Goal: Task Accomplishment & Management: Manage account settings

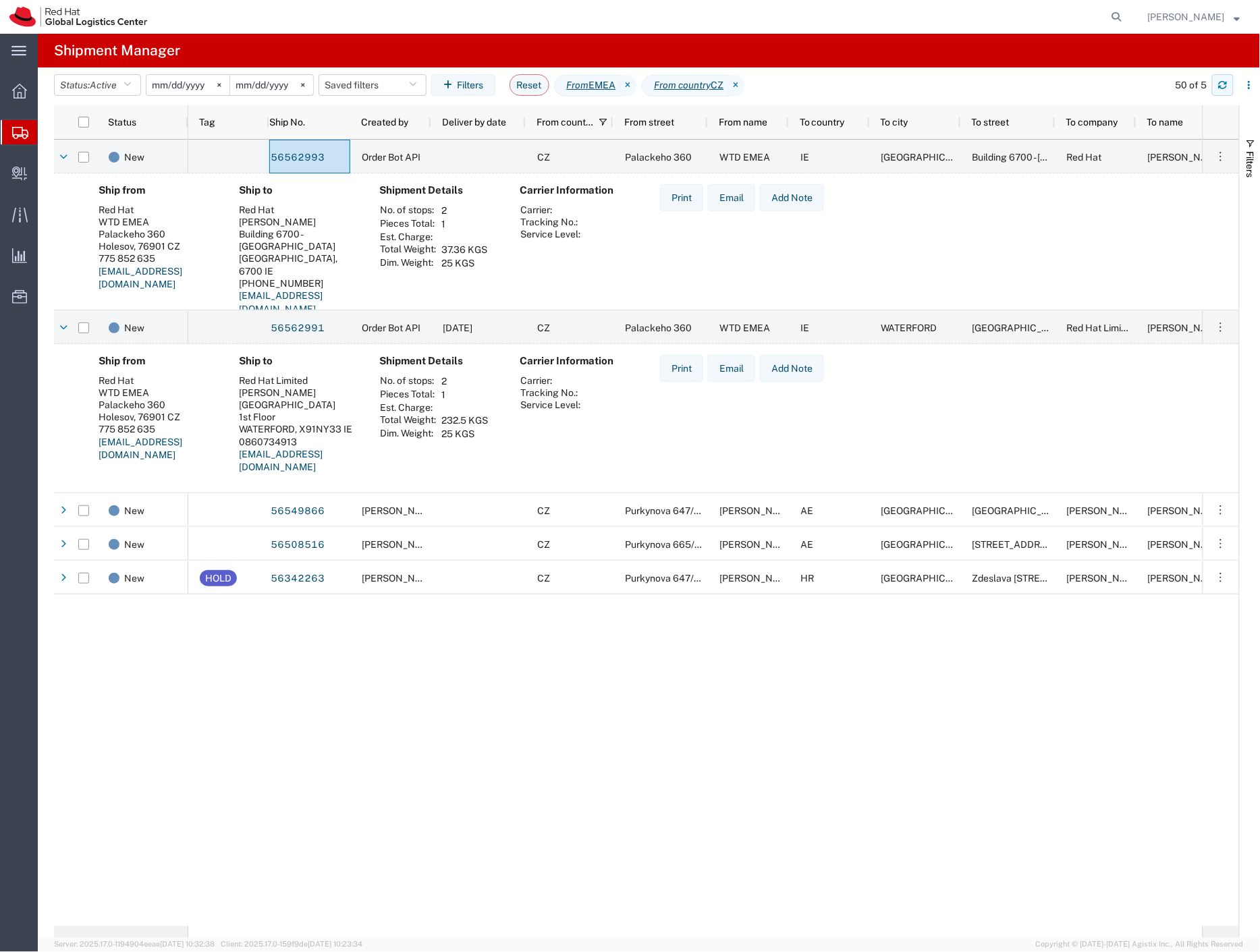
click at [1225, 90] on icon "button" at bounding box center [1222, 84] width 10 height 10
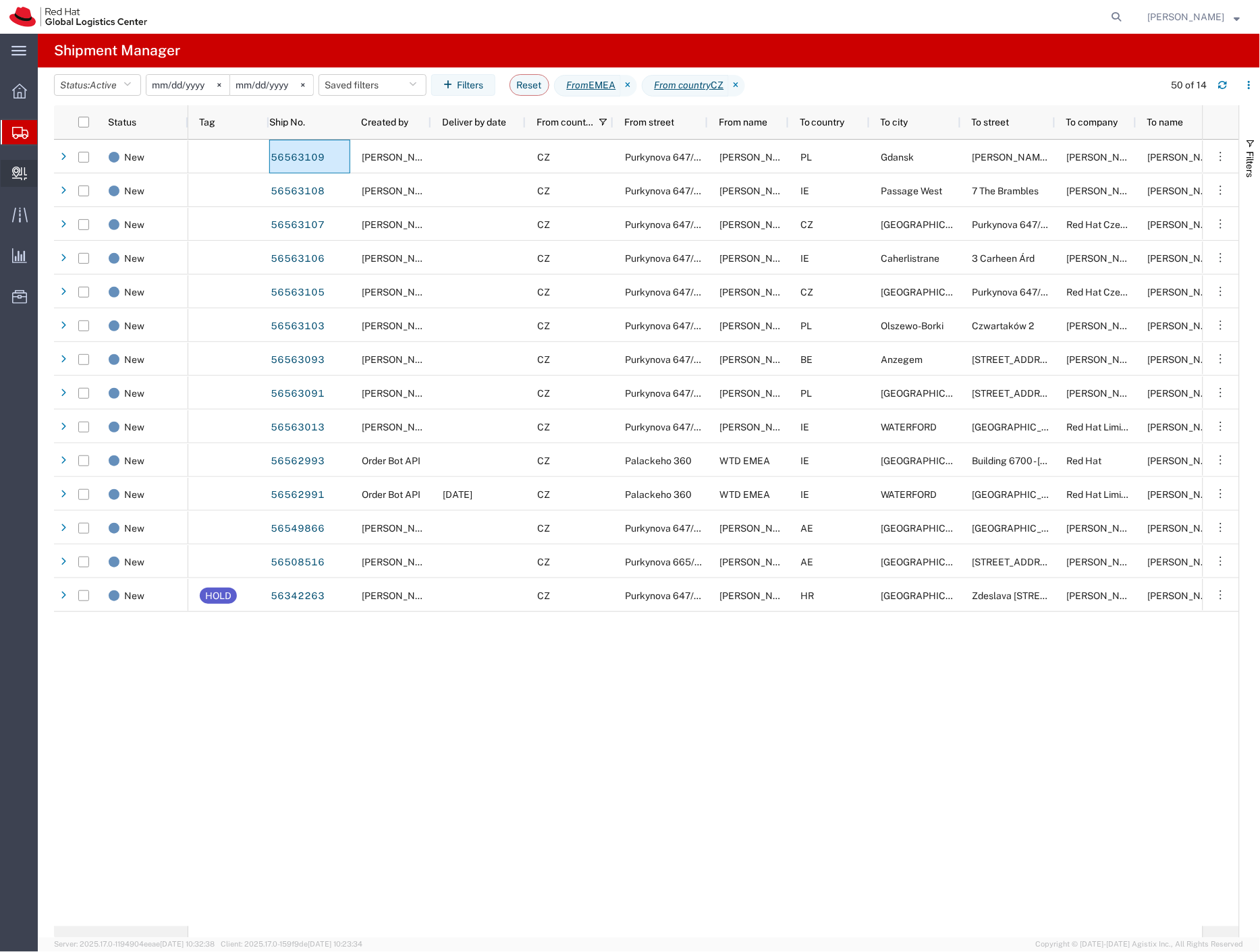
click at [0, 0] on span "Create Delivery" at bounding box center [0, 0] width 0 height 0
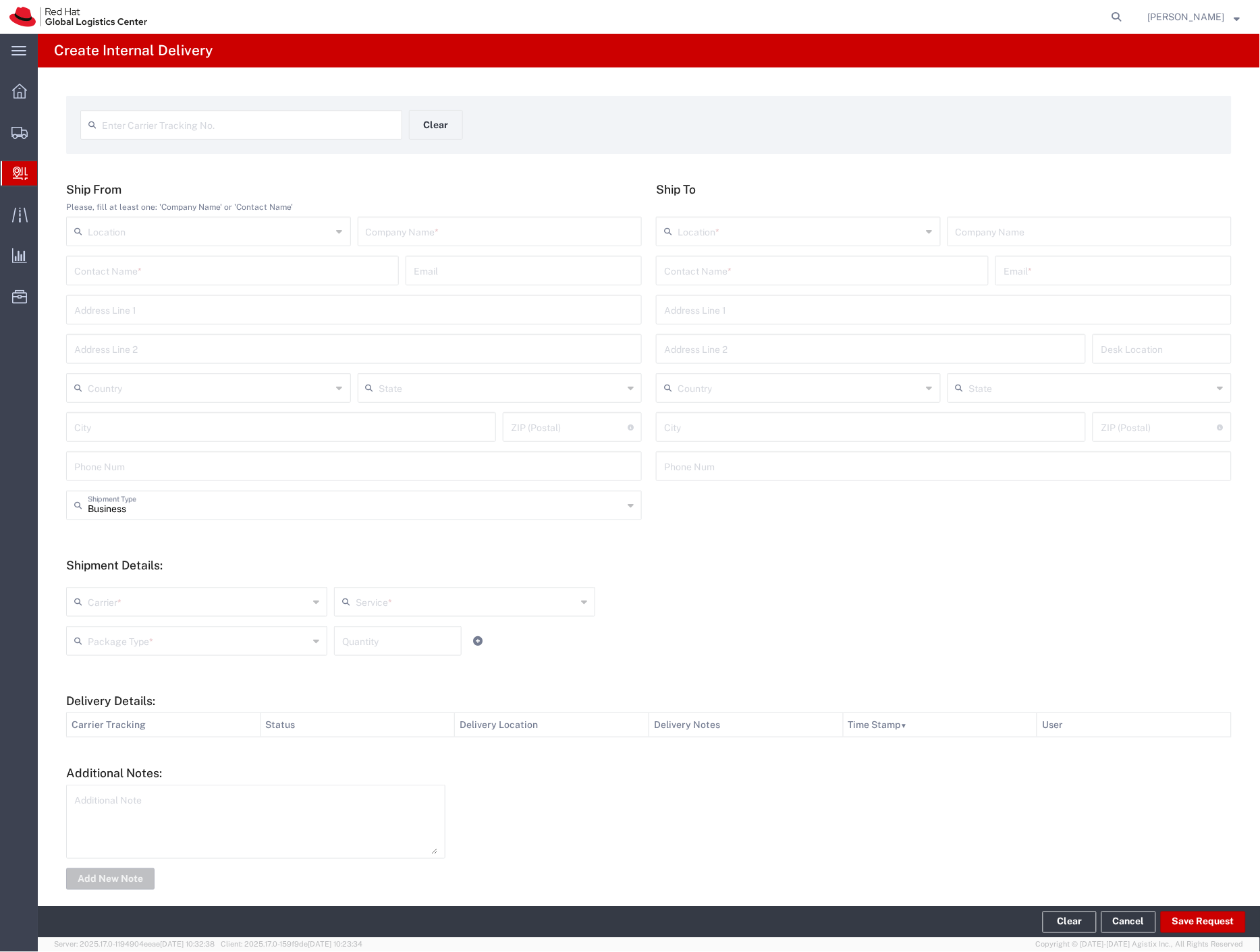
click at [459, 233] on input "text" at bounding box center [500, 230] width 268 height 24
type input "rucniky"
click at [750, 282] on div "Contact Name *" at bounding box center [822, 271] width 333 height 30
type input "janek"
click at [853, 300] on p "Red Hat Czech s.r.o. ([PERSON_NAME]), [EMAIL_ADDRESS][DOMAIN_NAME]" at bounding box center [822, 303] width 315 height 17
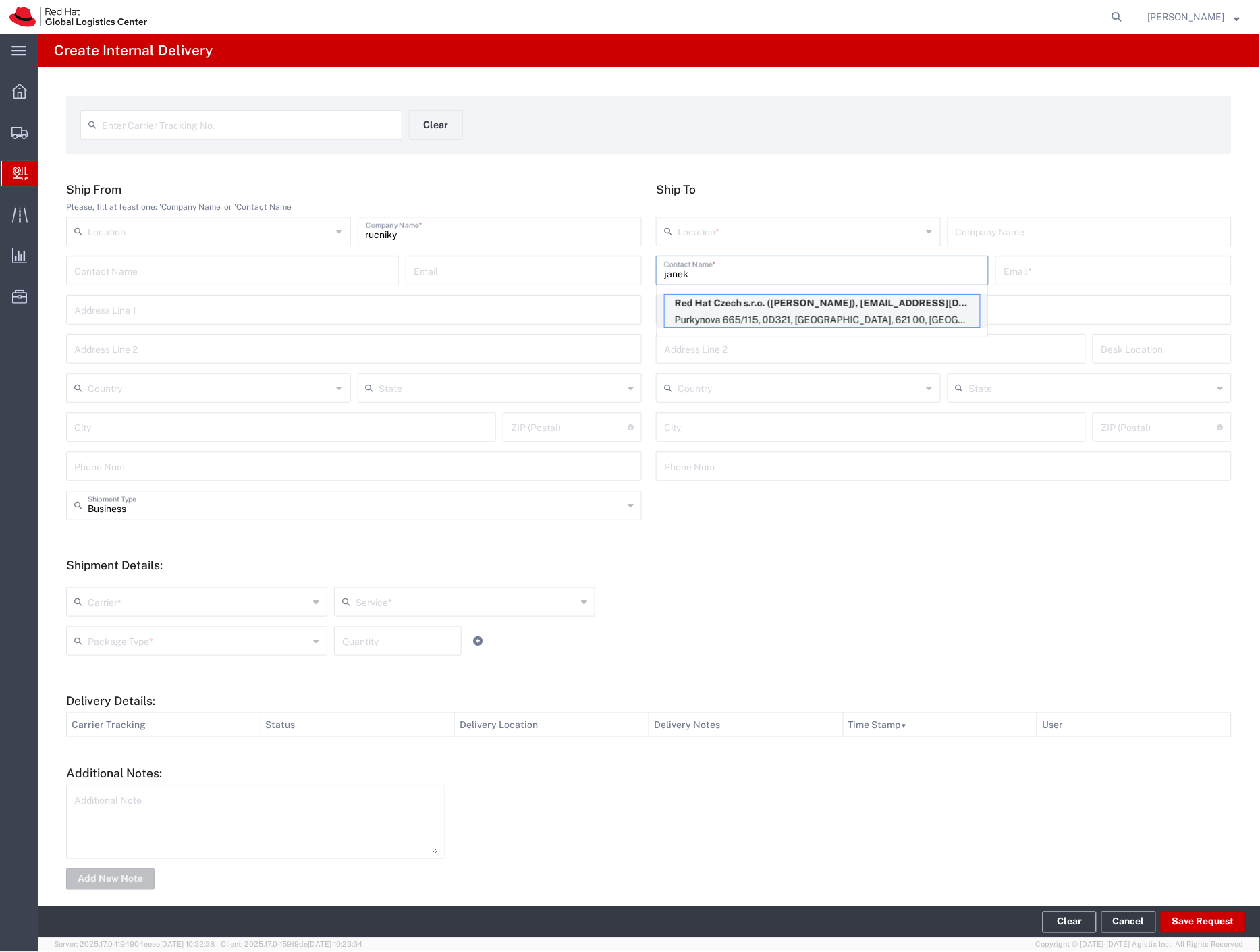
type input "RH - [GEOGRAPHIC_DATA] [GEOGRAPHIC_DATA] - C"
type input "Red Hat Czech s.r.o."
type input "[PERSON_NAME]"
type input "[EMAIL_ADDRESS][DOMAIN_NAME]"
type input "Purkynova 665/115"
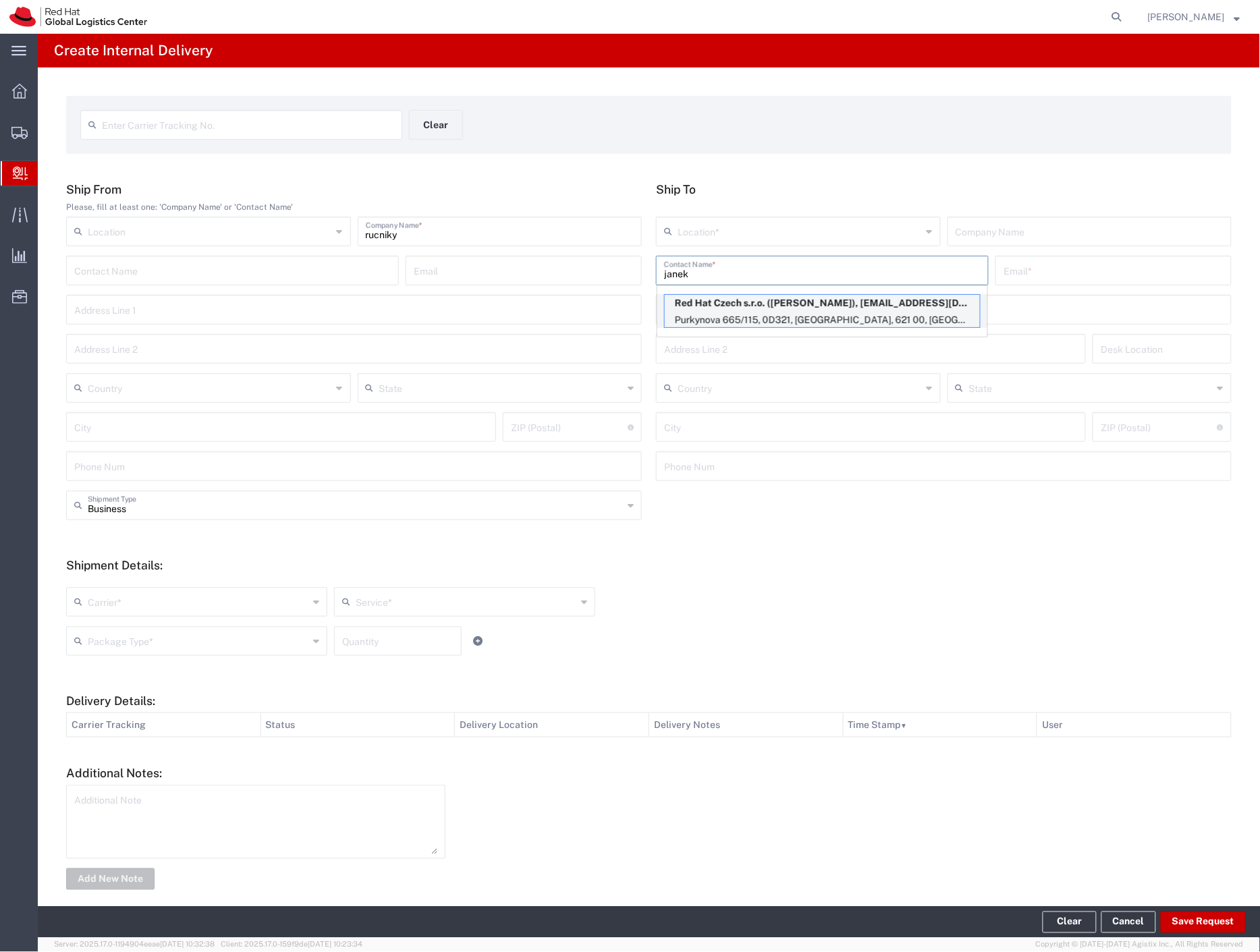
type input "0D321"
type input "Czechia"
type input "[GEOGRAPHIC_DATA]"
type input "621 00"
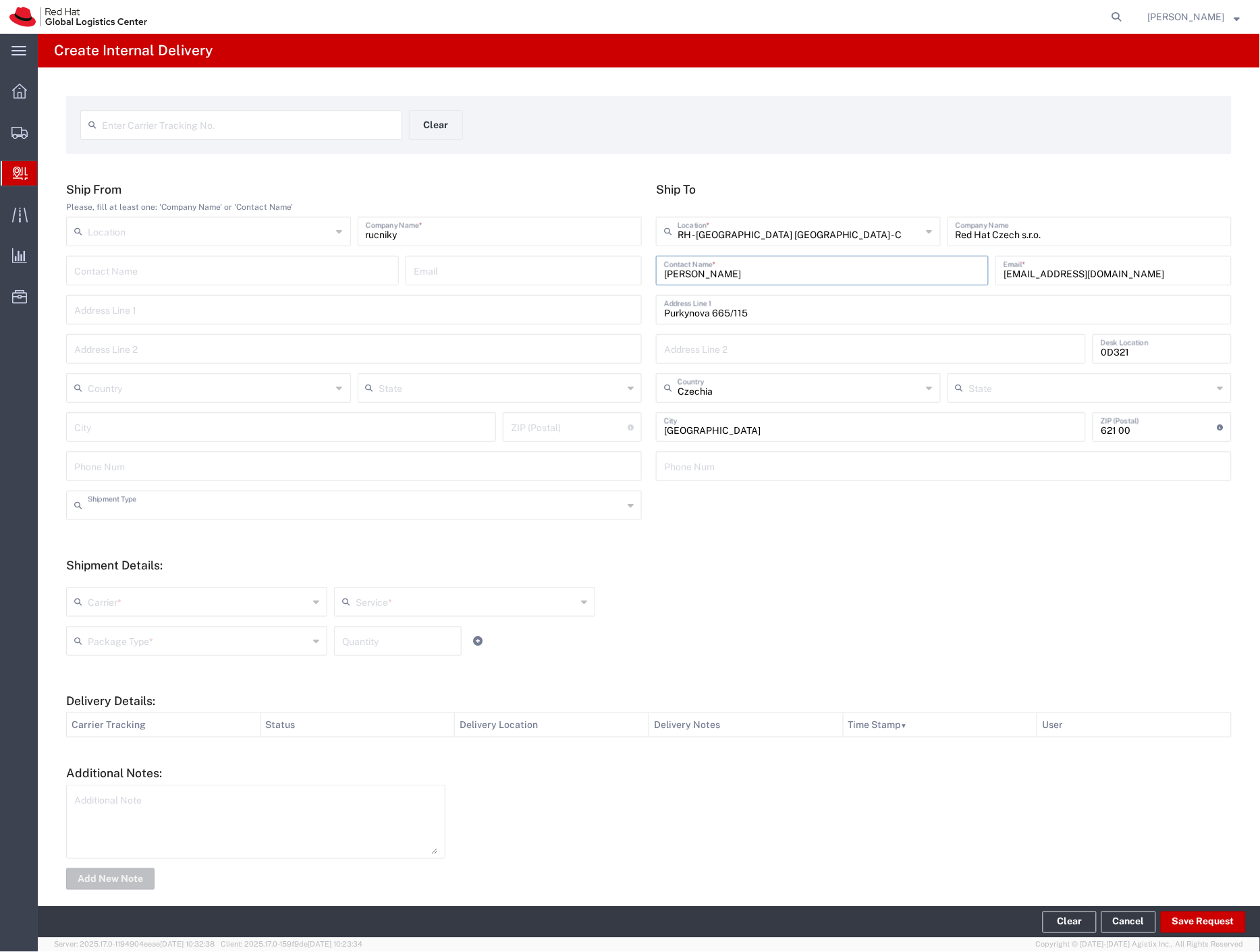
click at [143, 502] on input "text" at bounding box center [355, 504] width 535 height 24
drag, startPoint x: 110, startPoint y: 604, endPoint x: 104, endPoint y: 629, distance: 25.7
click at [108, 609] on input "text" at bounding box center [198, 600] width 221 height 24
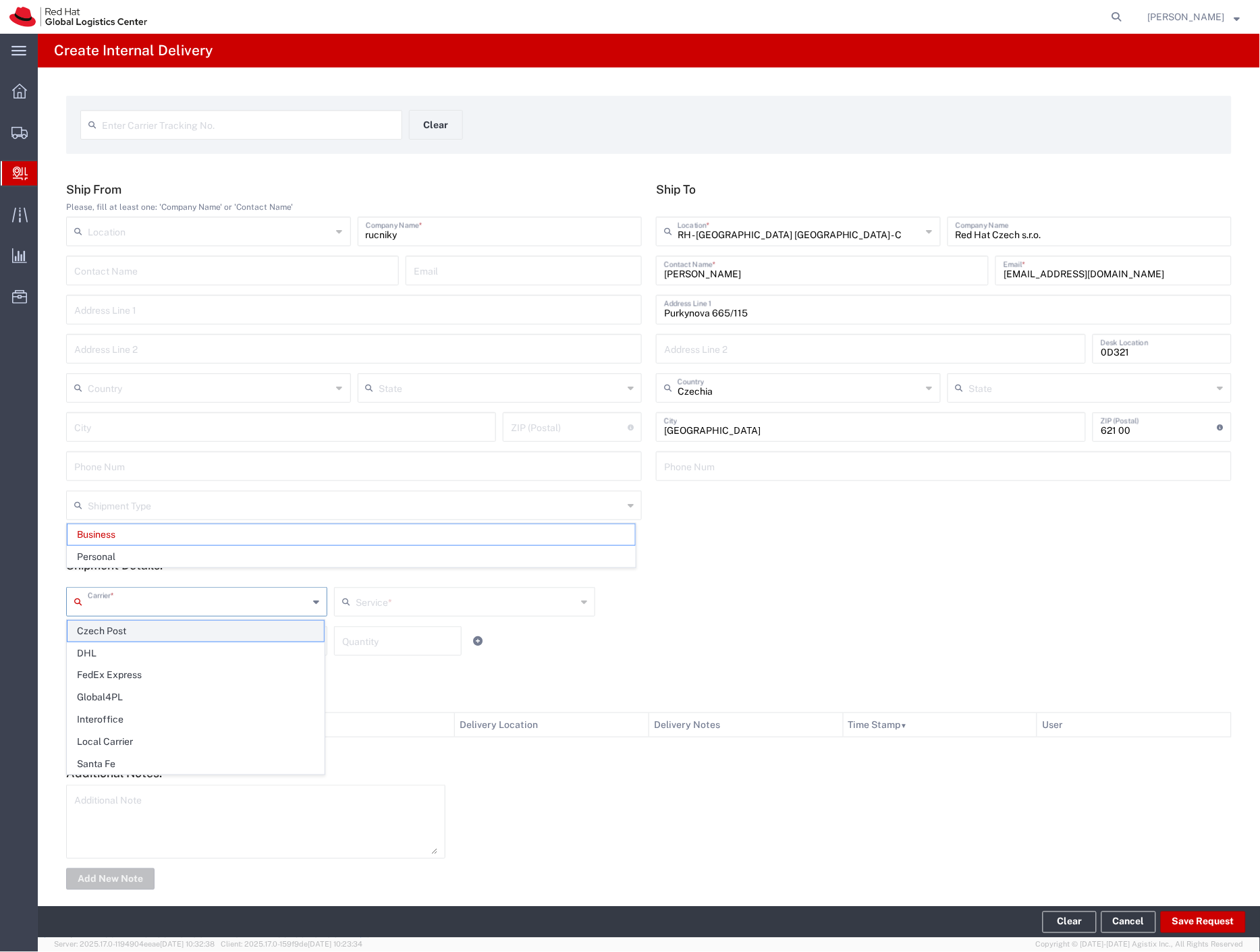
type input "Business"
click at [104, 633] on span "Czech Post" at bounding box center [195, 632] width 256 height 21
type input "Czech Post"
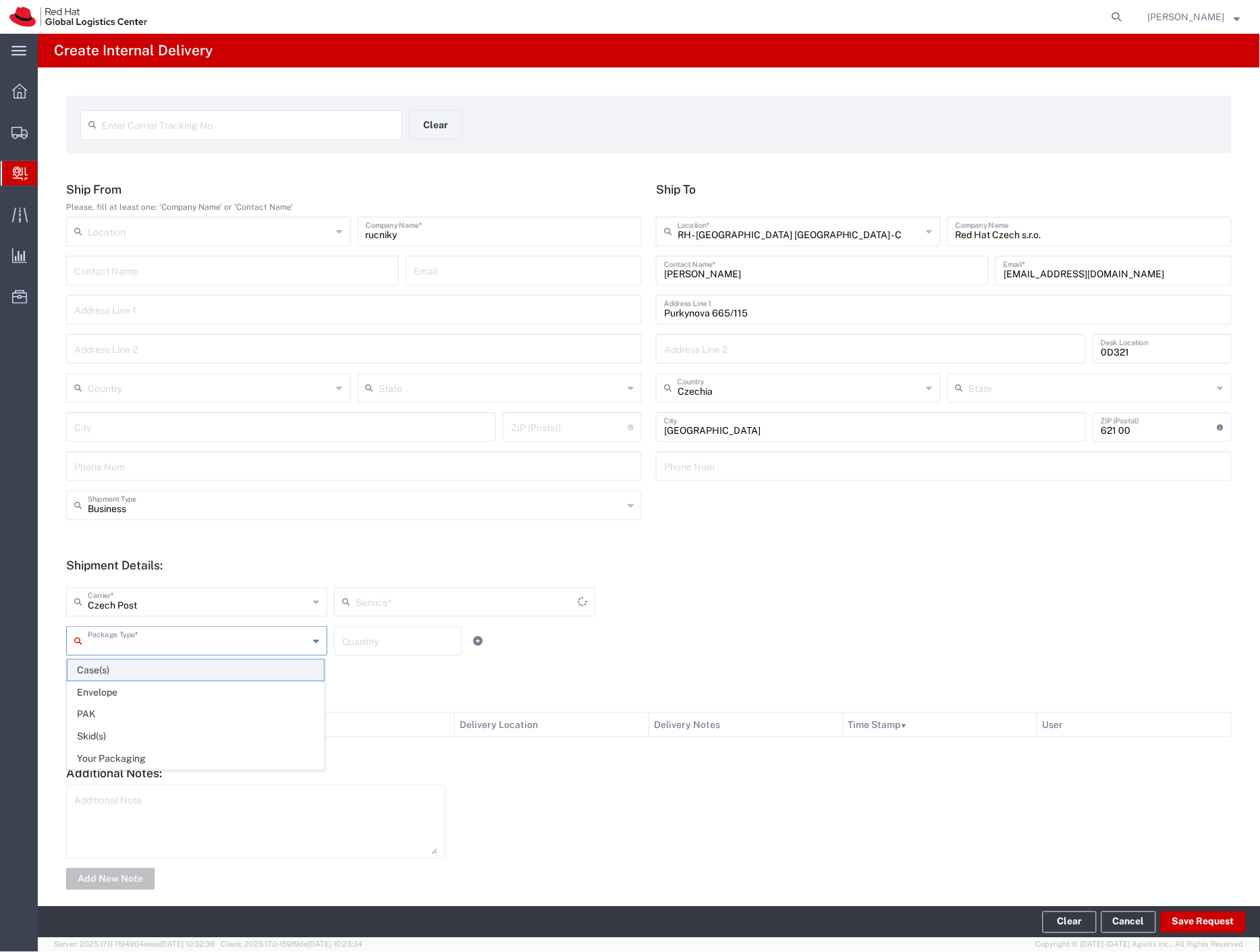
drag, startPoint x: 104, startPoint y: 644, endPoint x: 105, endPoint y: 665, distance: 21.0
click at [104, 644] on input "text" at bounding box center [198, 640] width 221 height 24
type input "Ground"
click at [123, 757] on span "Your Packaging" at bounding box center [195, 758] width 256 height 21
type input "Your Packaging"
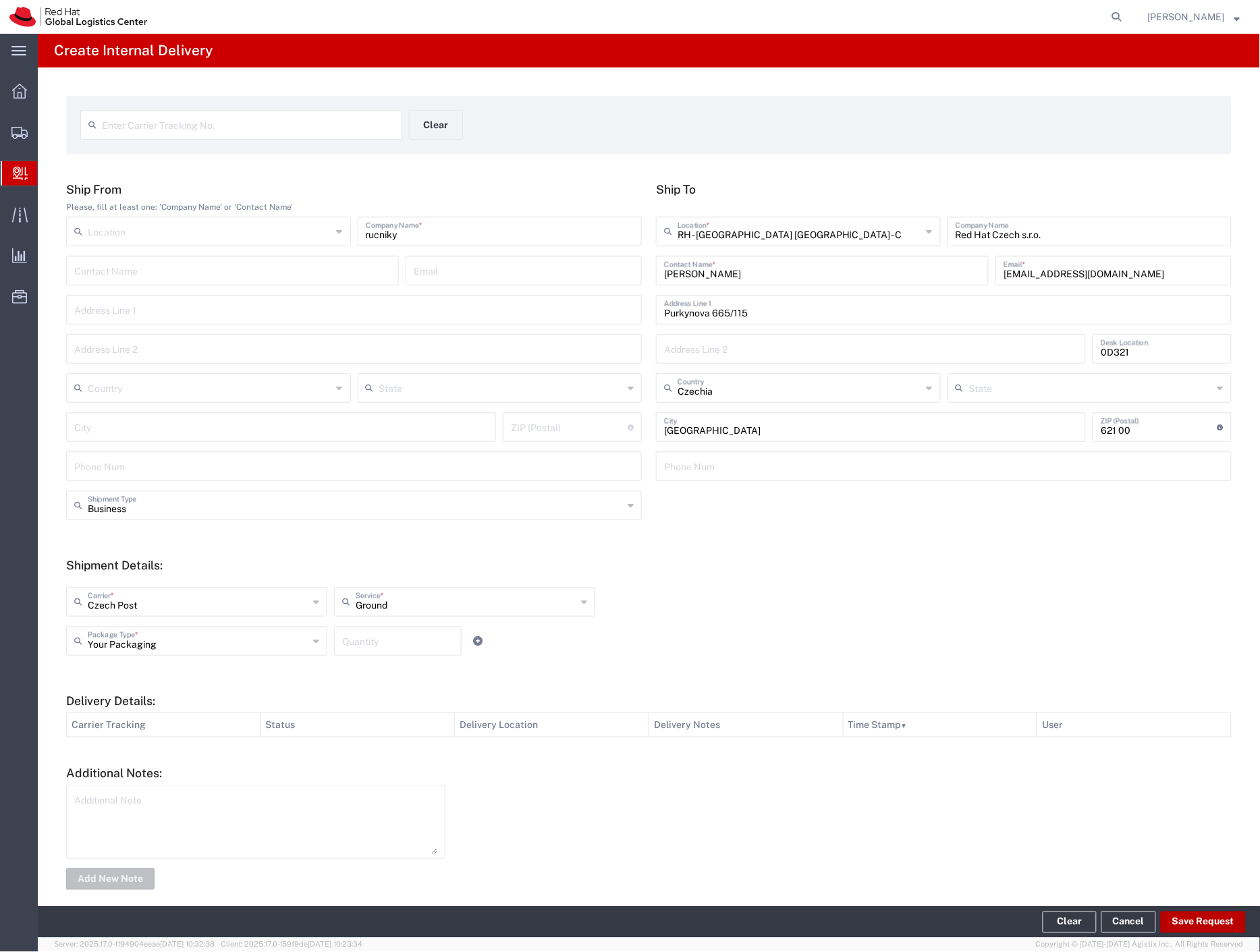
click at [1197, 919] on button "Save Request" at bounding box center [1203, 922] width 85 height 22
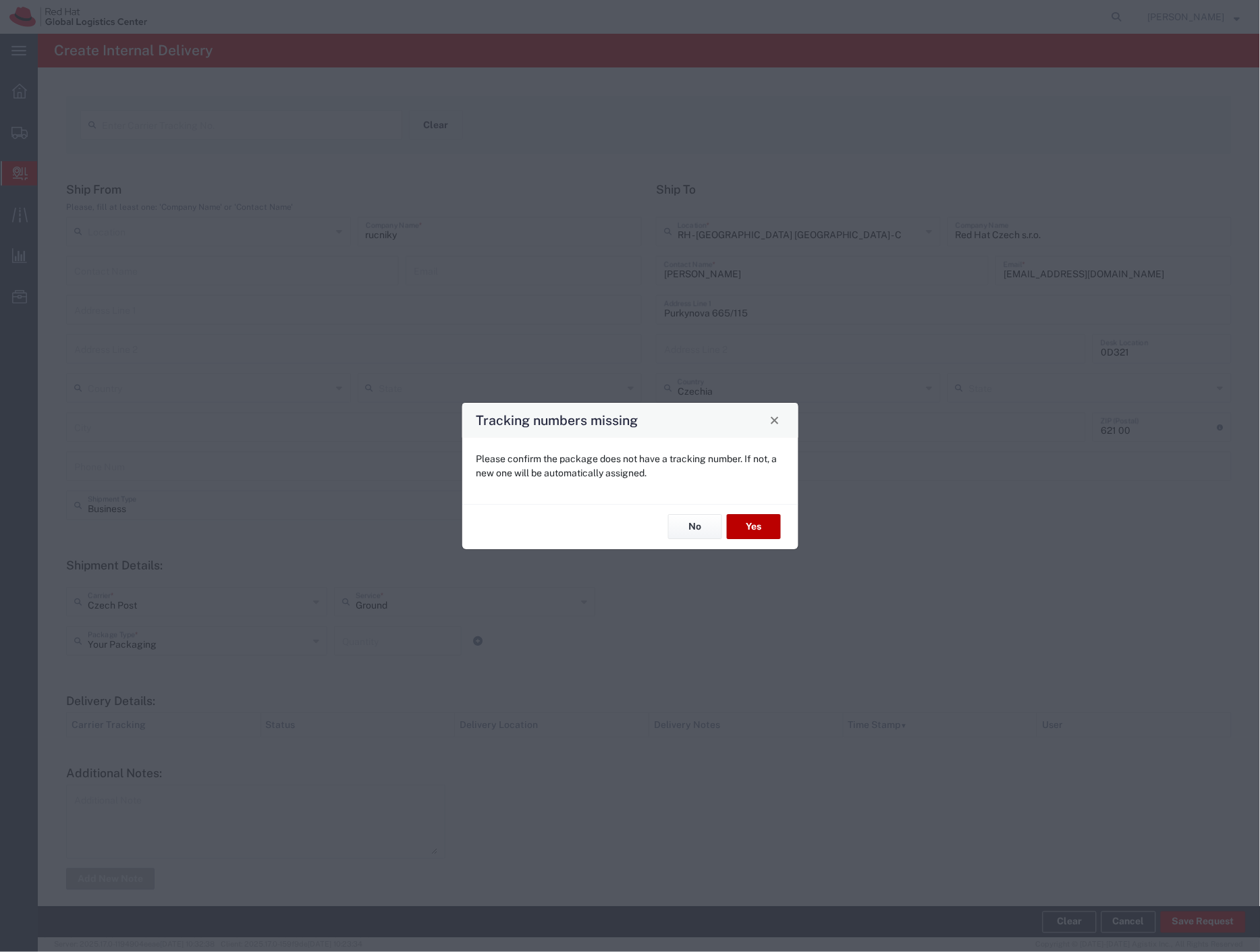
click at [754, 531] on button "Yes" at bounding box center [753, 527] width 54 height 25
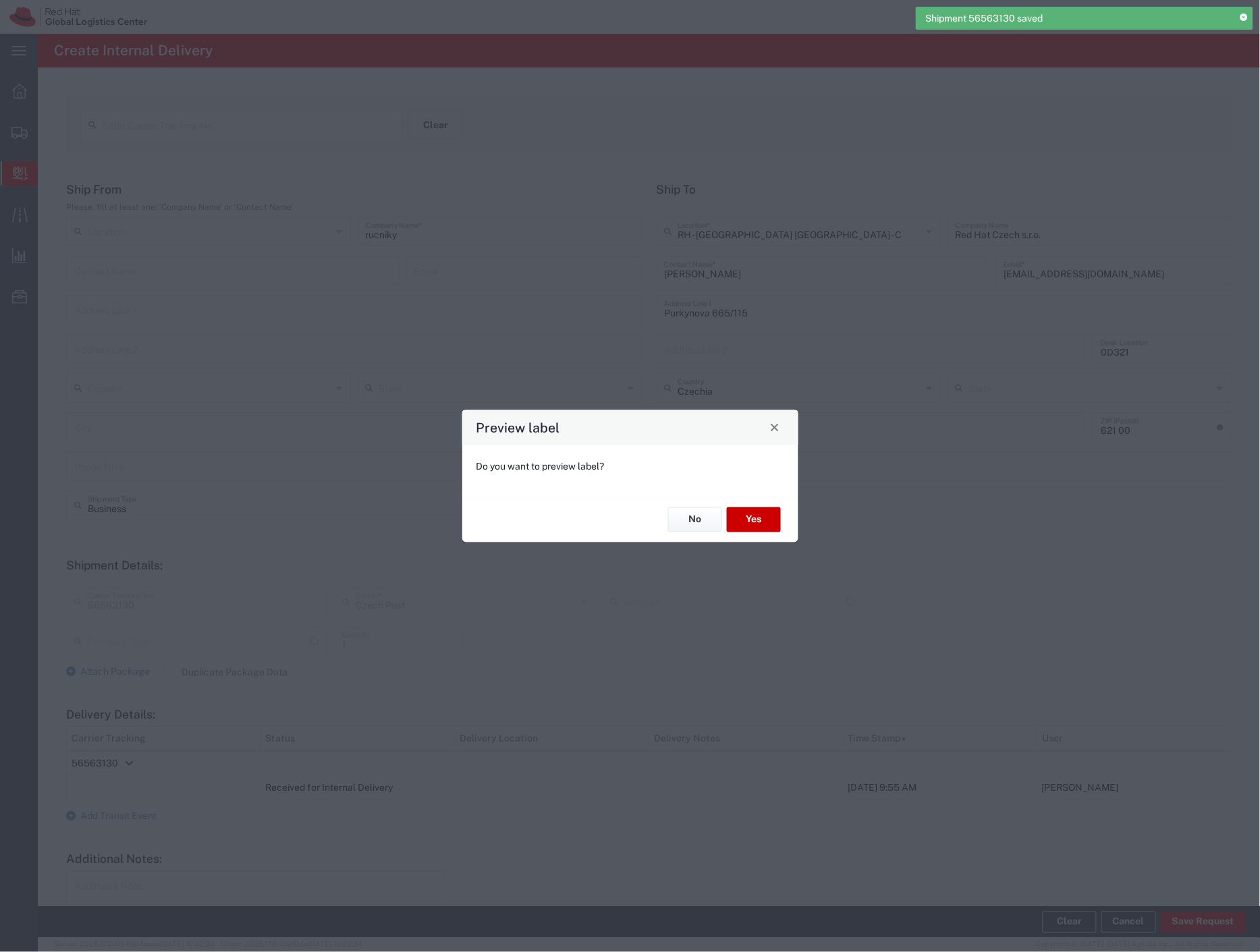
type input "Your Packaging"
type input "Ground"
click at [707, 524] on button "No" at bounding box center [694, 520] width 54 height 25
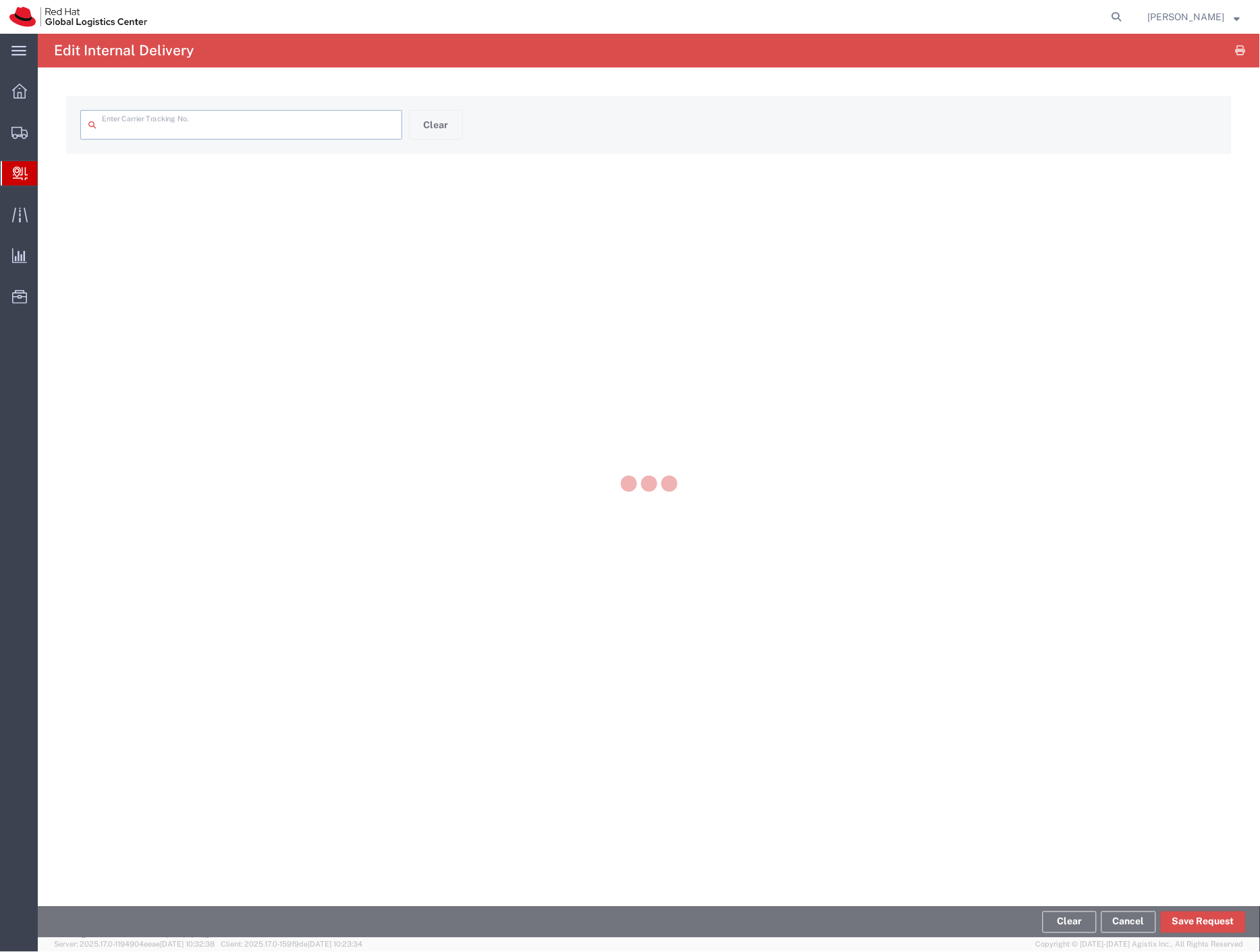
type input "56563130"
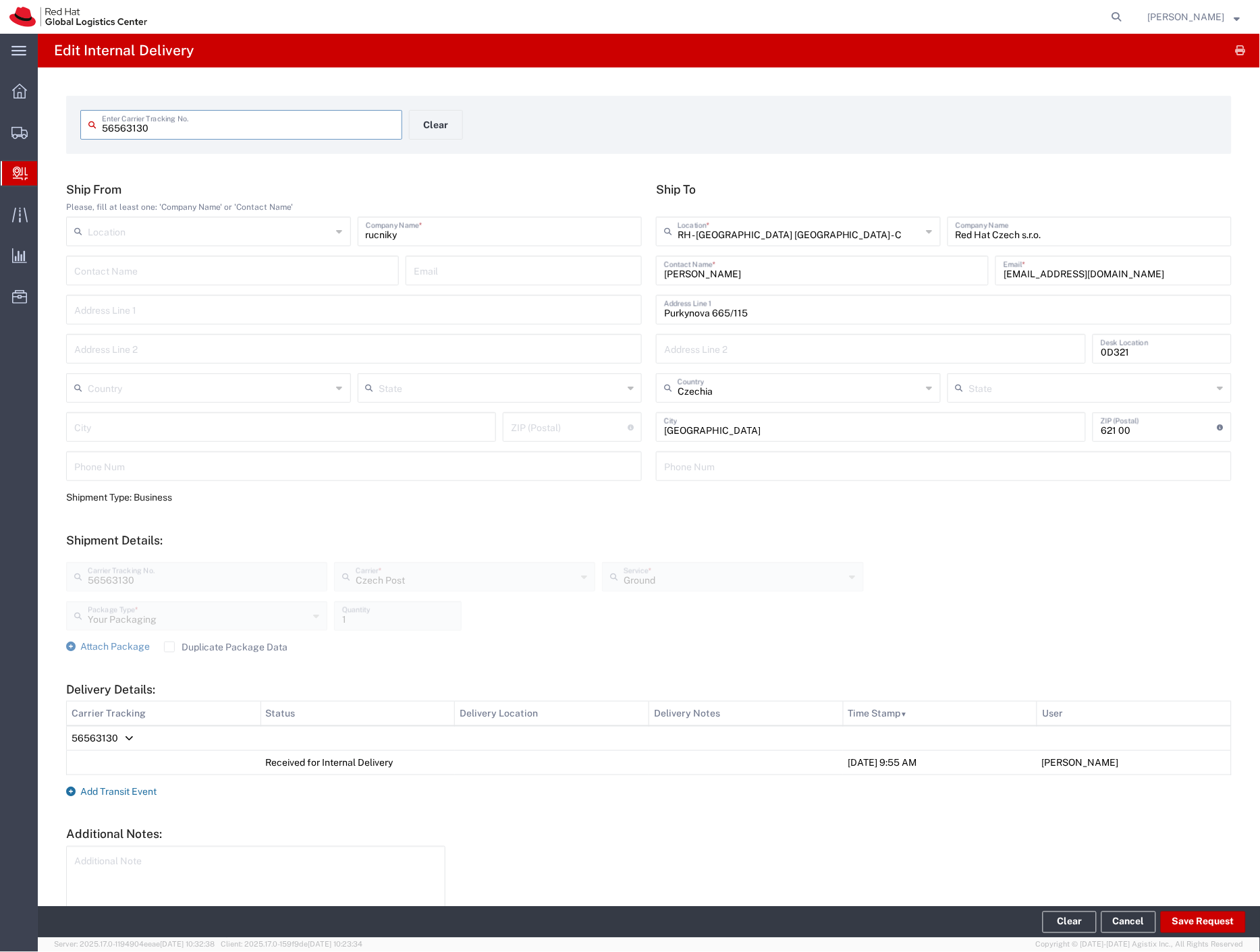
click at [146, 792] on span "Add Transit Event" at bounding box center [118, 791] width 77 height 11
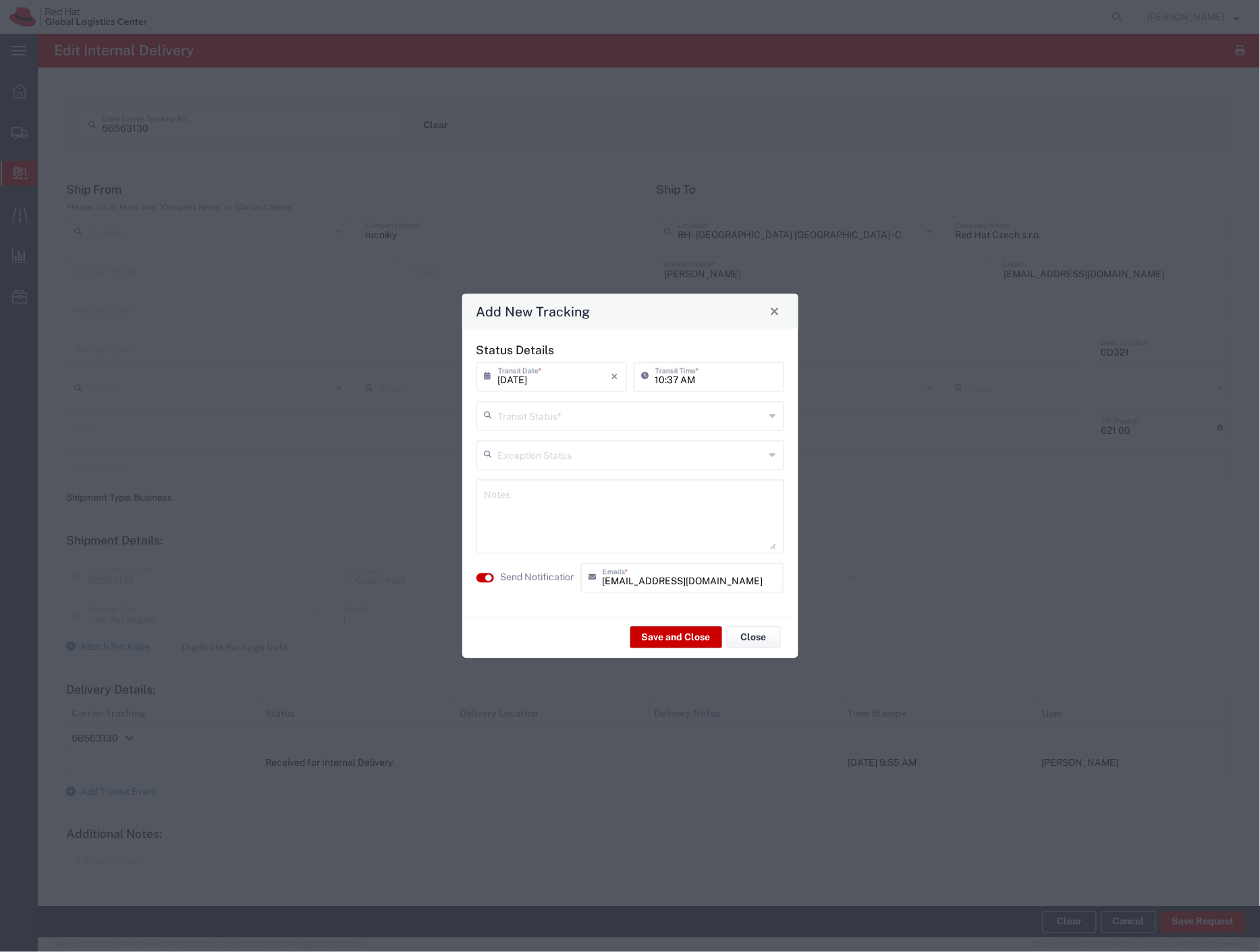
click at [543, 422] on input "text" at bounding box center [632, 414] width 267 height 24
click at [564, 437] on span "Delivery Confirmation" at bounding box center [630, 445] width 305 height 21
type input "Delivery Confirmation"
click at [555, 580] on label "Send Notification" at bounding box center [538, 578] width 76 height 14
click at [656, 638] on button "Save and Close" at bounding box center [676, 637] width 92 height 22
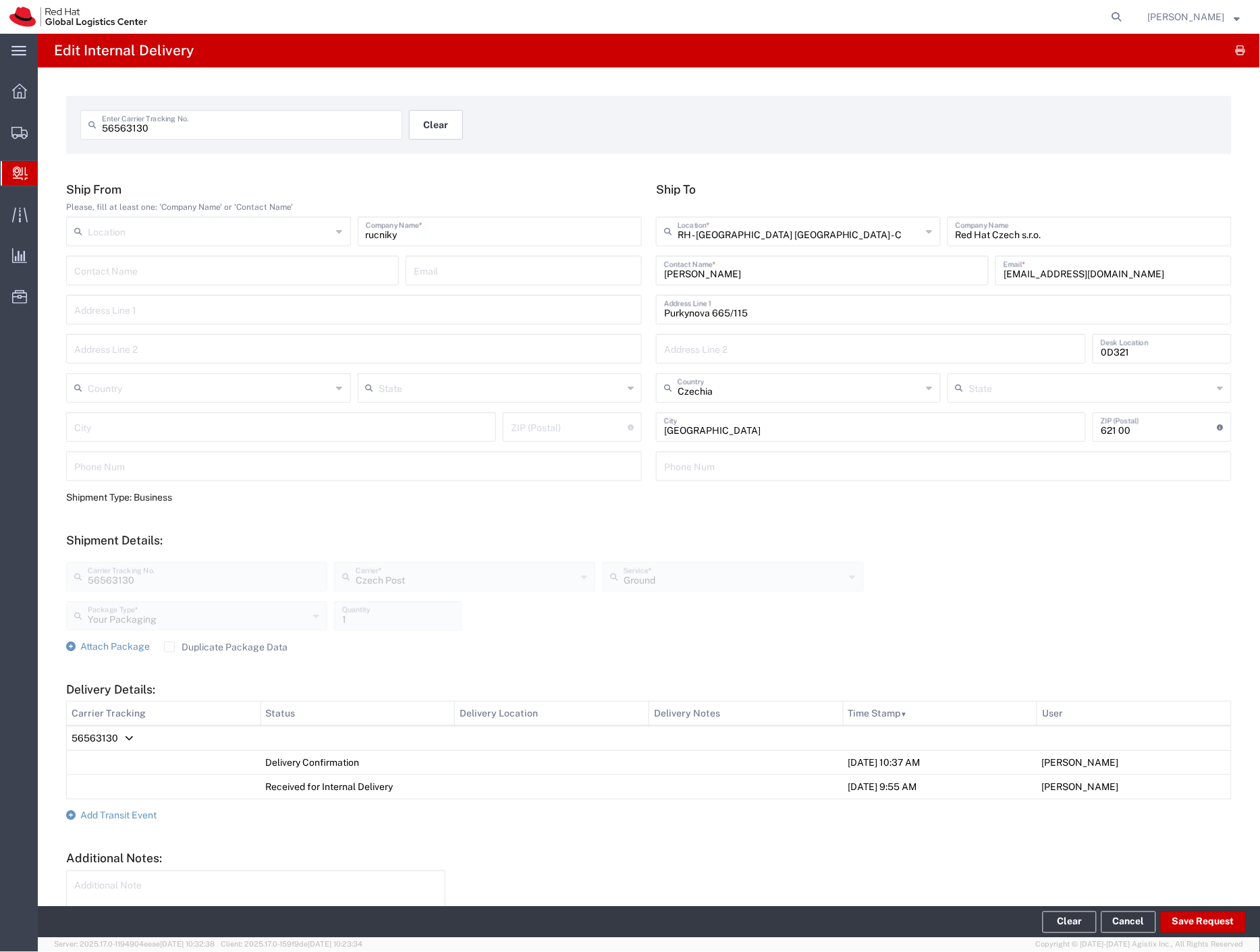
click at [434, 133] on button "Clear" at bounding box center [436, 125] width 54 height 30
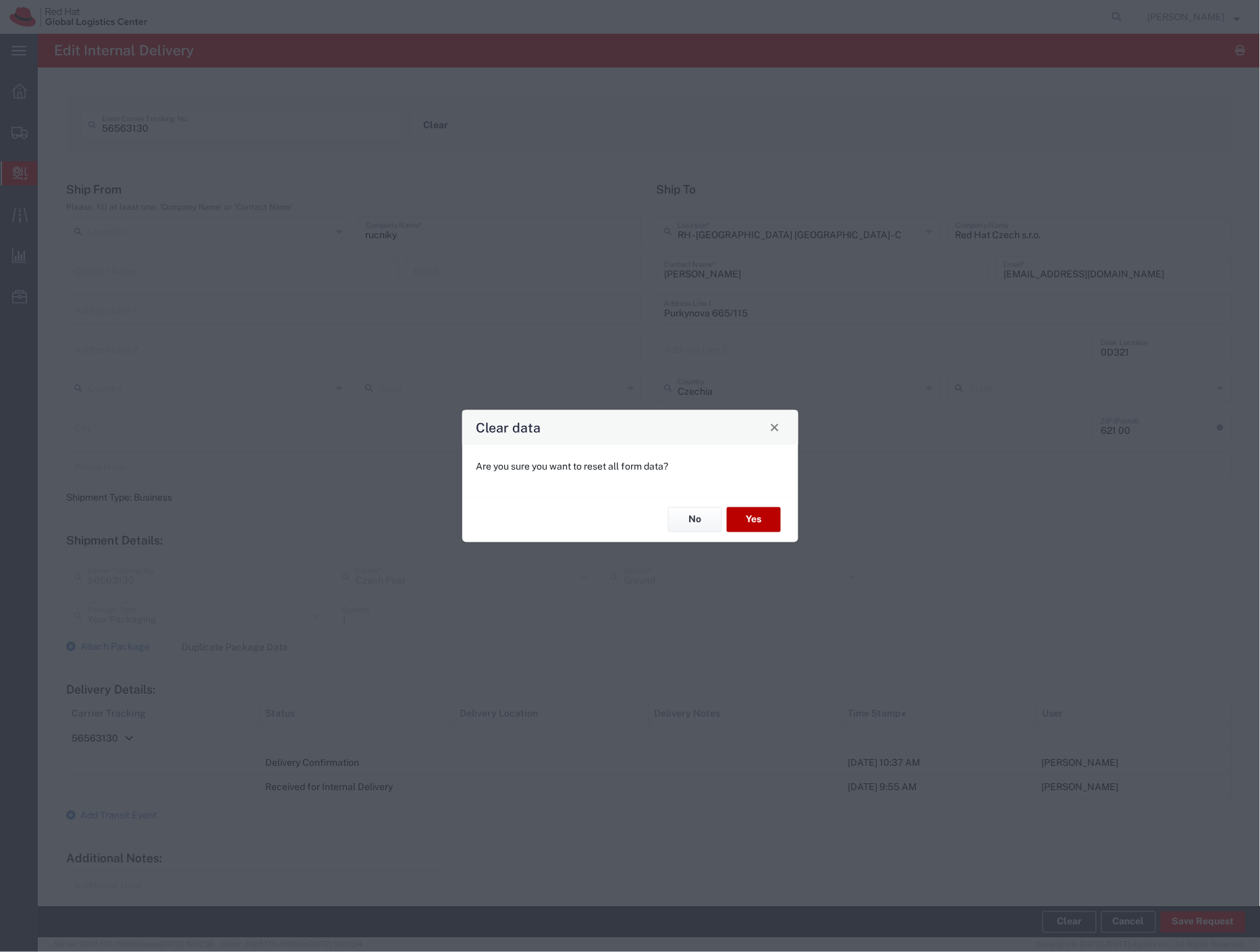
click at [751, 515] on button "Yes" at bounding box center [753, 520] width 54 height 25
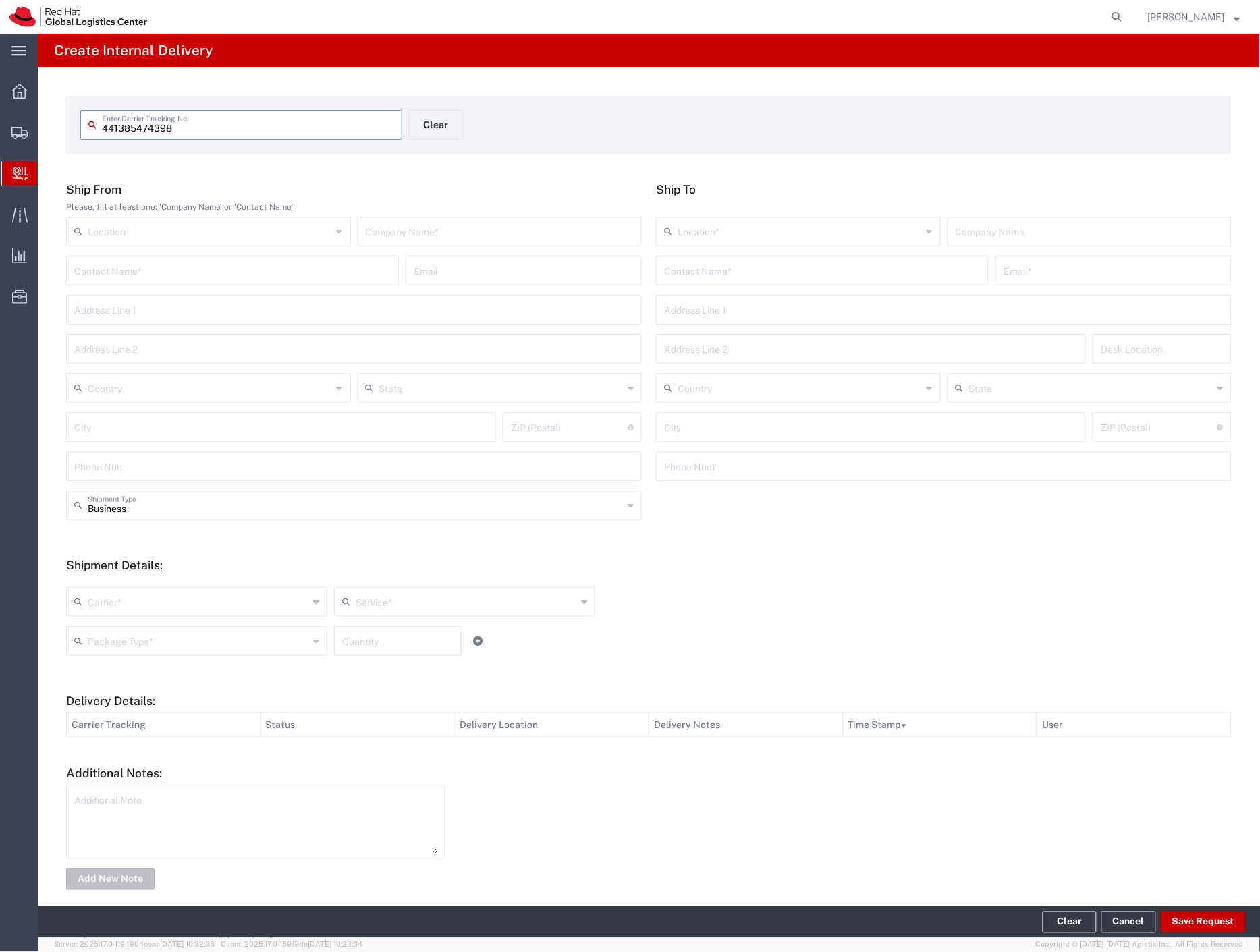
type input "441385474398"
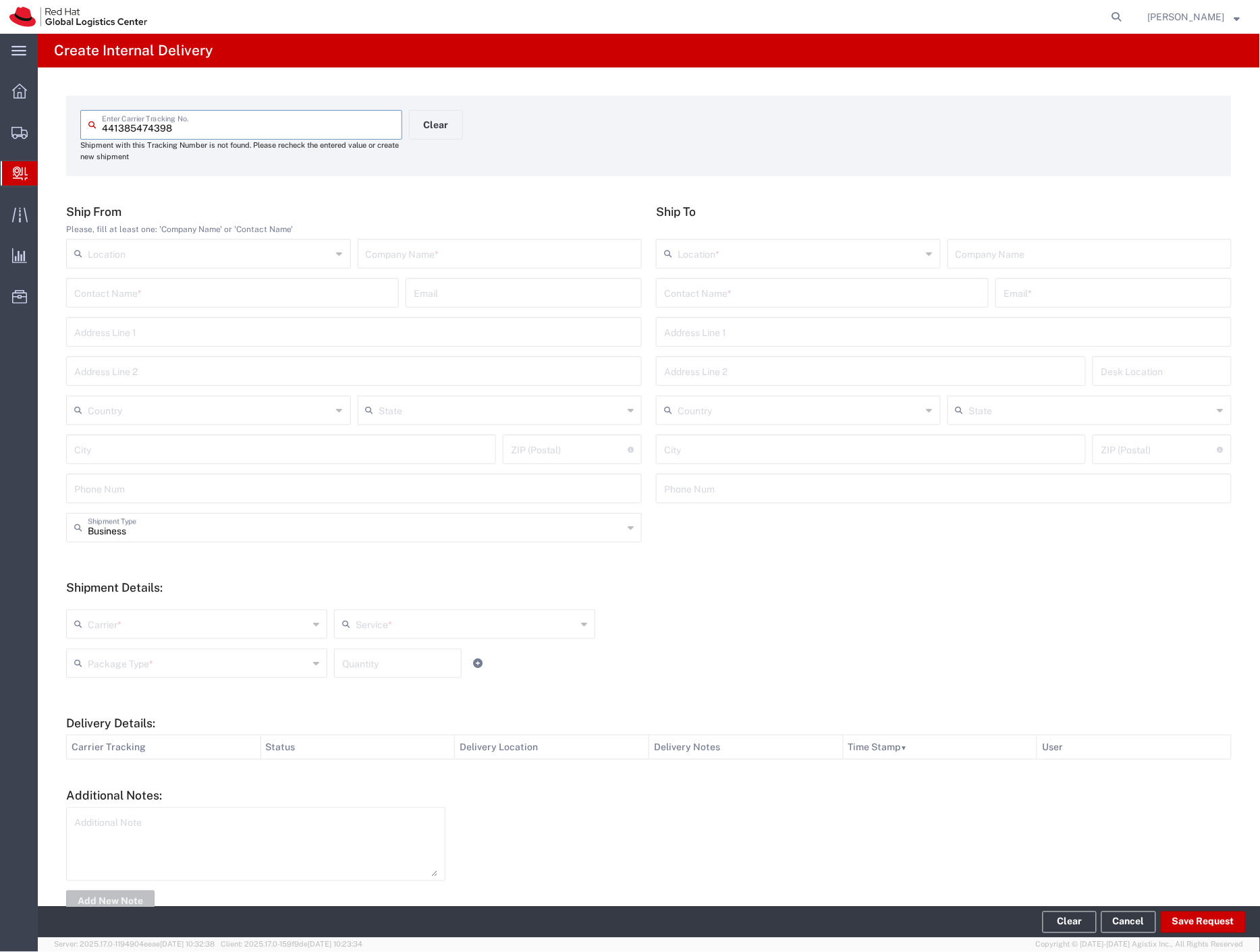
click at [451, 238] on div "Company Name *" at bounding box center [500, 253] width 285 height 30
type input "zalando"
click at [692, 297] on input "text" at bounding box center [823, 291] width 317 height 24
type input "klimplova"
click at [770, 333] on p "Red Hat Czech s.r.o. ([PERSON_NAME]), [EMAIL_ADDRESS][DOMAIN_NAME]" at bounding box center [822, 325] width 315 height 17
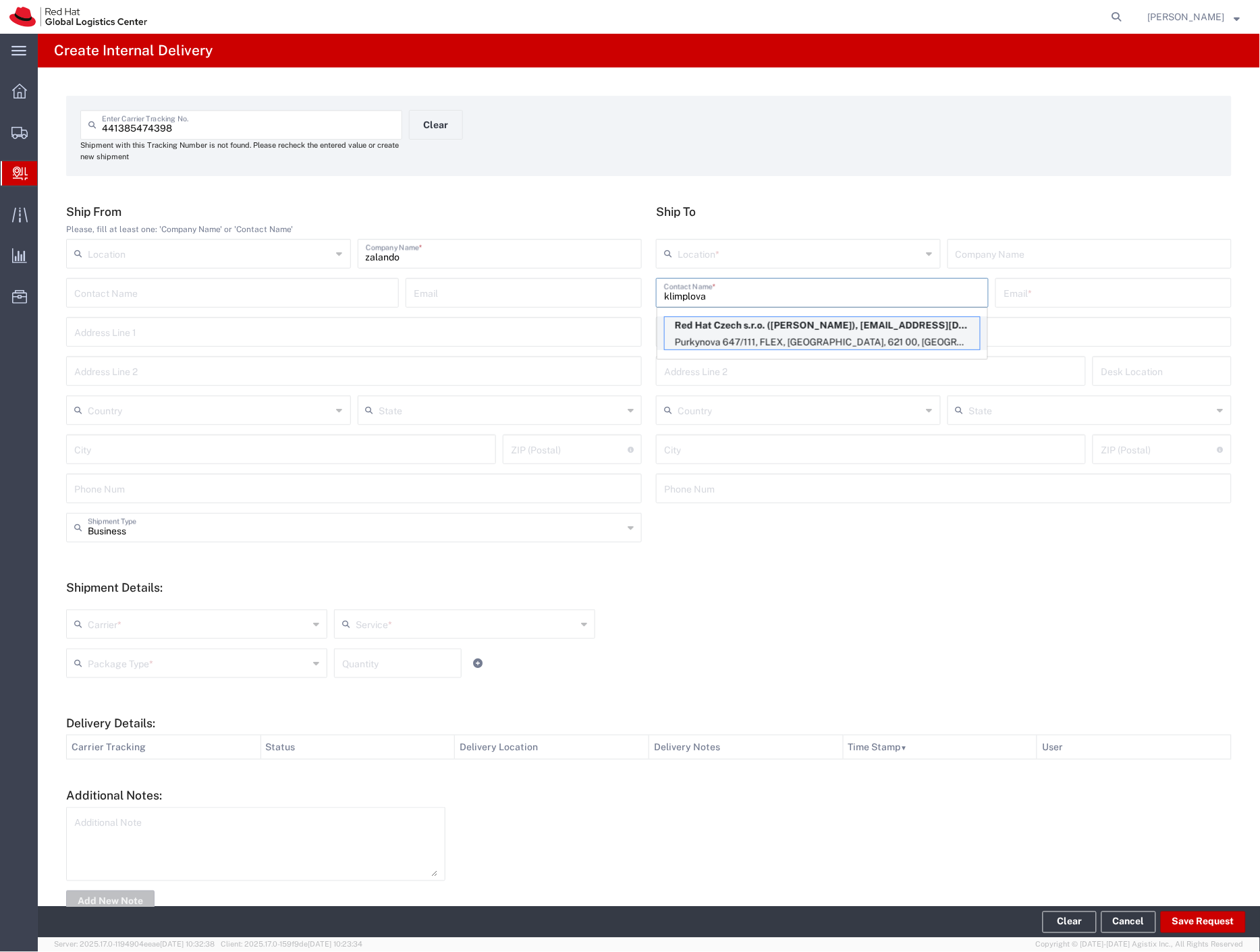
type input "RH - [GEOGRAPHIC_DATA] [GEOGRAPHIC_DATA] - B"
type input "Red Hat Czech s.r.o."
type input "[PERSON_NAME]"
type input "[EMAIL_ADDRESS][DOMAIN_NAME]"
type input "Purkynova 647/111"
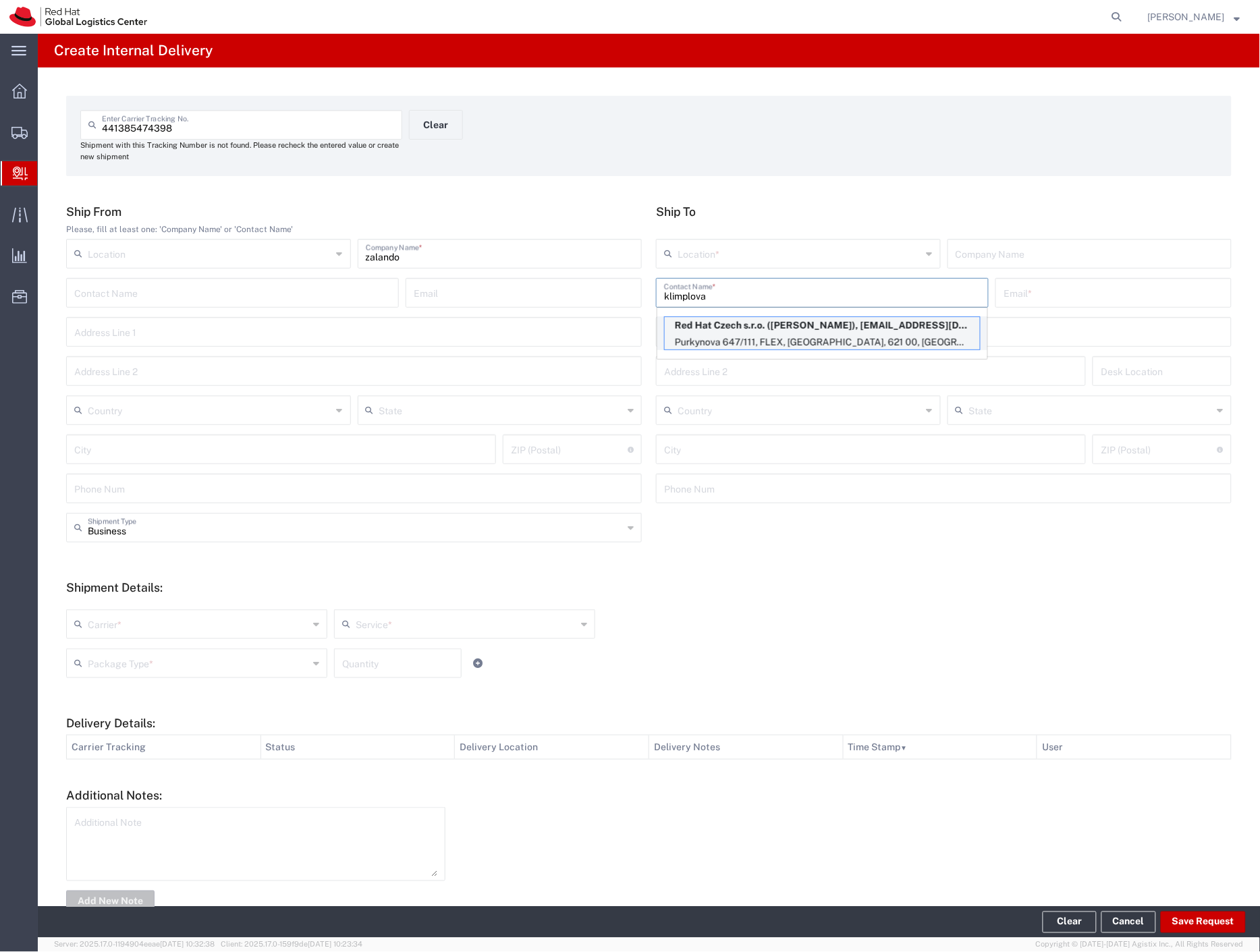
type input "FLEX"
type input "Czechia"
type input "[GEOGRAPHIC_DATA]"
type input "621 00"
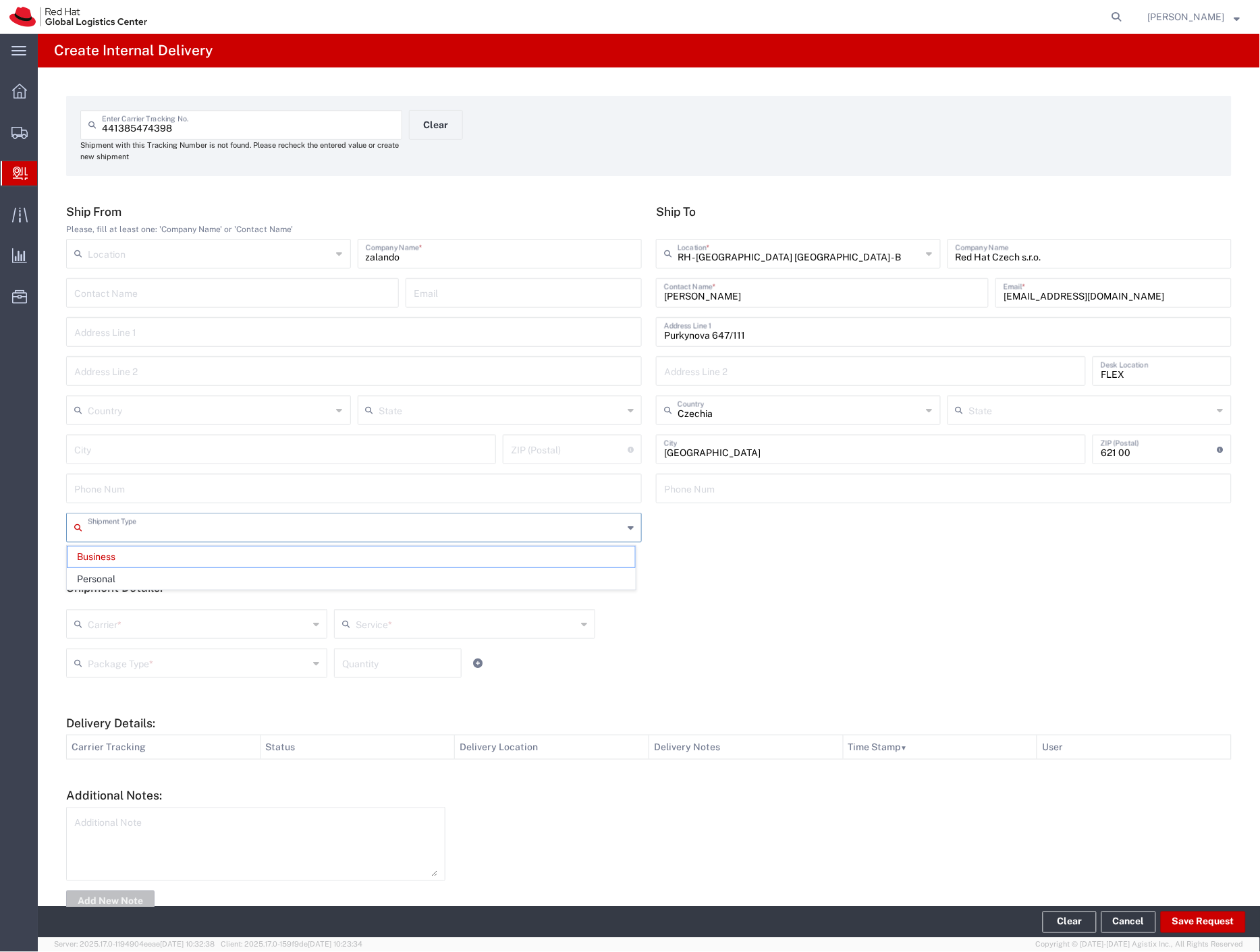
click at [179, 536] on input "text" at bounding box center [355, 526] width 535 height 24
drag, startPoint x: 127, startPoint y: 575, endPoint x: 112, endPoint y: 643, distance: 69.6
click at [127, 575] on span "Personal" at bounding box center [351, 579] width 568 height 21
type input "Personal"
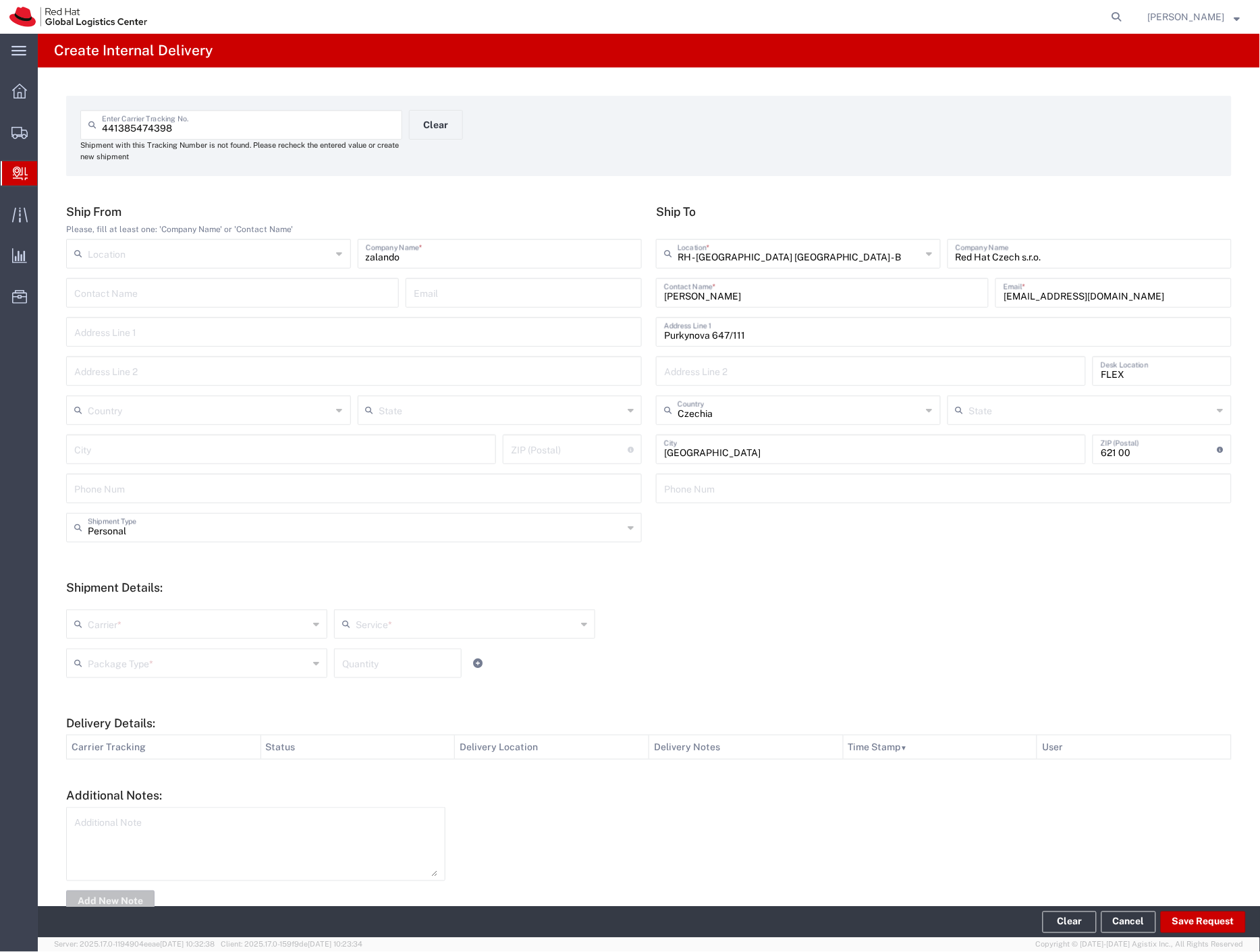
click at [112, 646] on div "Carrier * Czech Post DHL FedEx Express Global4PL Interoffice Local Carrier Sant…" at bounding box center [465, 628] width 804 height 39
click at [117, 631] on input "text" at bounding box center [198, 623] width 221 height 24
click at [117, 662] on span "Czech Post" at bounding box center [195, 654] width 256 height 21
type input "Czech Post"
click at [117, 662] on input "text" at bounding box center [198, 662] width 221 height 24
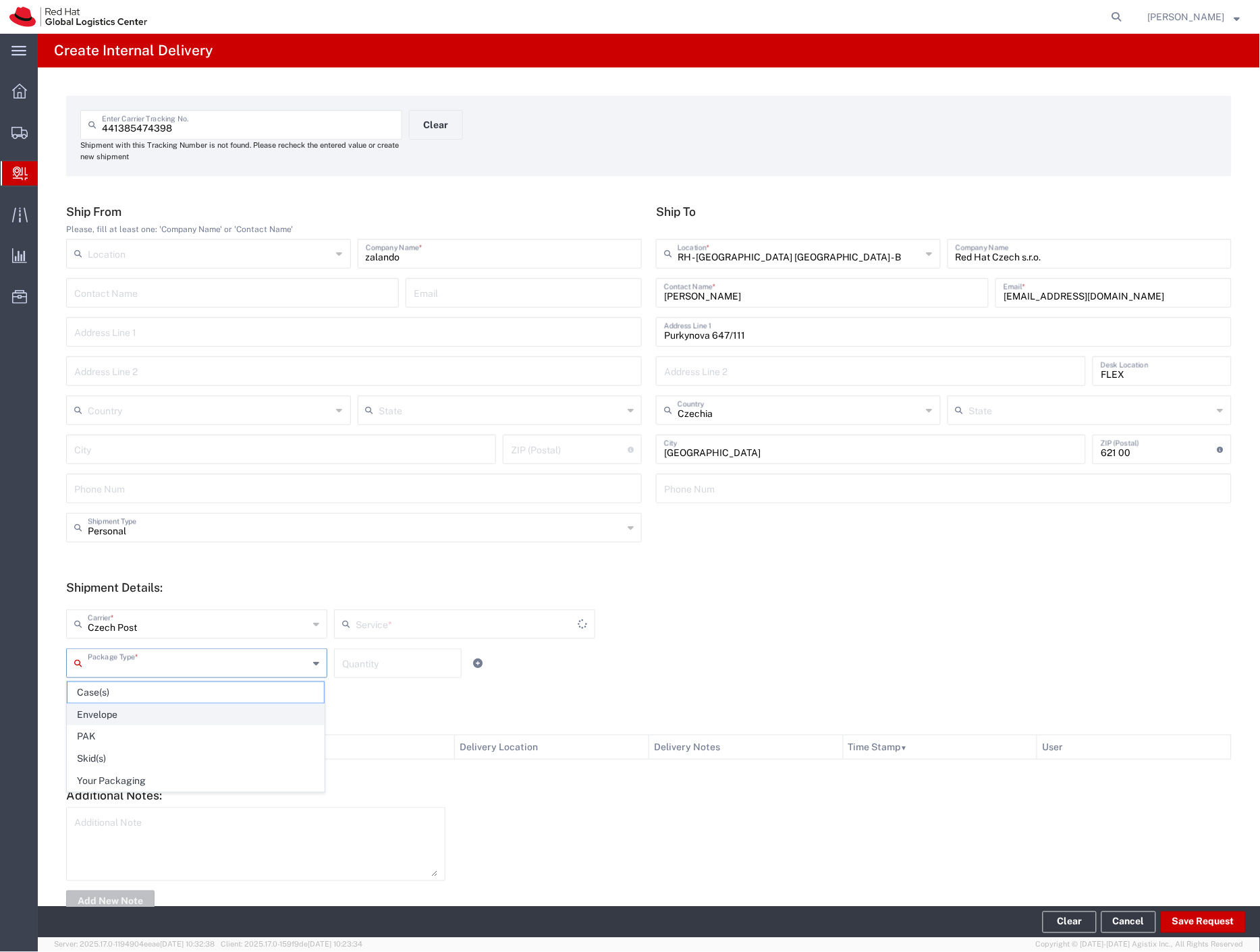
type input "Ground"
click at [121, 777] on span "Your Packaging" at bounding box center [195, 781] width 256 height 21
type input "Your Packaging"
click at [1188, 926] on button "Save Request" at bounding box center [1203, 922] width 85 height 22
type input "Personal"
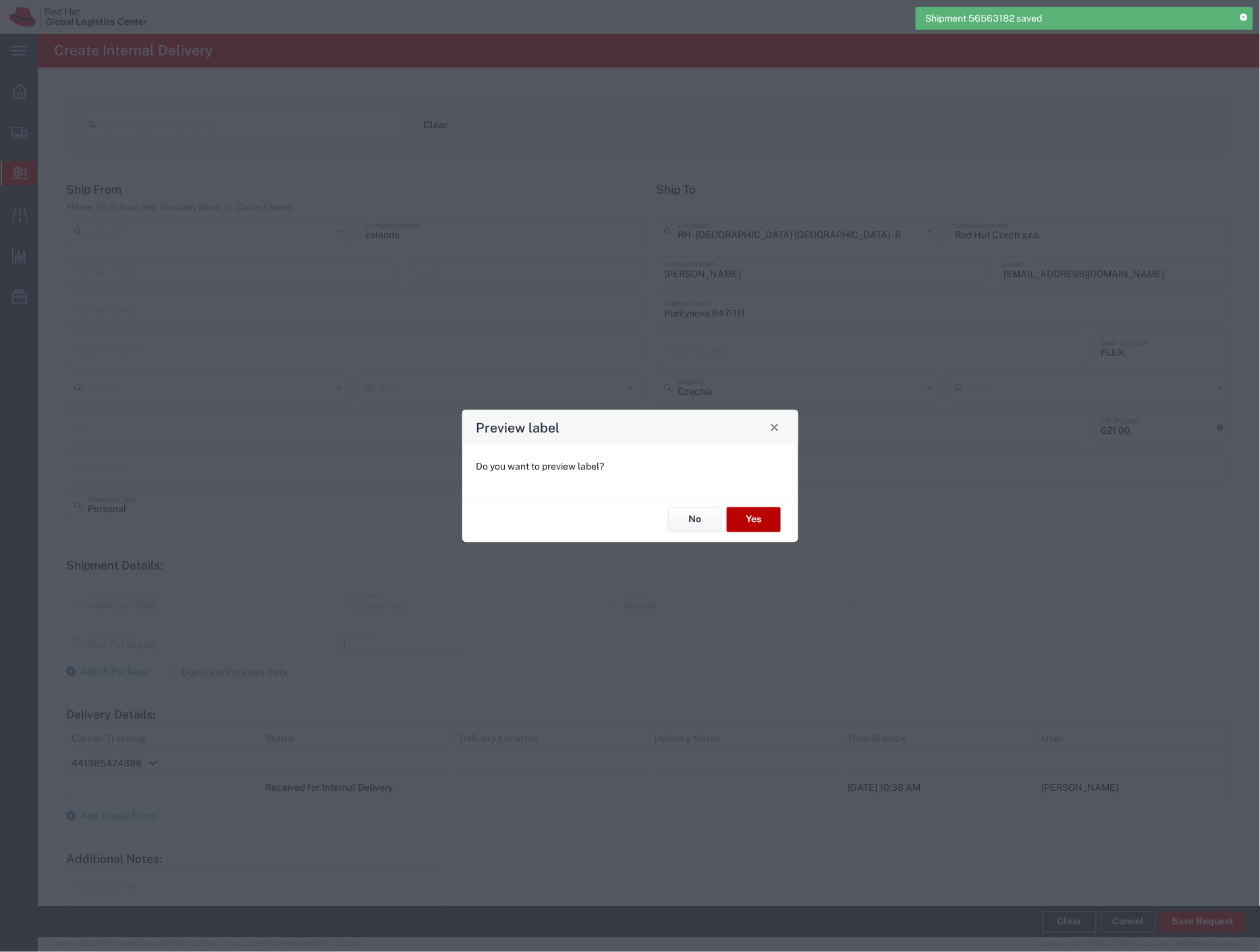
click at [758, 510] on button "Yes" at bounding box center [753, 520] width 54 height 25
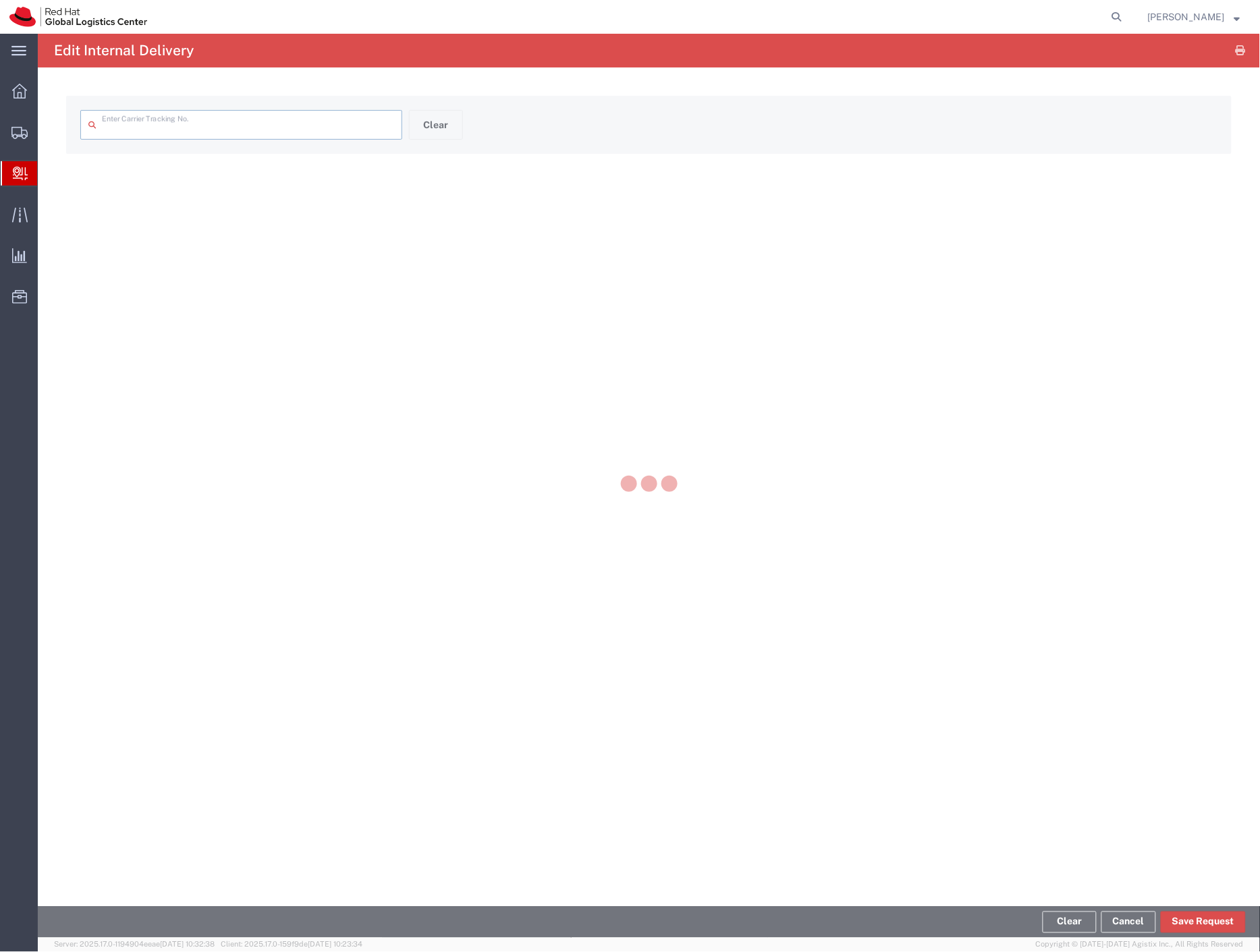
type input "441385474398"
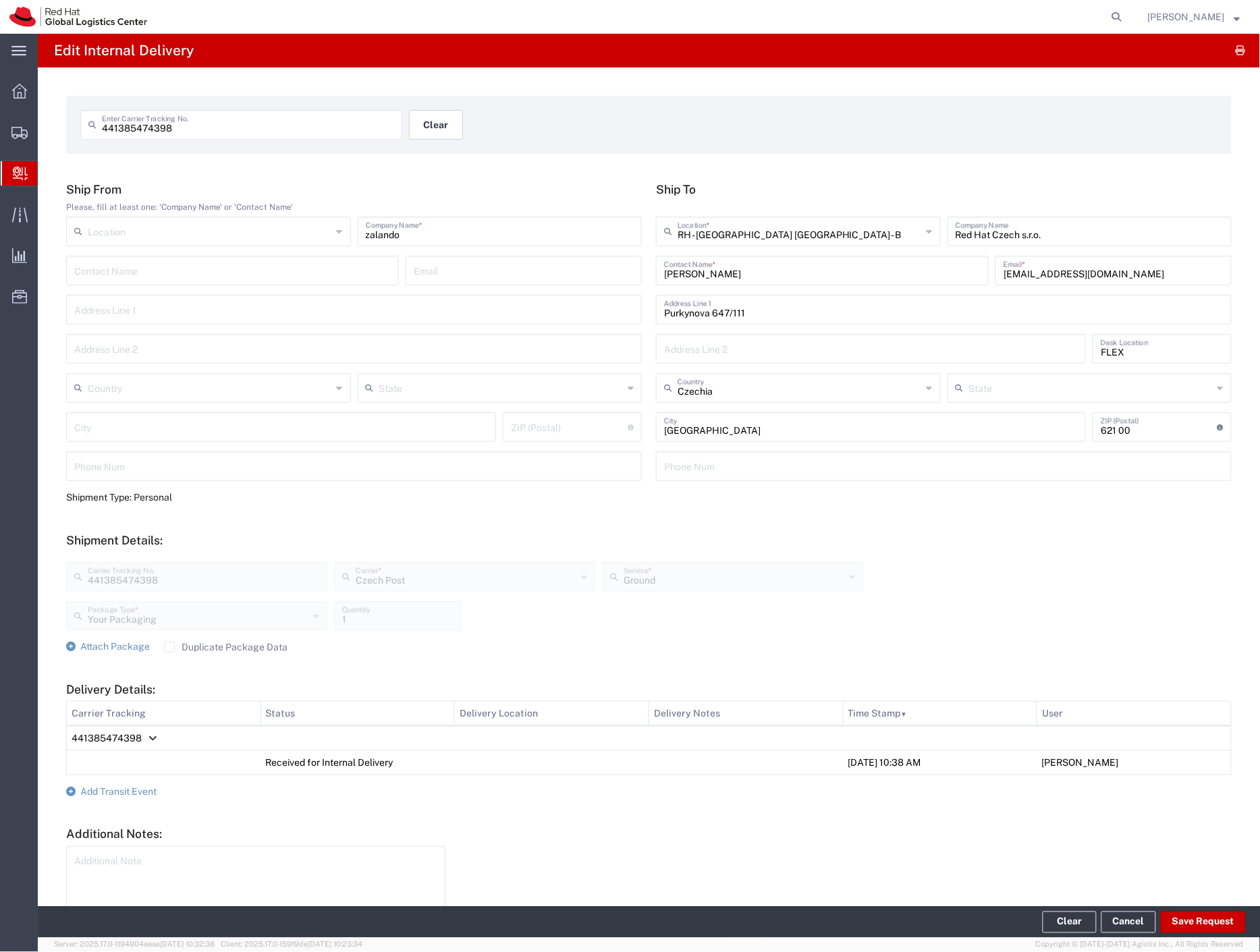
click at [438, 134] on button "Clear" at bounding box center [436, 125] width 54 height 30
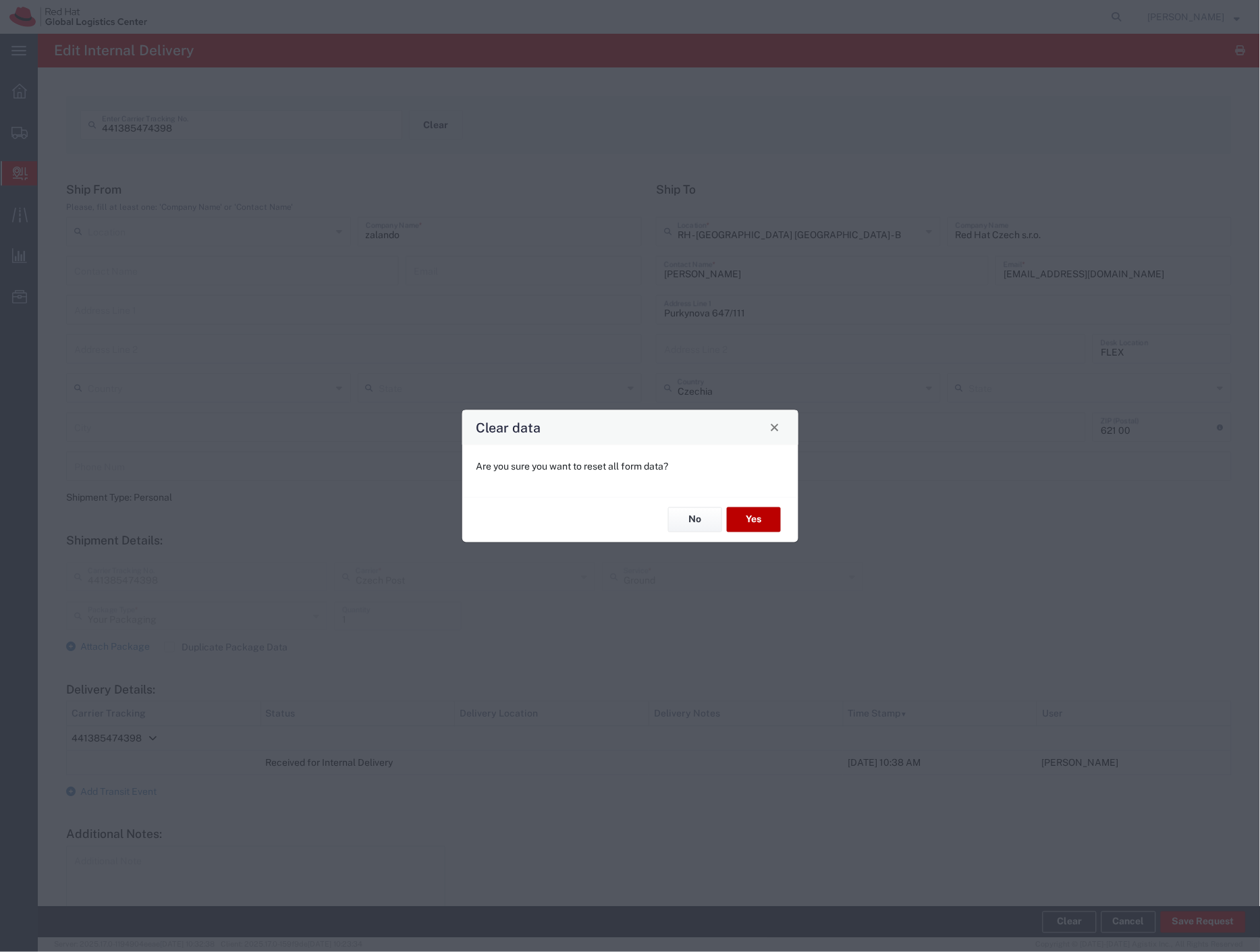
click at [753, 524] on button "Yes" at bounding box center [753, 520] width 54 height 25
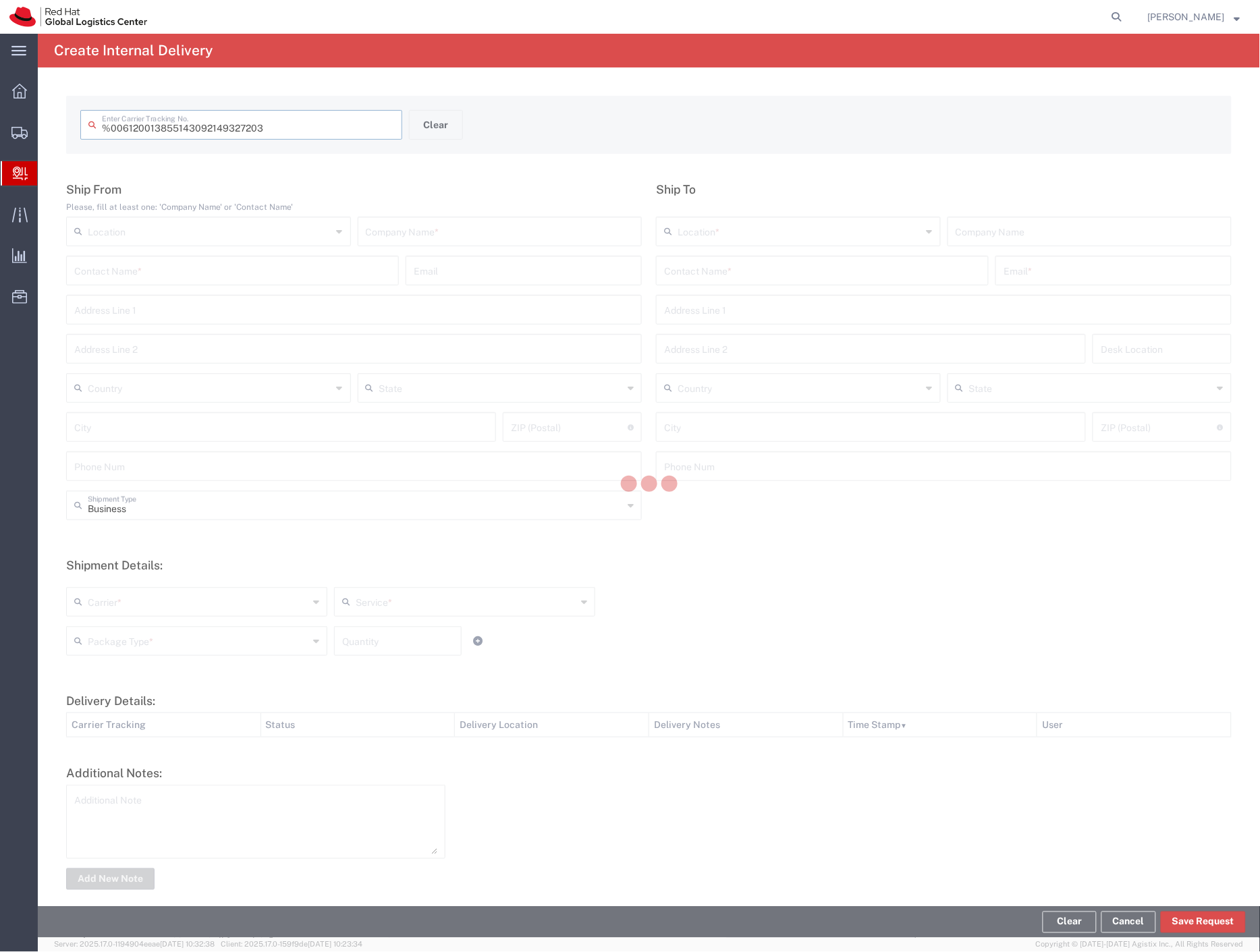
type input " 6120013855143092149327203"
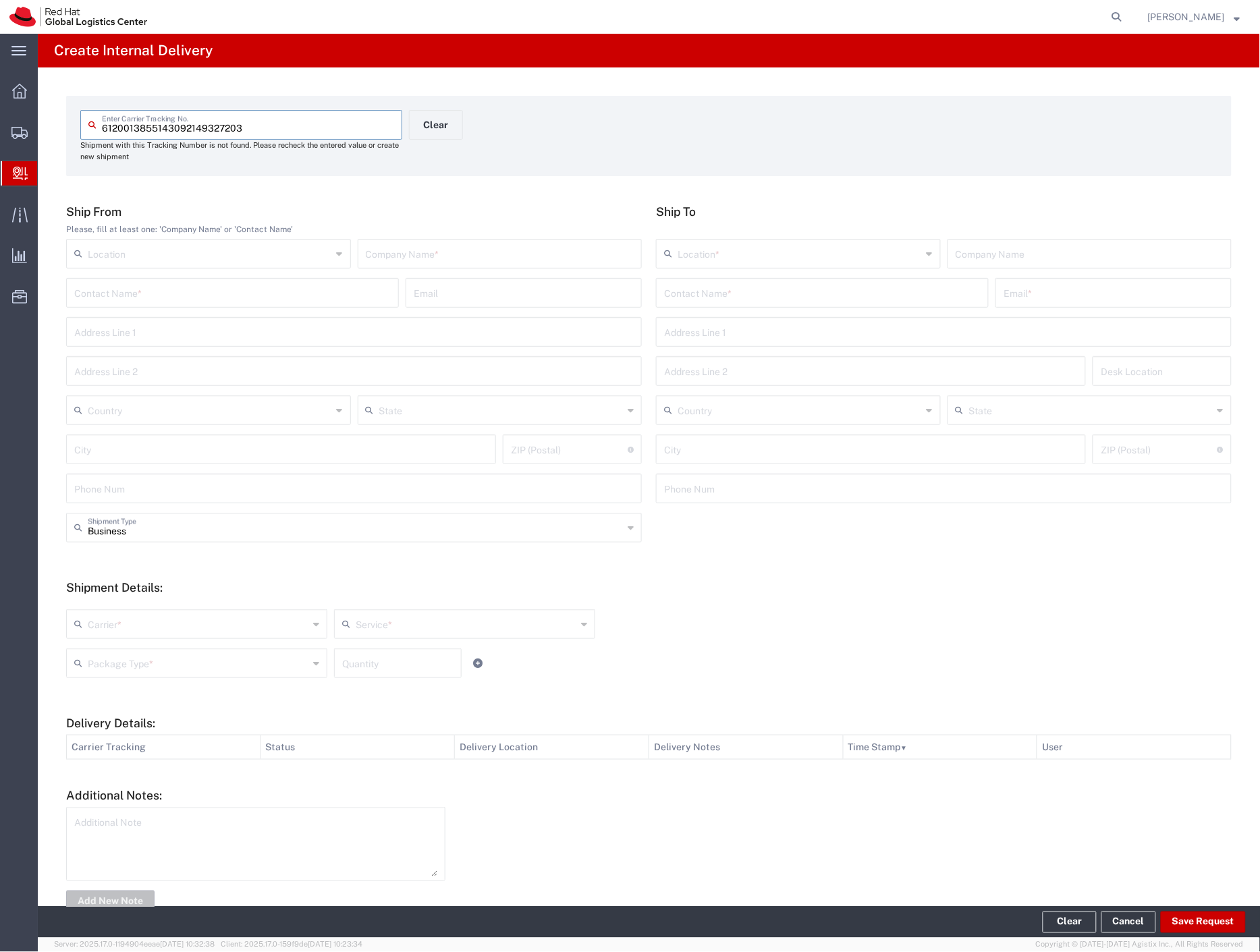
click at [439, 261] on input "text" at bounding box center [500, 253] width 268 height 24
type input "5p marketing"
click at [712, 291] on input "text" at bounding box center [823, 291] width 317 height 24
type input "valis"
click at [747, 328] on p "Red Hat Czech s.r.o. ([PERSON_NAME]), [EMAIL_ADDRESS][DOMAIN_NAME]" at bounding box center [822, 325] width 315 height 17
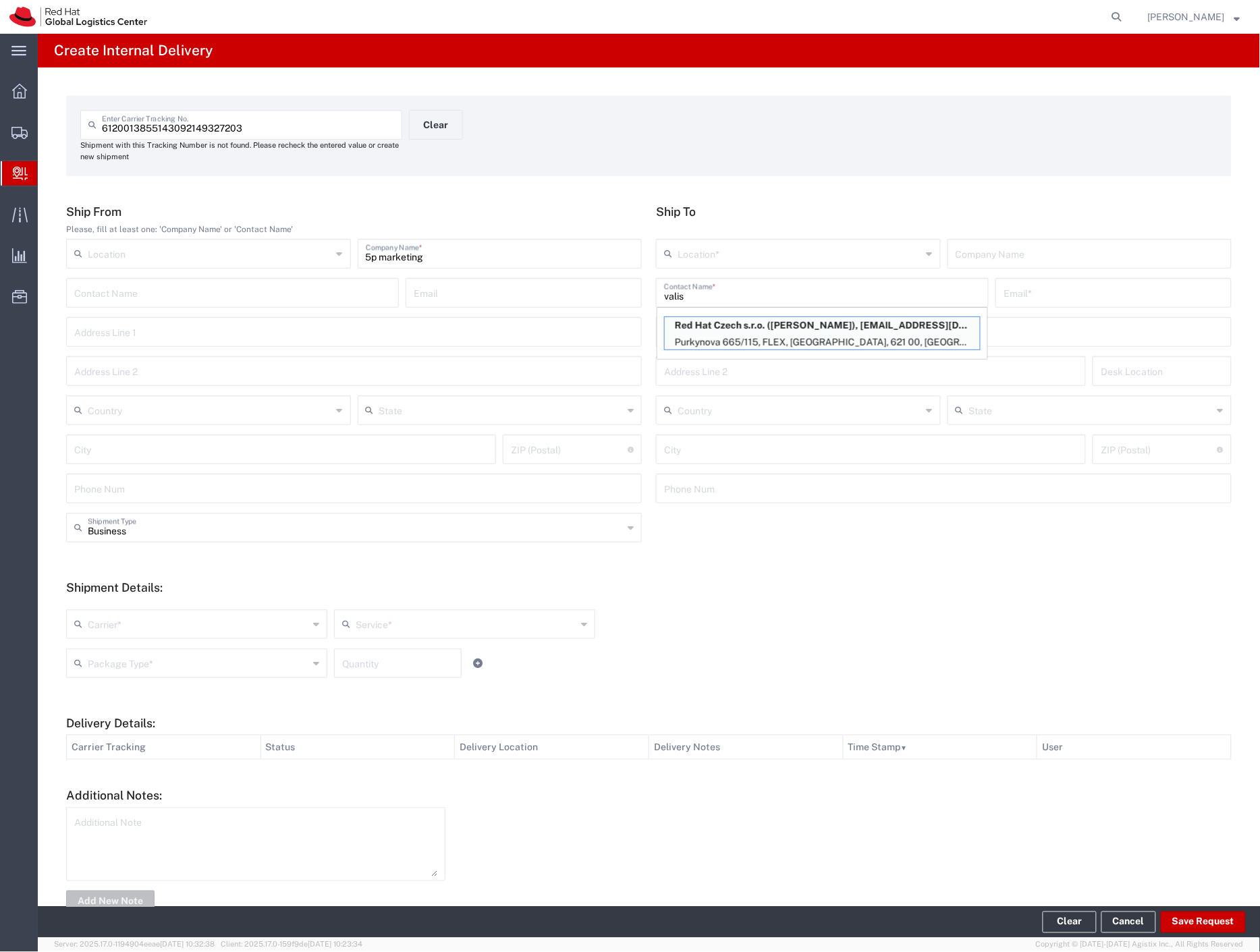
type input "RH - [GEOGRAPHIC_DATA] [GEOGRAPHIC_DATA] - C"
type input "Red Hat Czech s.r.o."
type input "[PERSON_NAME]"
type input "[EMAIL_ADDRESS][DOMAIN_NAME]"
type input "Purkynova 665/115"
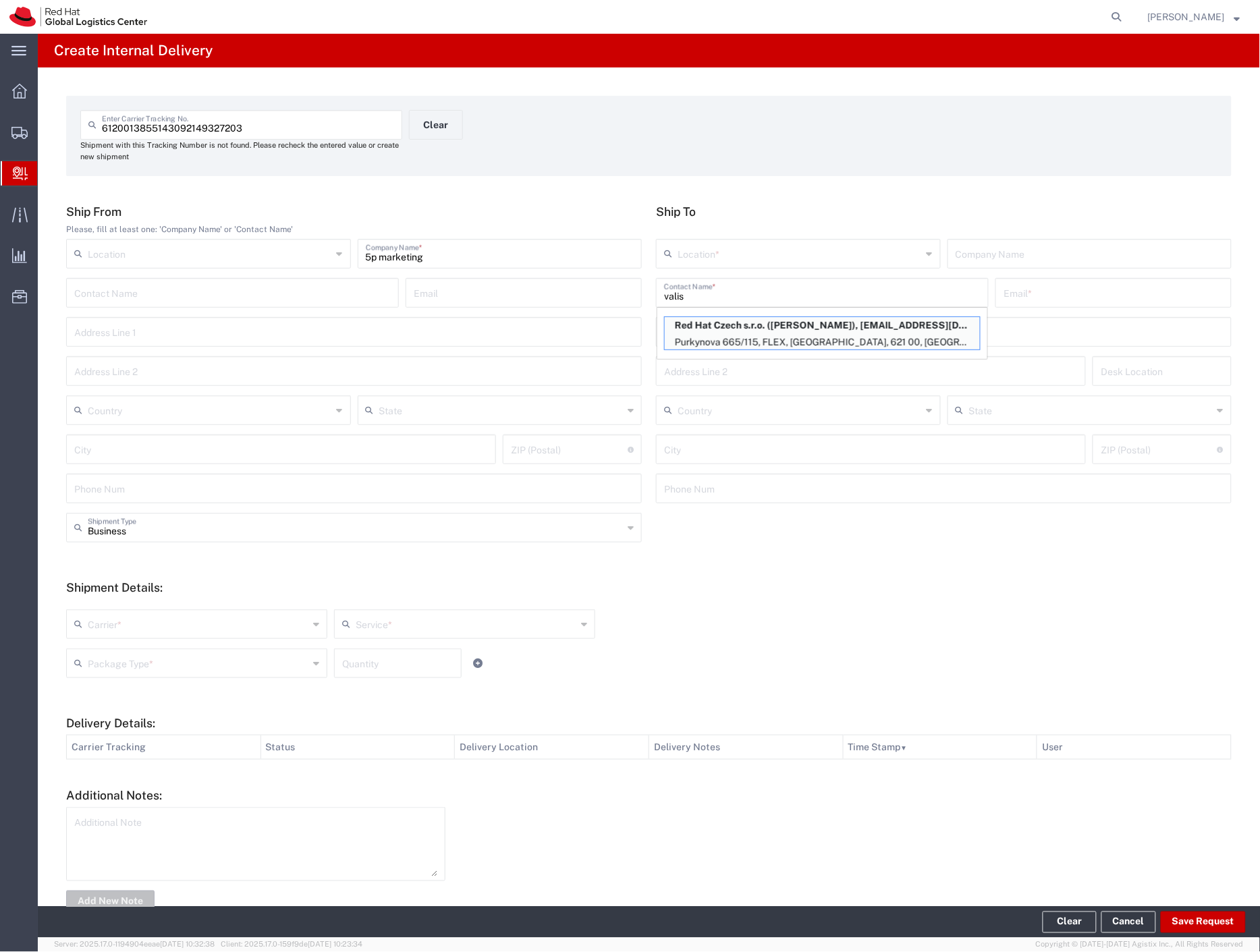
type input "FLEX"
type input "Czechia"
type input "[GEOGRAPHIC_DATA]"
type input "621 00"
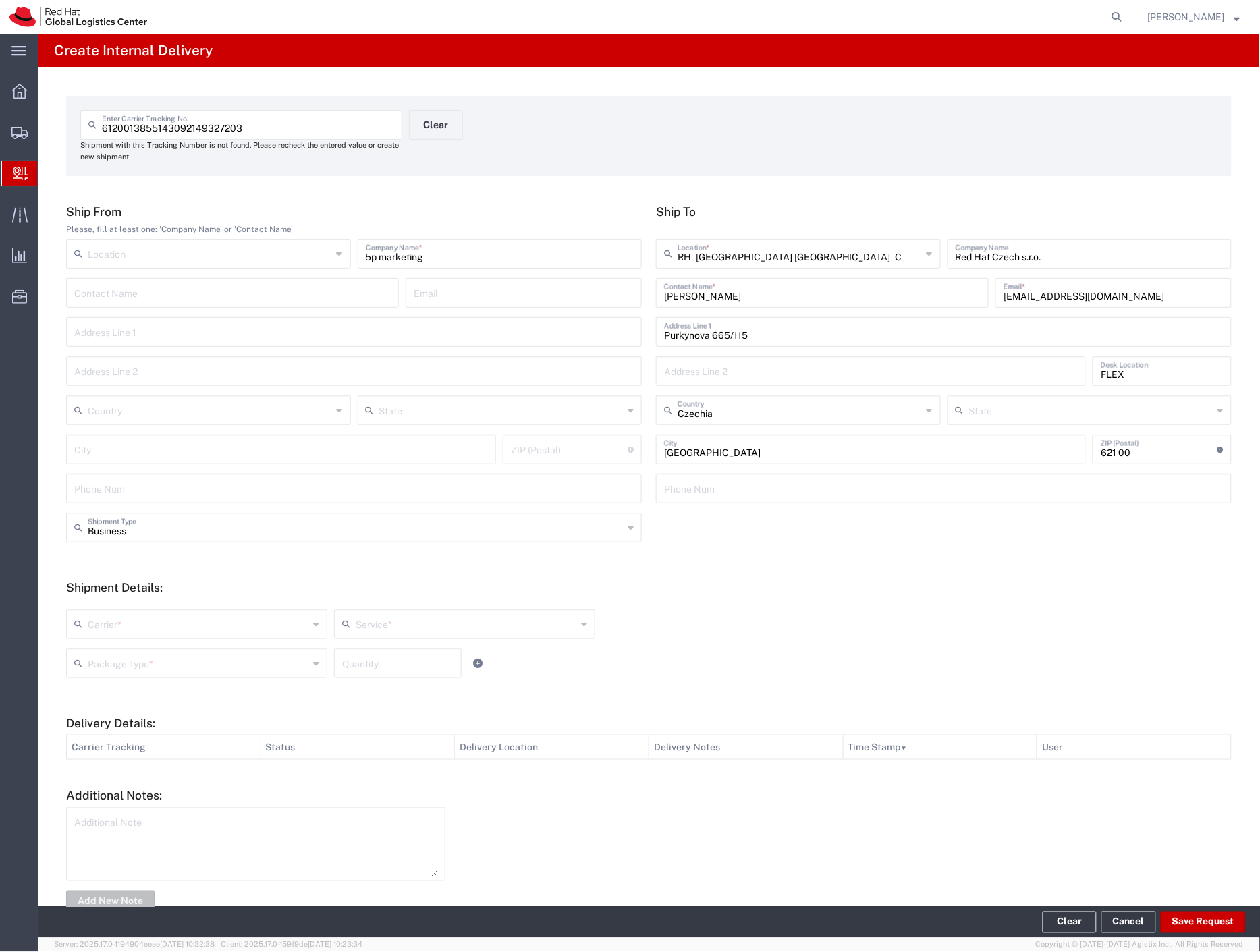
click at [117, 614] on div "Carrier *" at bounding box center [196, 624] width 261 height 30
click at [102, 648] on span "Czech Post" at bounding box center [195, 654] width 256 height 21
type input "Czech Post"
click at [103, 655] on input "text" at bounding box center [198, 662] width 221 height 24
type input "Ground"
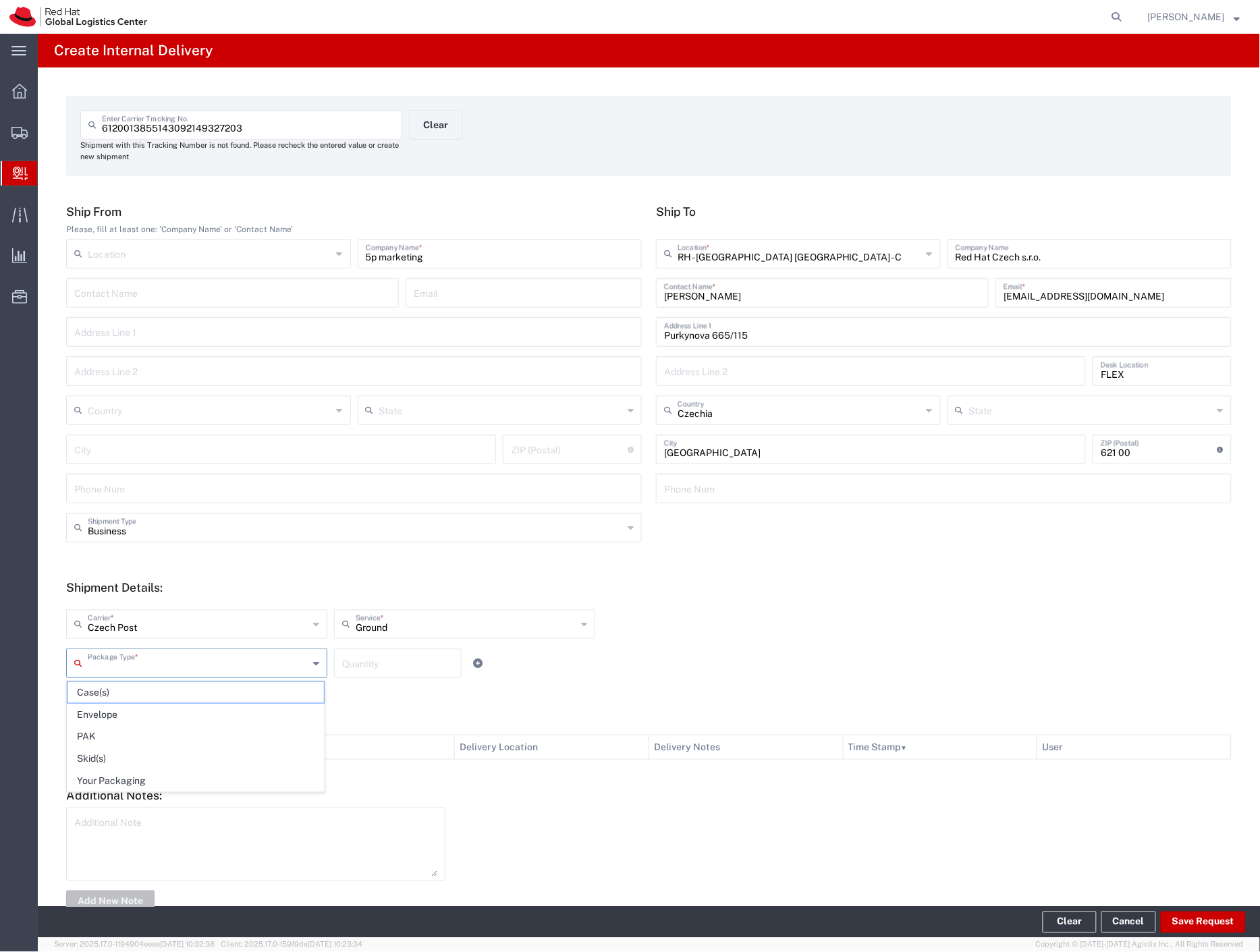
click at [125, 781] on span "Your Packaging" at bounding box center [195, 781] width 256 height 21
type input "Your Packaging"
click at [1208, 915] on button "Save Request" at bounding box center [1203, 922] width 85 height 22
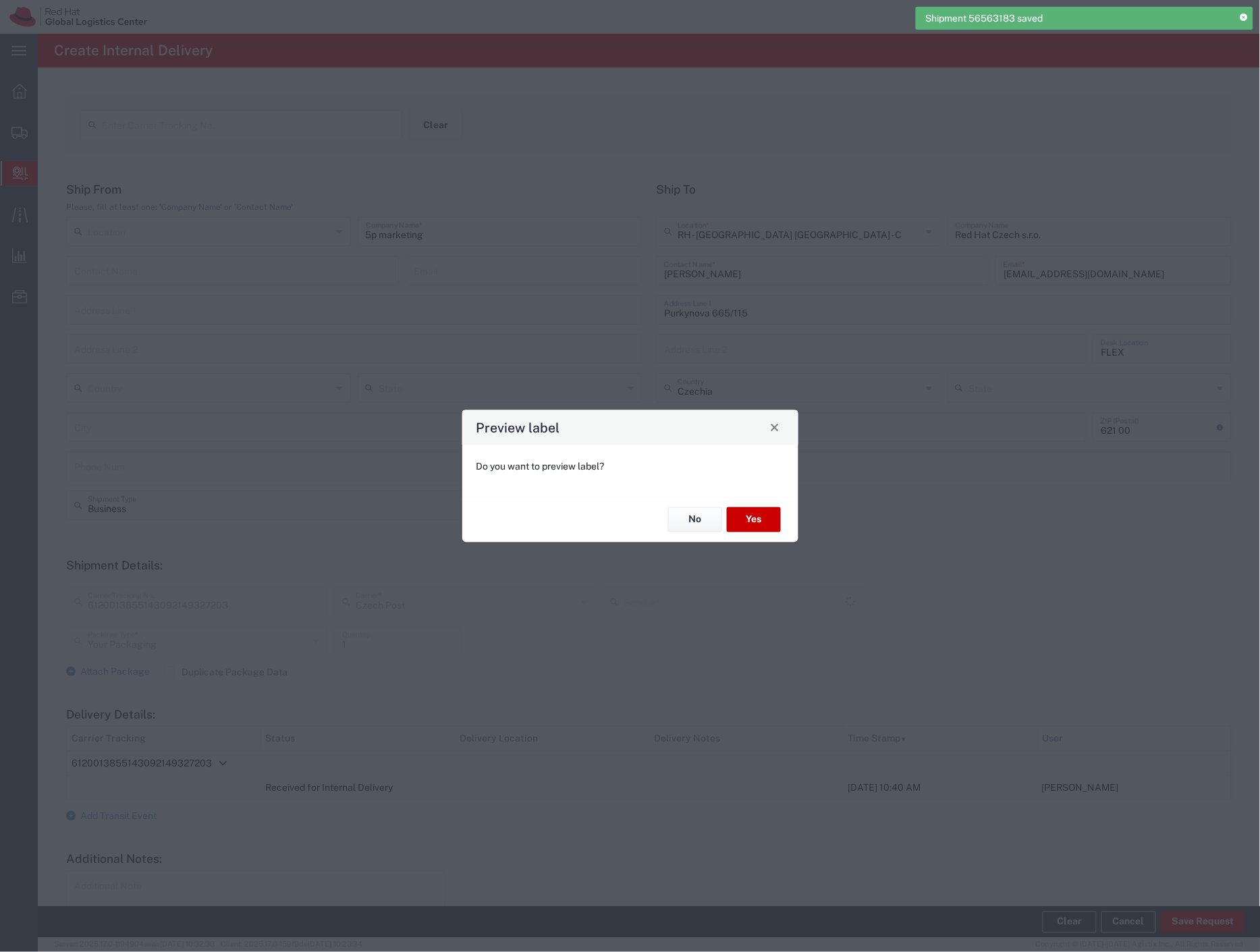
type input "Ground"
click at [717, 514] on button "No" at bounding box center [694, 520] width 54 height 25
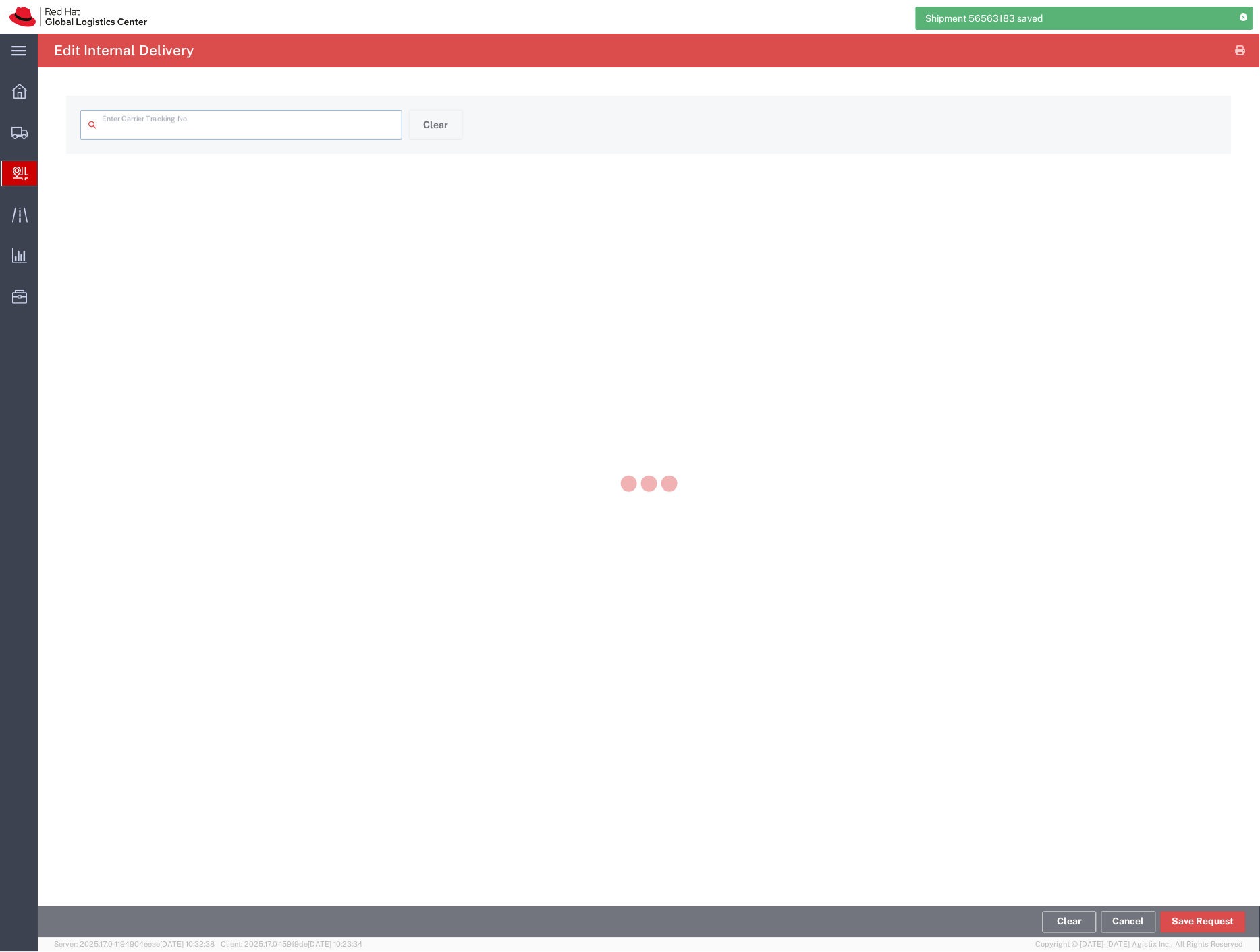
type input "6120013855143092149327203"
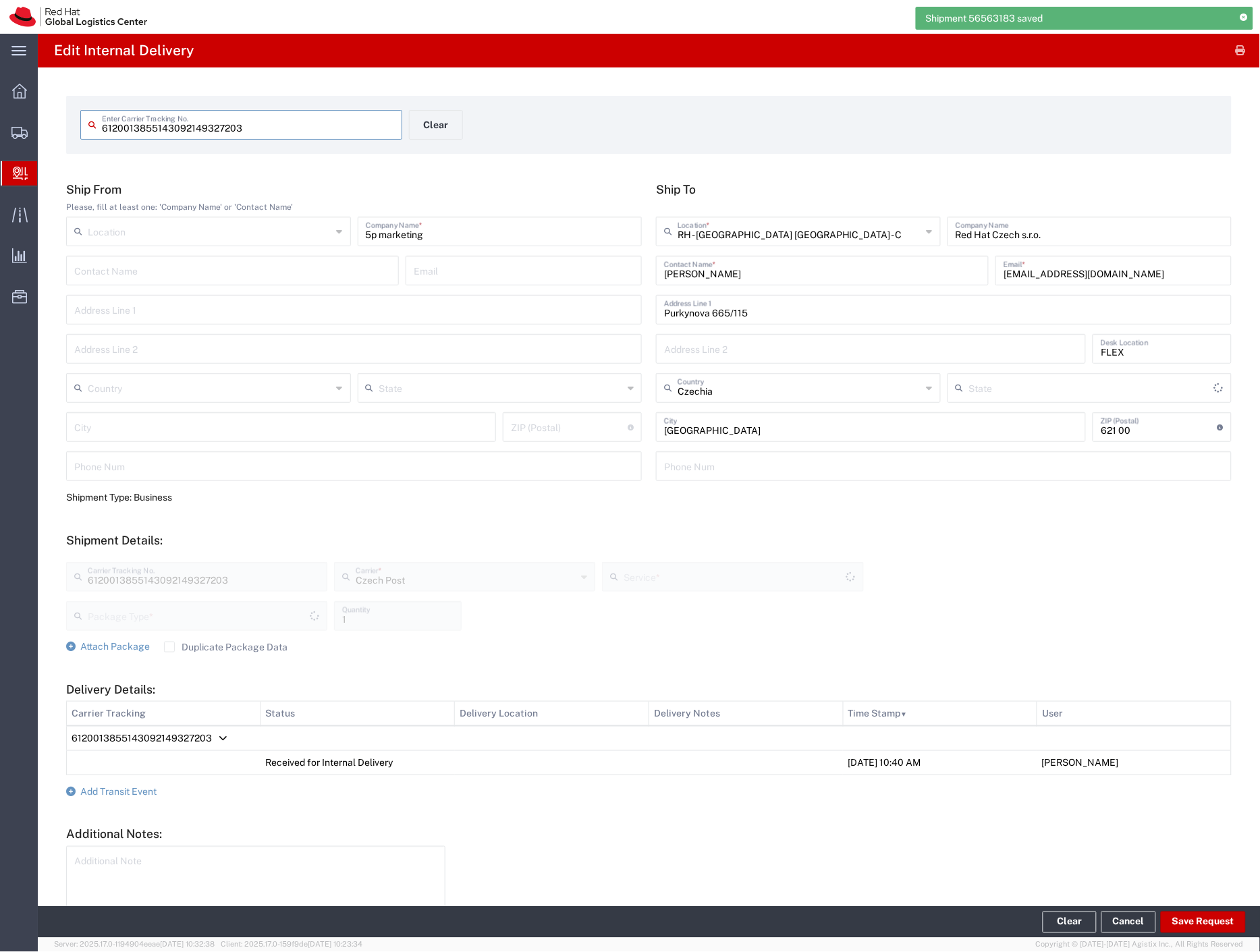
type input "Your Packaging"
type input "Ground"
click at [143, 795] on span "Add Transit Event" at bounding box center [118, 791] width 77 height 11
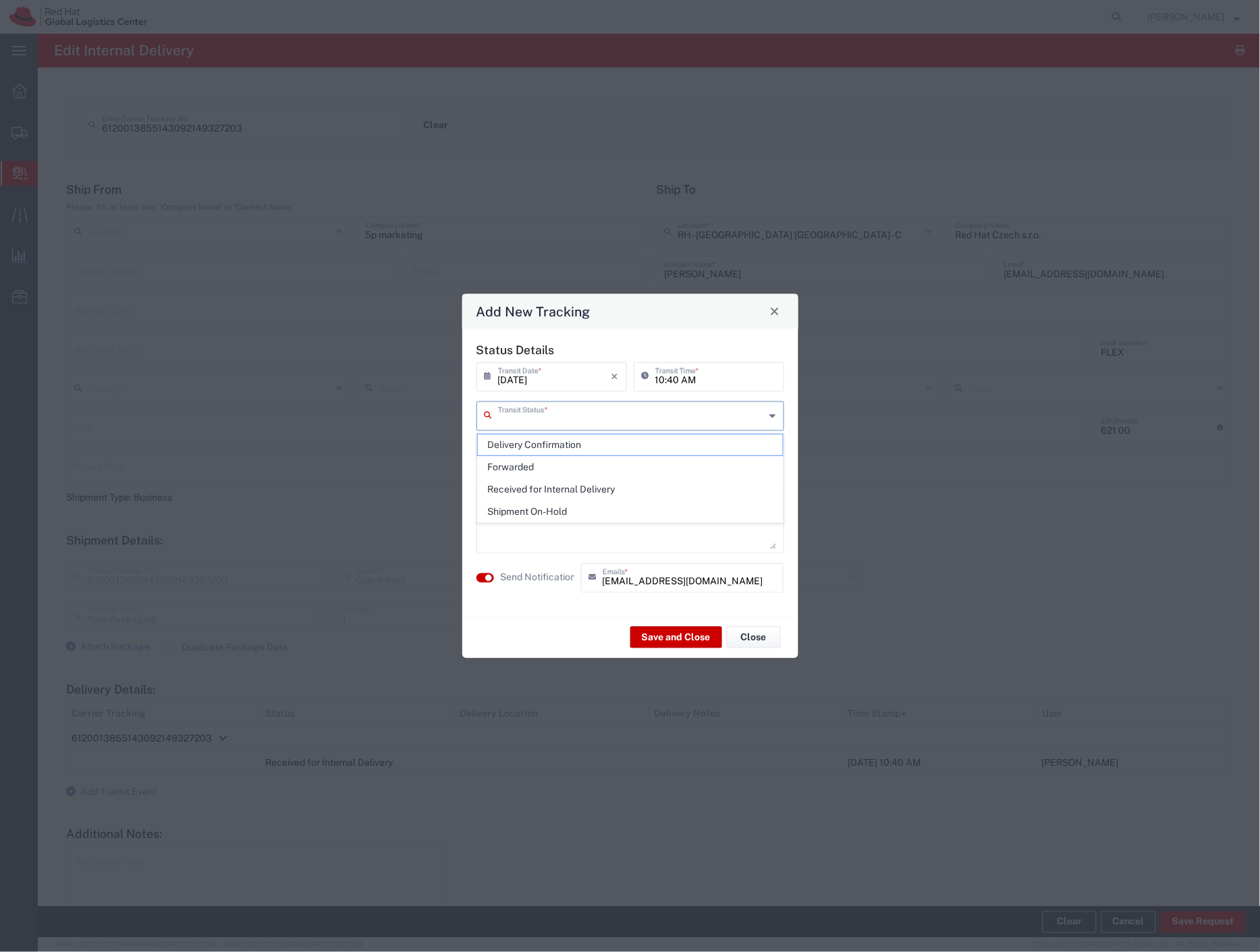
click at [528, 420] on input "text" at bounding box center [632, 414] width 267 height 24
click at [526, 436] on span "Delivery Confirmation" at bounding box center [630, 445] width 305 height 21
type input "Delivery Confirmation"
click at [504, 517] on textarea at bounding box center [630, 516] width 291 height 66
type textarea "will be added to BCN shipment"
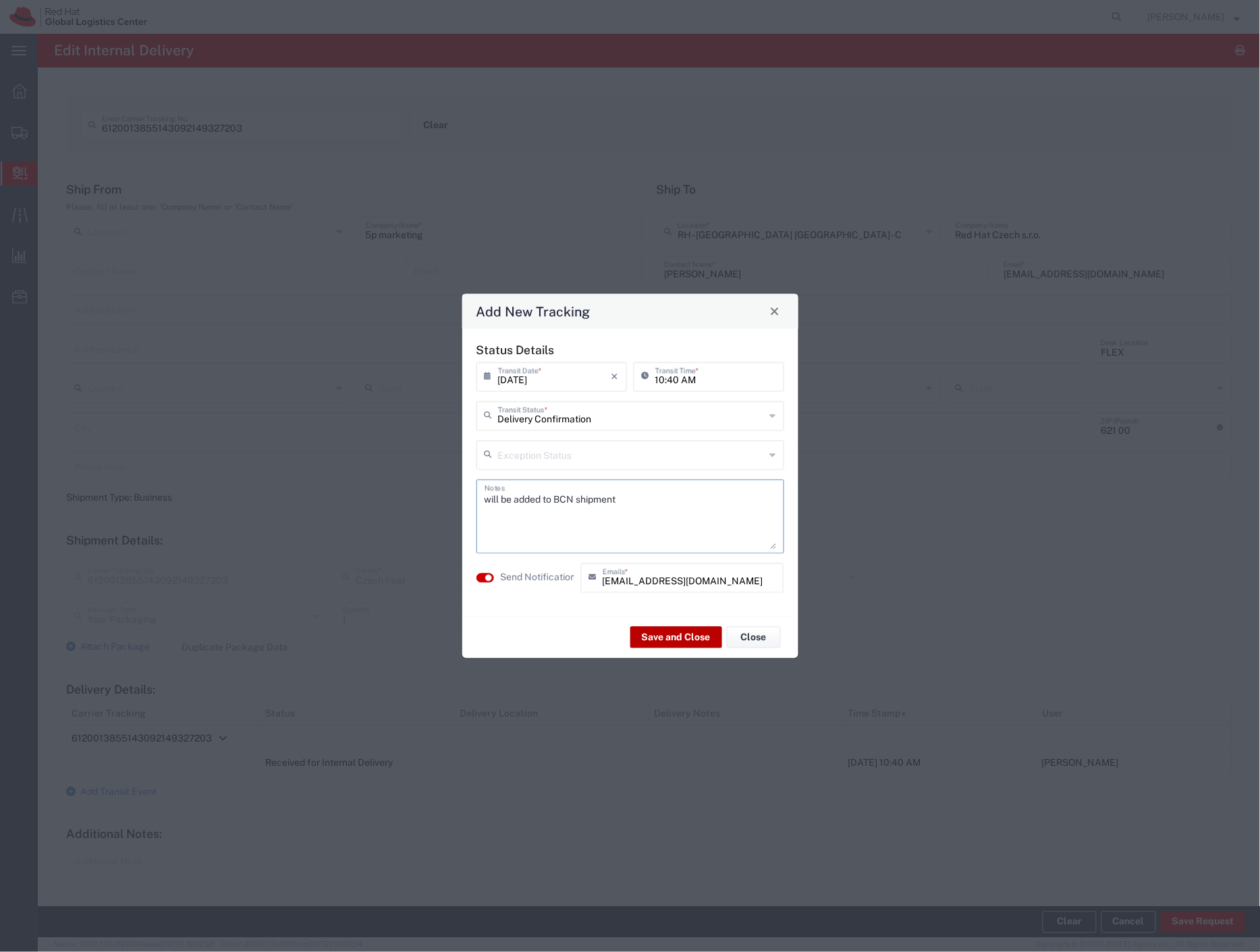
click at [642, 640] on button "Save and Close" at bounding box center [676, 637] width 92 height 22
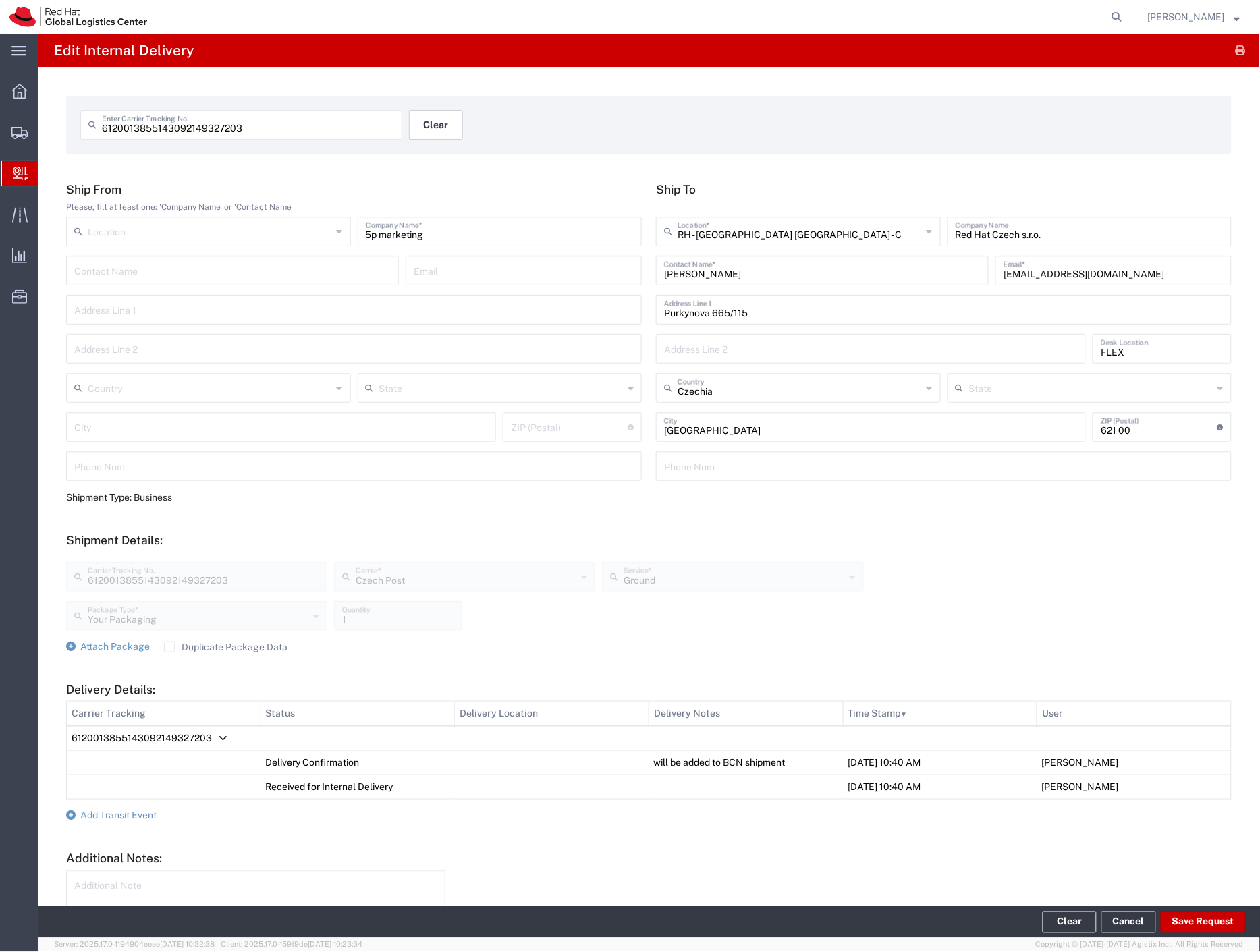
click at [438, 128] on button "Clear" at bounding box center [436, 125] width 54 height 30
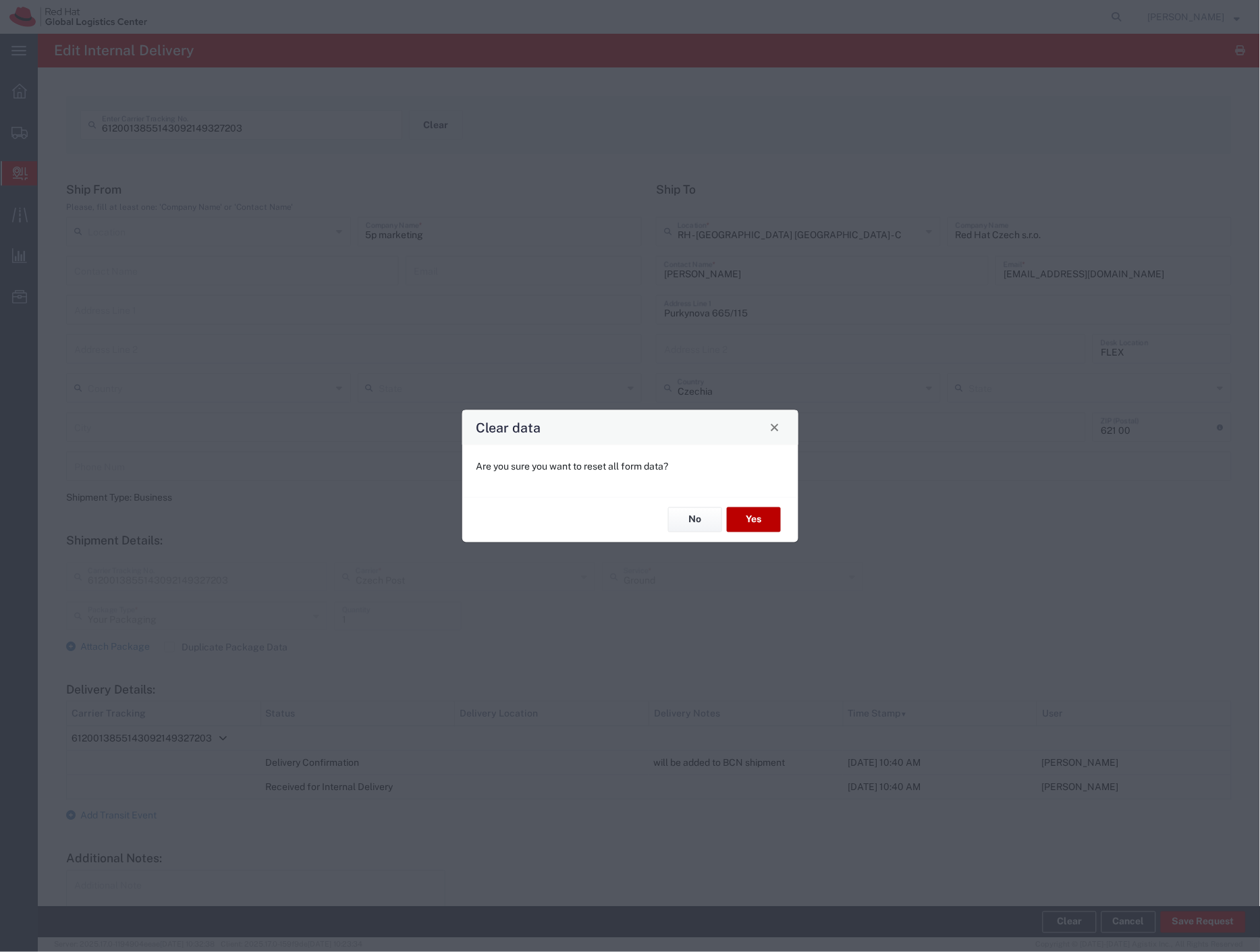
click at [774, 523] on button "Yes" at bounding box center [753, 520] width 54 height 25
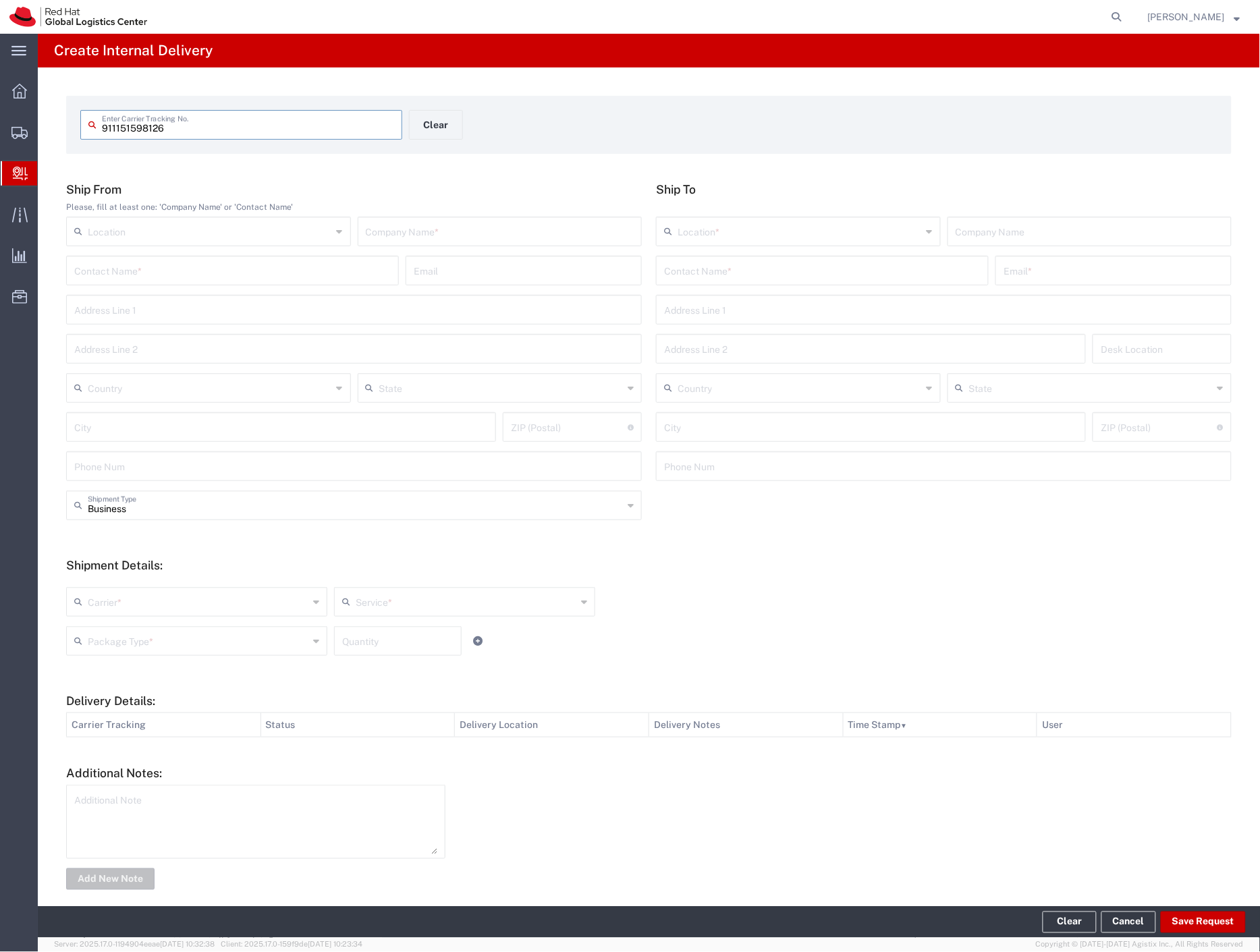
type input "911151598126"
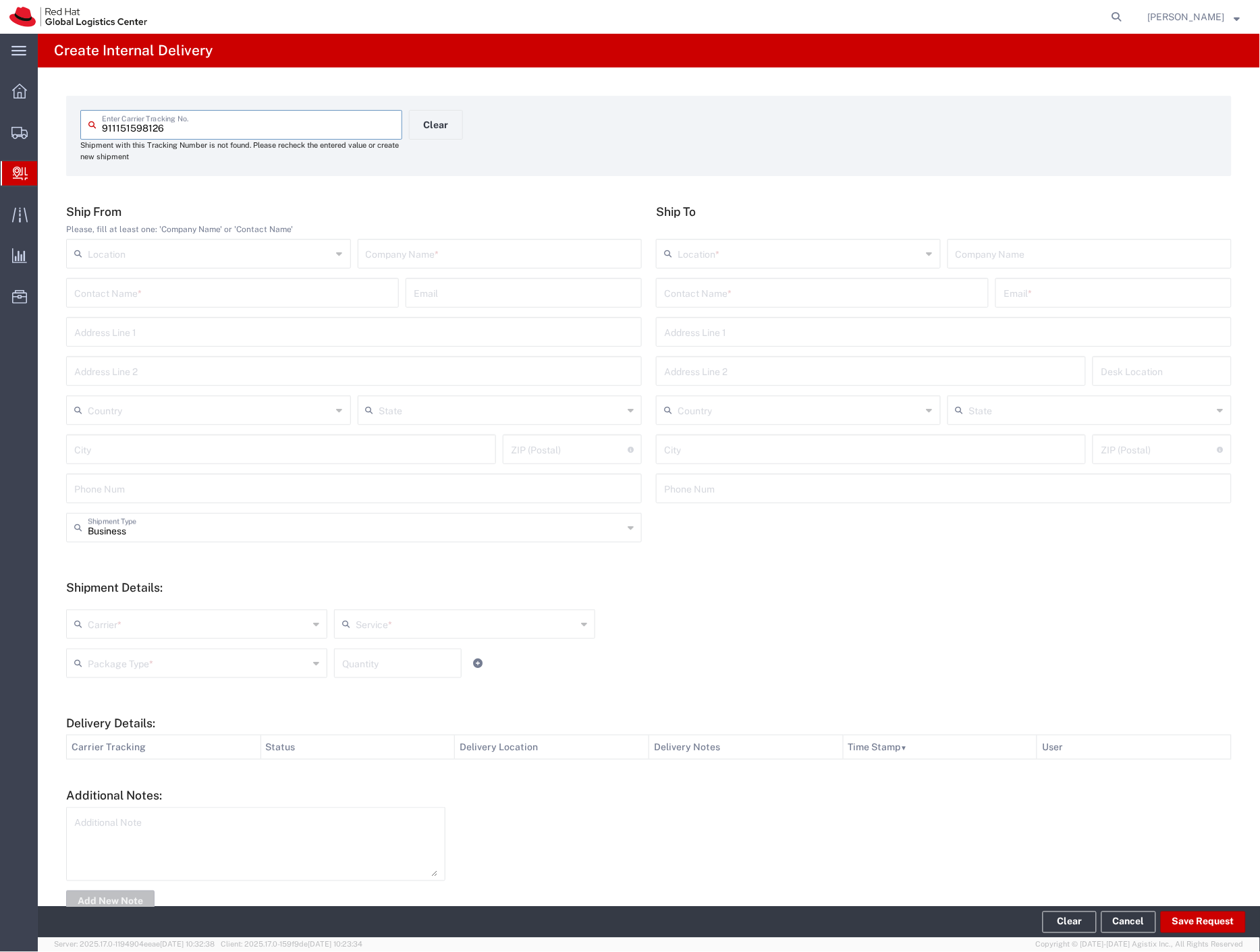
click at [473, 265] on div "Company Name *" at bounding box center [500, 253] width 285 height 30
type input "detska obuv"
click at [757, 306] on div "Contact Name *" at bounding box center [822, 293] width 333 height 30
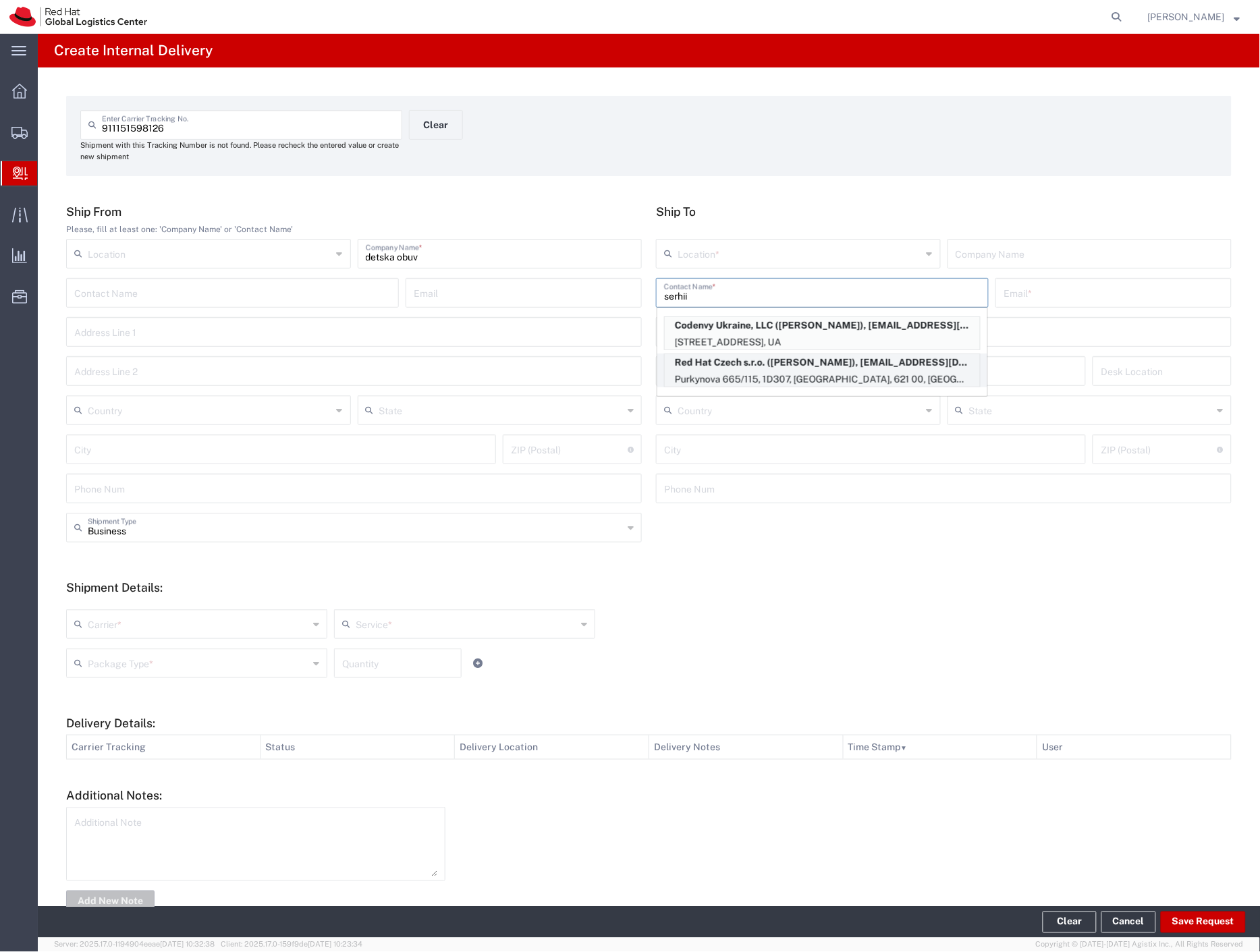
type input "serhii"
click at [774, 367] on p "Red Hat Czech s.r.o. ([PERSON_NAME]), [EMAIL_ADDRESS][DOMAIN_NAME]" at bounding box center [822, 362] width 315 height 17
type input "RH - [GEOGRAPHIC_DATA] [GEOGRAPHIC_DATA] - C"
type input "Red Hat Czech s.r.o."
type input "[PERSON_NAME]"
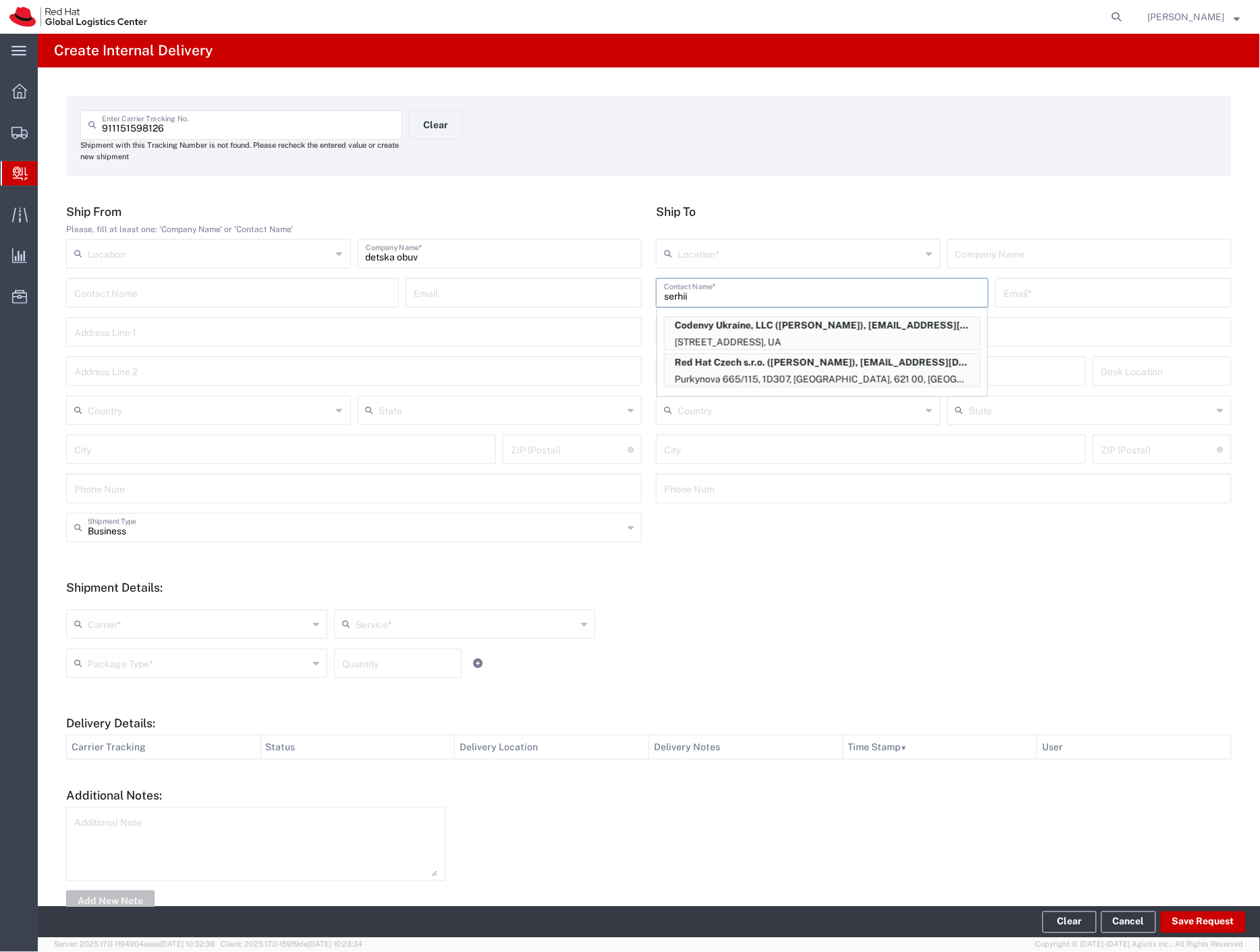
type input "[EMAIL_ADDRESS][DOMAIN_NAME]"
type input "Purkynova 665/115"
type input "1D307"
type input "Czechia"
type input "[GEOGRAPHIC_DATA]"
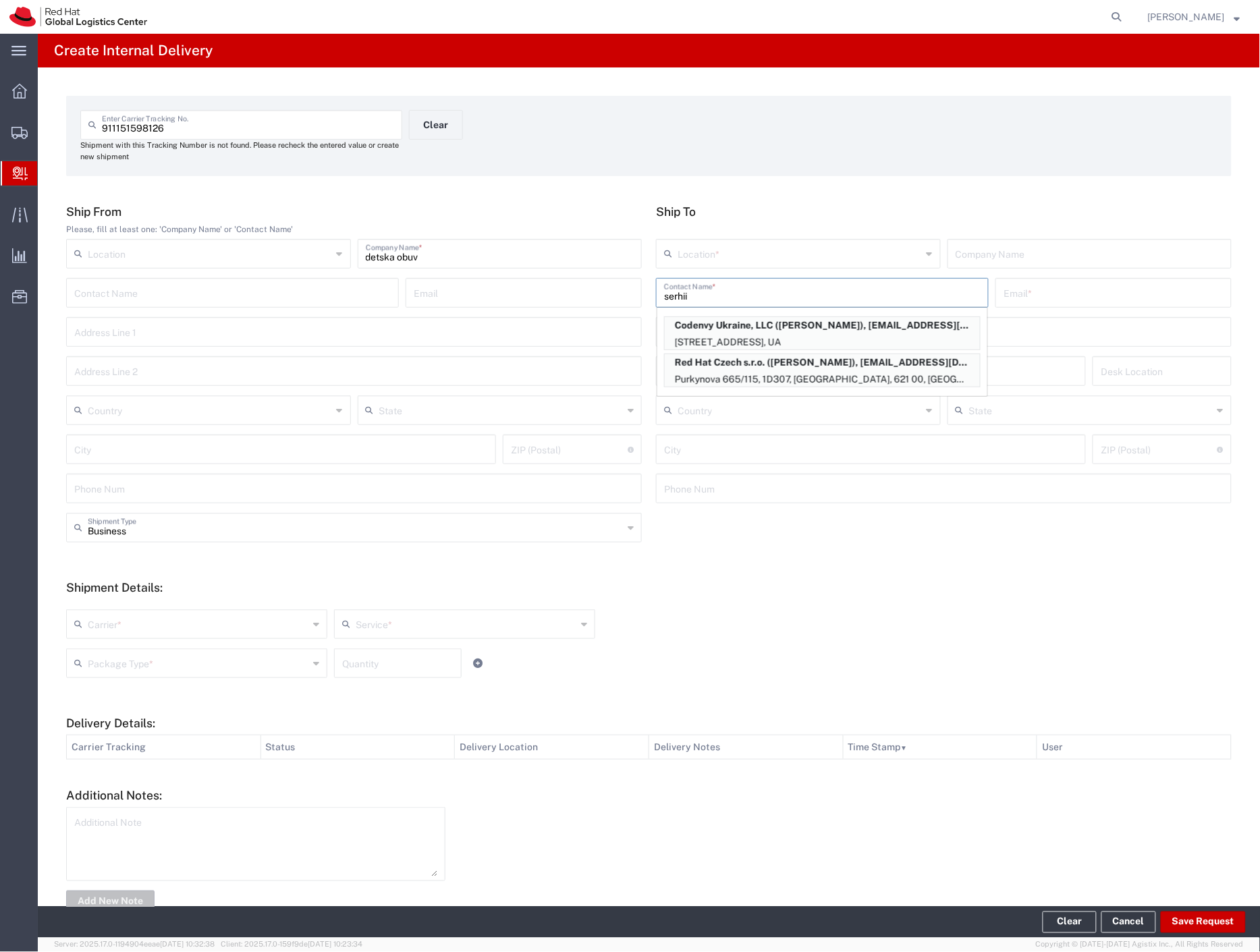
type input "621 00"
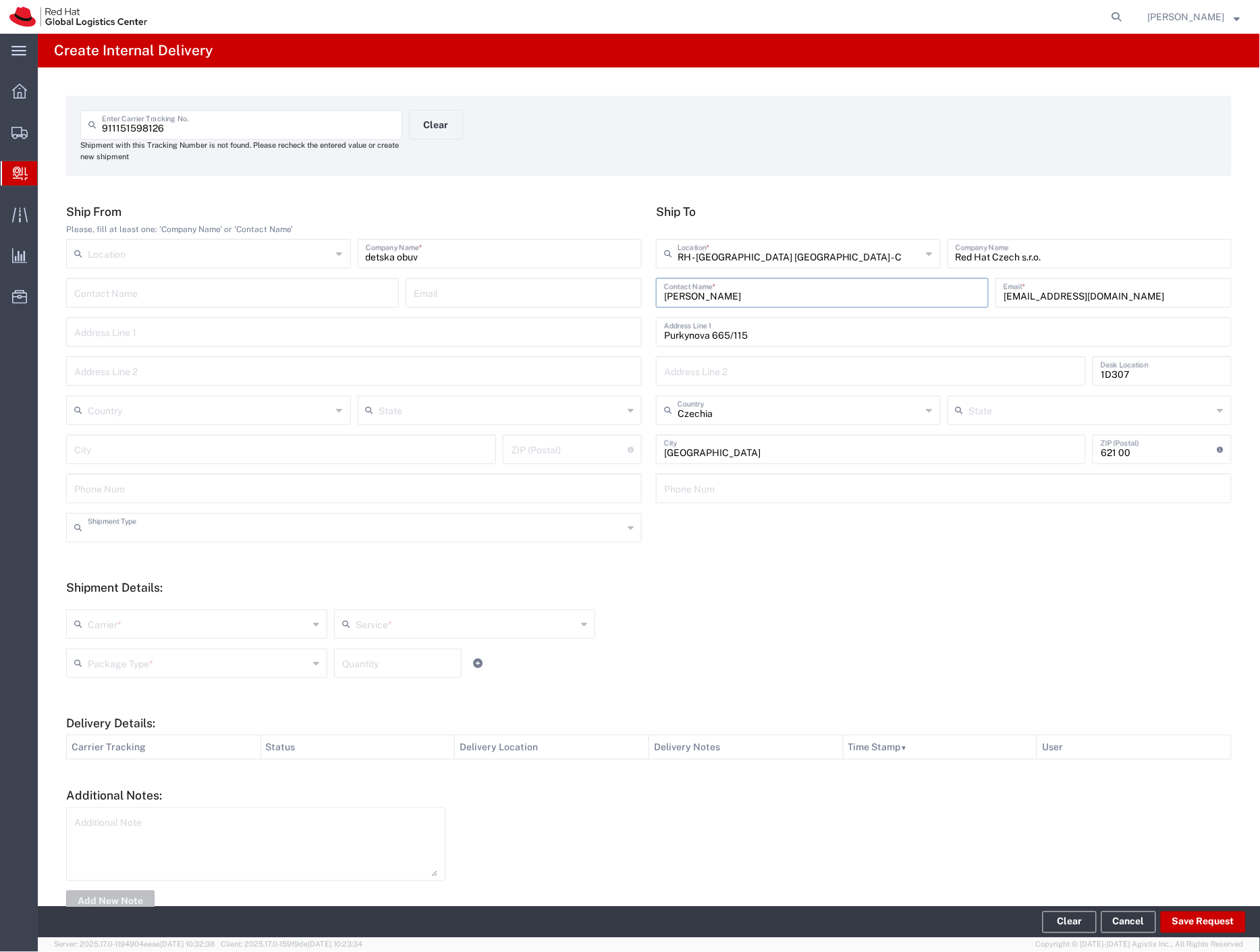
click at [117, 537] on input "text" at bounding box center [355, 526] width 535 height 24
click at [112, 575] on span "Personal" at bounding box center [351, 579] width 568 height 21
type input "Personal"
click at [108, 629] on input "text" at bounding box center [198, 623] width 221 height 24
click at [108, 655] on span "Czech Post" at bounding box center [195, 654] width 256 height 21
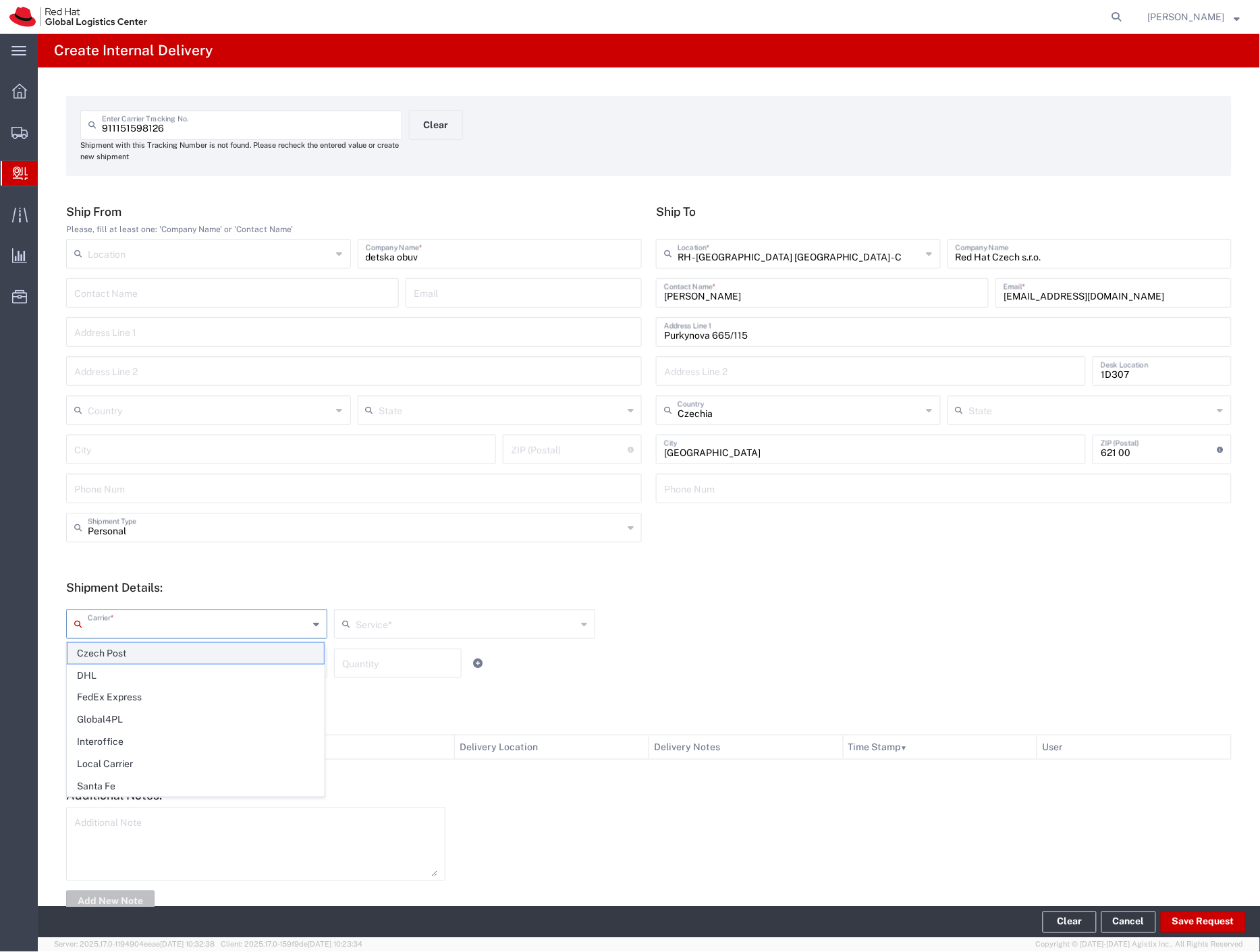
type input "Czech Post"
type input "Ground"
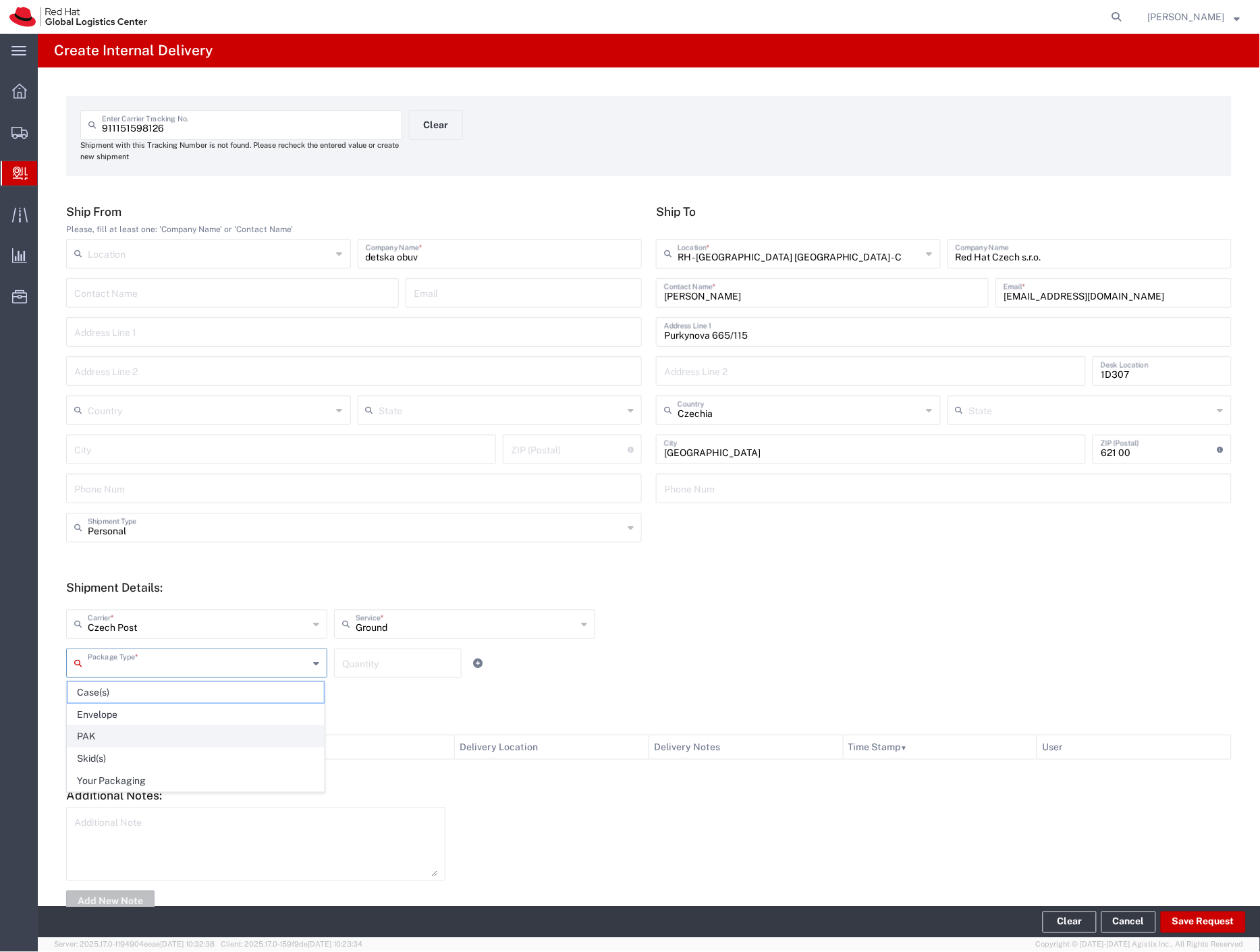
drag, startPoint x: 109, startPoint y: 667, endPoint x: 122, endPoint y: 725, distance: 59.4
click at [109, 670] on input "text" at bounding box center [198, 662] width 221 height 24
click at [122, 773] on span "Your Packaging" at bounding box center [195, 781] width 256 height 21
type input "Your Packaging"
click at [1190, 929] on button "Save Request" at bounding box center [1203, 922] width 85 height 22
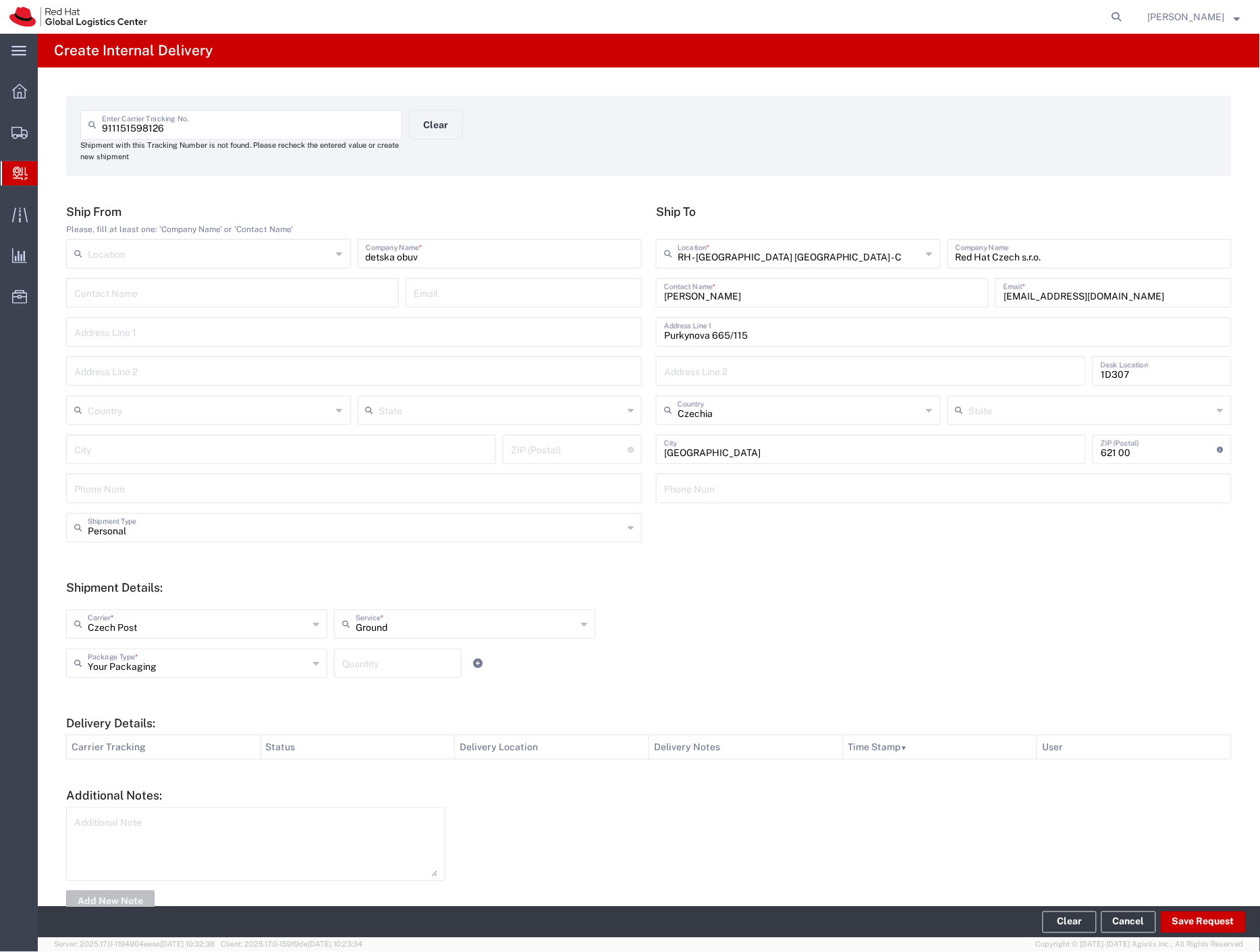
type input "Personal"
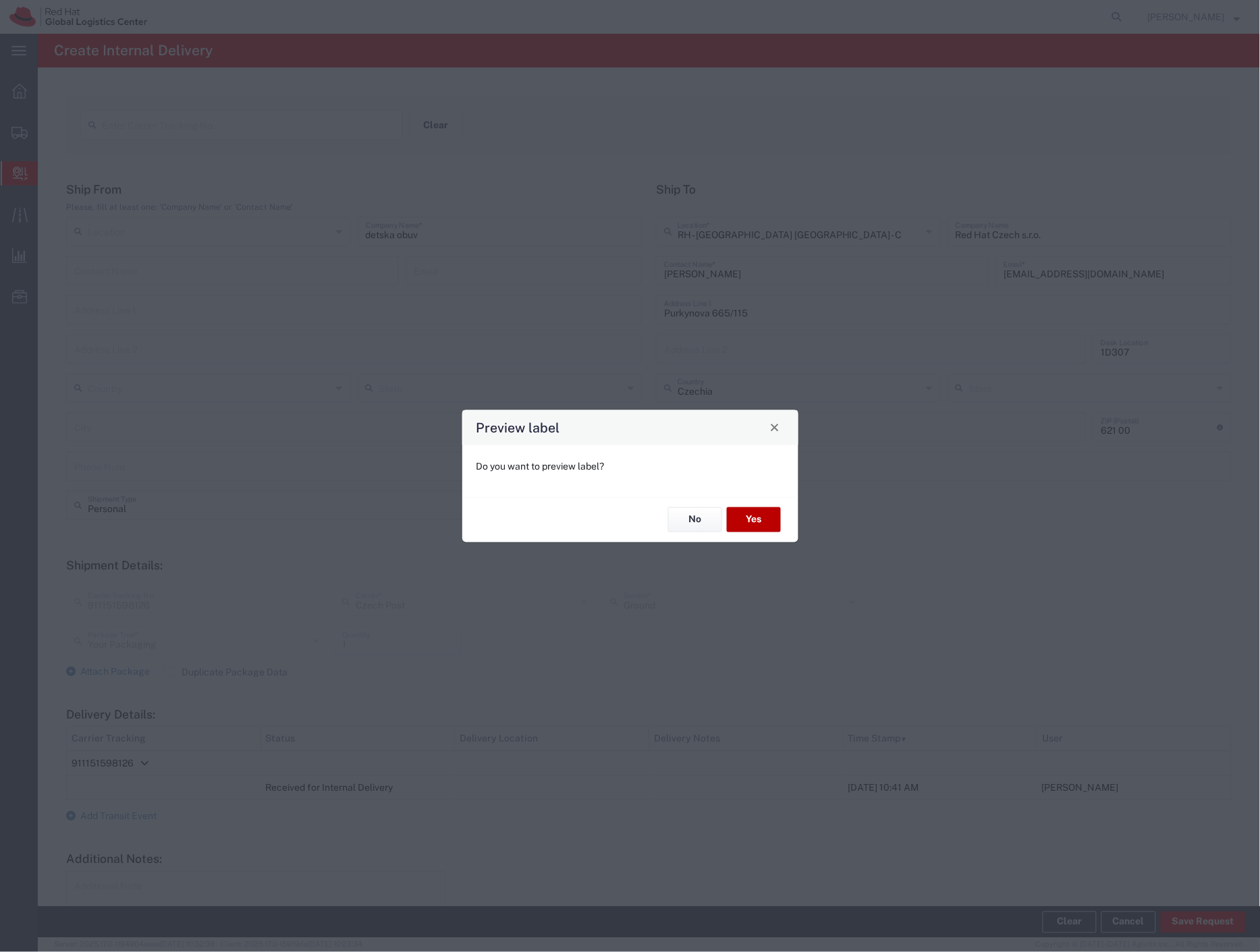
click at [737, 519] on button "Yes" at bounding box center [753, 520] width 54 height 25
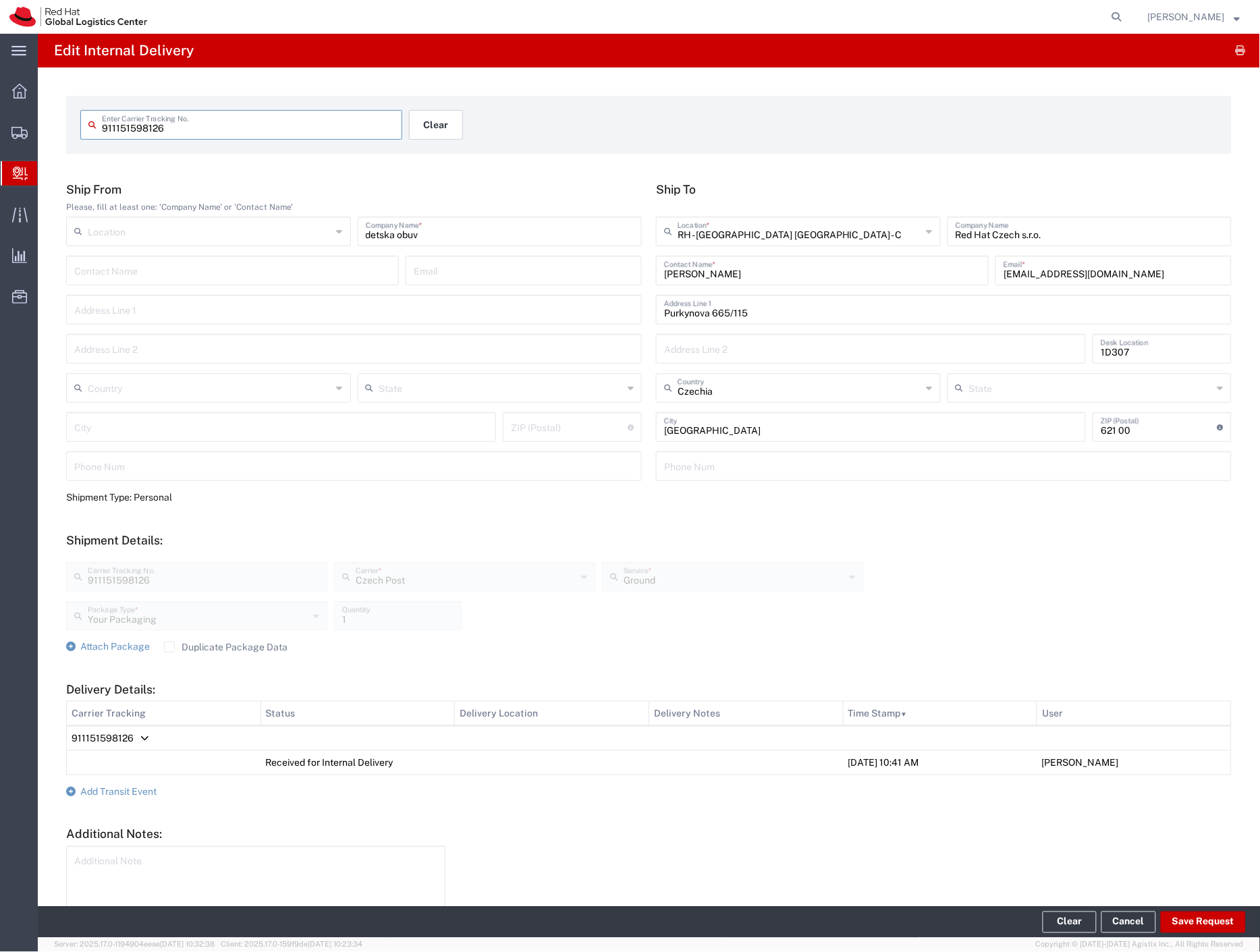
click at [433, 126] on button "Clear" at bounding box center [436, 125] width 54 height 30
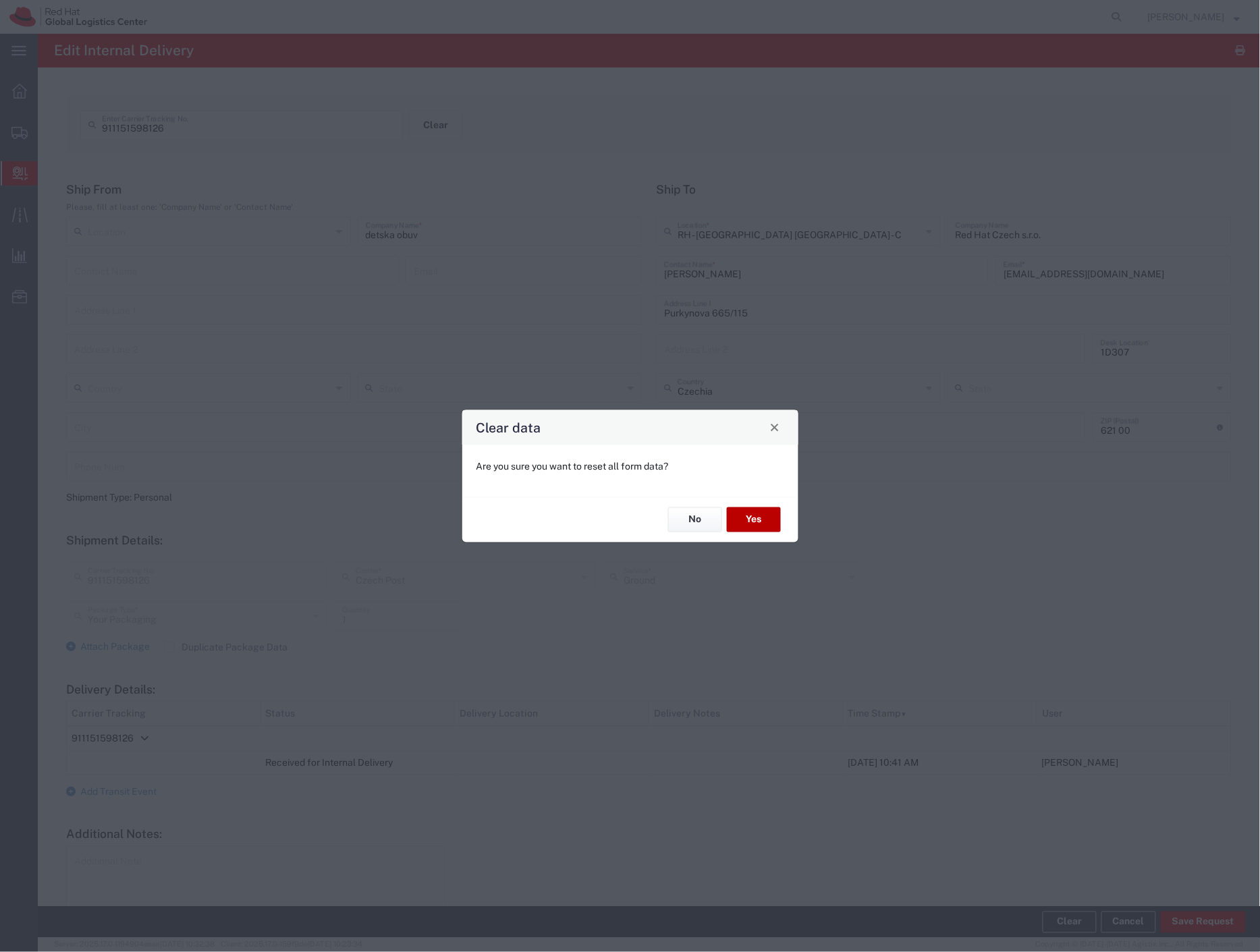
click at [765, 519] on button "Yes" at bounding box center [753, 520] width 54 height 25
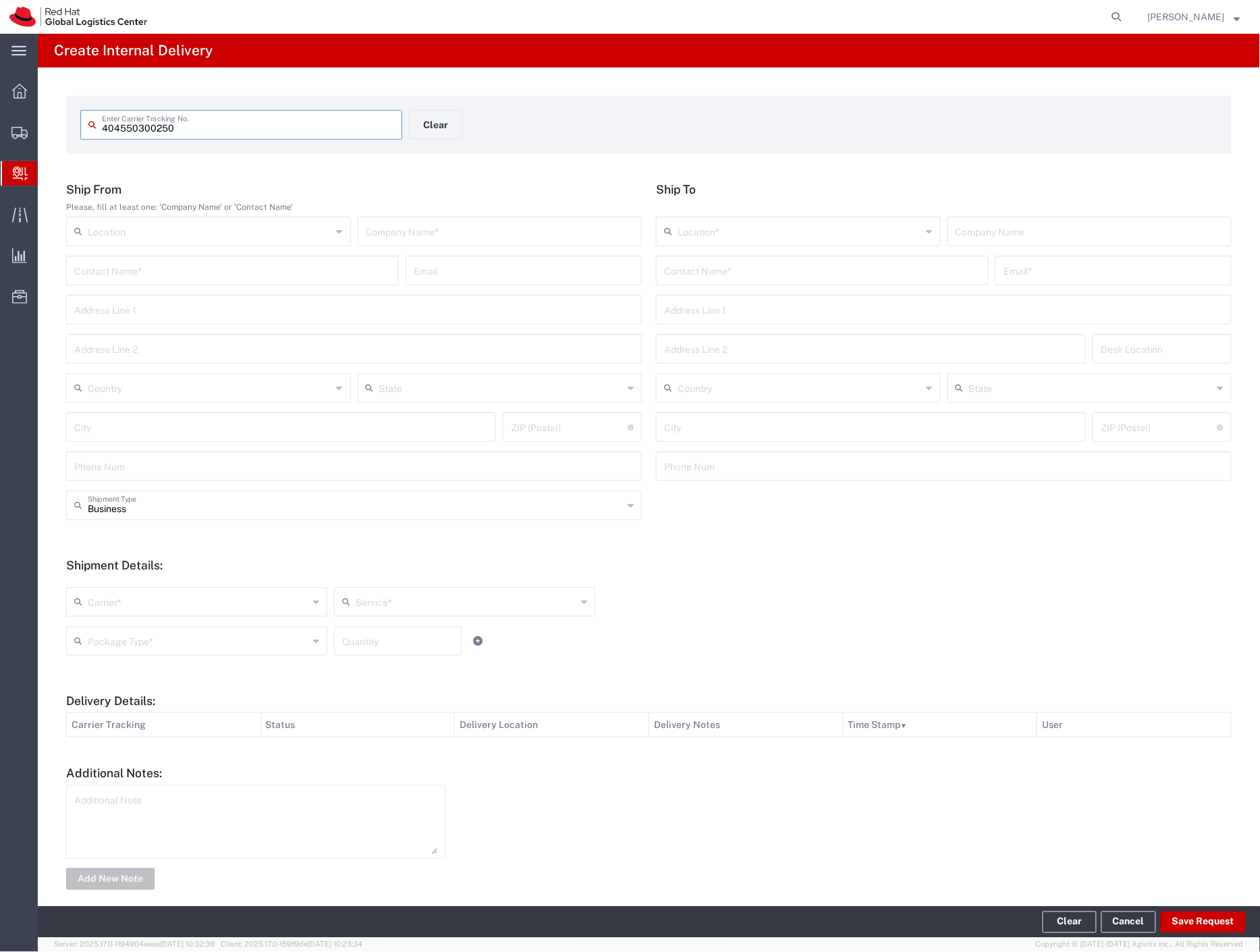
type input "404550300250"
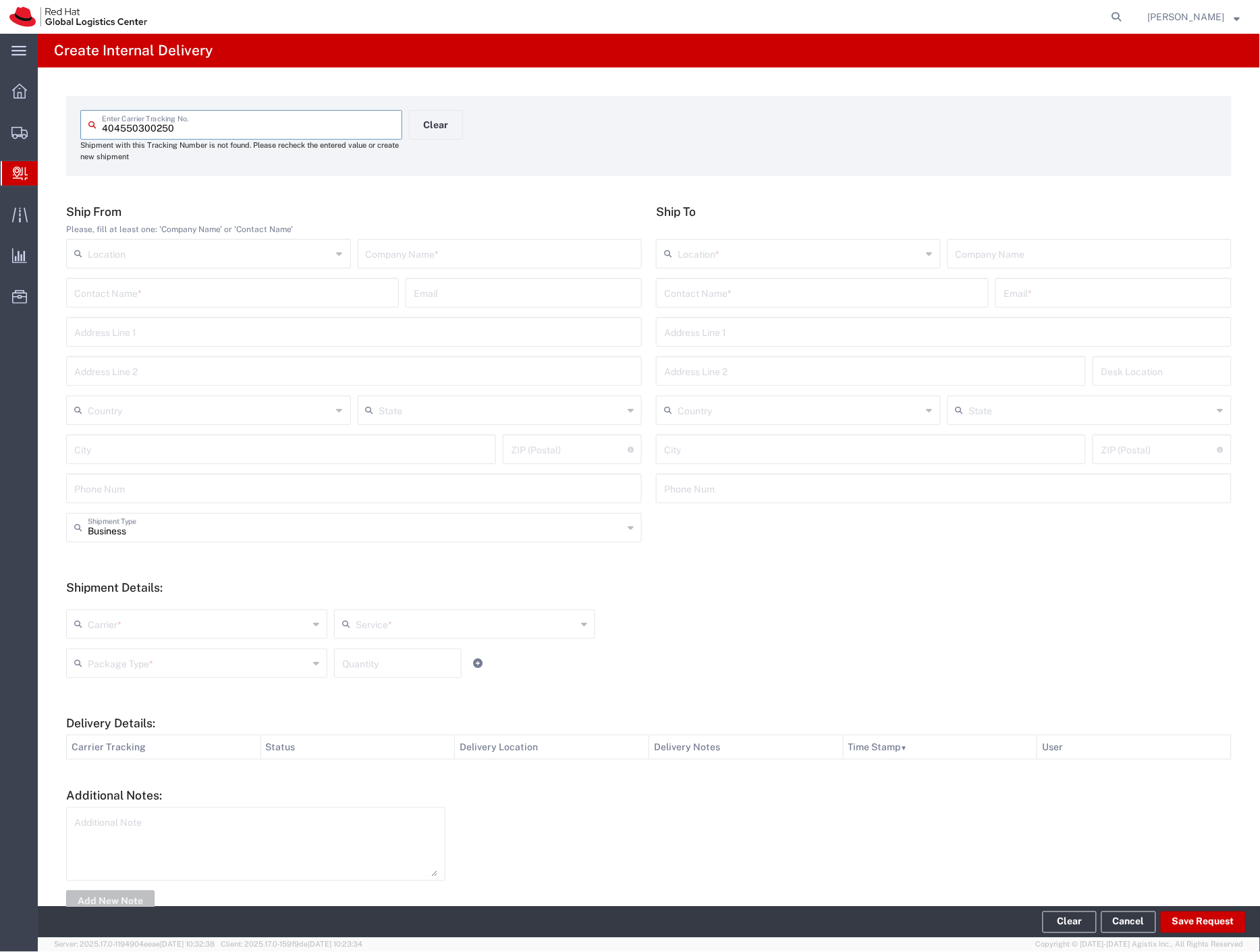
click at [472, 252] on input "text" at bounding box center [500, 253] width 268 height 24
type input "hudy"
click at [719, 289] on input "text" at bounding box center [823, 291] width 317 height 24
type input "[PERSON_NAME]"
click at [784, 329] on p "Red Hat Czech s.r.o. ([PERSON_NAME]), [EMAIL_ADDRESS][DOMAIN_NAME]" at bounding box center [822, 325] width 315 height 17
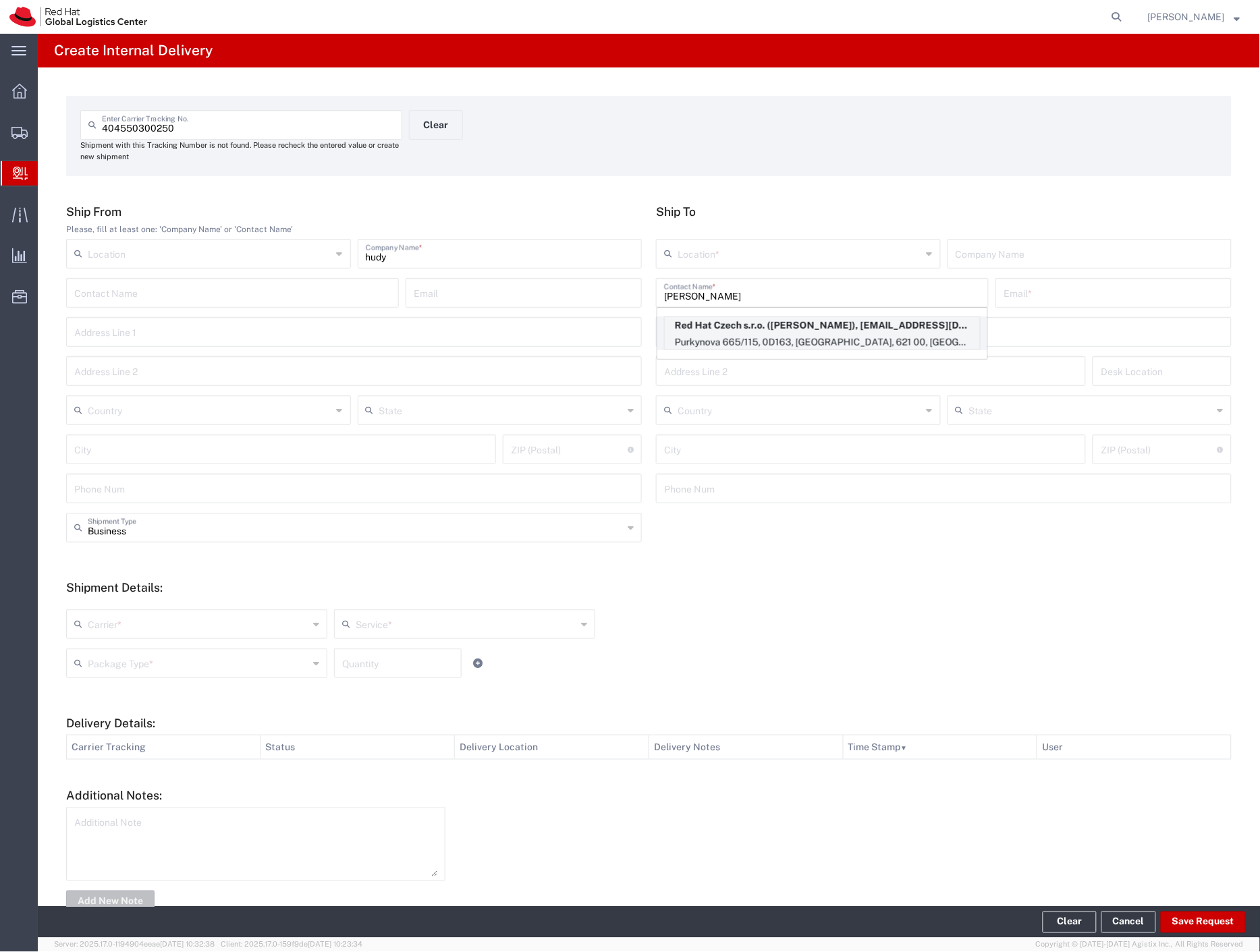
type input "RH - [GEOGRAPHIC_DATA] [GEOGRAPHIC_DATA] - C"
type input "Red Hat Czech s.r.o."
type input "[PERSON_NAME]"
type input "[EMAIL_ADDRESS][DOMAIN_NAME]"
type input "Purkynova 665/115"
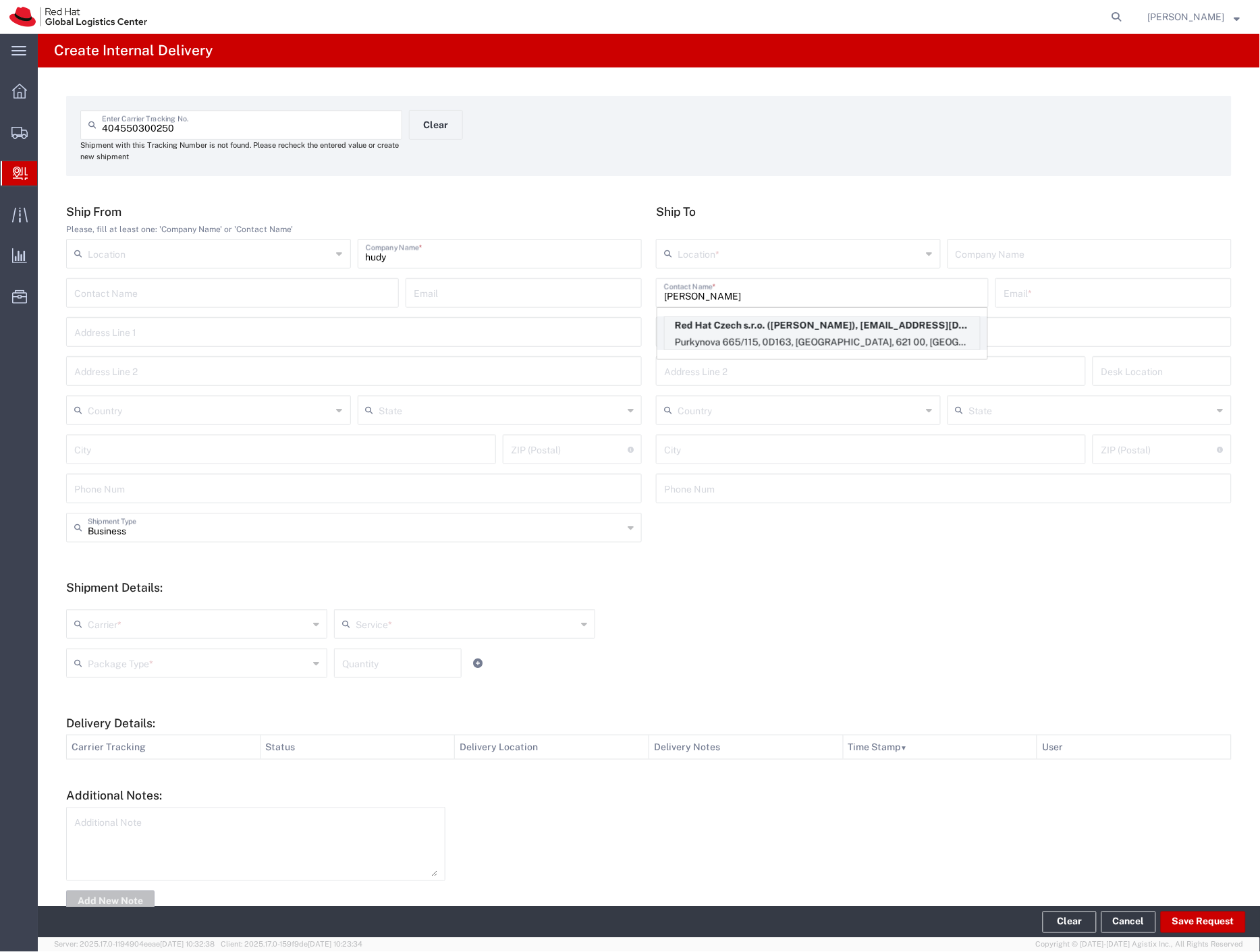
type input "0D163"
type input "Czechia"
type input "[GEOGRAPHIC_DATA]"
type input "621 00"
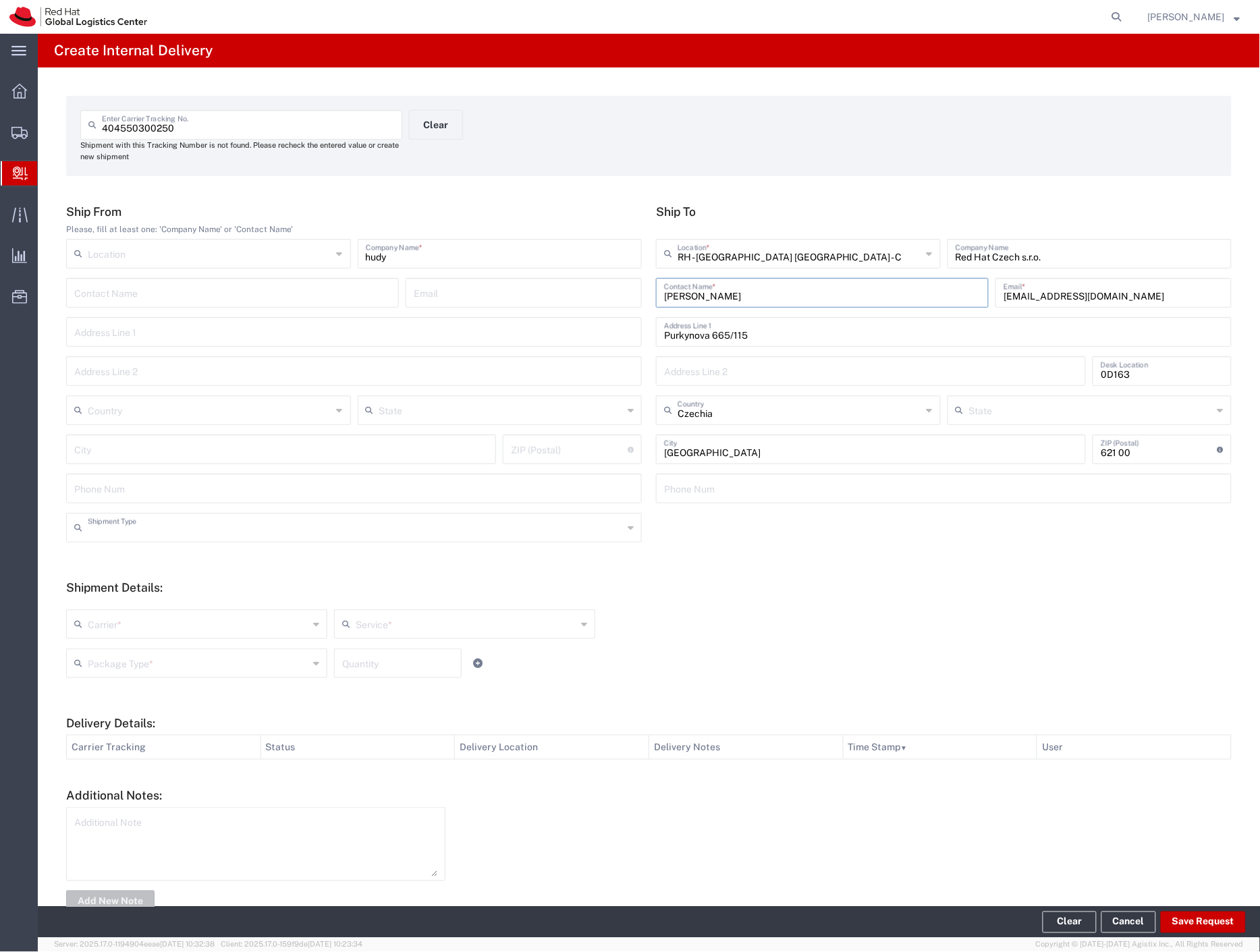
click at [178, 534] on input "text" at bounding box center [355, 526] width 535 height 24
click at [149, 587] on span "Personal" at bounding box center [351, 579] width 568 height 21
type input "Personal"
click at [136, 617] on input "text" at bounding box center [198, 623] width 221 height 24
click at [128, 649] on span "Czech Post" at bounding box center [195, 654] width 256 height 21
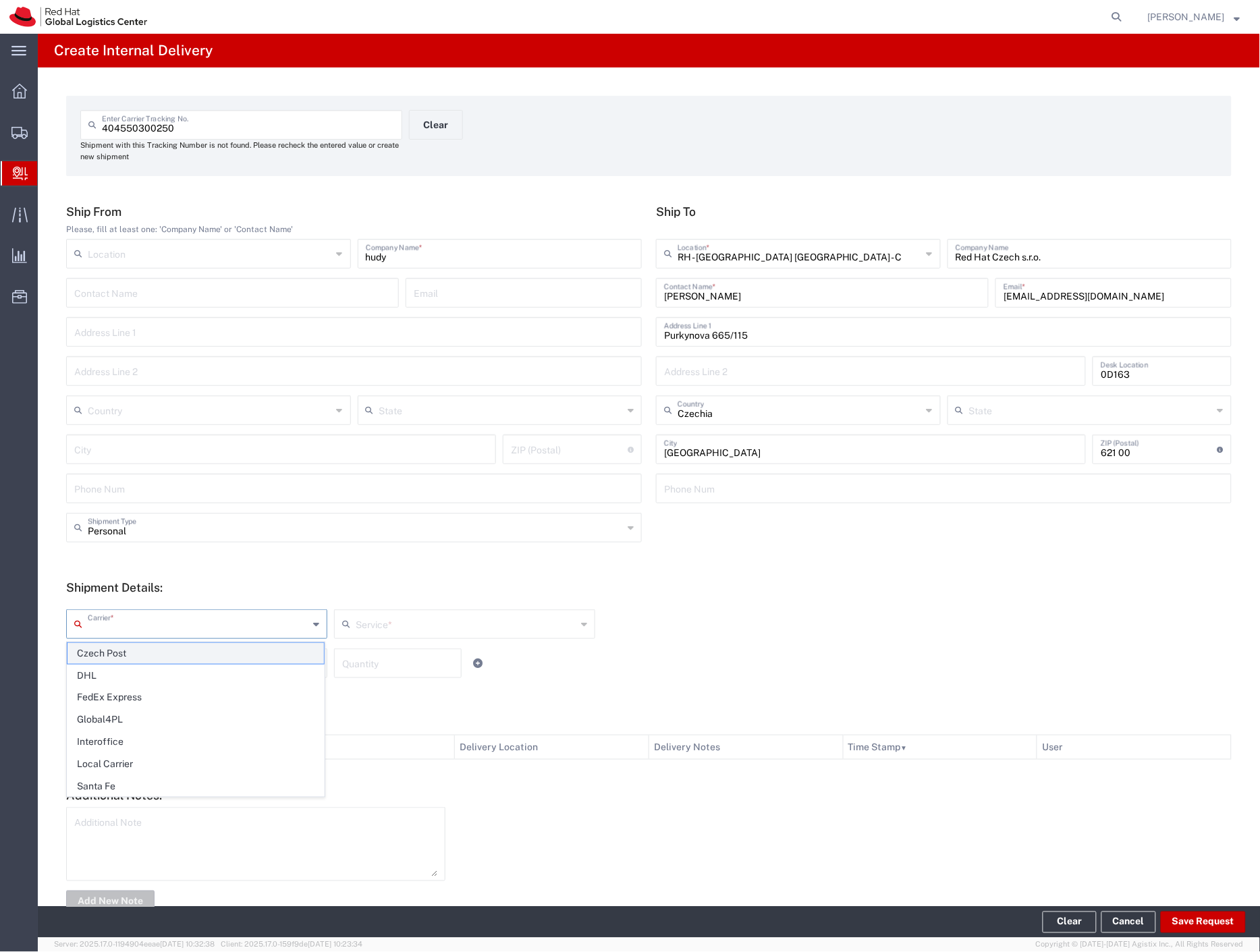
type input "Czech Post"
type input "Ground"
click at [126, 670] on input "text" at bounding box center [198, 662] width 221 height 24
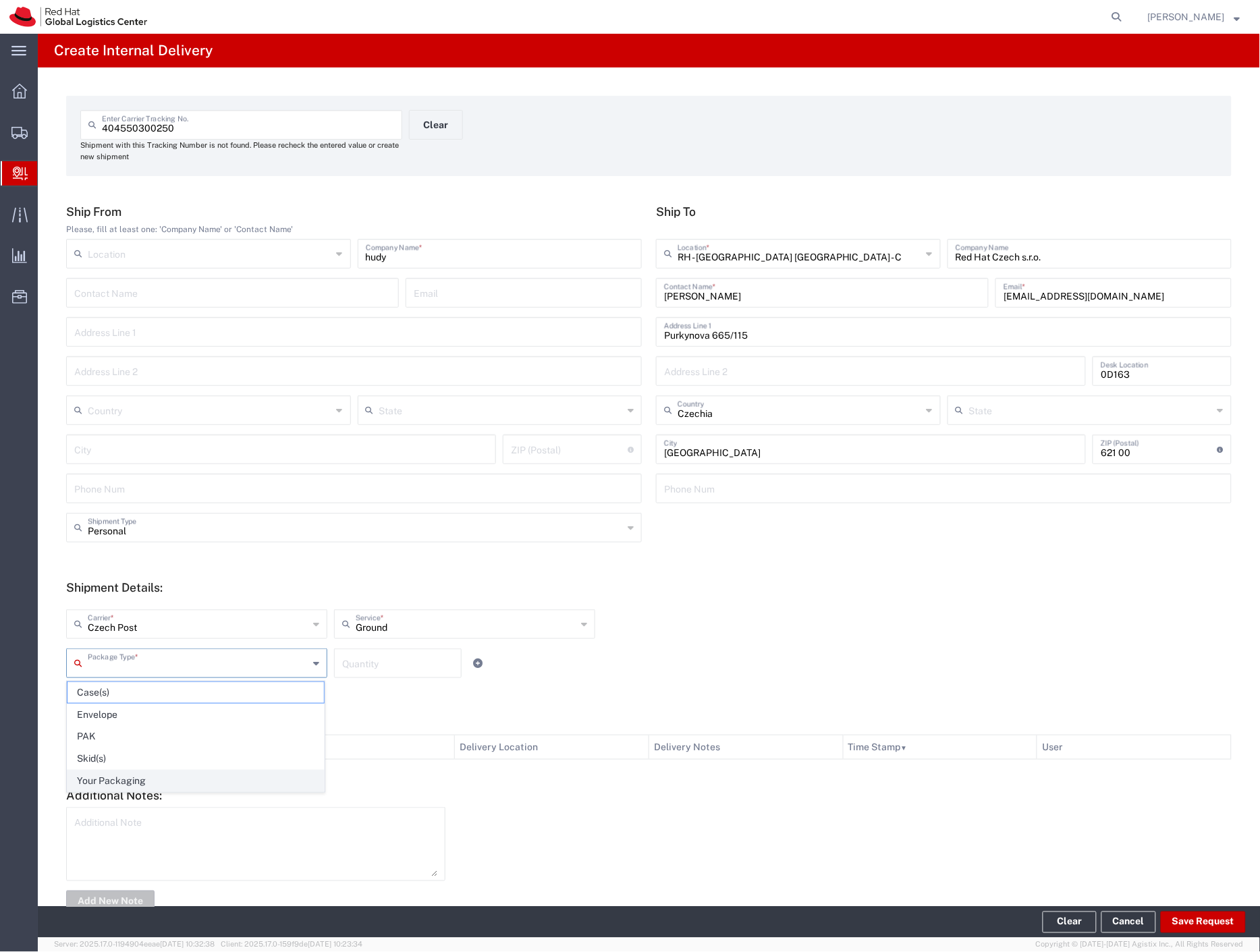
click at [154, 780] on span "Your Packaging" at bounding box center [195, 781] width 256 height 21
type input "Your Packaging"
click at [1216, 914] on button "Save Request" at bounding box center [1203, 922] width 85 height 22
type input "Personal"
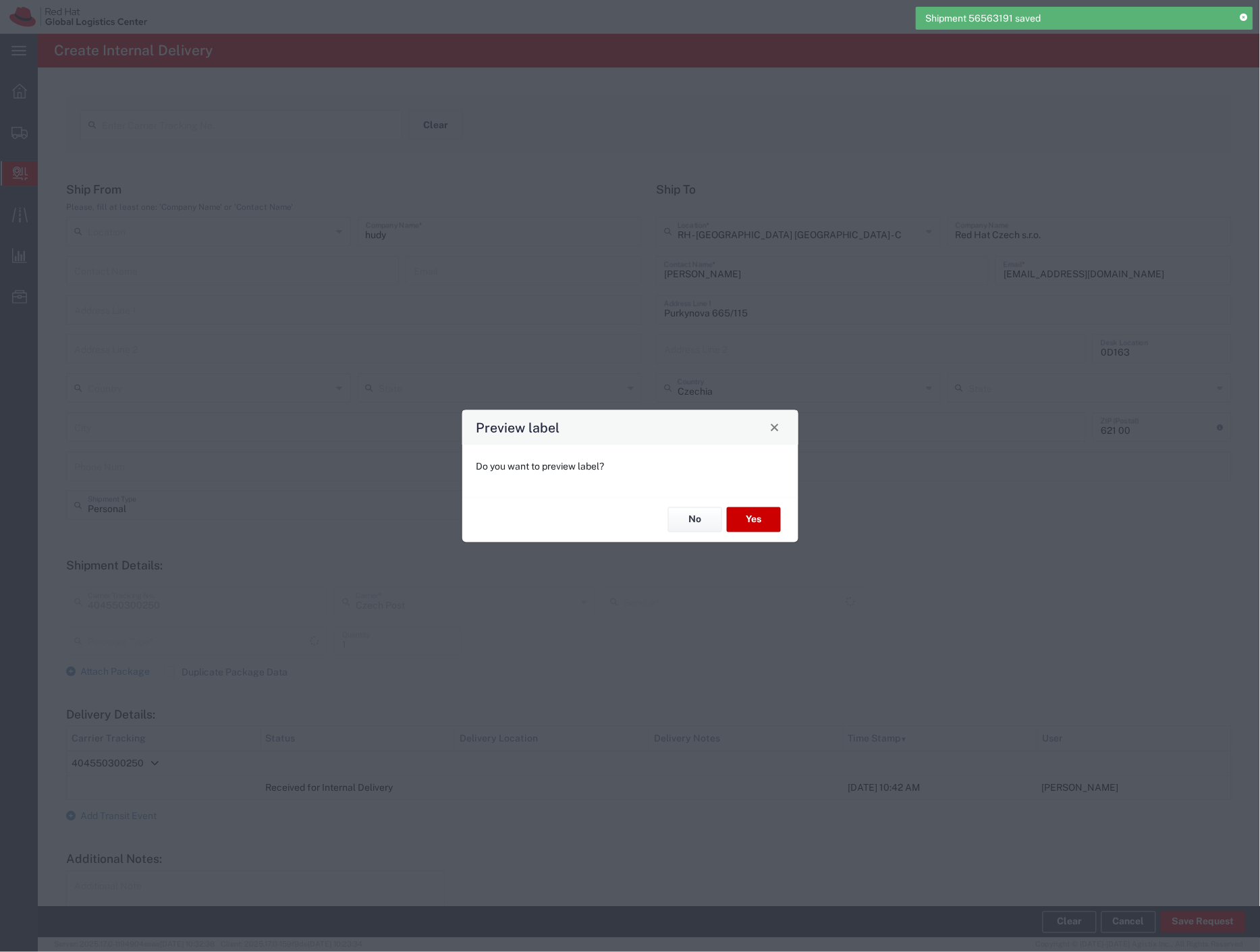
type input "Your Packaging"
type input "Ground"
click at [758, 525] on button "Yes" at bounding box center [753, 520] width 54 height 25
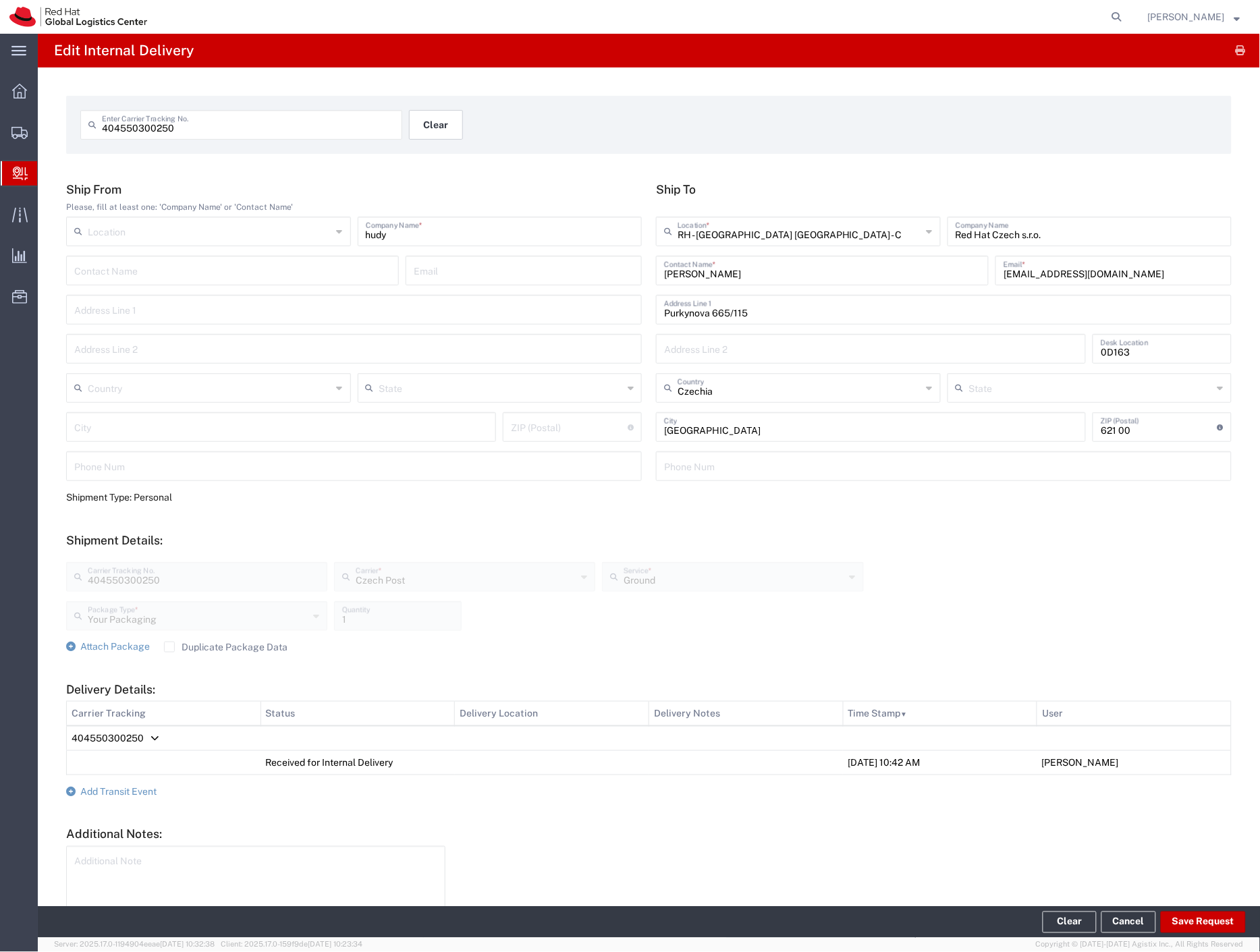
click at [433, 118] on button "Clear" at bounding box center [436, 125] width 54 height 30
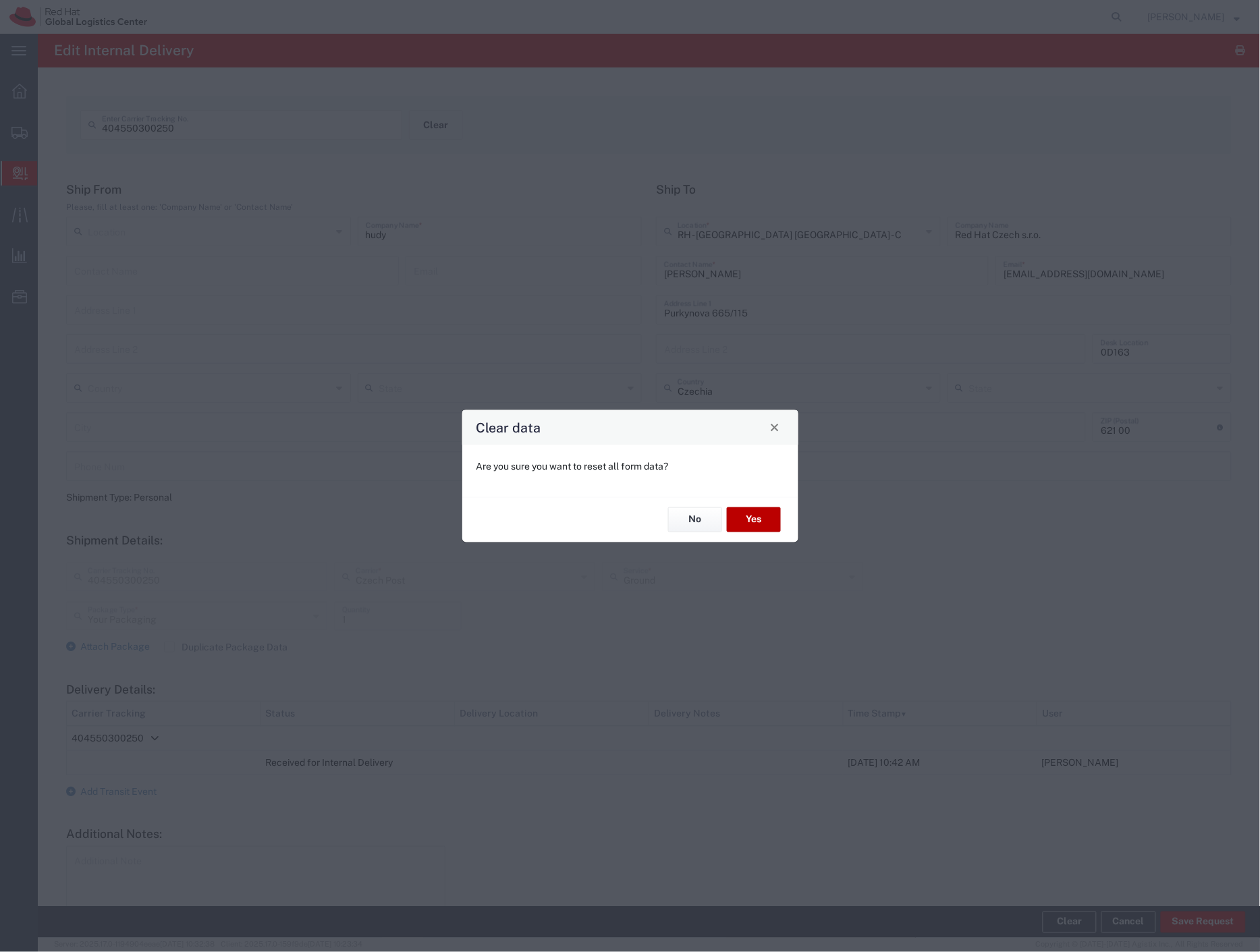
click at [770, 522] on button "Yes" at bounding box center [753, 520] width 54 height 25
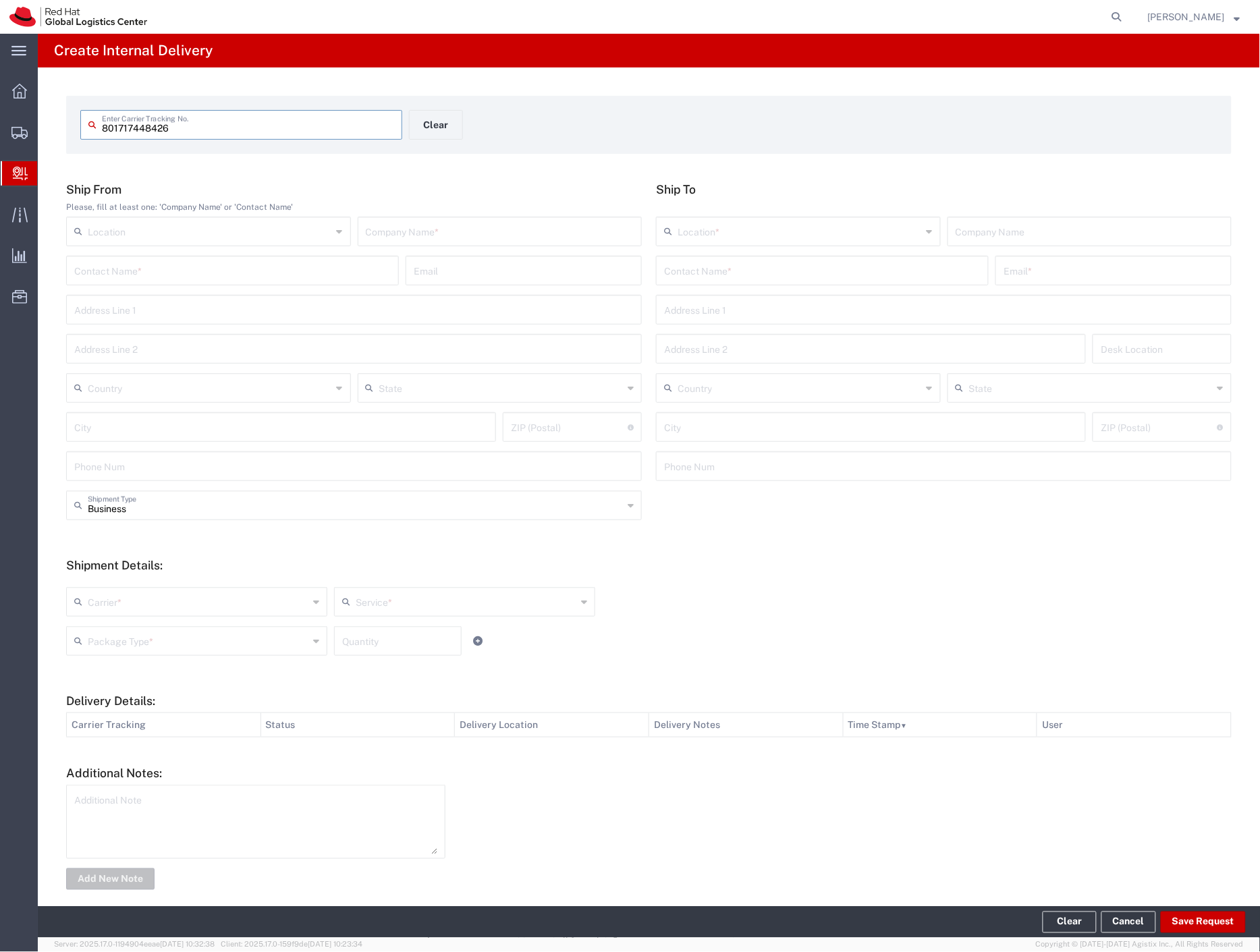
type input "801717448426"
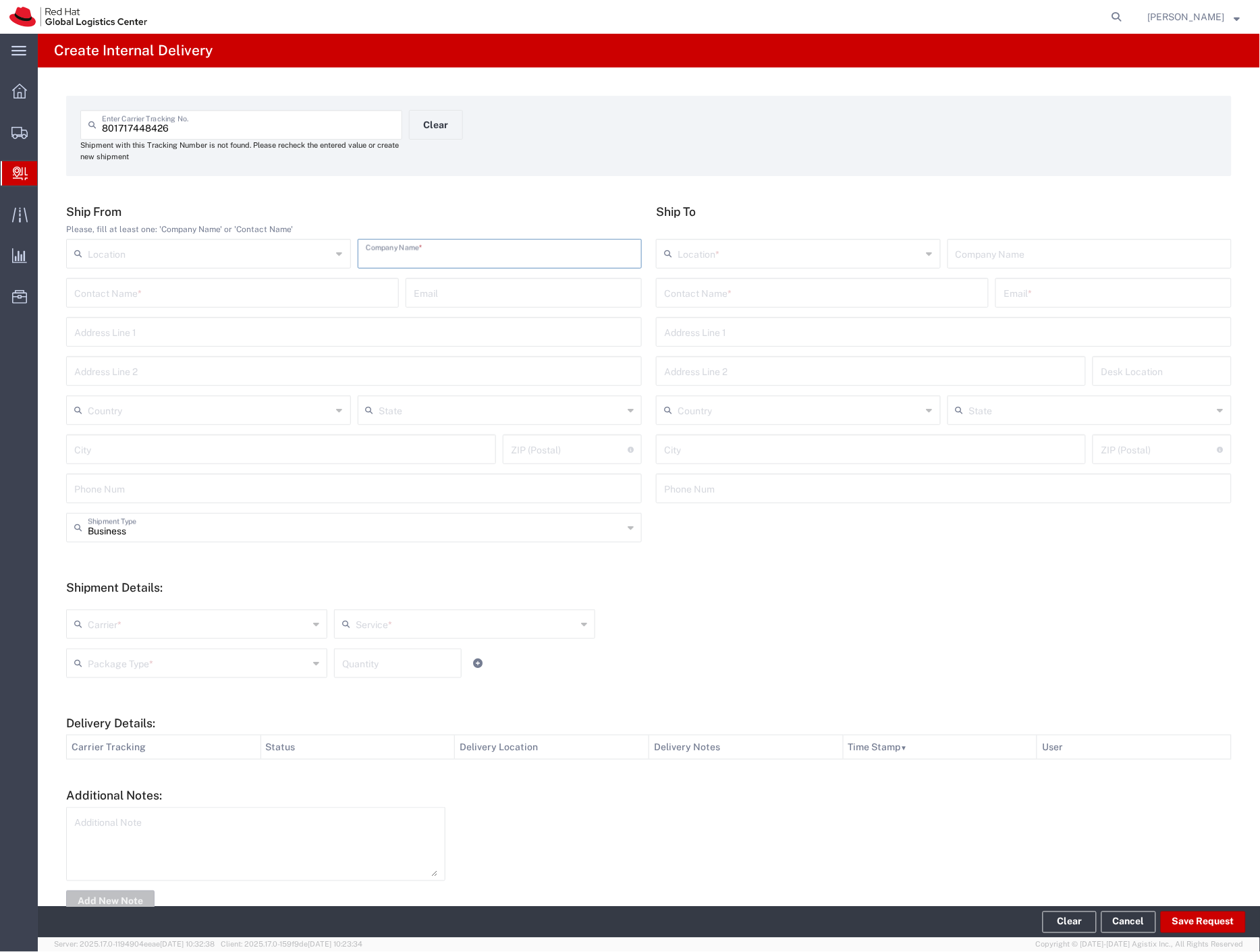
click at [382, 264] on input "text" at bounding box center [500, 253] width 268 height 24
type input "kafe"
click at [824, 294] on input "text" at bounding box center [823, 291] width 317 height 24
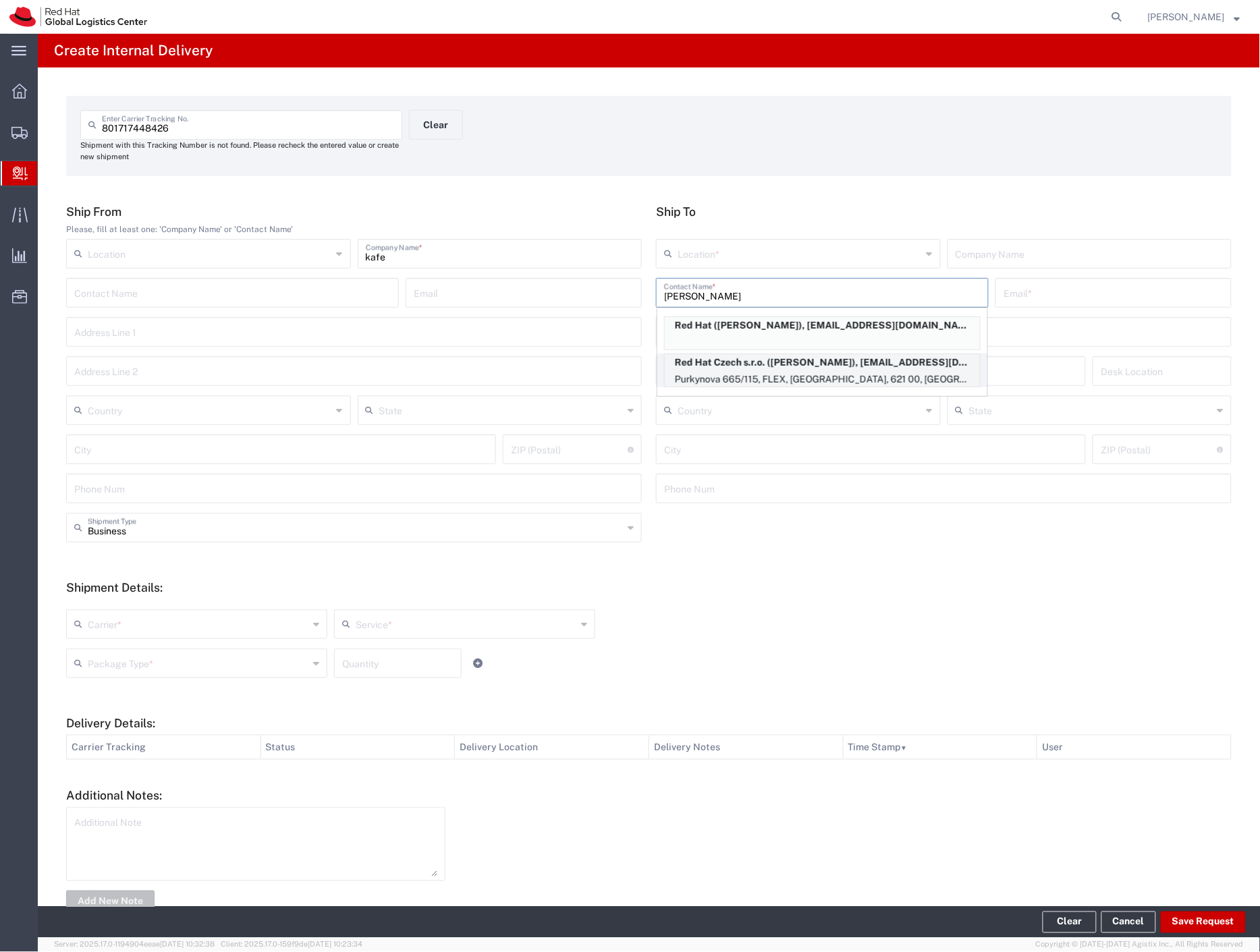
type input "[PERSON_NAME]"
click at [806, 369] on p "Red Hat Czech s.r.o. ([PERSON_NAME]), [EMAIL_ADDRESS][DOMAIN_NAME]" at bounding box center [822, 362] width 315 height 17
type input "RH - [GEOGRAPHIC_DATA] [GEOGRAPHIC_DATA] - C"
type input "Red Hat Czech s.r.o."
type input "[PERSON_NAME]"
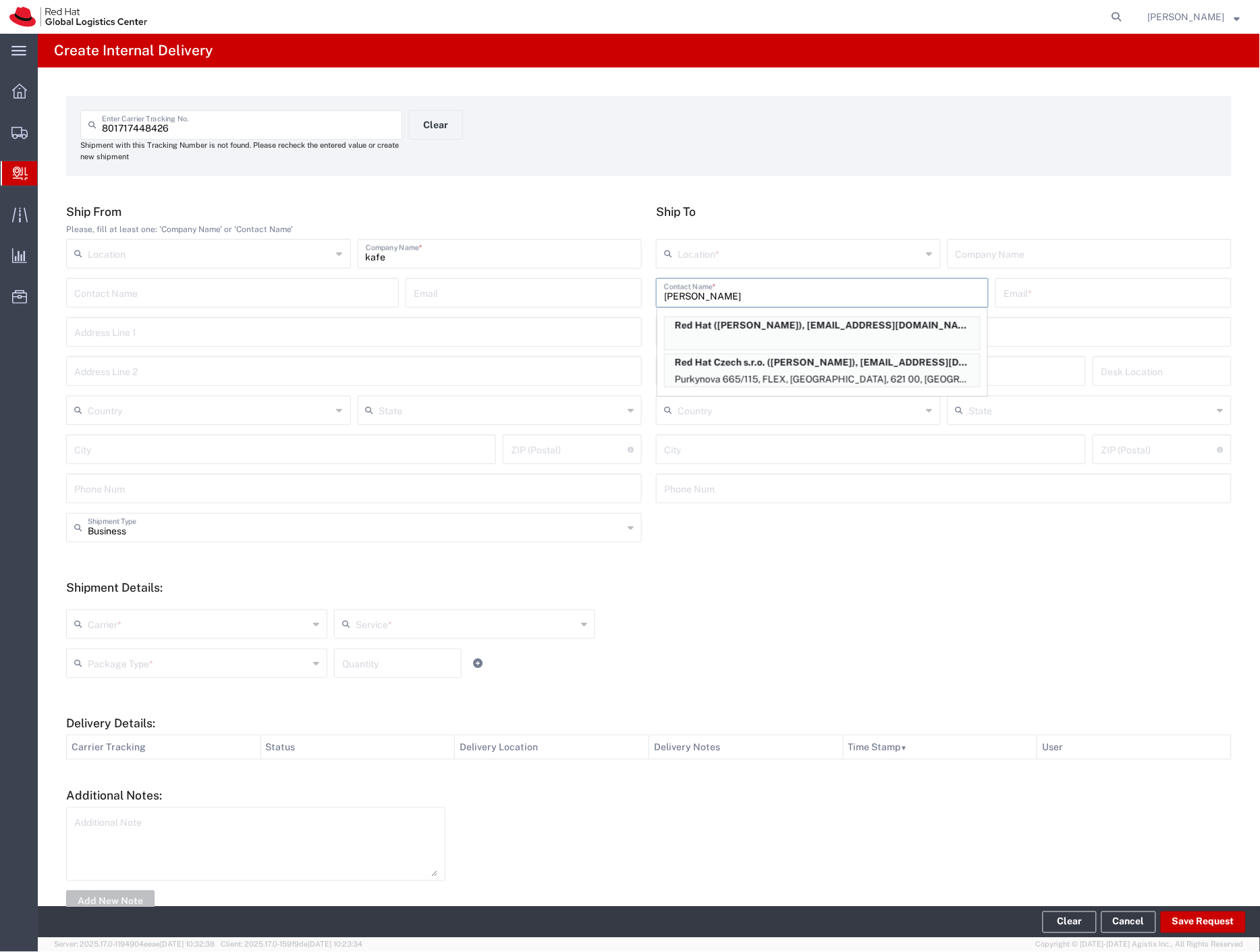
type input "[EMAIL_ADDRESS][DOMAIN_NAME]"
type input "Purkynova 665/115"
type input "FLEX"
type input "Czechia"
type input "[GEOGRAPHIC_DATA]"
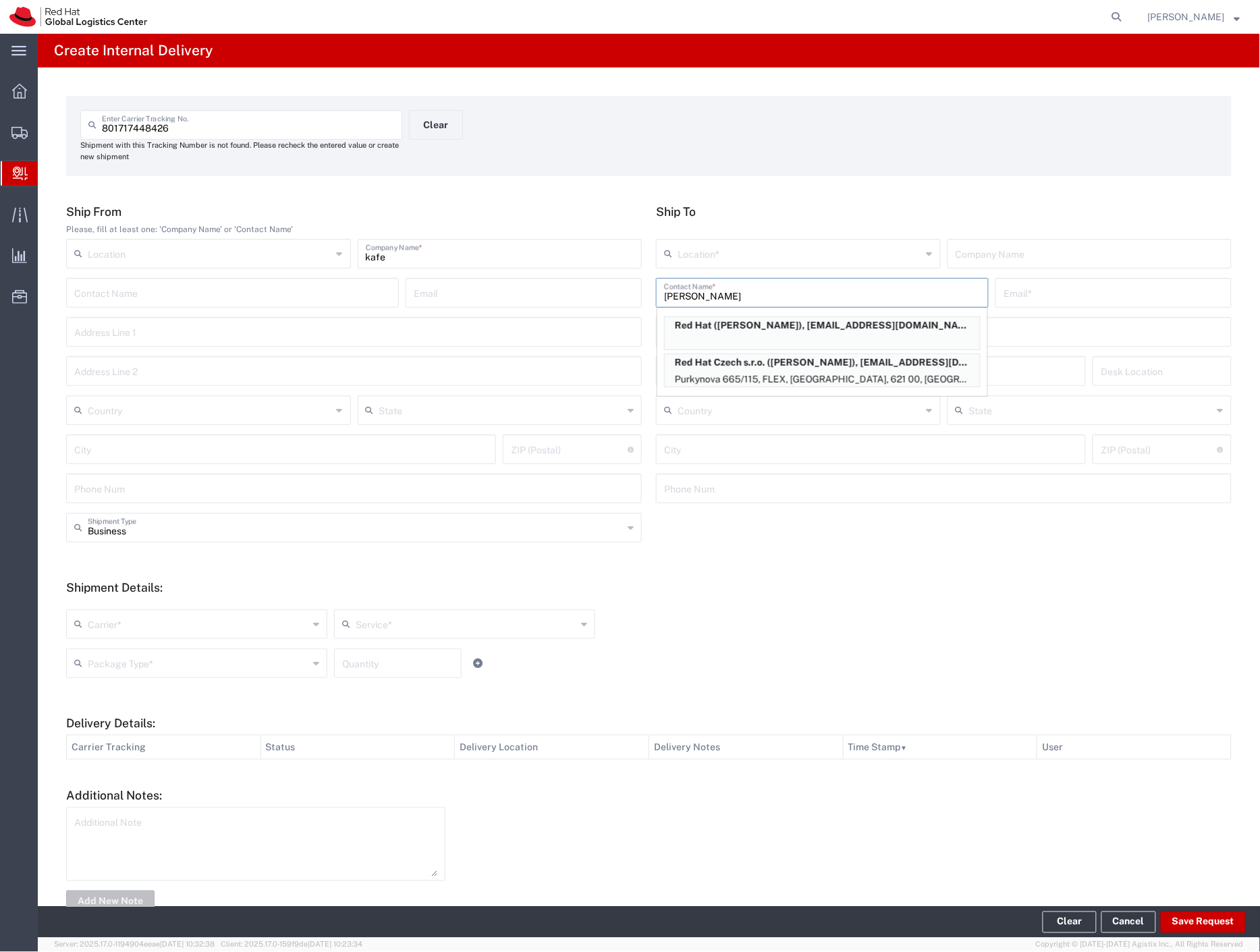
type input "621 00"
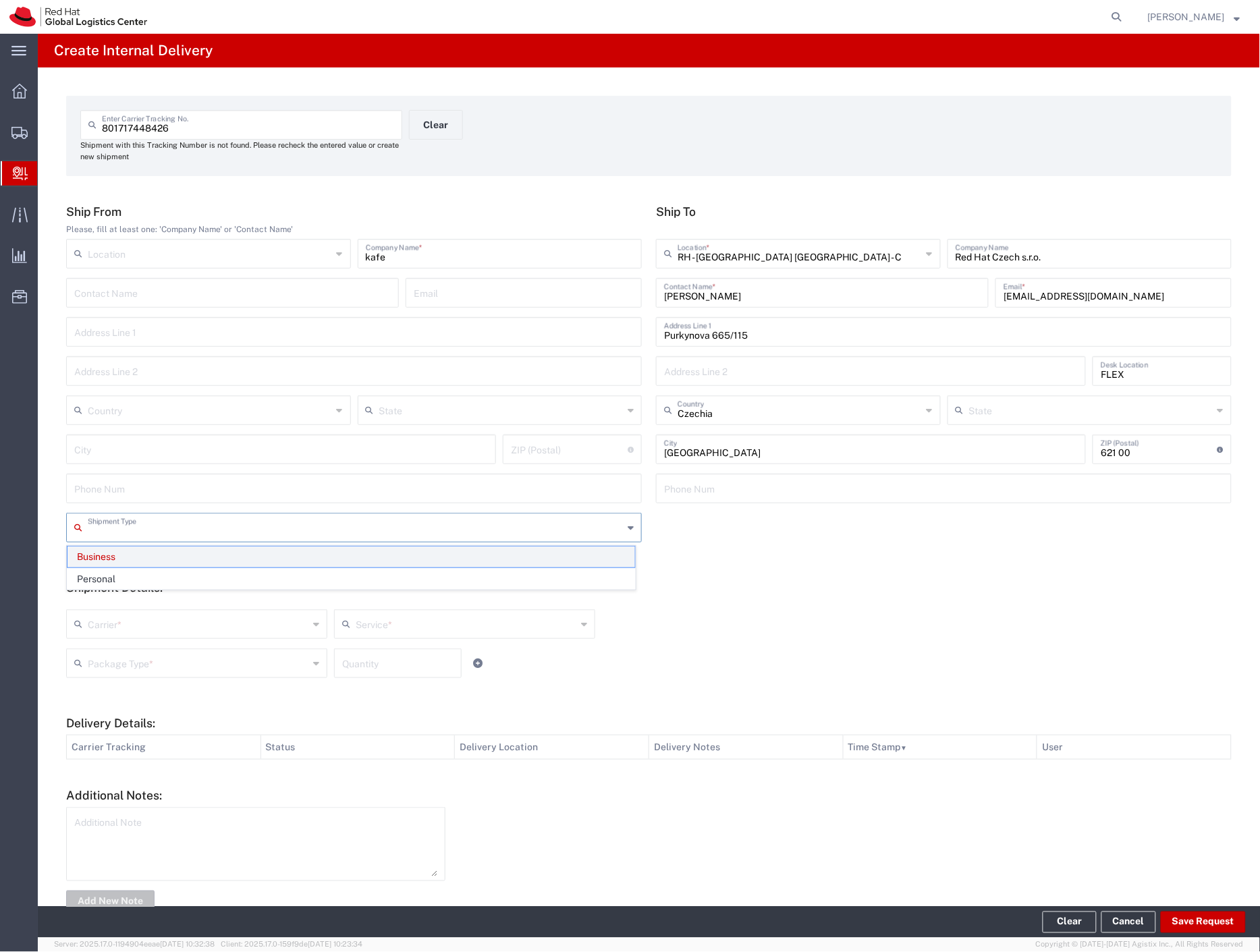
drag, startPoint x: 143, startPoint y: 527, endPoint x: 143, endPoint y: 555, distance: 28.0
click at [143, 528] on input "text" at bounding box center [355, 526] width 535 height 24
drag, startPoint x: 142, startPoint y: 577, endPoint x: 143, endPoint y: 615, distance: 38.0
click at [142, 579] on span "Personal" at bounding box center [351, 579] width 568 height 21
type input "Personal"
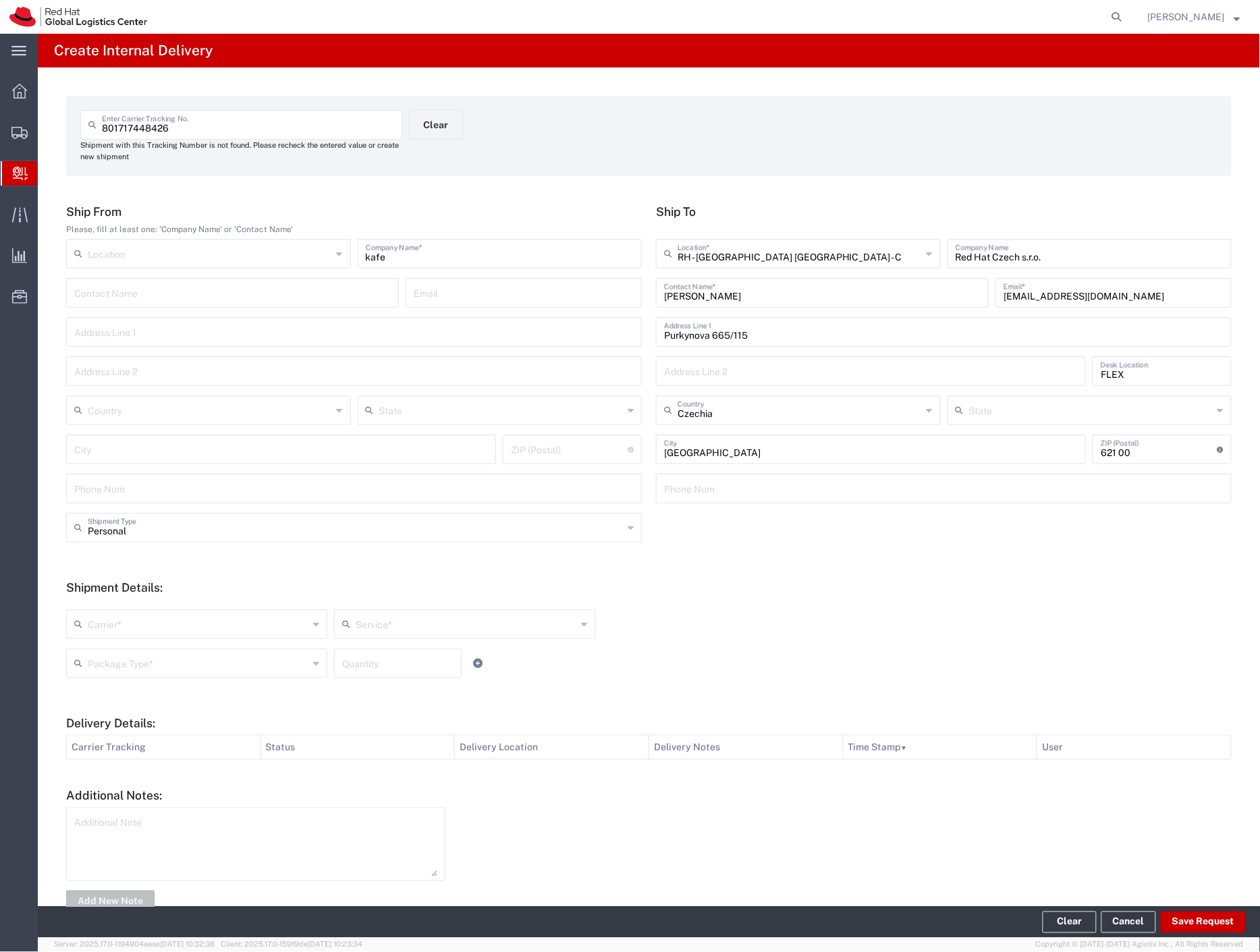
drag, startPoint x: 142, startPoint y: 626, endPoint x: 138, endPoint y: 646, distance: 20.4
click at [142, 631] on input "text" at bounding box center [198, 623] width 221 height 24
click at [137, 651] on span "Czech Post" at bounding box center [195, 654] width 256 height 21
type input "Czech Post"
type input "Ground"
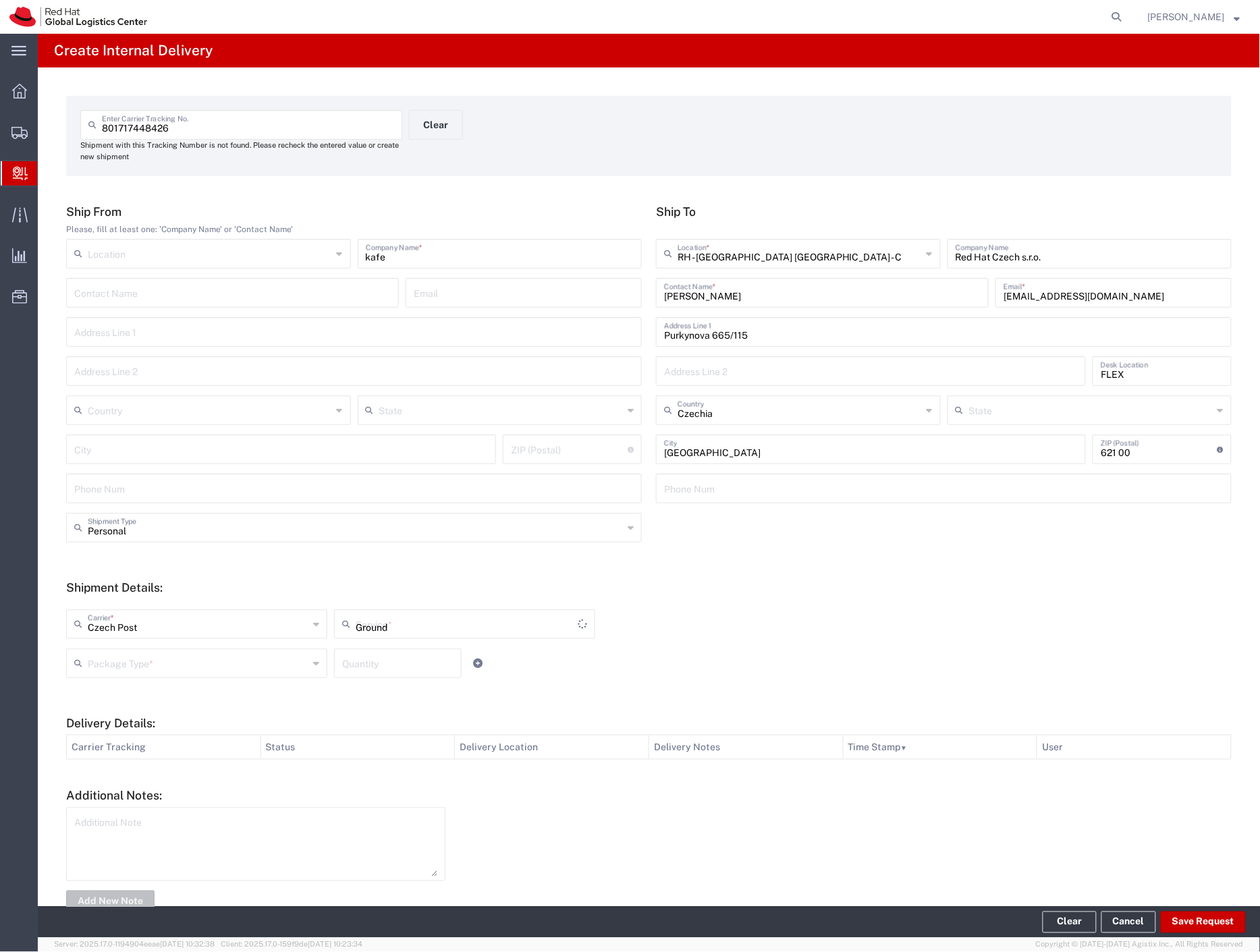
drag, startPoint x: 137, startPoint y: 656, endPoint x: 136, endPoint y: 679, distance: 23.0
click at [136, 664] on input "text" at bounding box center [198, 662] width 221 height 24
click at [145, 784] on span "Your Packaging" at bounding box center [195, 781] width 256 height 21
type input "Your Packaging"
click at [1220, 915] on button "Save Request" at bounding box center [1203, 922] width 85 height 22
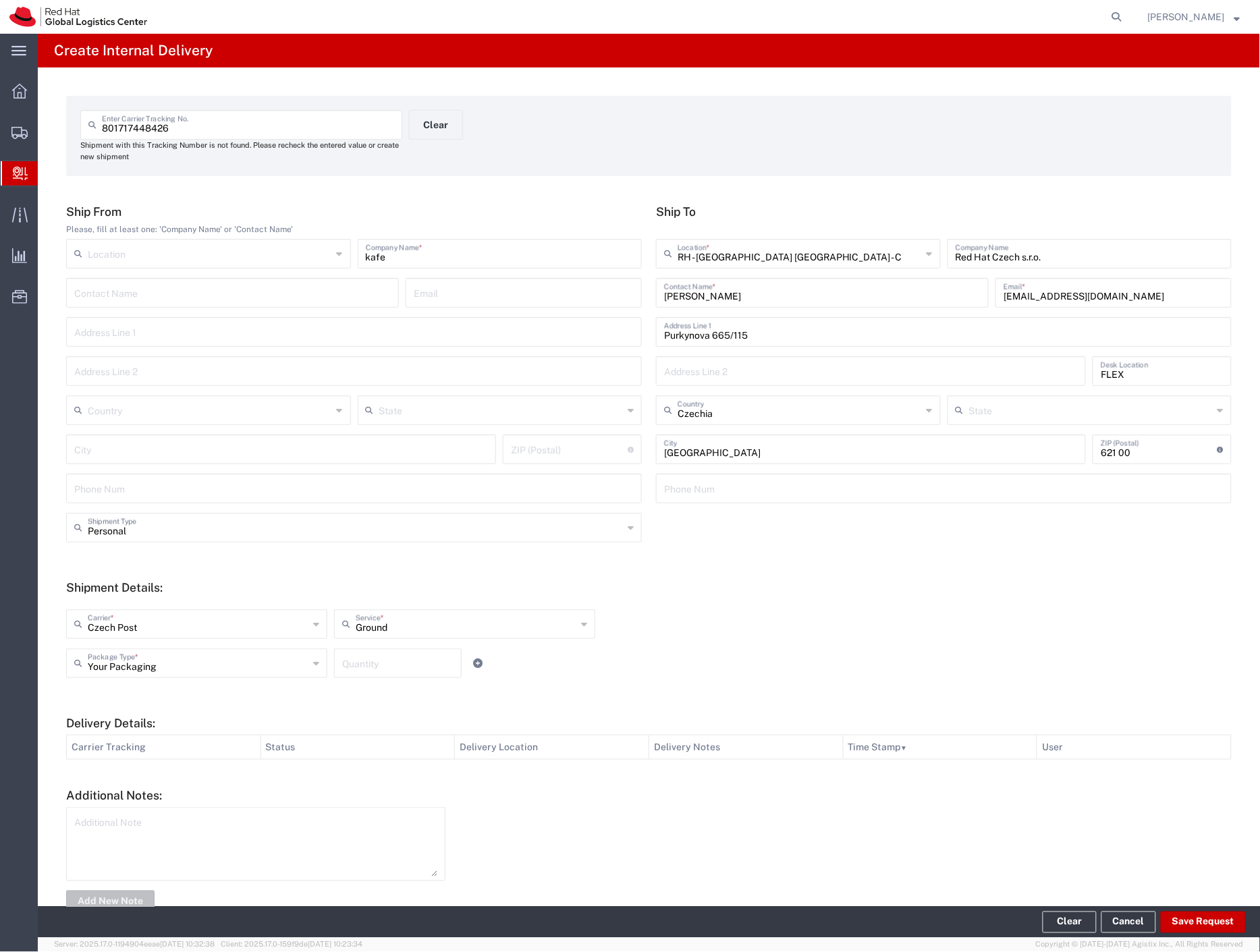
type input "Personal"
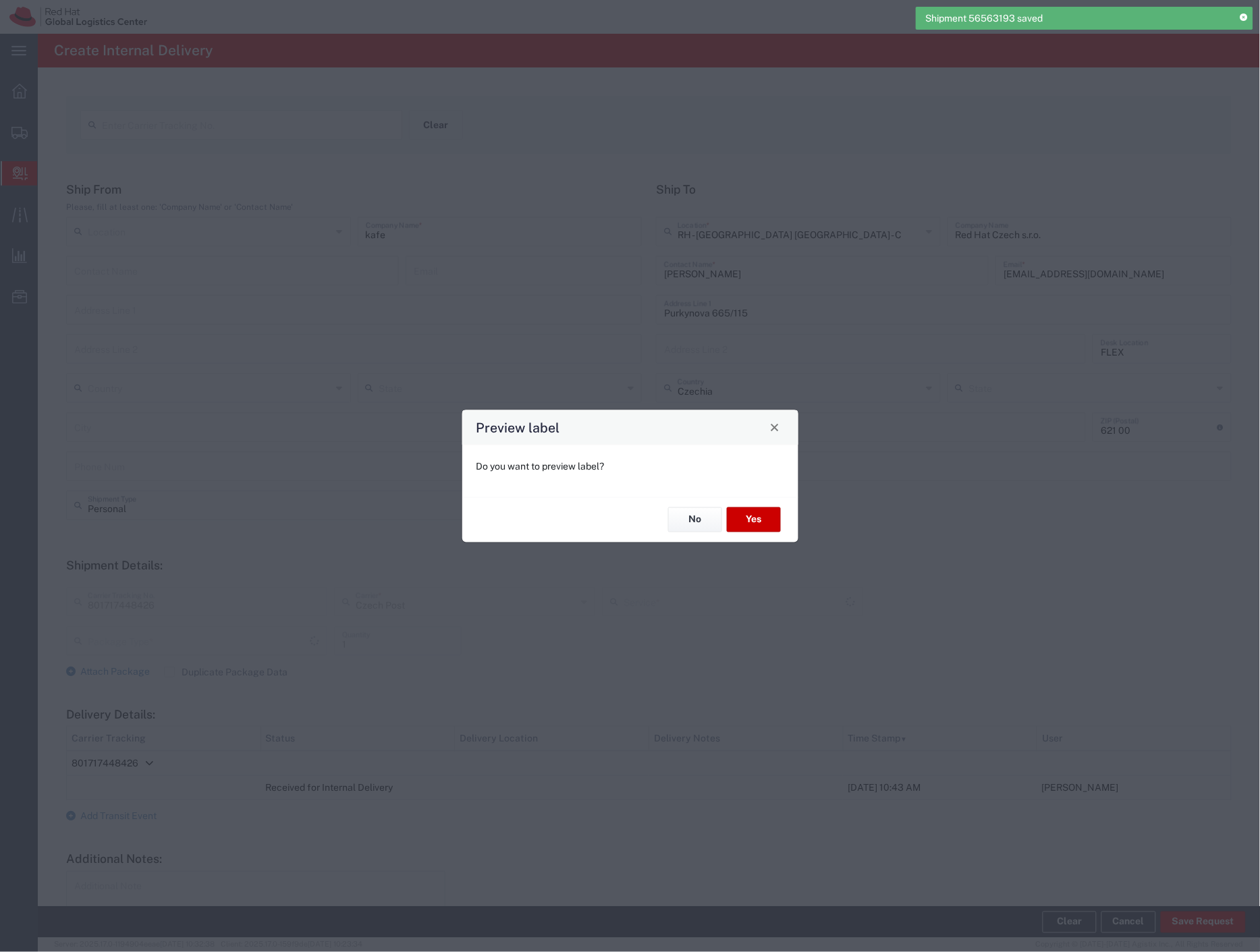
type input "Ground"
type input "Your Packaging"
click at [757, 523] on button "Yes" at bounding box center [753, 520] width 54 height 25
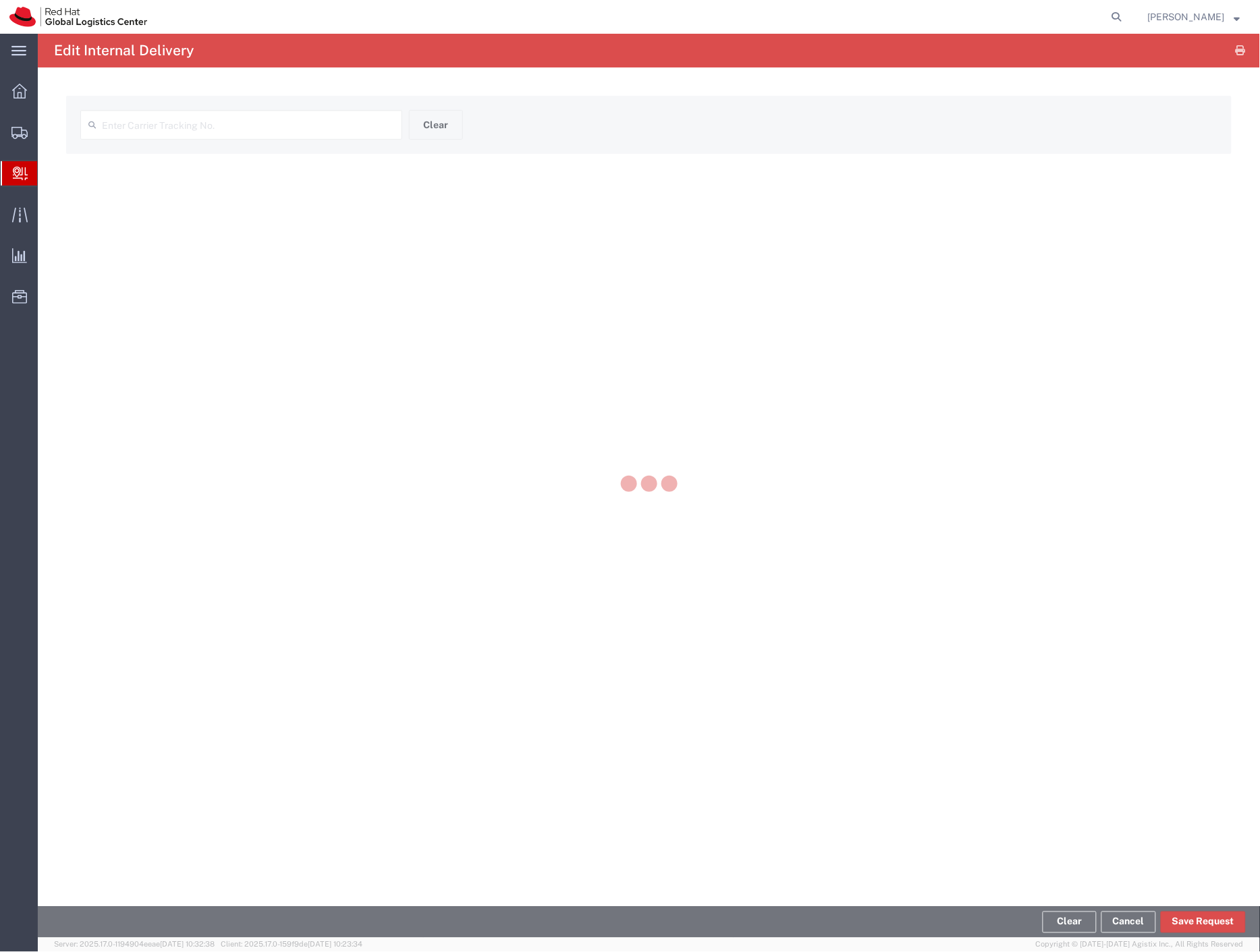
type input "801717448426"
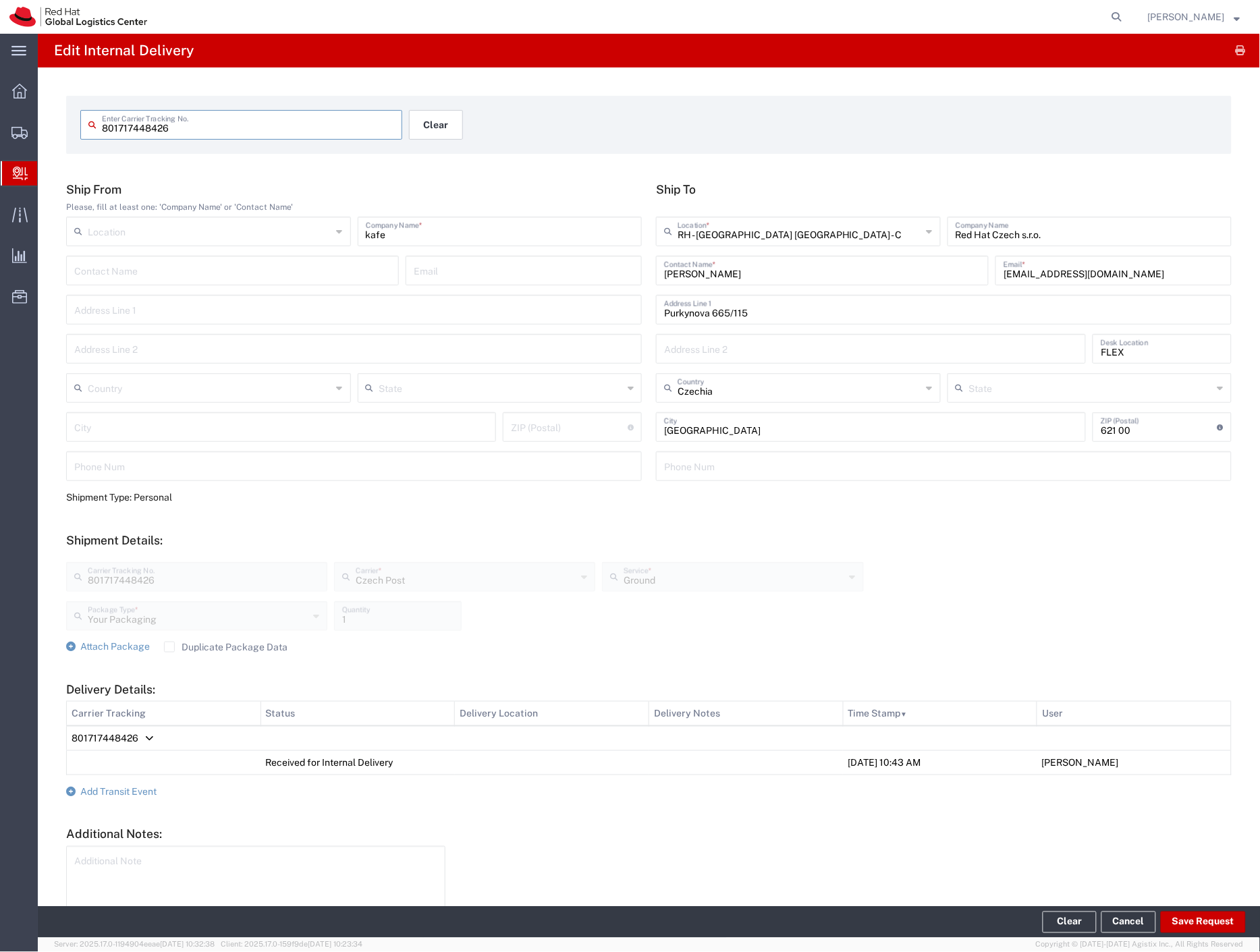
click at [427, 128] on button "Clear" at bounding box center [436, 125] width 54 height 30
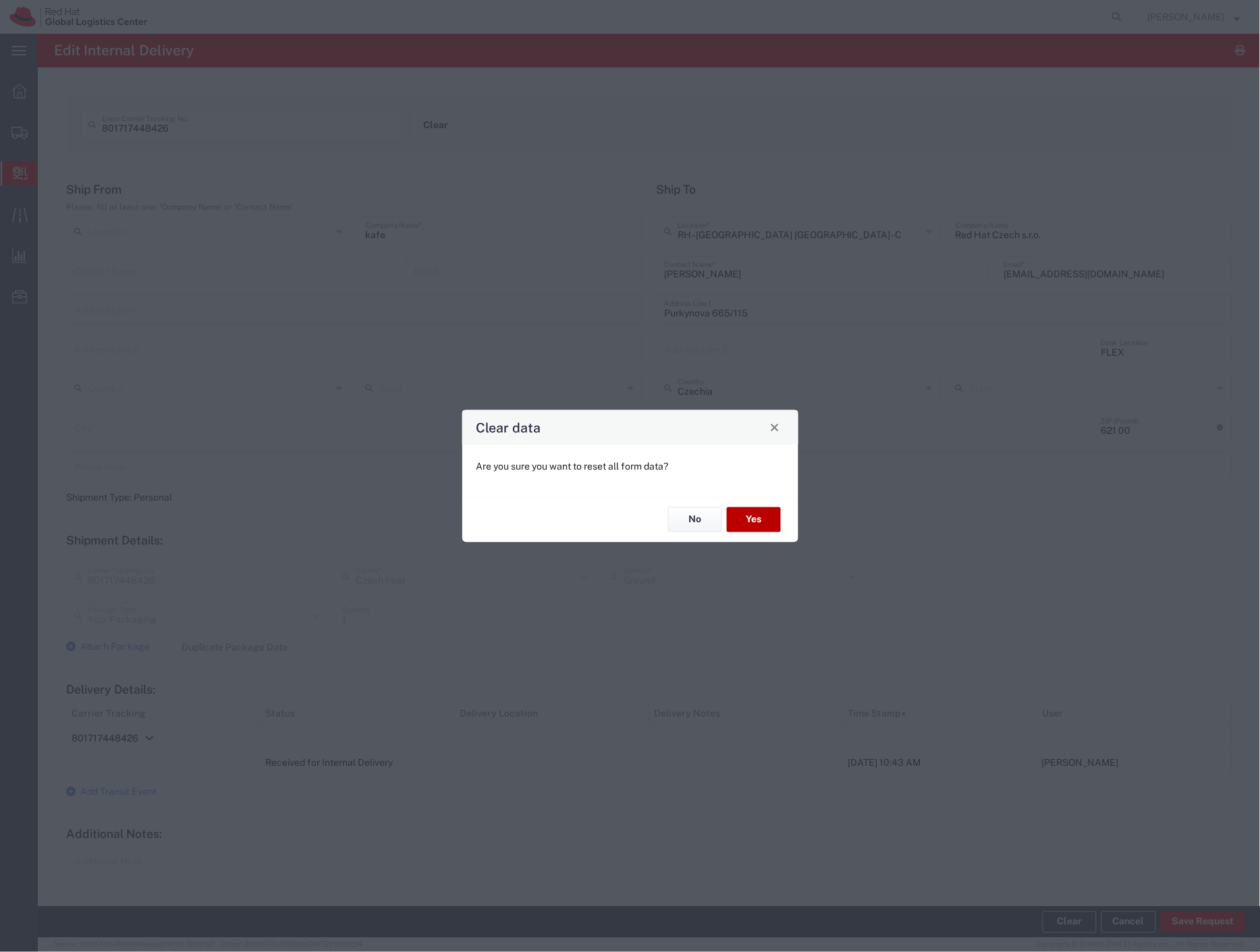
drag, startPoint x: 765, startPoint y: 523, endPoint x: 759, endPoint y: 527, distance: 7.2
click at [759, 527] on button "Yes" at bounding box center [753, 520] width 54 height 25
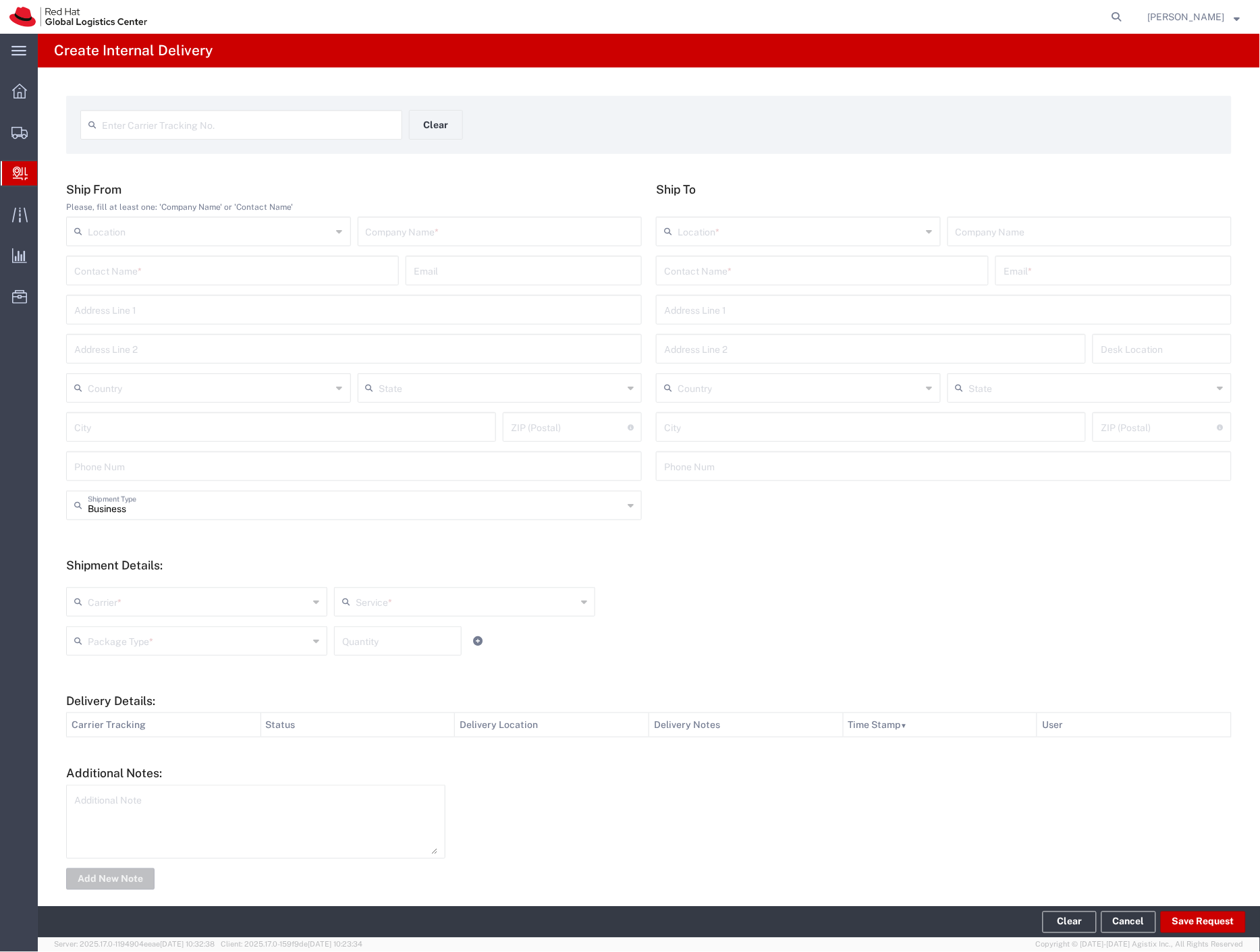
drag, startPoint x: 292, startPoint y: 139, endPoint x: 290, endPoint y: 132, distance: 7.3
click at [292, 139] on div "Enter Carrier Tracking No." at bounding box center [241, 125] width 322 height 30
click at [290, 132] on input "text" at bounding box center [248, 123] width 292 height 24
type input "6989509741"
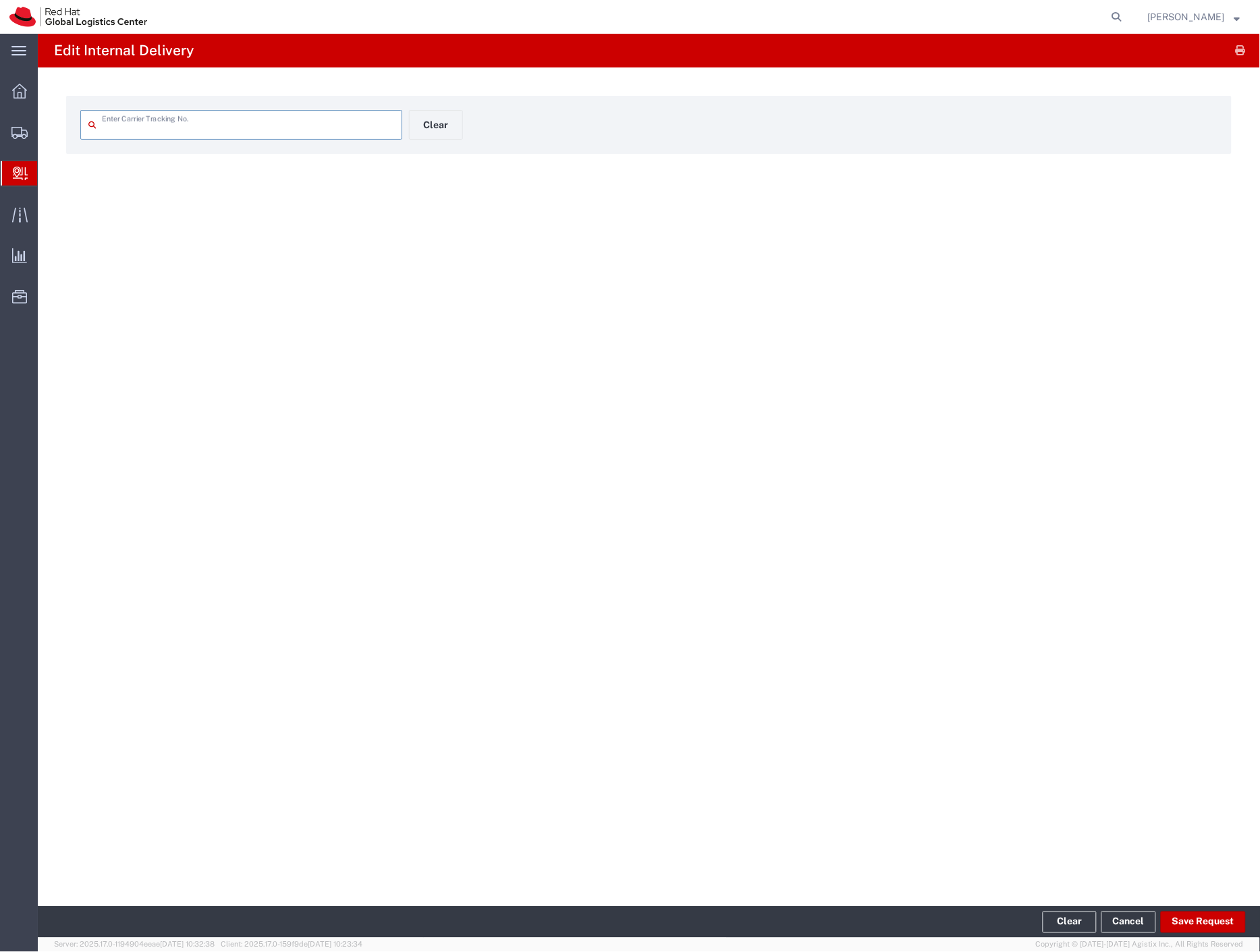
type input "6989509741"
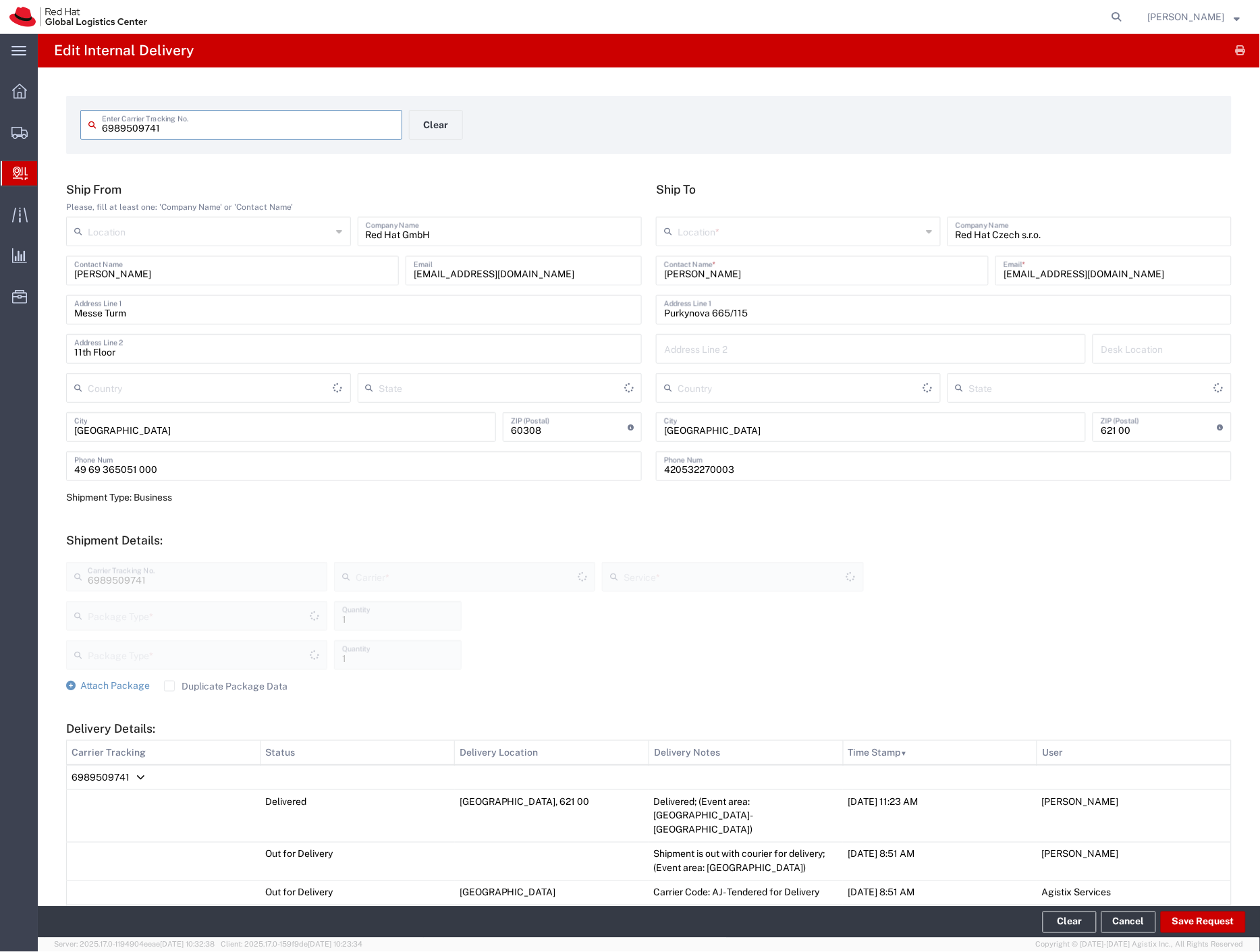
type input "Your Packaging"
type input "[GEOGRAPHIC_DATA]"
type input "Economy Select"
type input "DHL"
type input "Your Packaging"
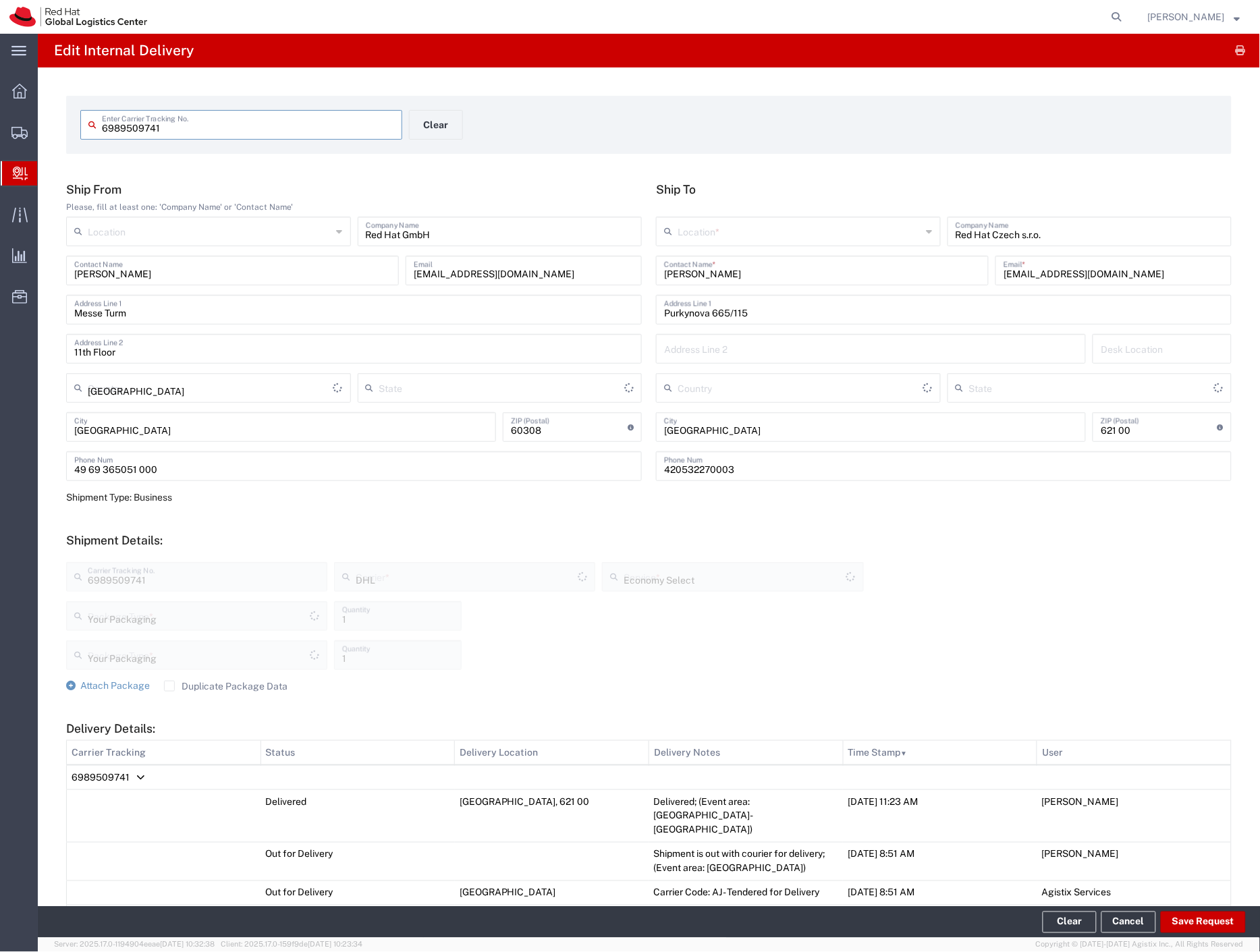
type input "Czechia"
click at [1199, 920] on button "Save Request" at bounding box center [1203, 922] width 85 height 22
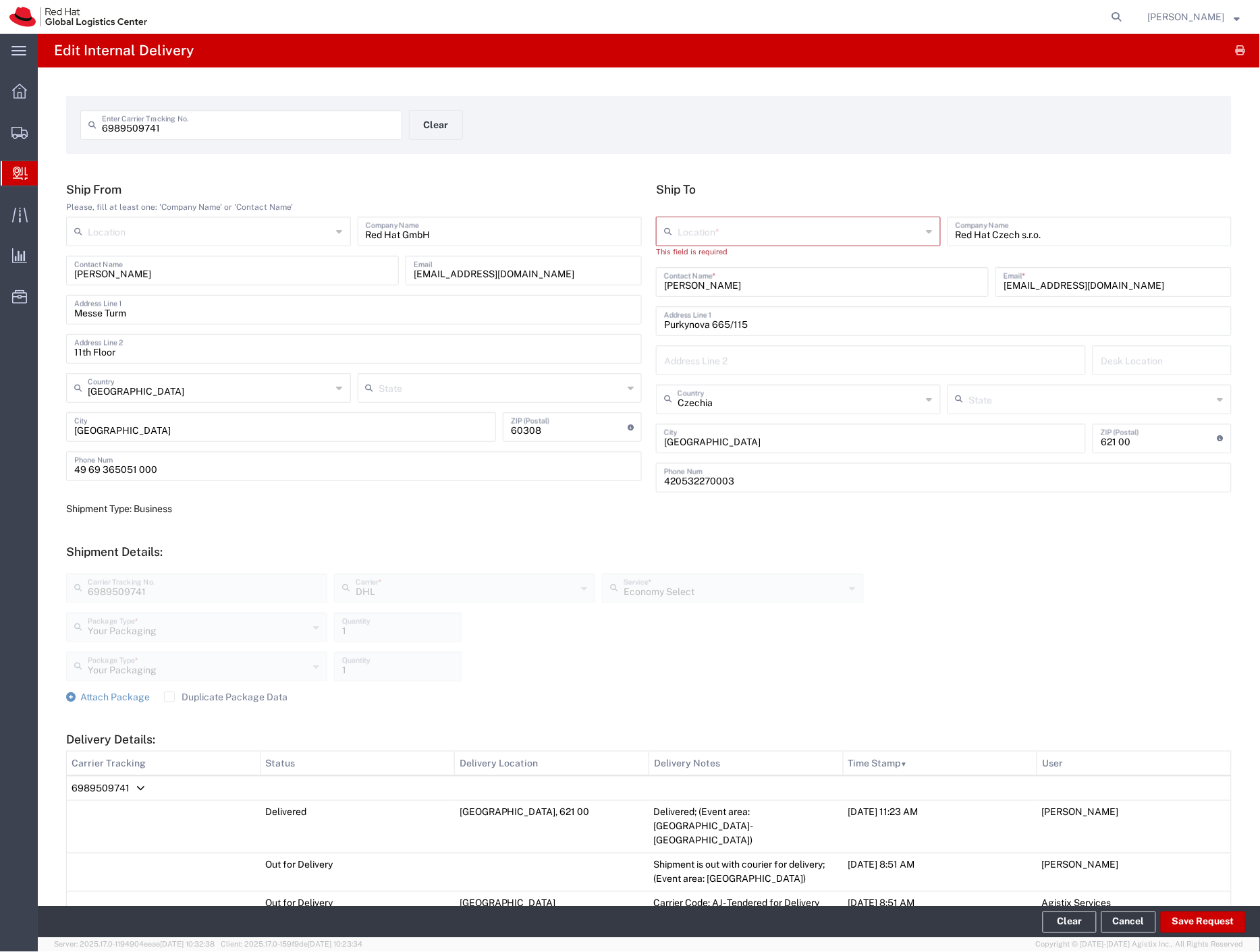
click at [725, 223] on input "text" at bounding box center [800, 230] width 245 height 24
click at [754, 281] on span "RH - [GEOGRAPHIC_DATA] [GEOGRAPHIC_DATA] - C" at bounding box center [791, 283] width 279 height 21
type input "RH - [GEOGRAPHIC_DATA] [GEOGRAPHIC_DATA] - C"
type input "420 532 294 555"
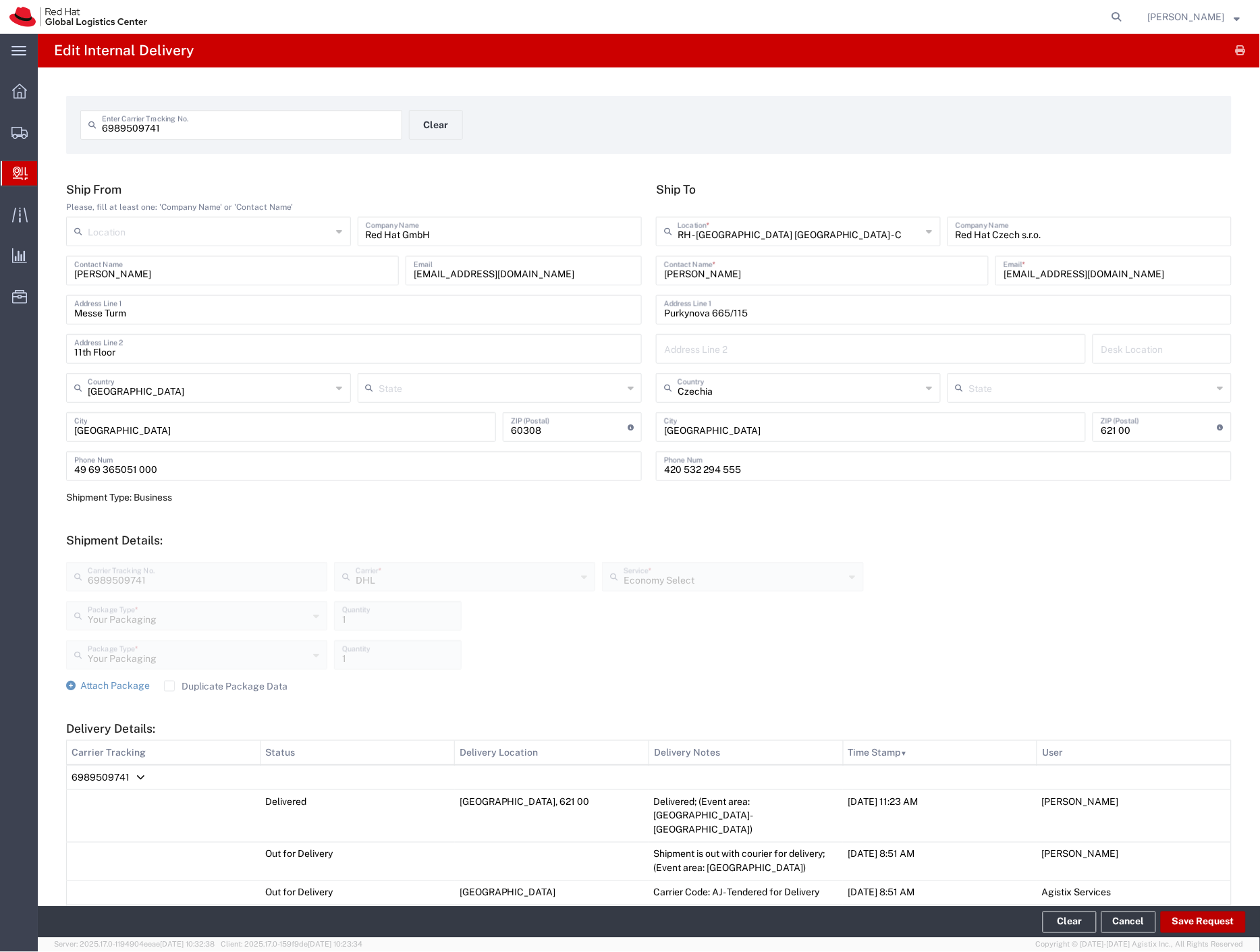
click at [1186, 925] on button "Save Request" at bounding box center [1203, 922] width 85 height 22
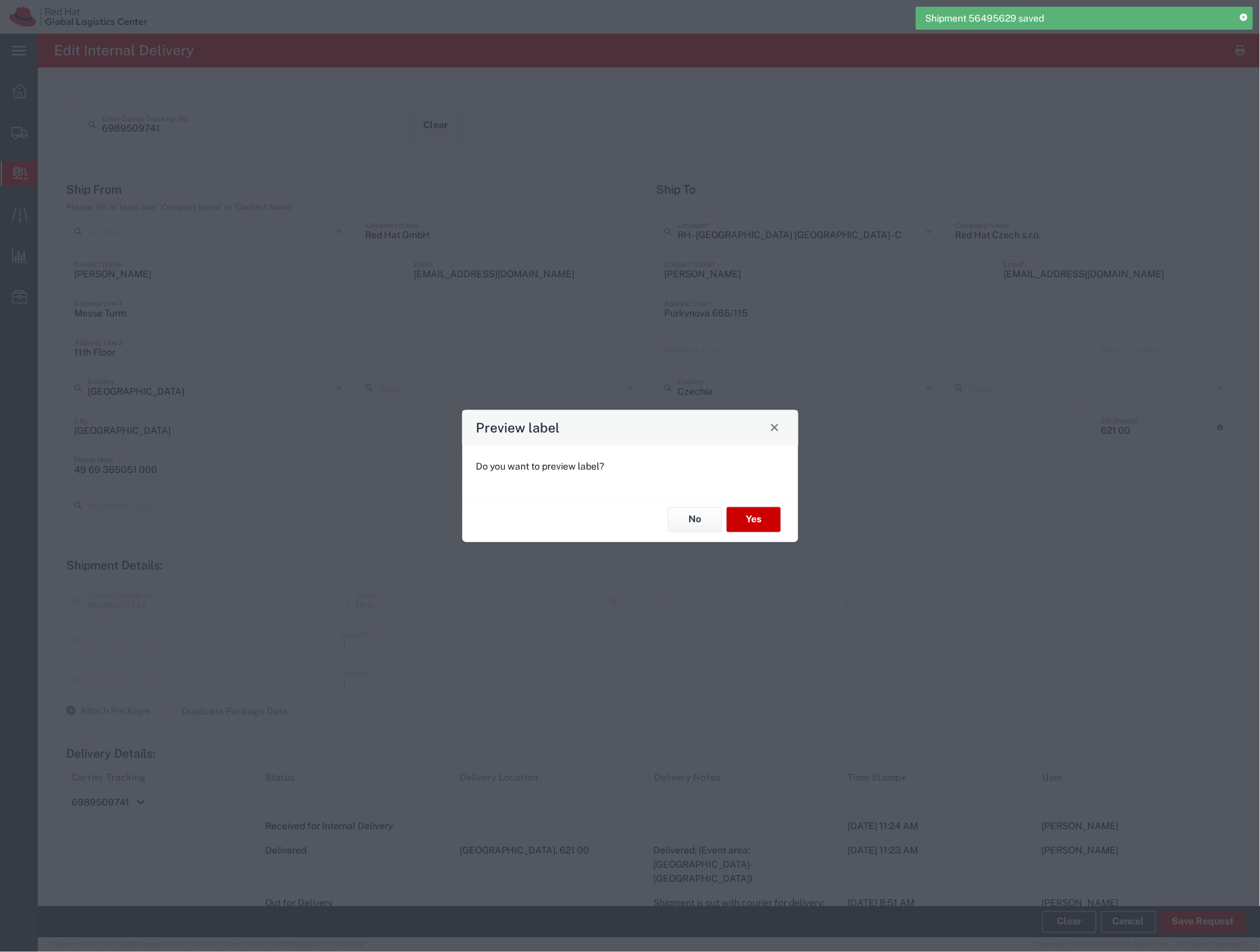
type input "Your Packaging"
type input "Economy Select"
type input "Your Packaging"
click at [686, 521] on button "No" at bounding box center [694, 520] width 54 height 25
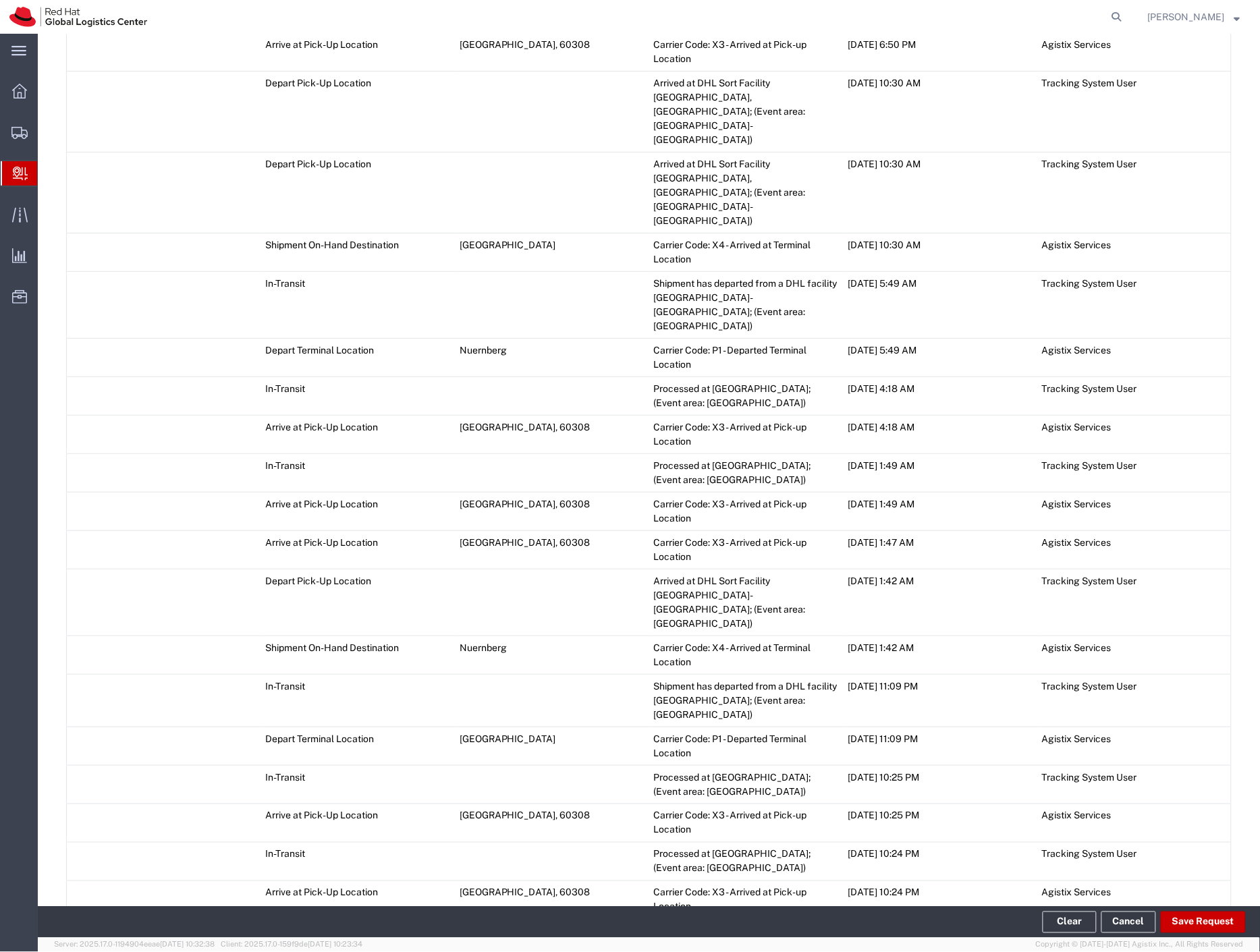
scroll to position [1803, 0]
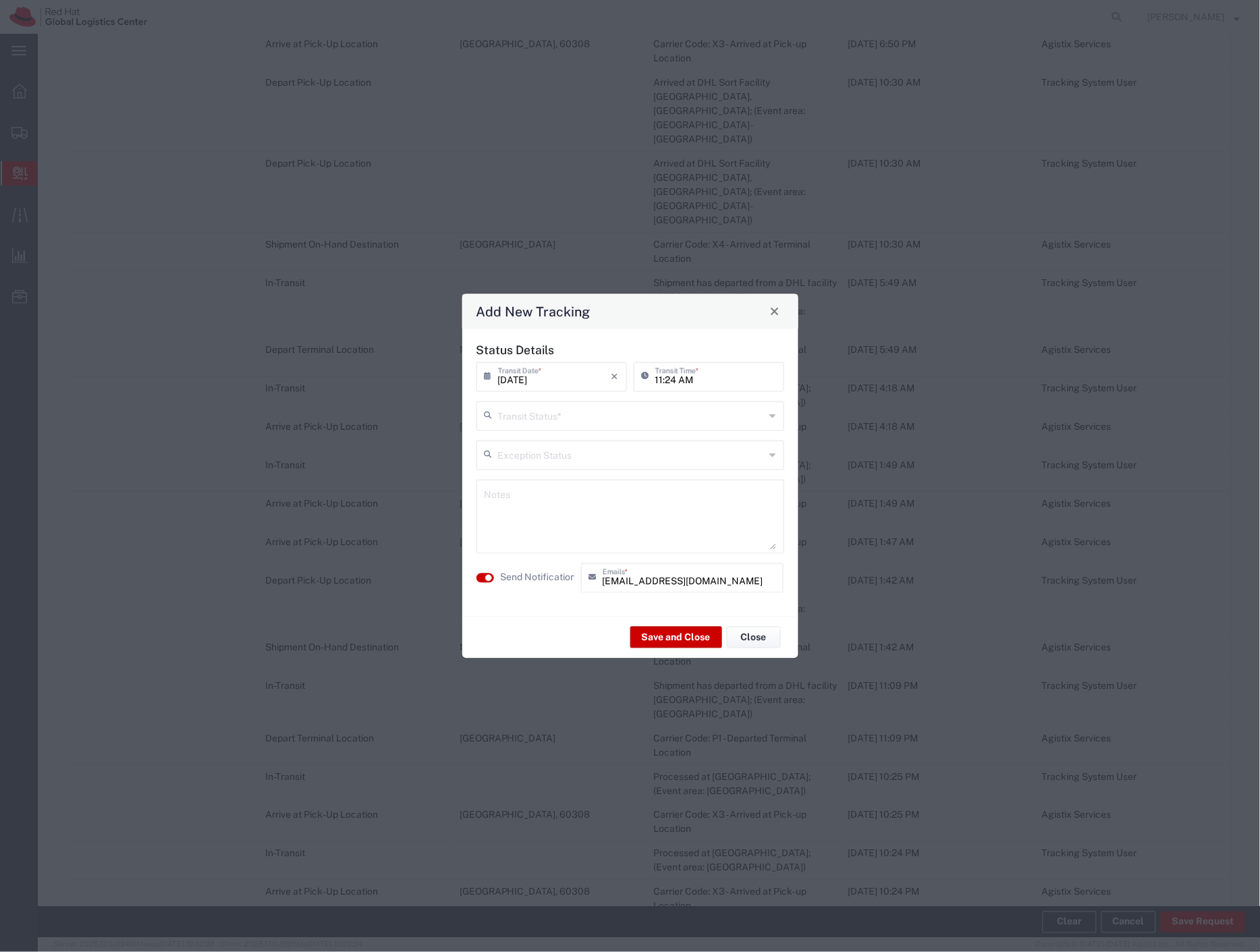
click at [516, 421] on input "text" at bounding box center [632, 414] width 267 height 24
click at [518, 440] on span "Delivery Confirmation" at bounding box center [630, 445] width 305 height 21
type input "Delivery Confirmation"
click at [525, 519] on textarea at bounding box center [630, 516] width 291 height 66
type textarea "@ logistics"
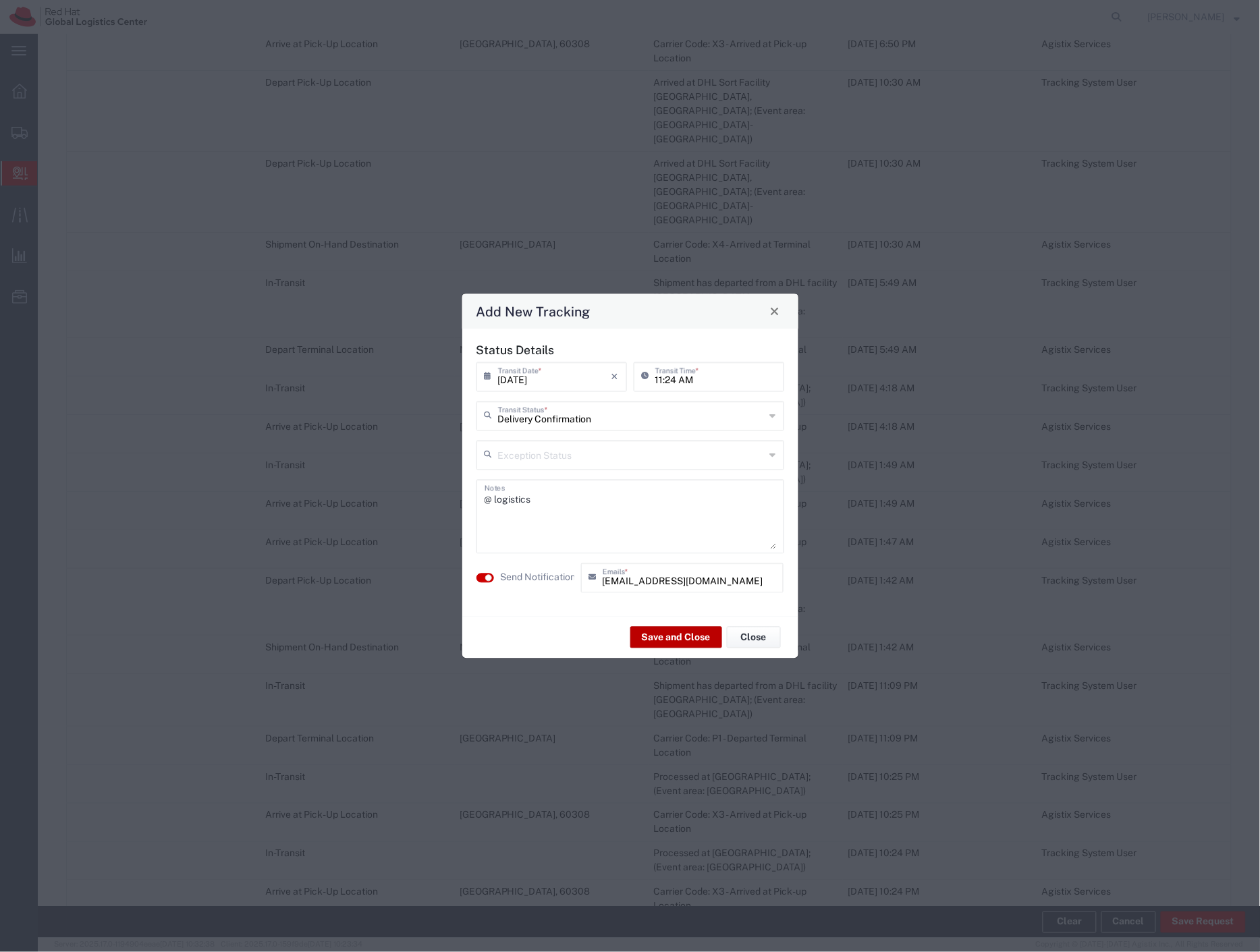
click at [683, 627] on button "Save and Close" at bounding box center [676, 637] width 92 height 22
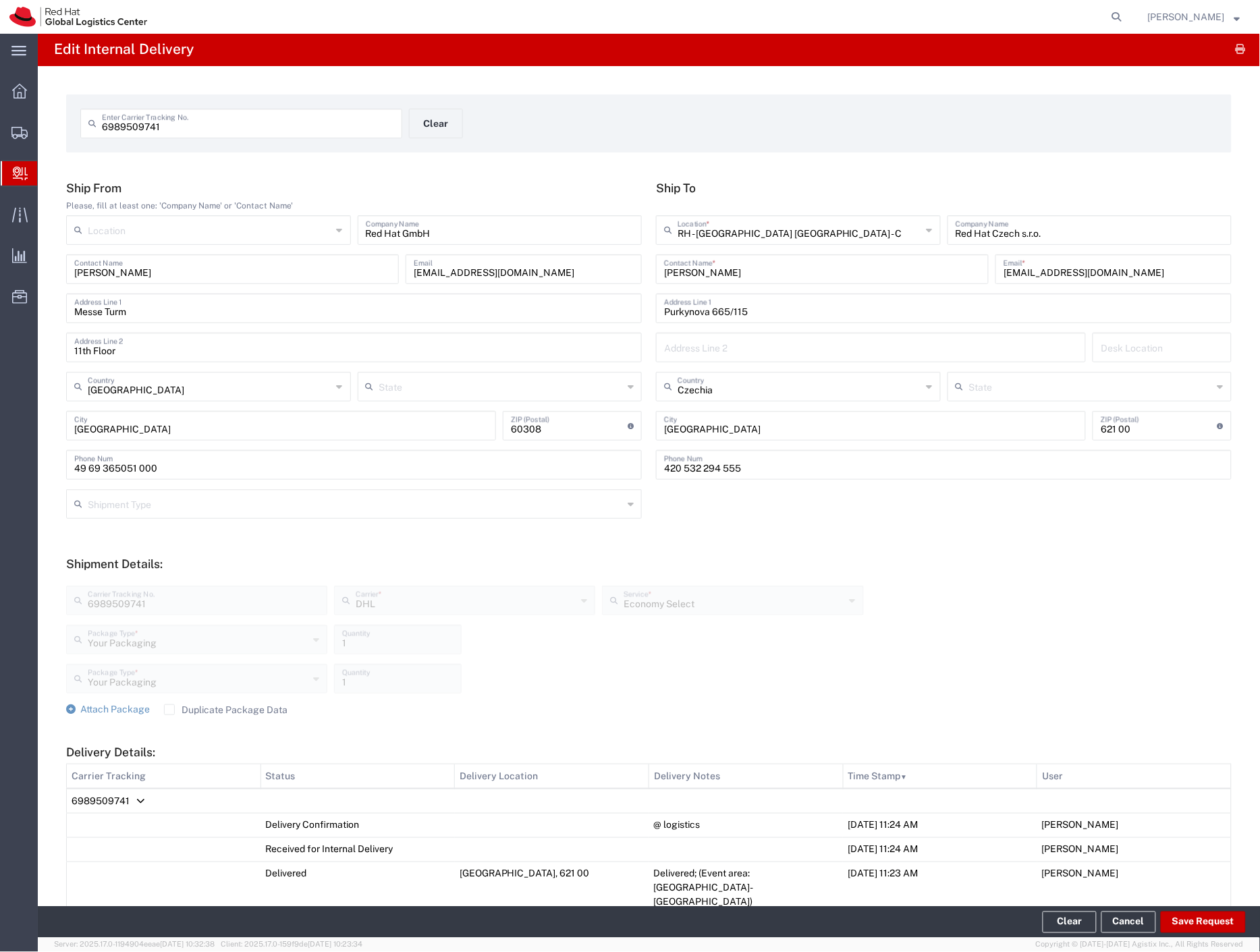
scroll to position [0, 0]
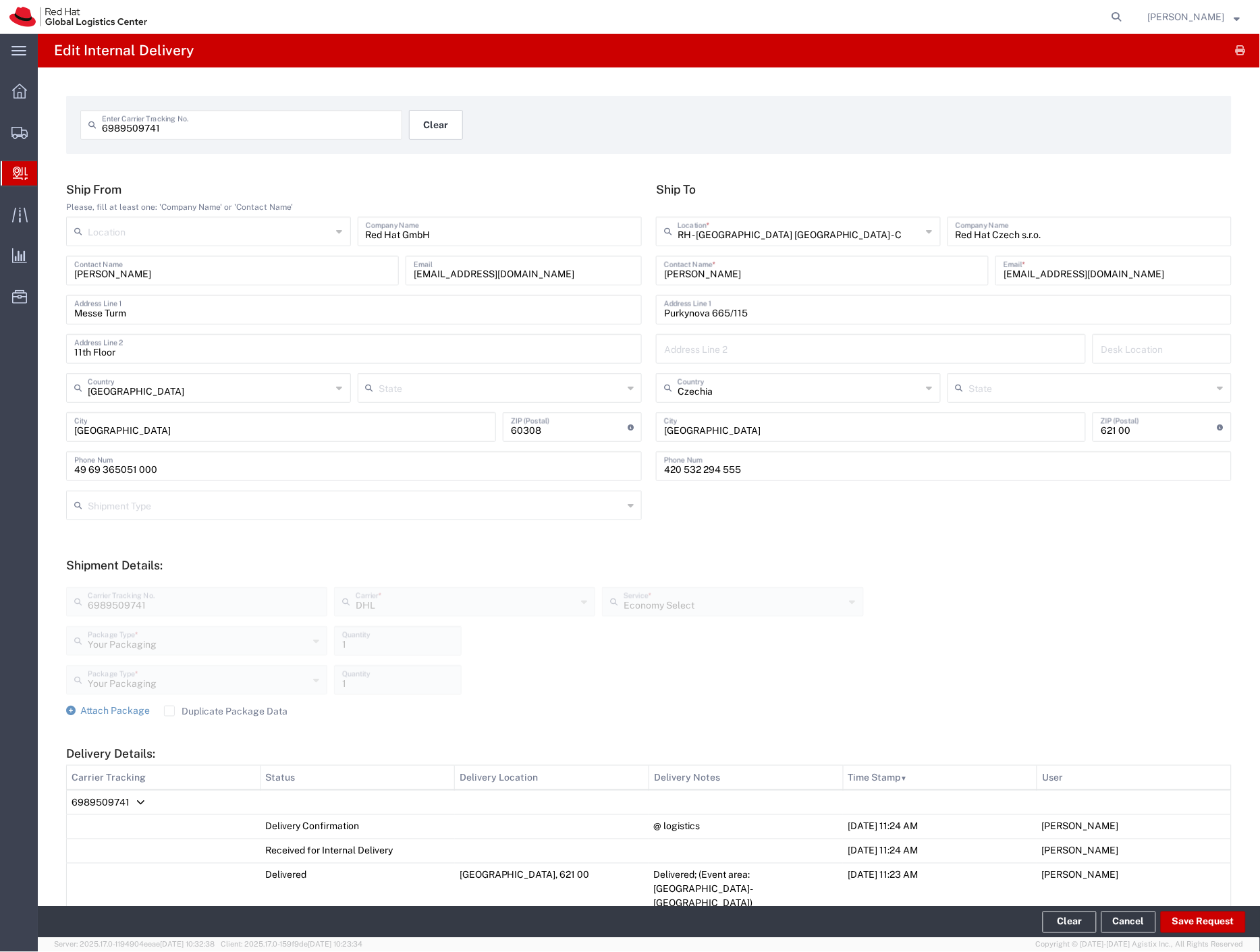
click at [429, 123] on button "Clear" at bounding box center [436, 125] width 54 height 30
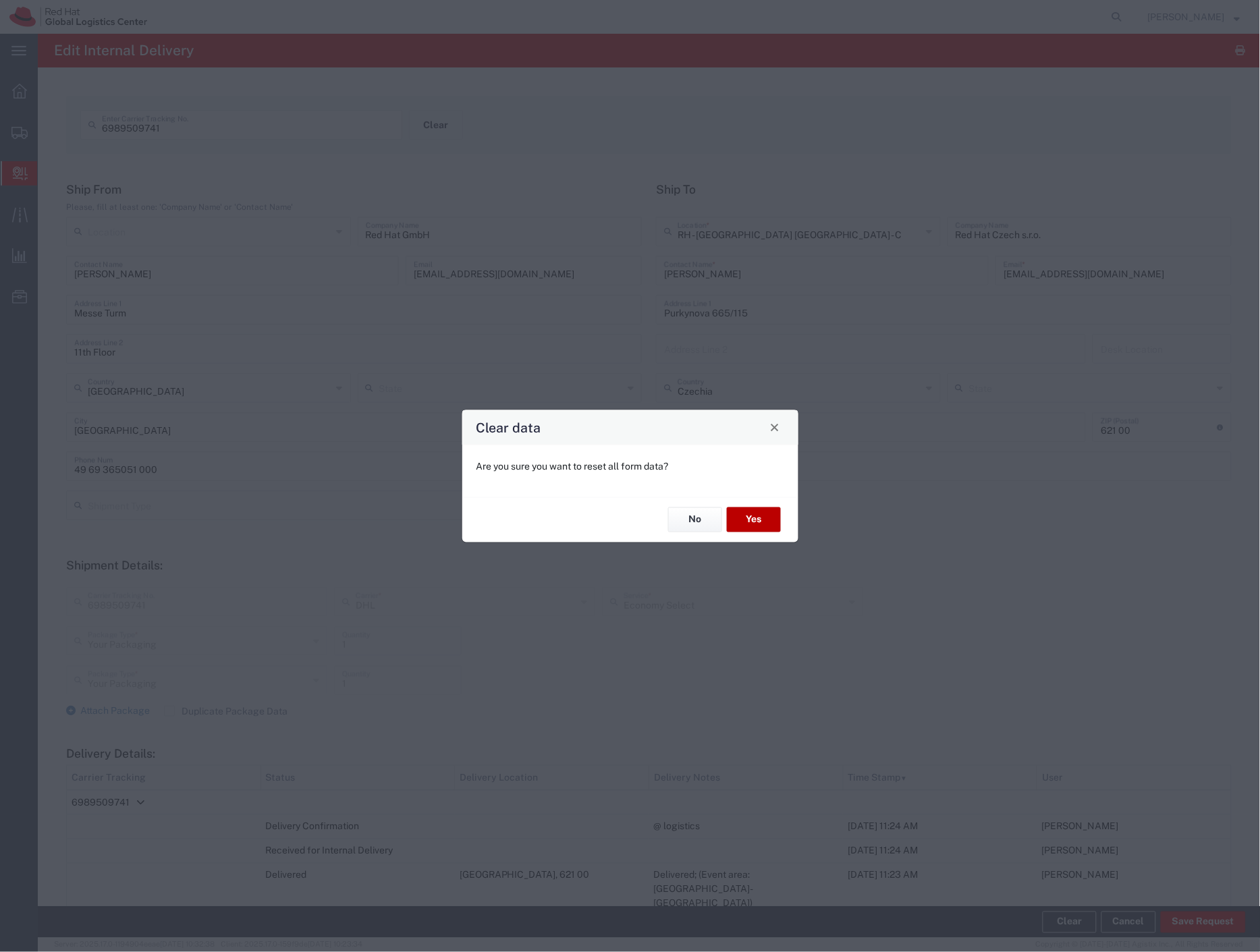
click at [739, 516] on button "Yes" at bounding box center [753, 520] width 54 height 25
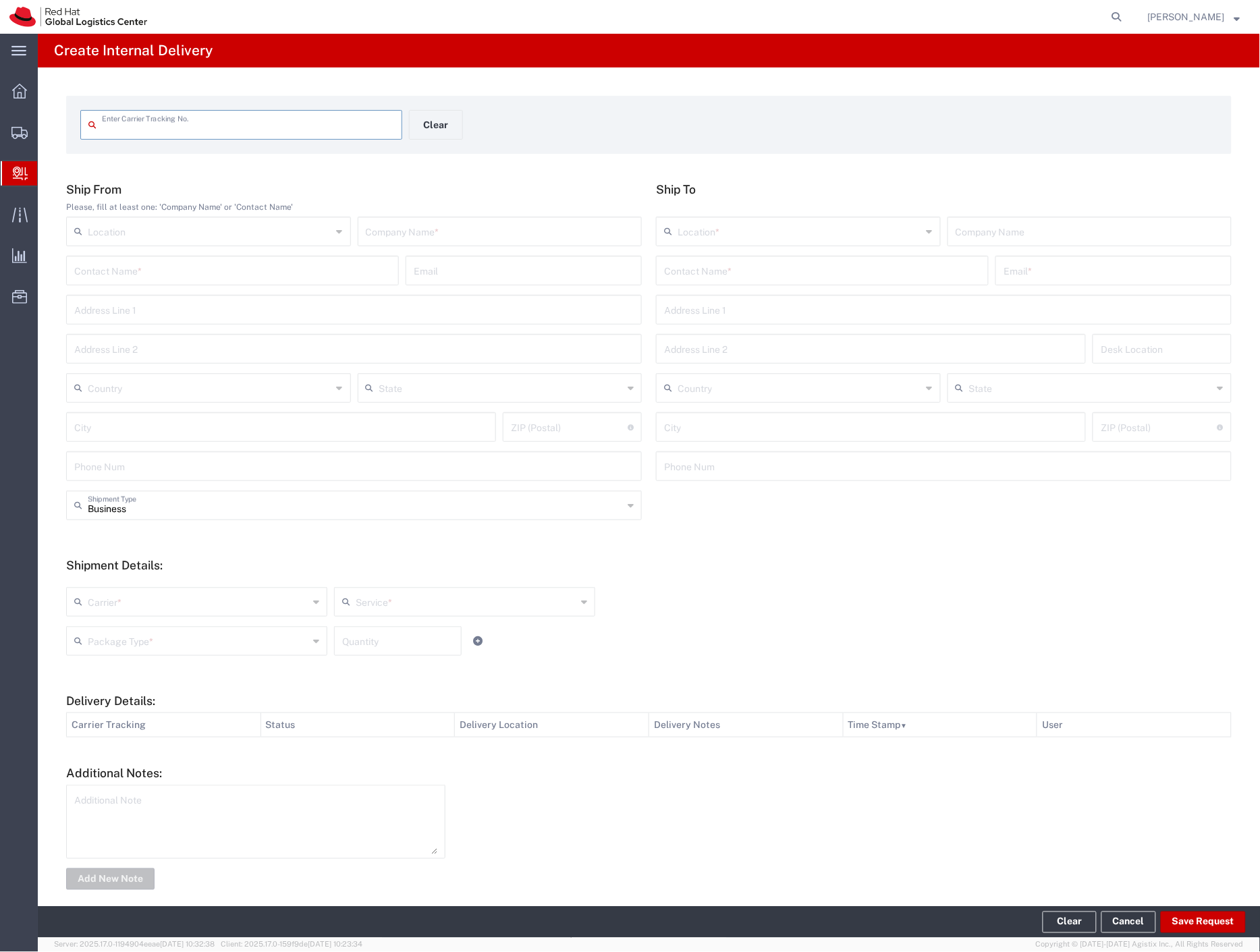
click at [152, 128] on input "text" at bounding box center [248, 123] width 292 height 24
click at [197, 121] on input "text" at bounding box center [248, 123] width 292 height 24
type input "5136428345"
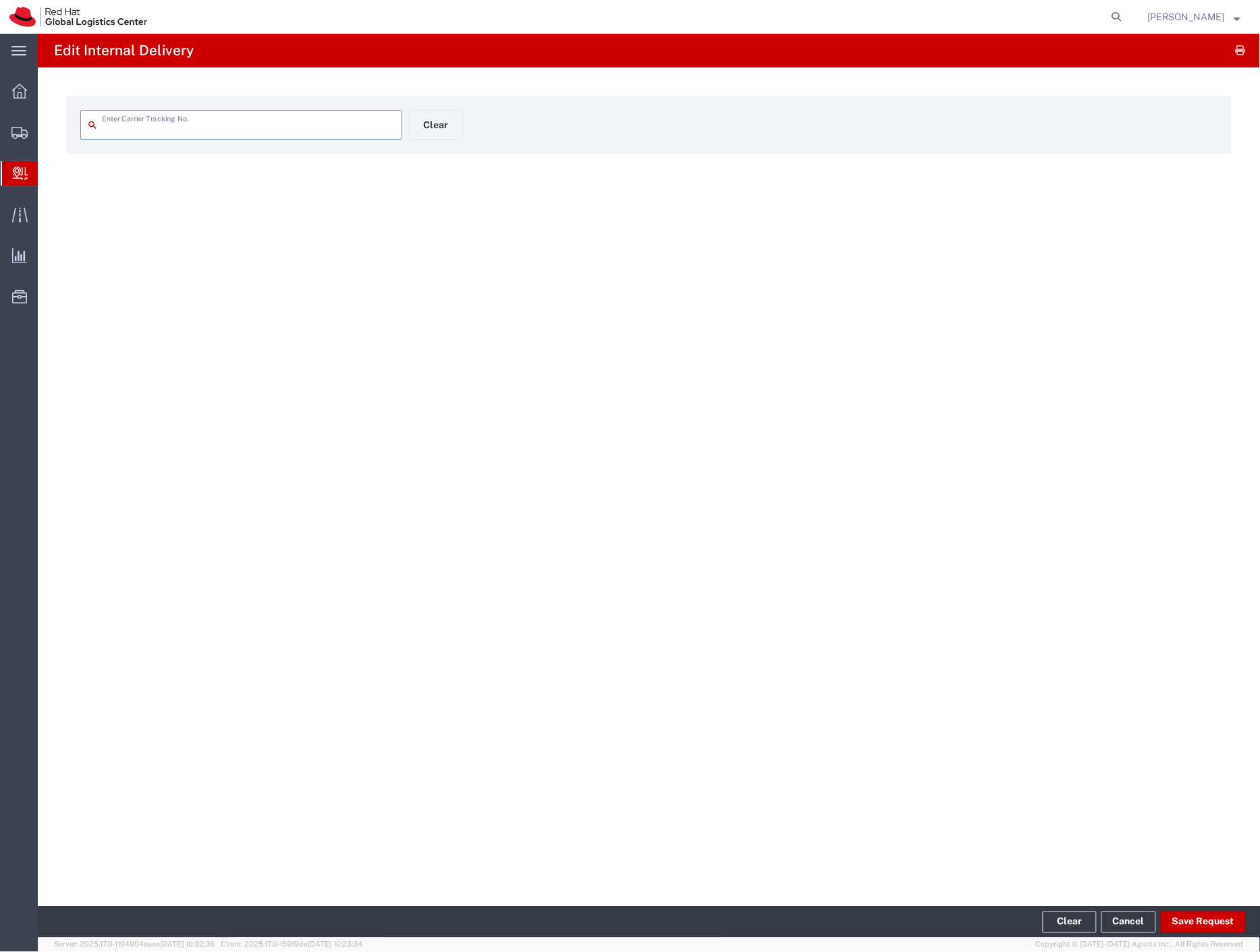
type input "5136428345"
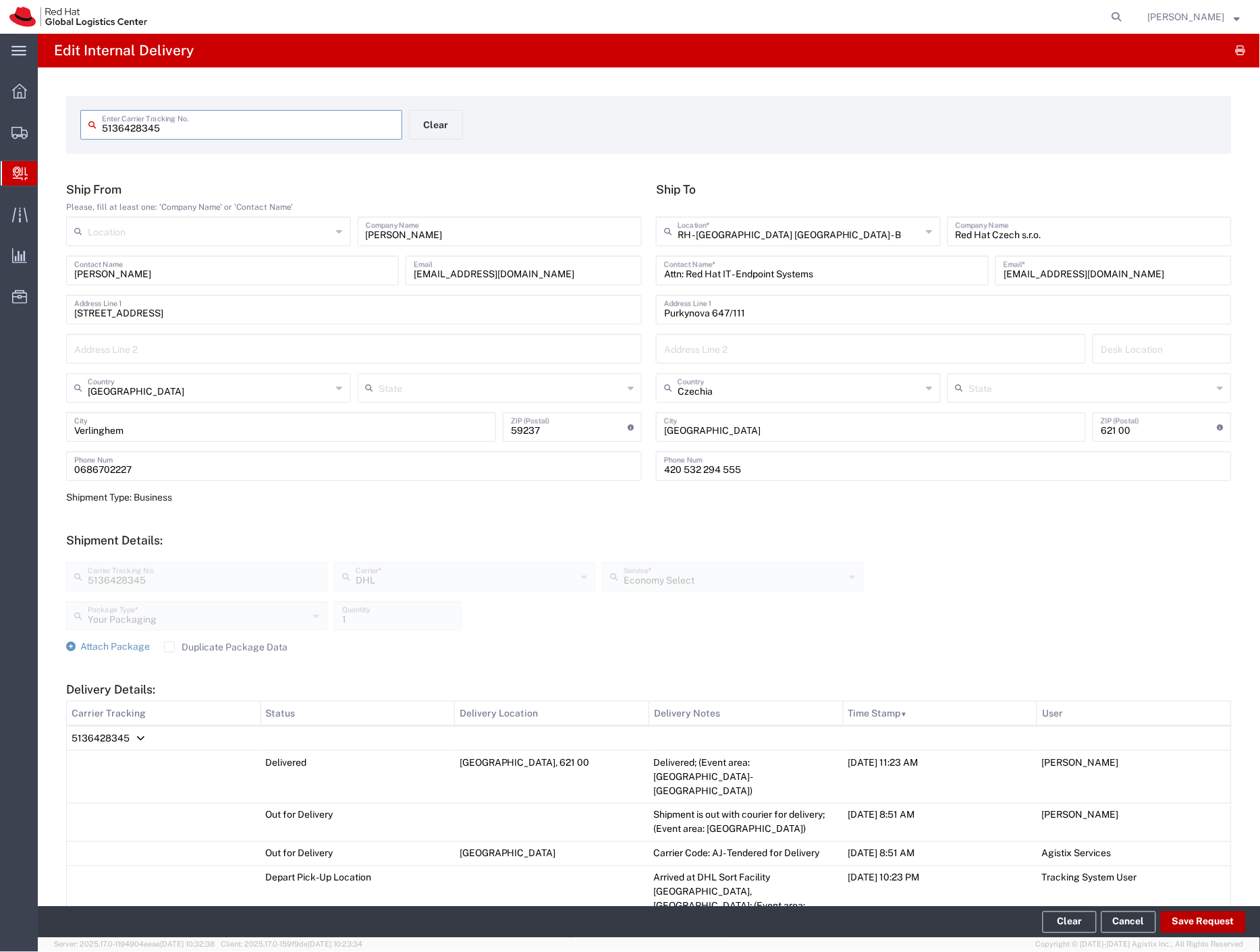
click at [1220, 926] on button "Save Request" at bounding box center [1203, 922] width 85 height 22
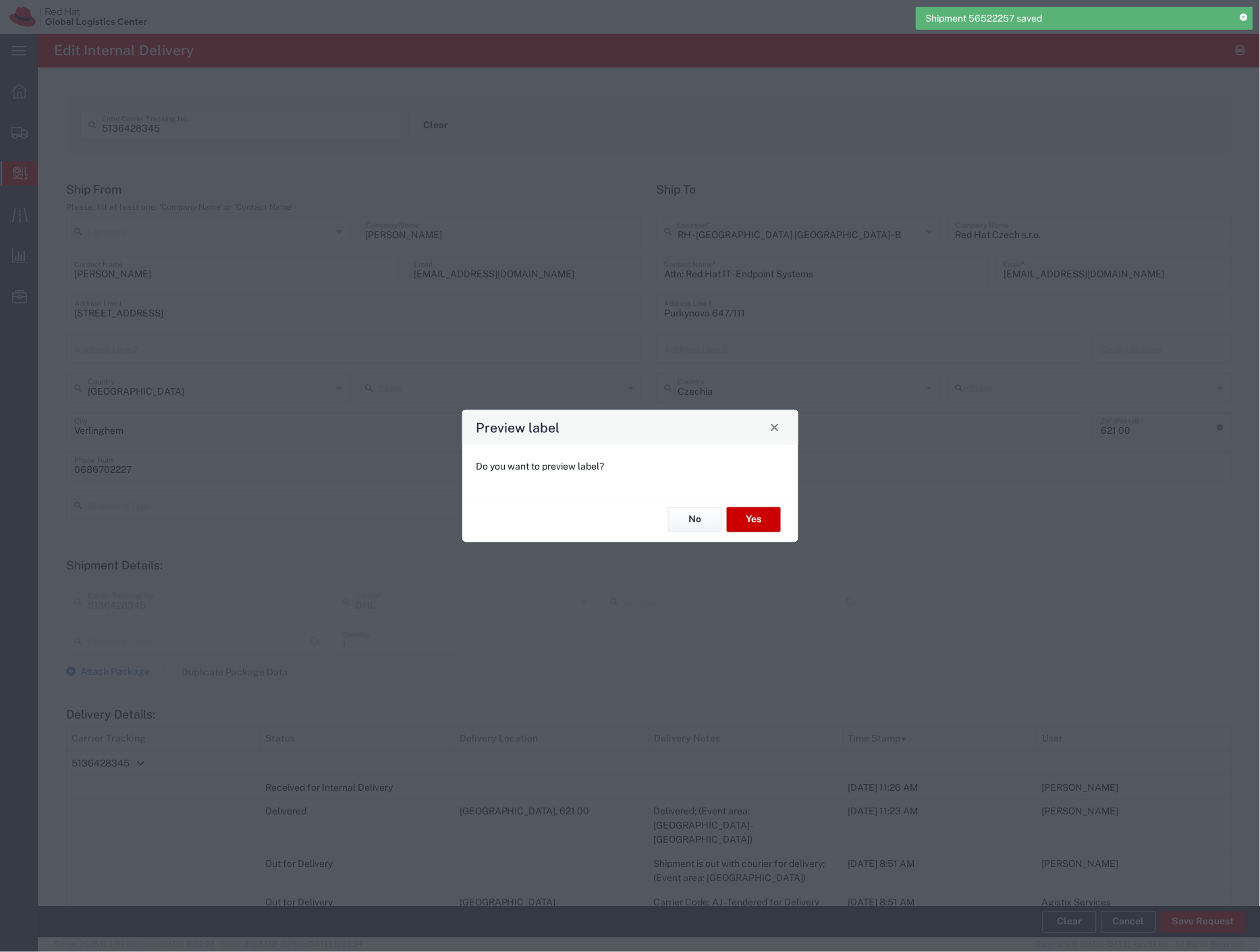
type input "Your Packaging"
type input "Economy Select"
click at [695, 515] on button "No" at bounding box center [694, 520] width 54 height 25
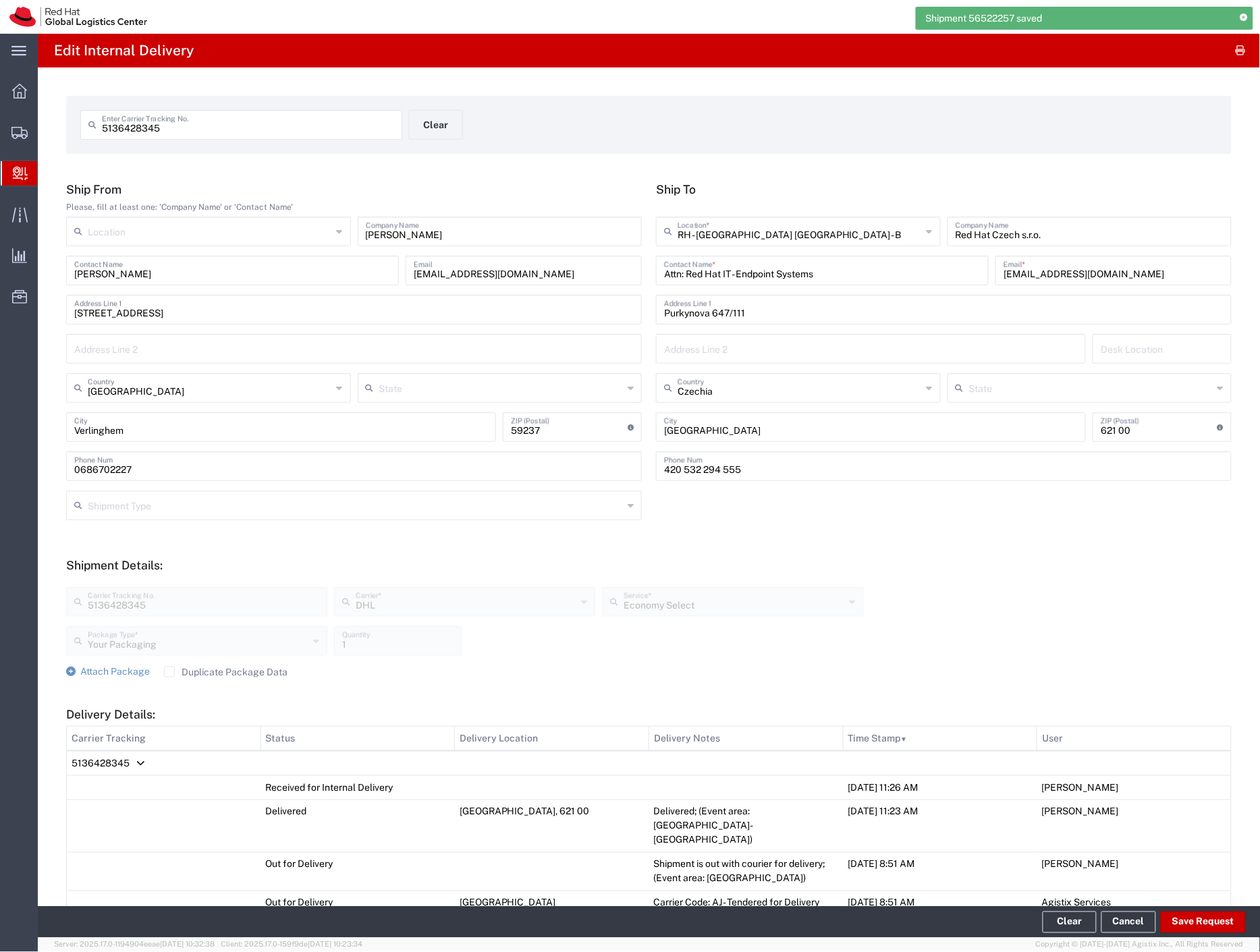
click at [99, 765] on span "5136428345" at bounding box center [100, 763] width 58 height 11
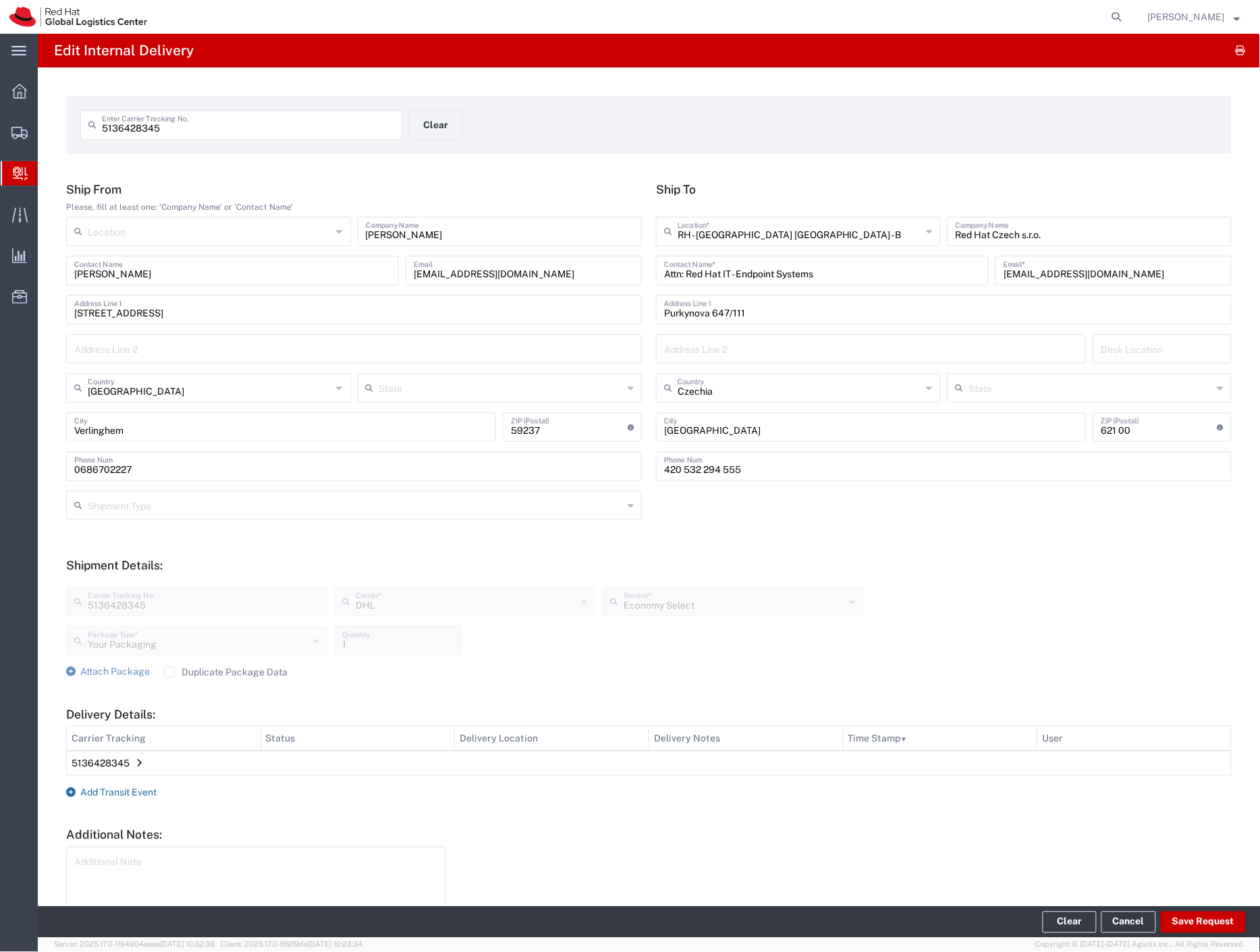
click at [122, 795] on span "Add Transit Event" at bounding box center [118, 792] width 77 height 11
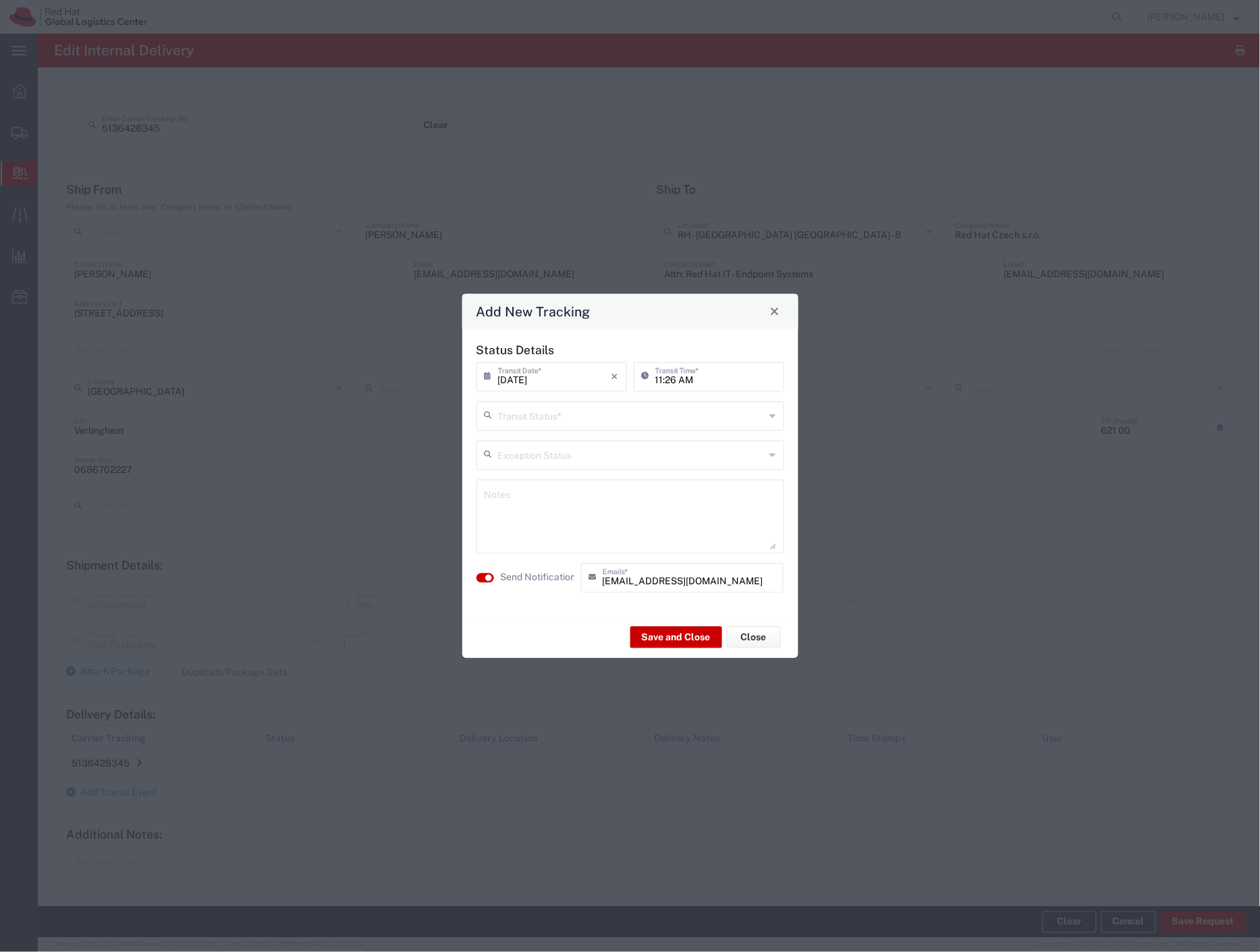
drag, startPoint x: 563, startPoint y: 415, endPoint x: 549, endPoint y: 496, distance: 82.2
click at [563, 421] on input "text" at bounding box center [632, 414] width 267 height 24
drag, startPoint x: 552, startPoint y: 509, endPoint x: 552, endPoint y: 524, distance: 15.0
click at [552, 513] on span "Shipment On-Hold" at bounding box center [630, 512] width 305 height 21
type input "Shipment On-Hold"
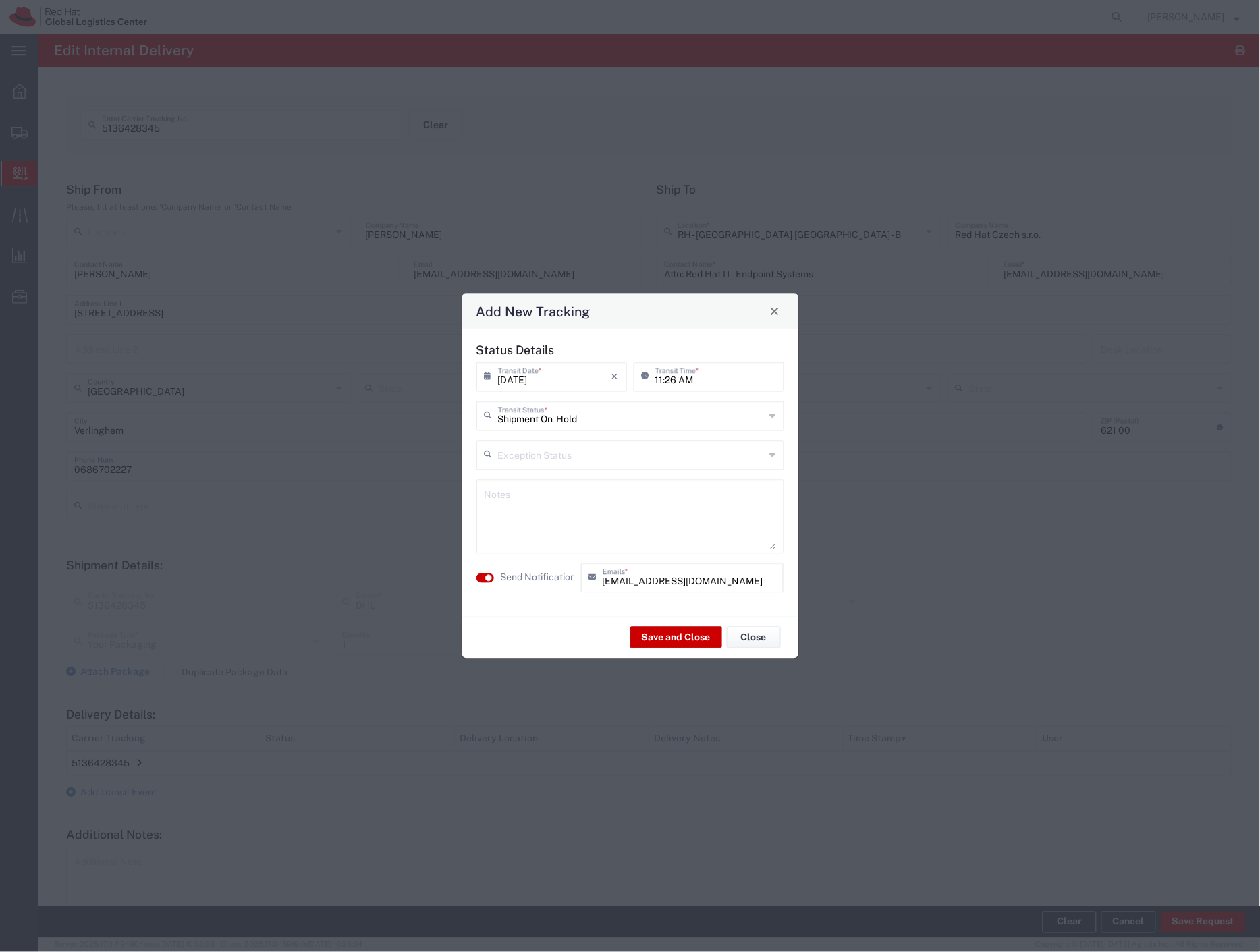
drag, startPoint x: 548, startPoint y: 574, endPoint x: 588, endPoint y: 592, distance: 43.9
click at [548, 576] on label "Send Notification" at bounding box center [538, 578] width 76 height 14
click at [664, 643] on button "Save and Close" at bounding box center [676, 637] width 92 height 22
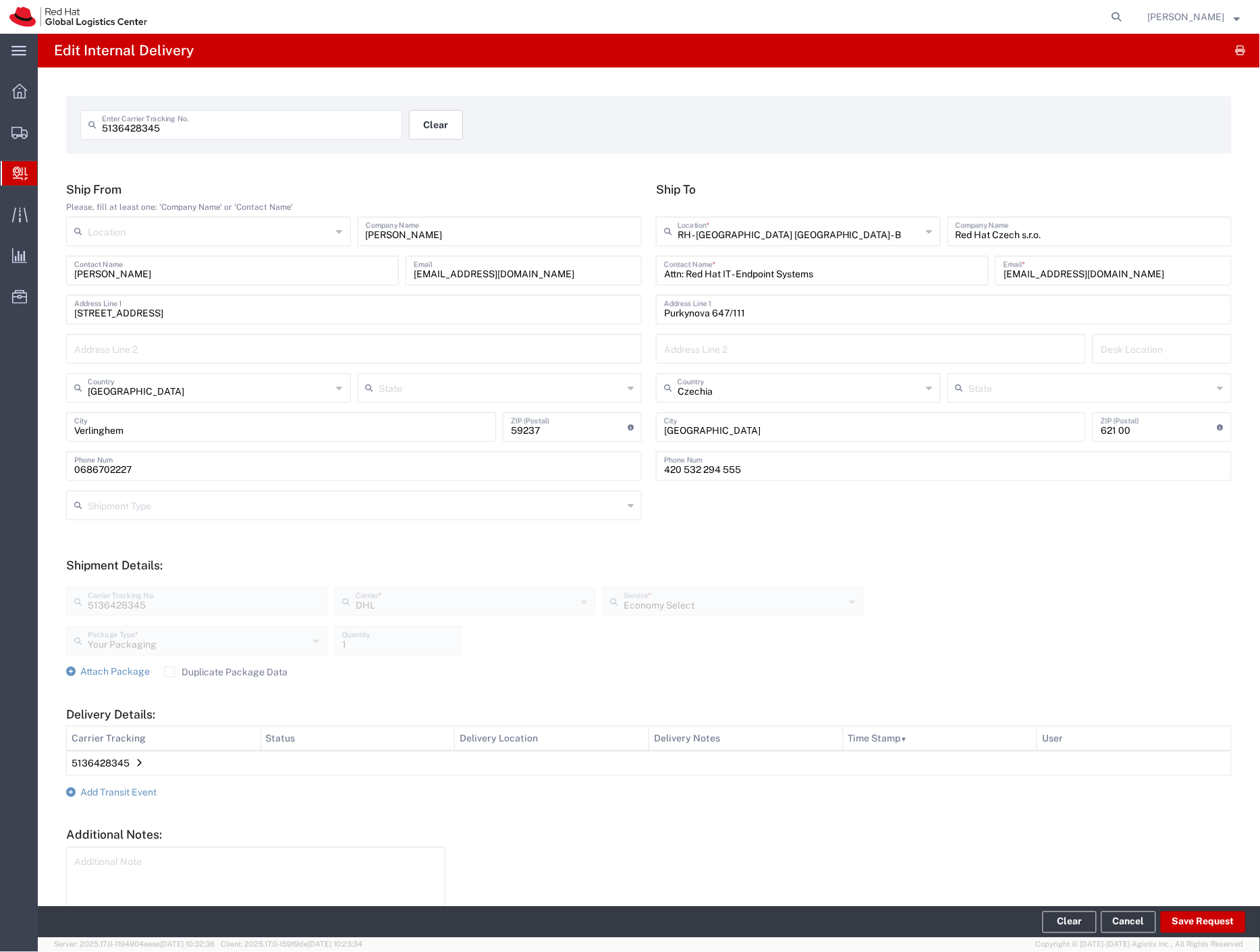
click at [440, 132] on button "Clear" at bounding box center [436, 125] width 54 height 30
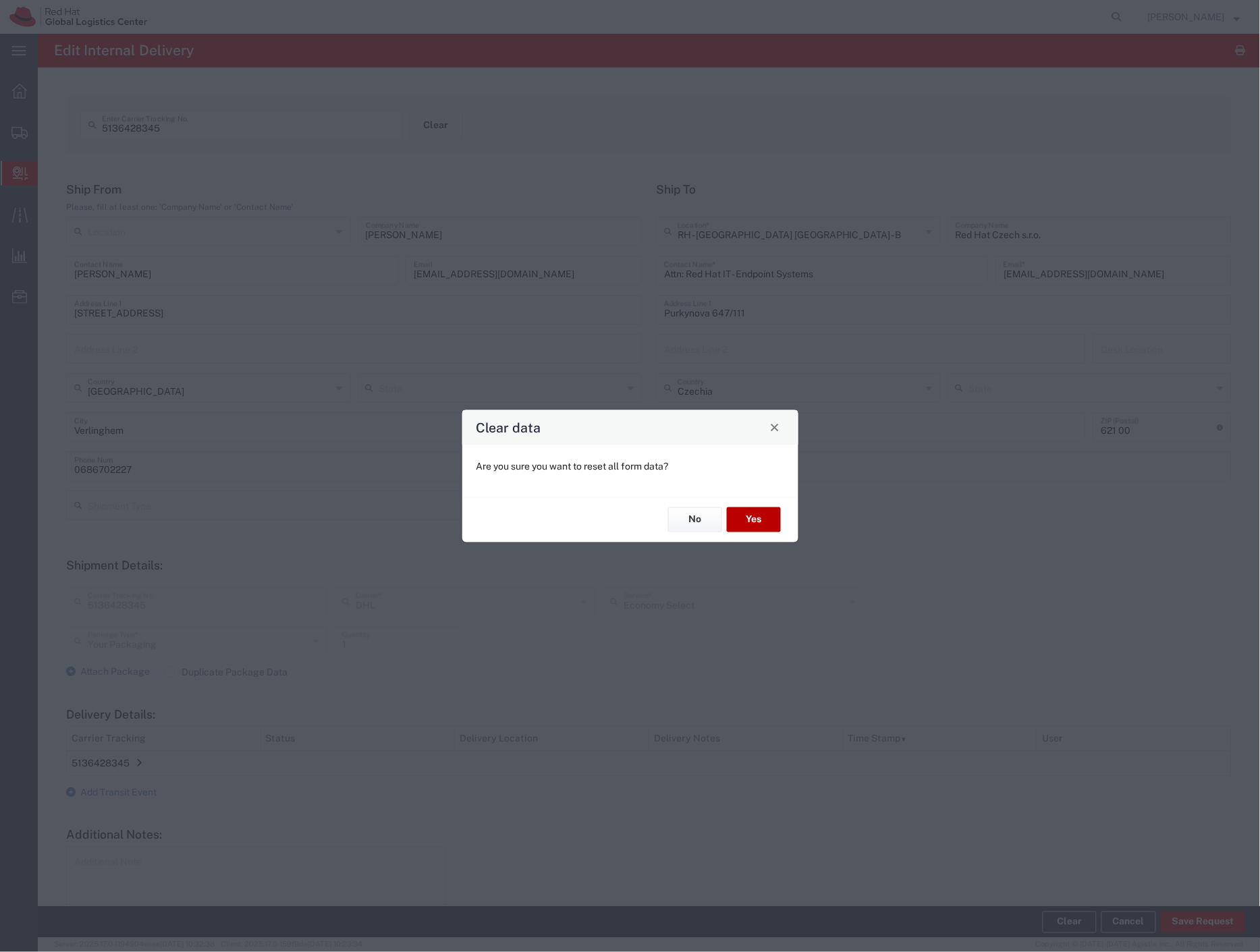
click at [746, 514] on button "Yes" at bounding box center [753, 520] width 54 height 25
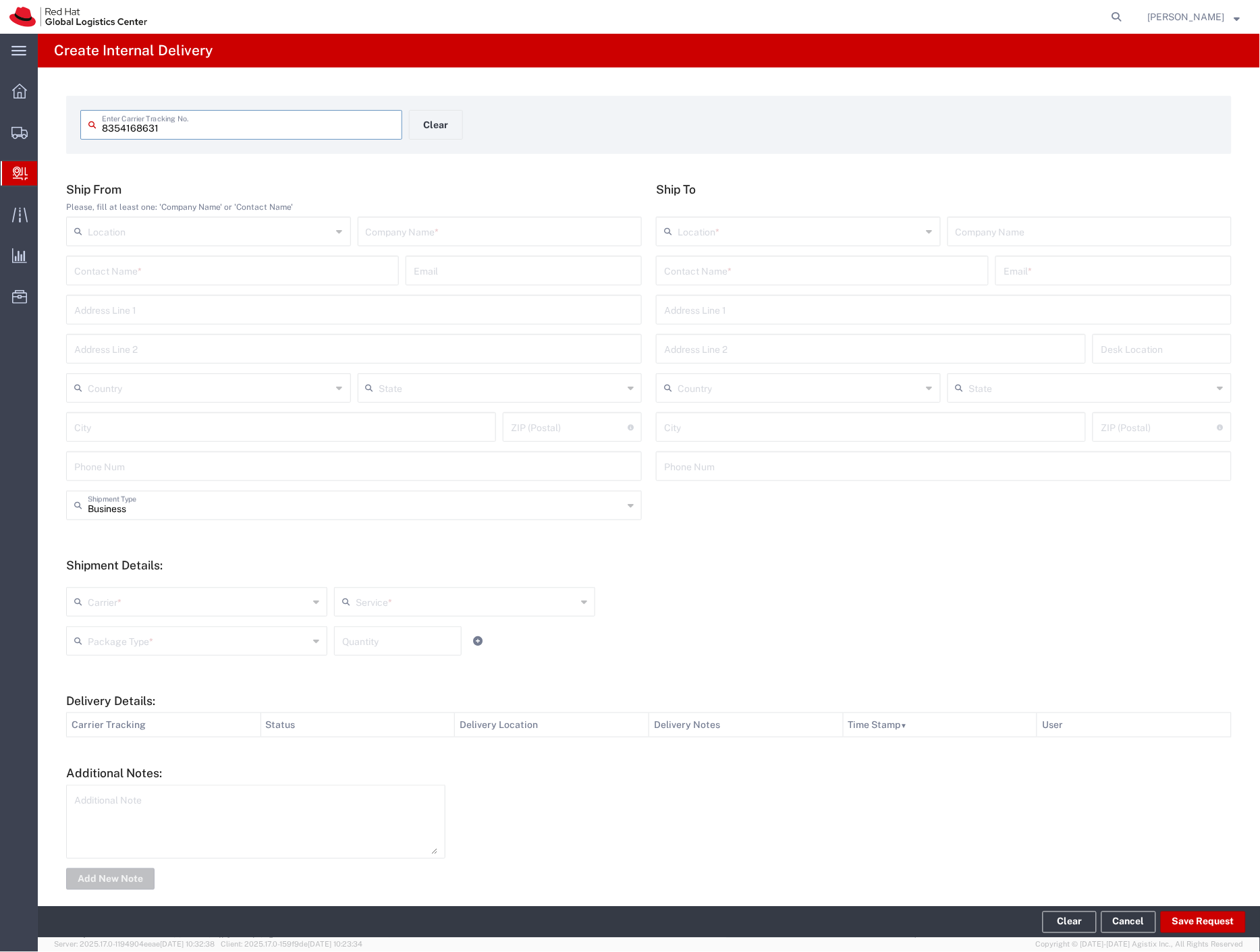
type input "8354168631"
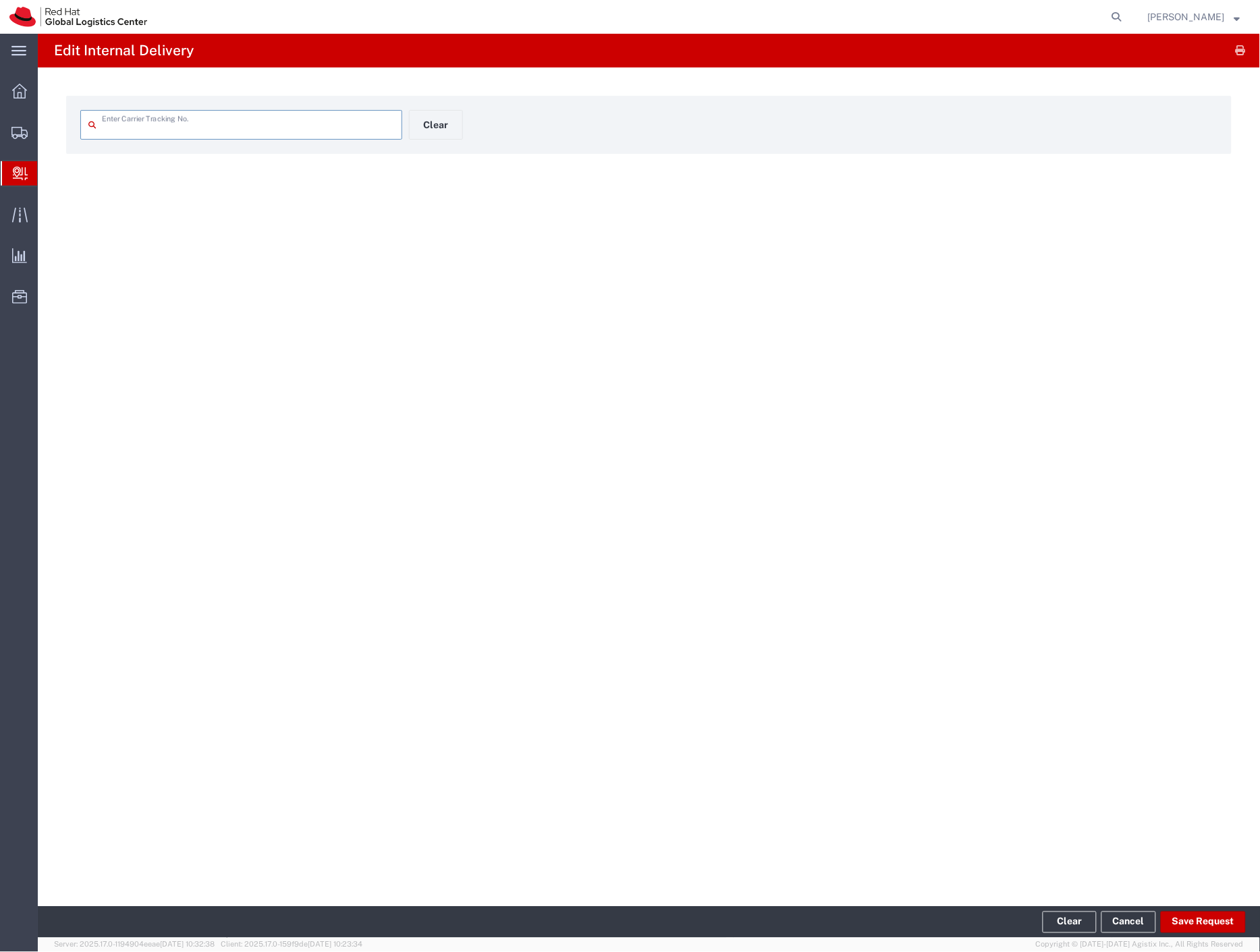
type input "8354168631"
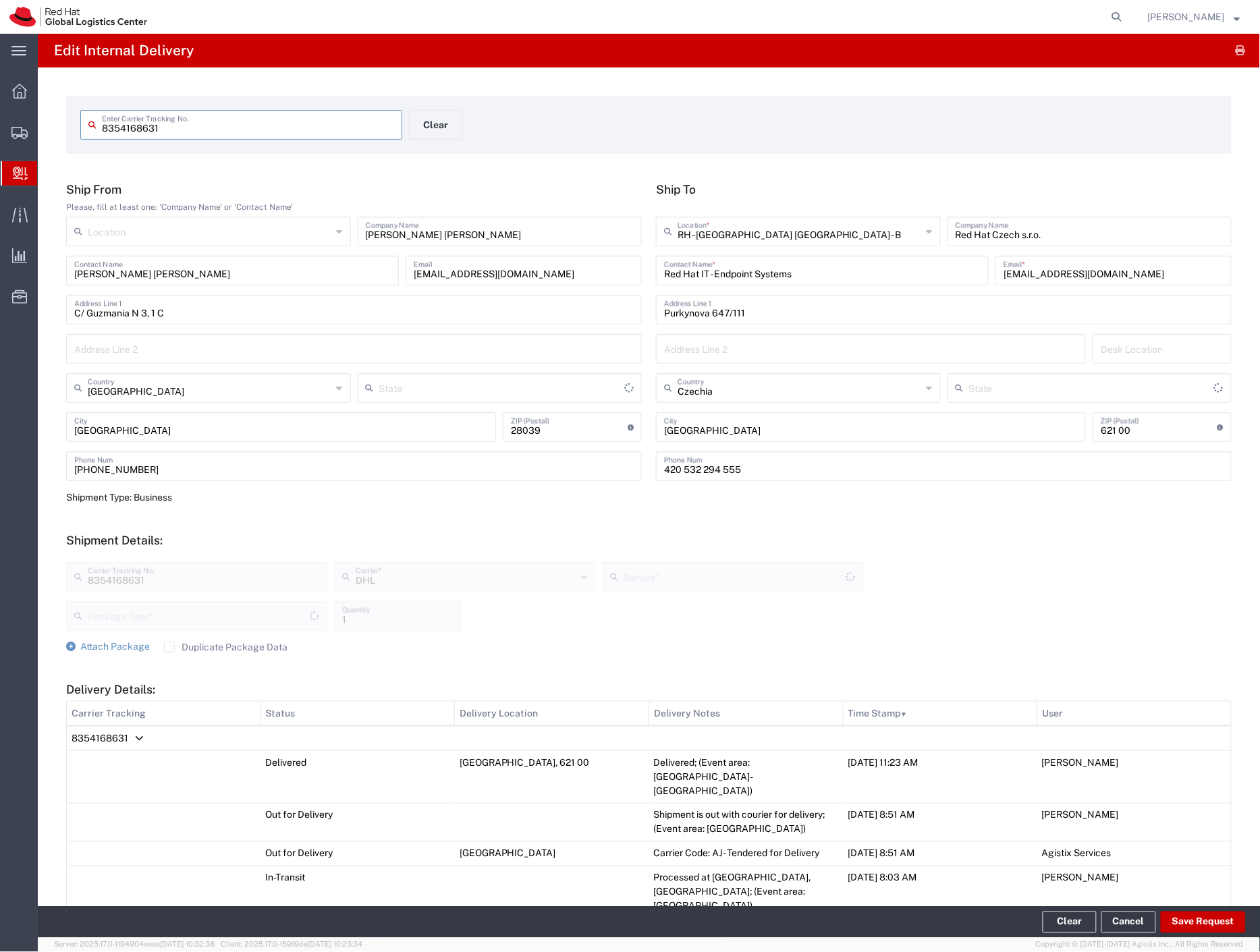
type input "Your Packaging"
type input "Economy Select"
type input "[GEOGRAPHIC_DATA]"
click at [1195, 921] on button "Save Request" at bounding box center [1203, 922] width 85 height 22
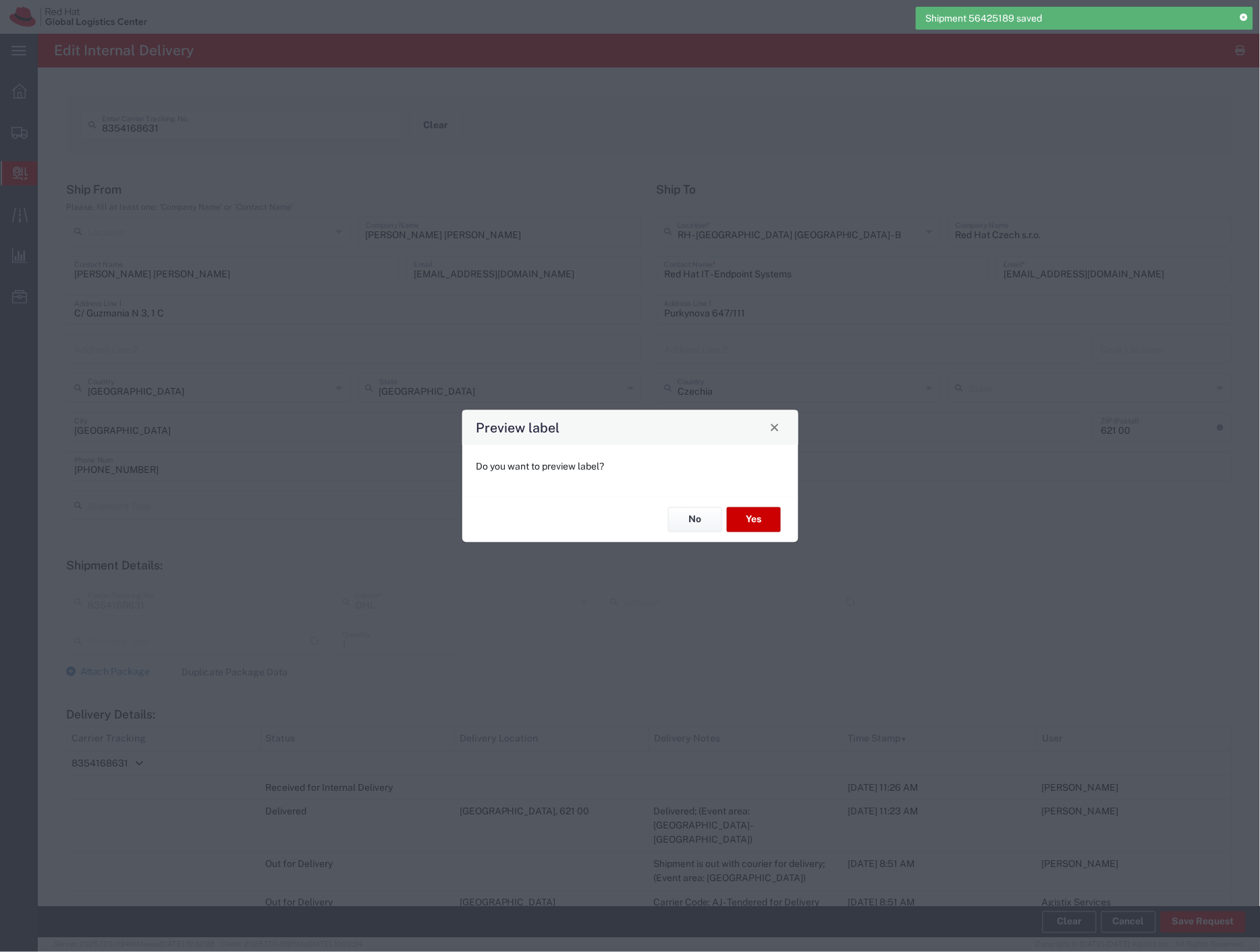
type input "Your Packaging"
type input "Economy Select"
drag, startPoint x: 693, startPoint y: 524, endPoint x: 686, endPoint y: 529, distance: 8.6
click at [690, 530] on button "No" at bounding box center [694, 520] width 54 height 25
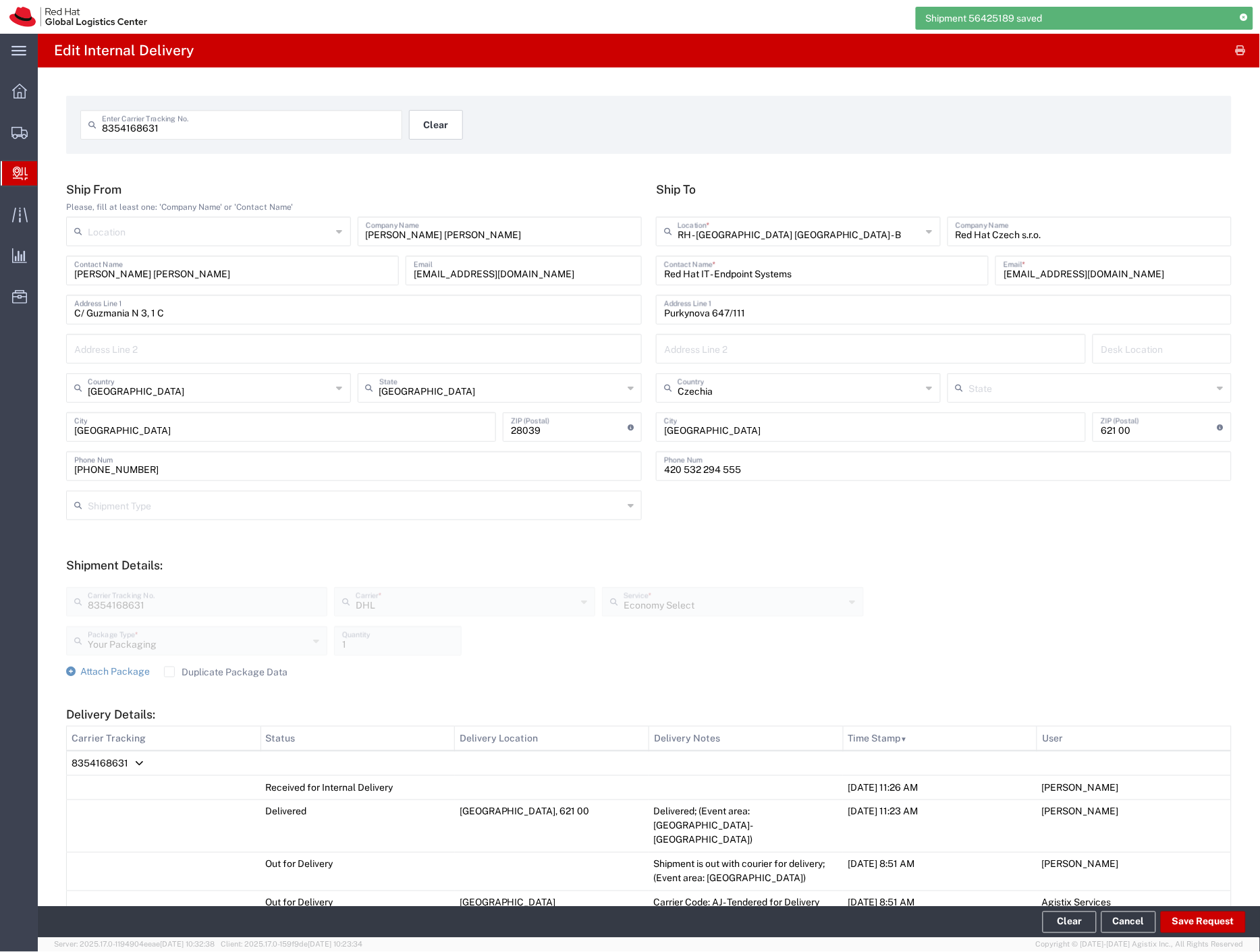
click at [438, 119] on button "Clear" at bounding box center [436, 125] width 54 height 30
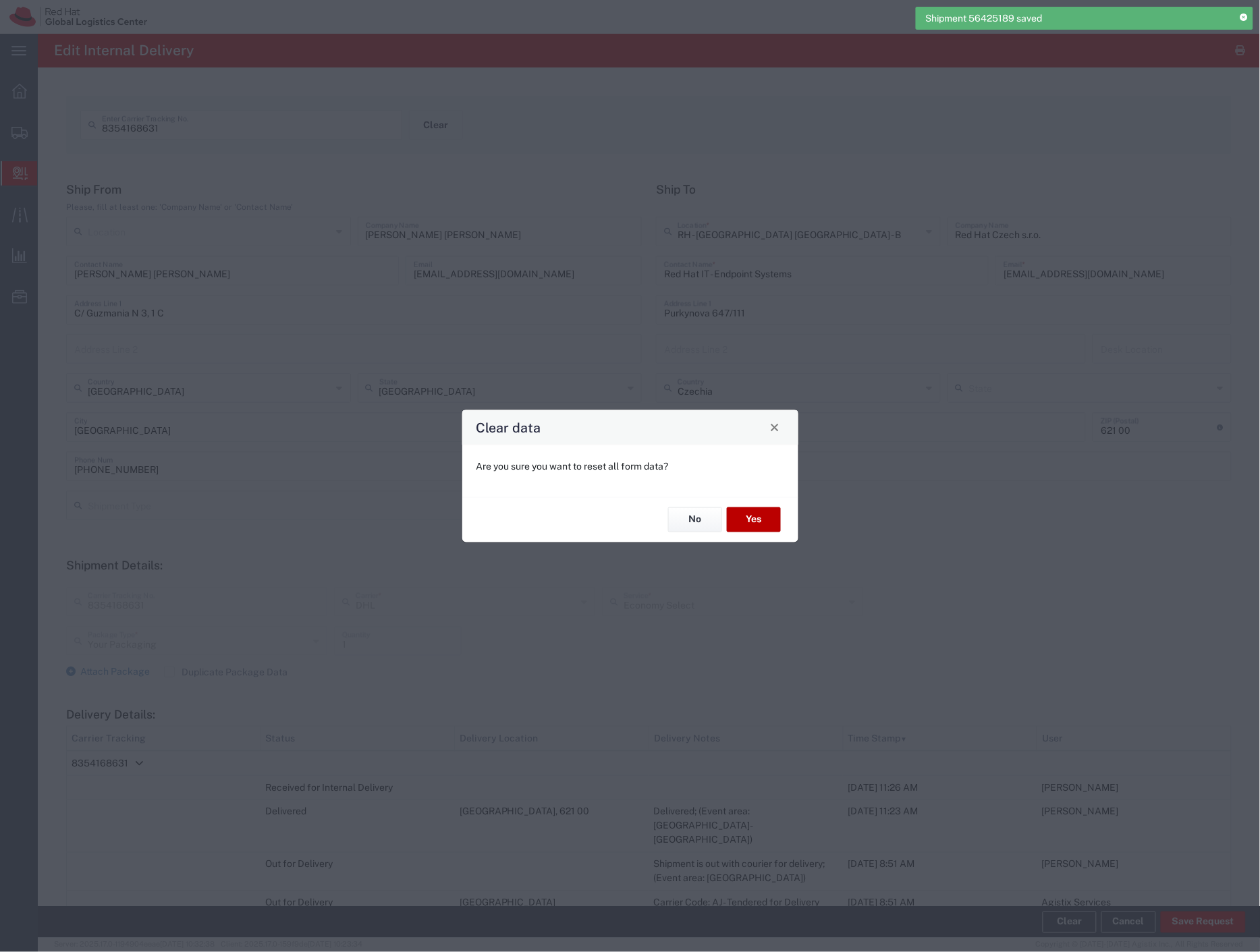
click at [766, 528] on button "Yes" at bounding box center [753, 520] width 54 height 25
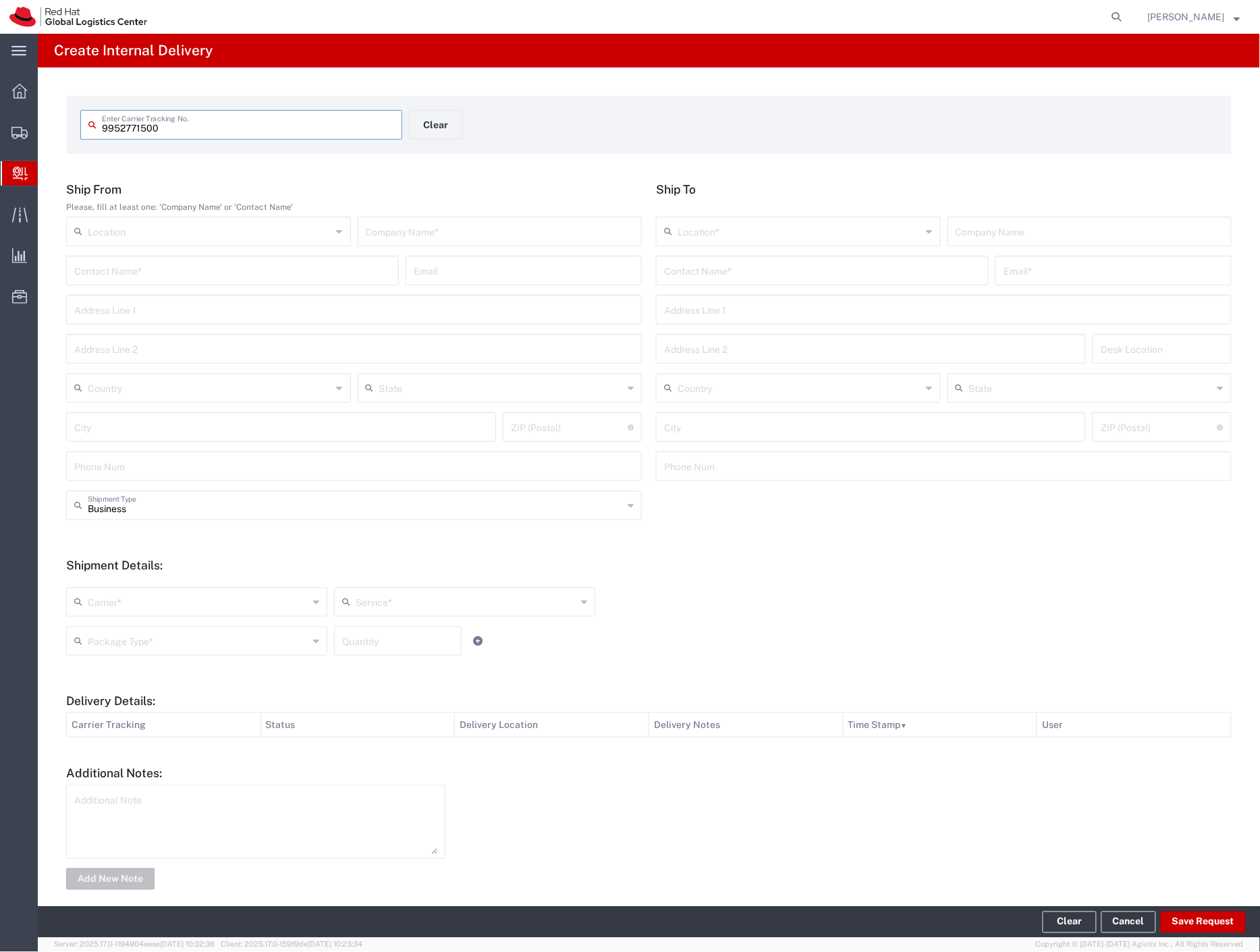
type input "9952771500"
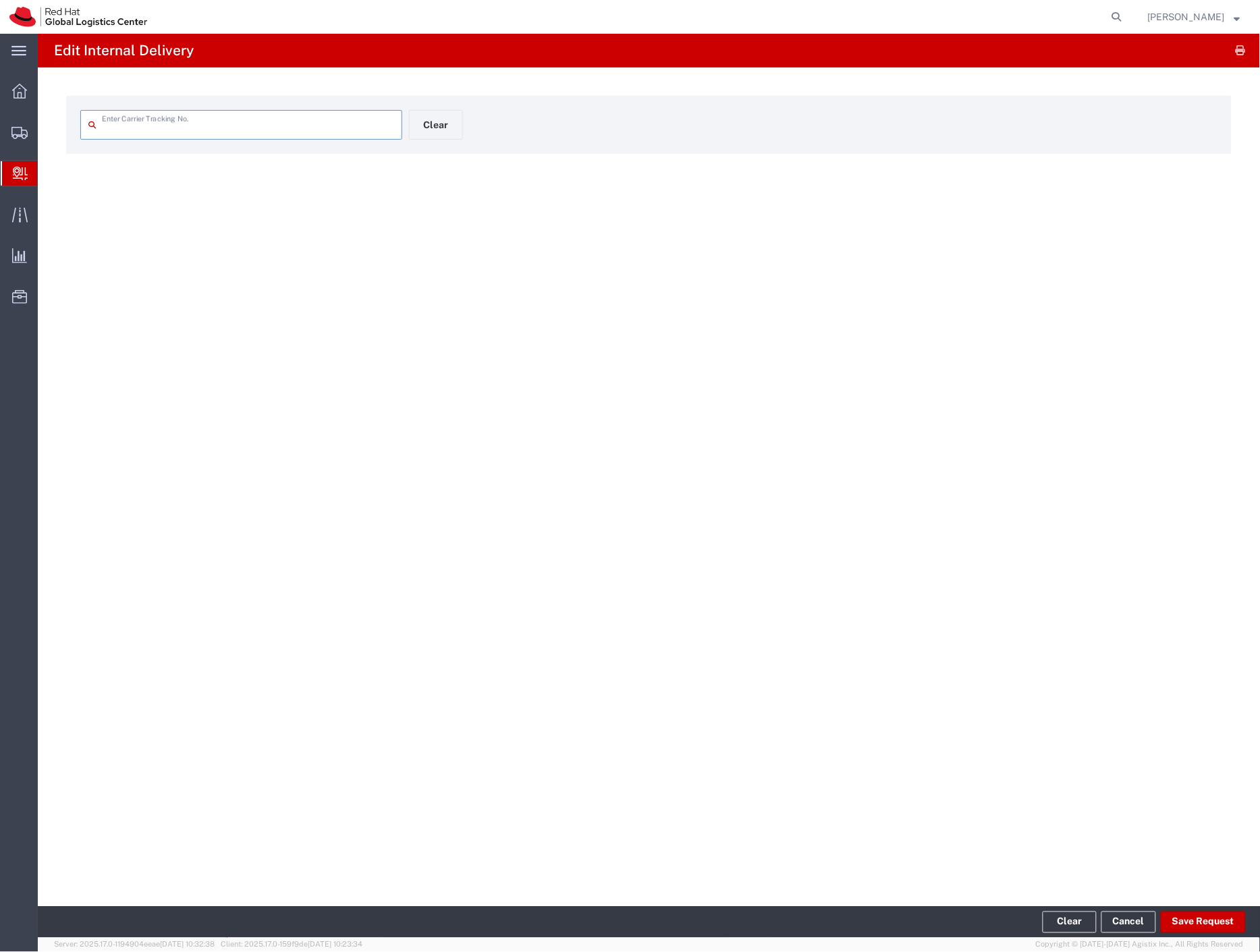
type input "9952771500"
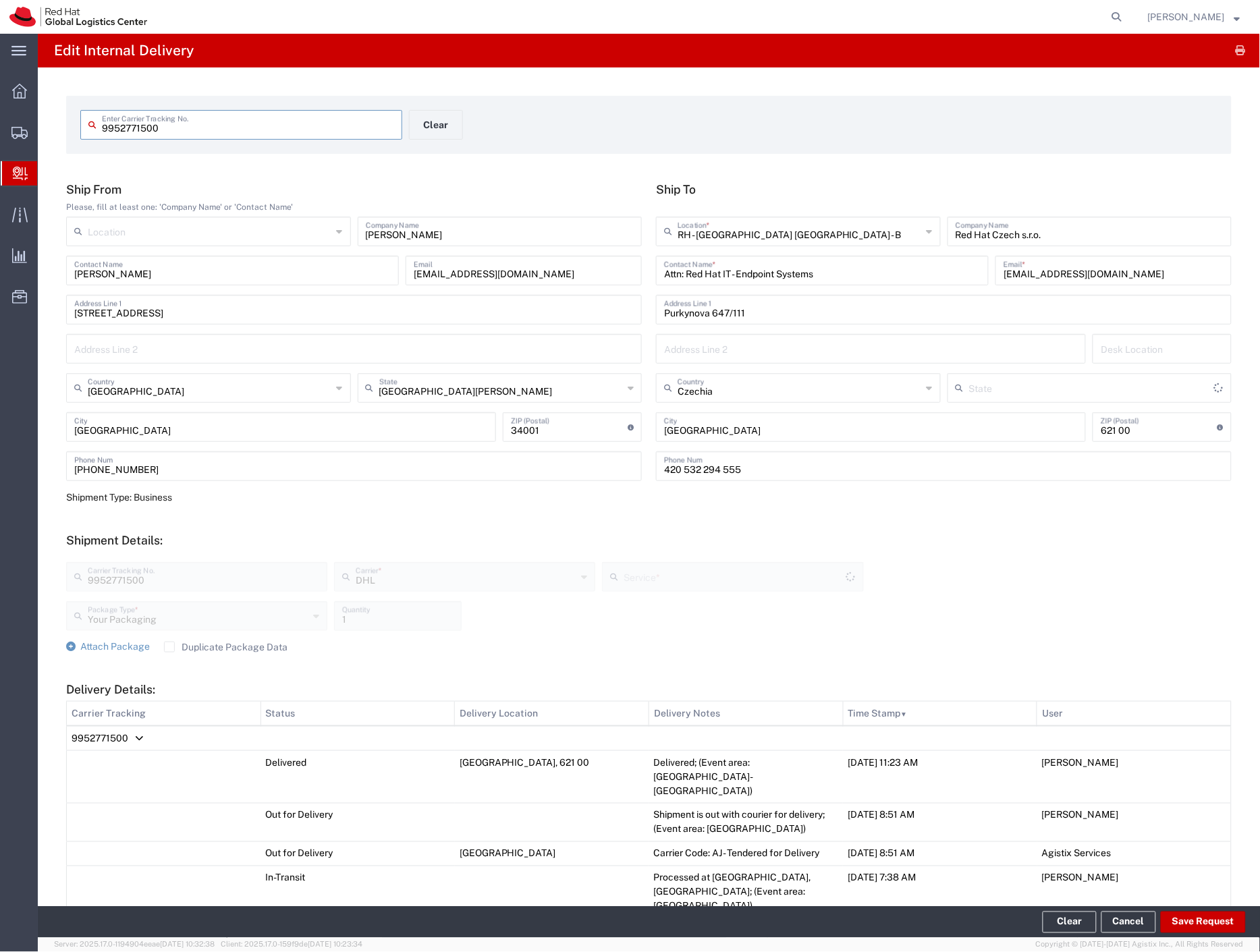
type input "Economy Select"
click at [1203, 925] on button "Save Request" at bounding box center [1203, 922] width 85 height 22
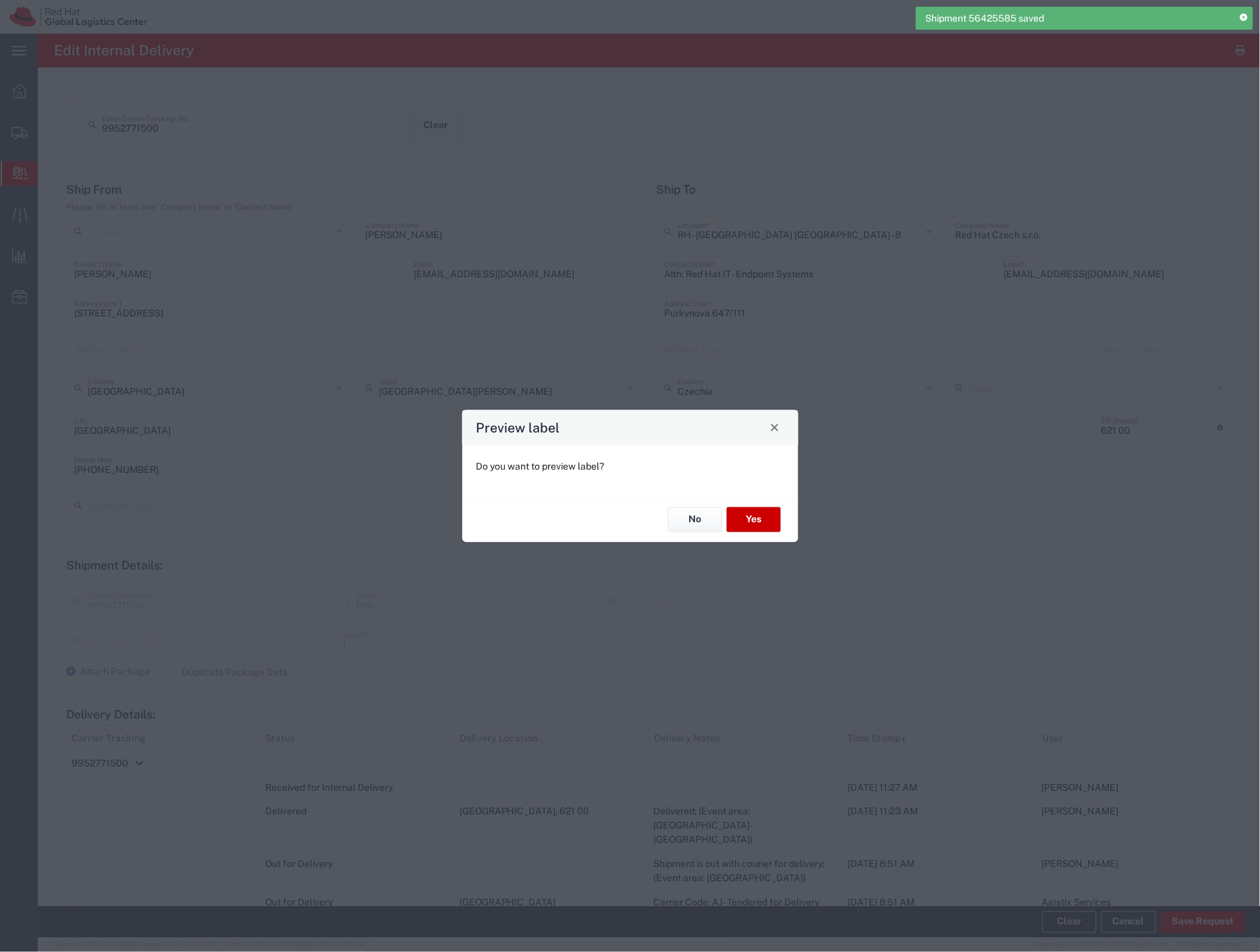
type input "Your Packaging"
type input "Economy Select"
click at [697, 520] on button "No" at bounding box center [694, 520] width 54 height 25
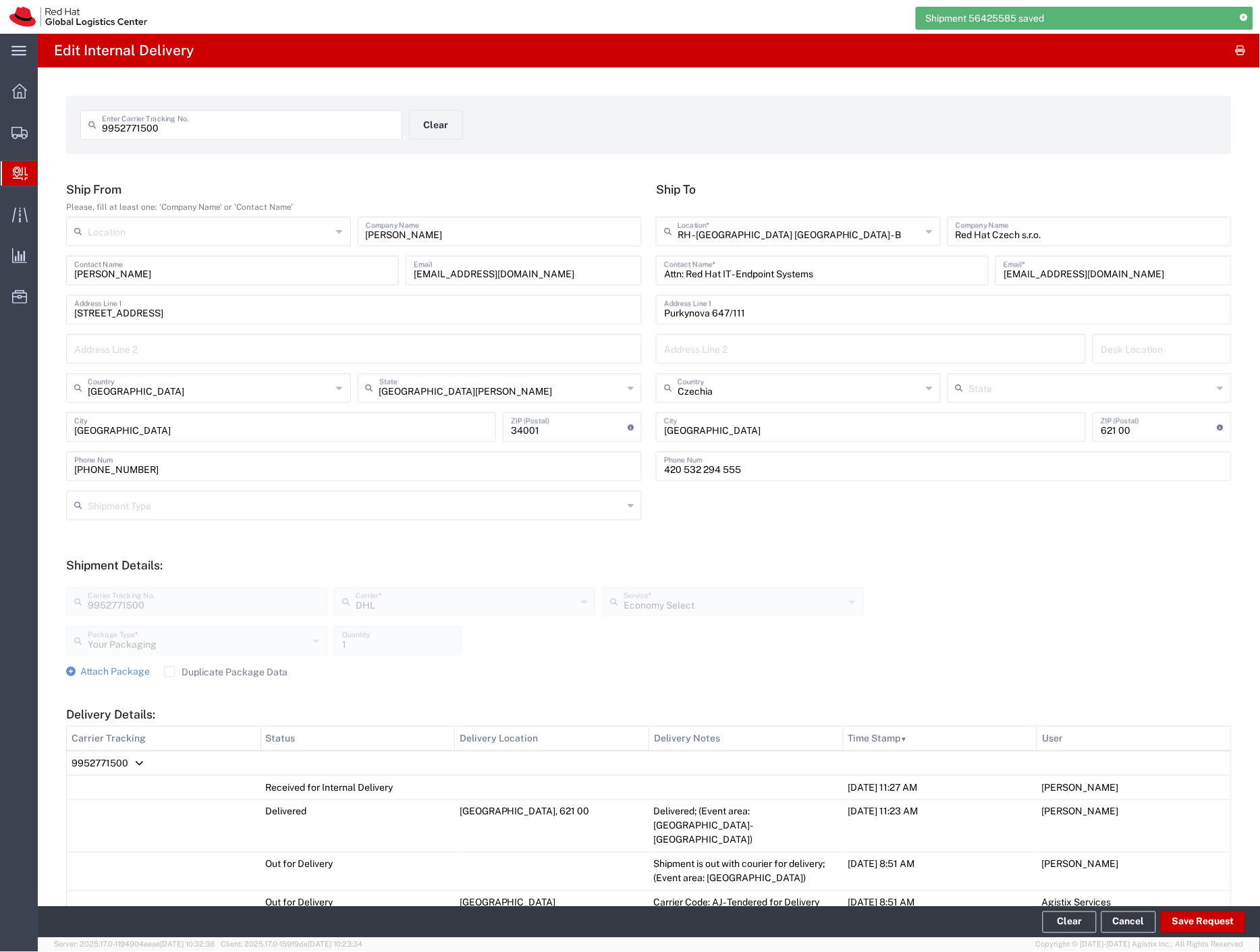
click at [48, 174] on span "Internal Delivery" at bounding box center [42, 173] width 11 height 27
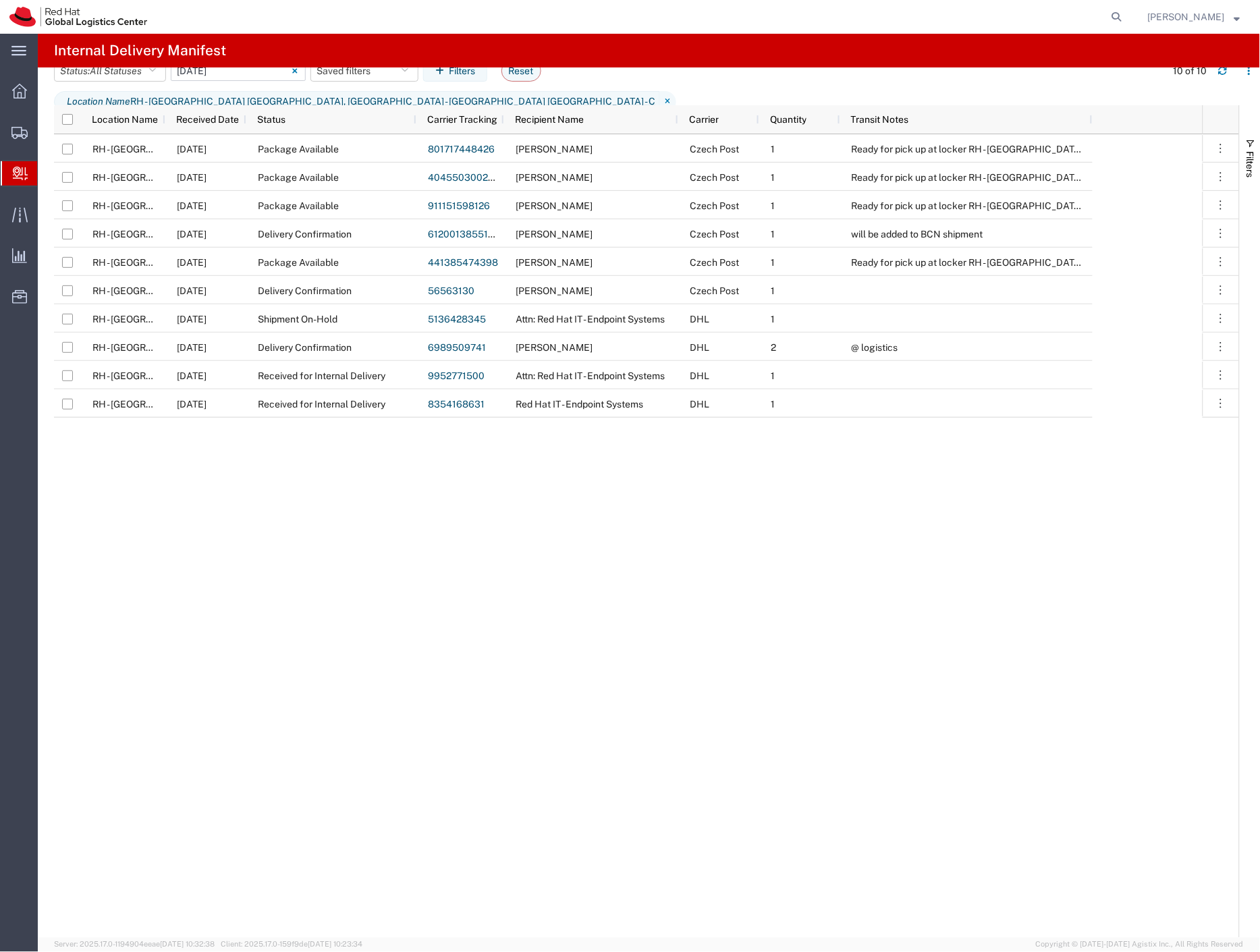
click at [250, 81] on input "[DATE] - [DATE]" at bounding box center [238, 70] width 135 height 20
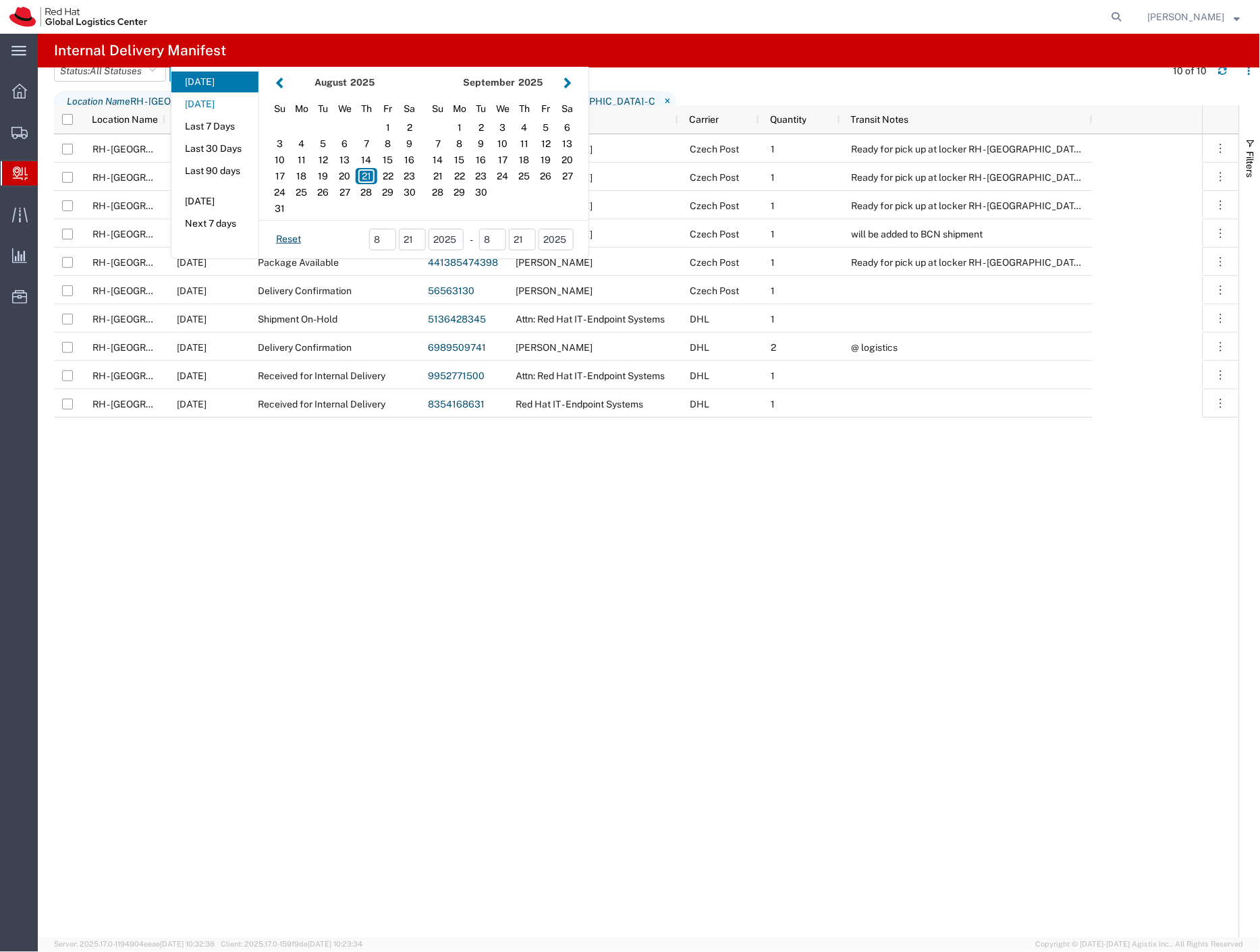
click at [236, 114] on button "[DATE]" at bounding box center [215, 105] width 87 height 21
type input "[DATE]"
type input "[DATE] - [DATE]"
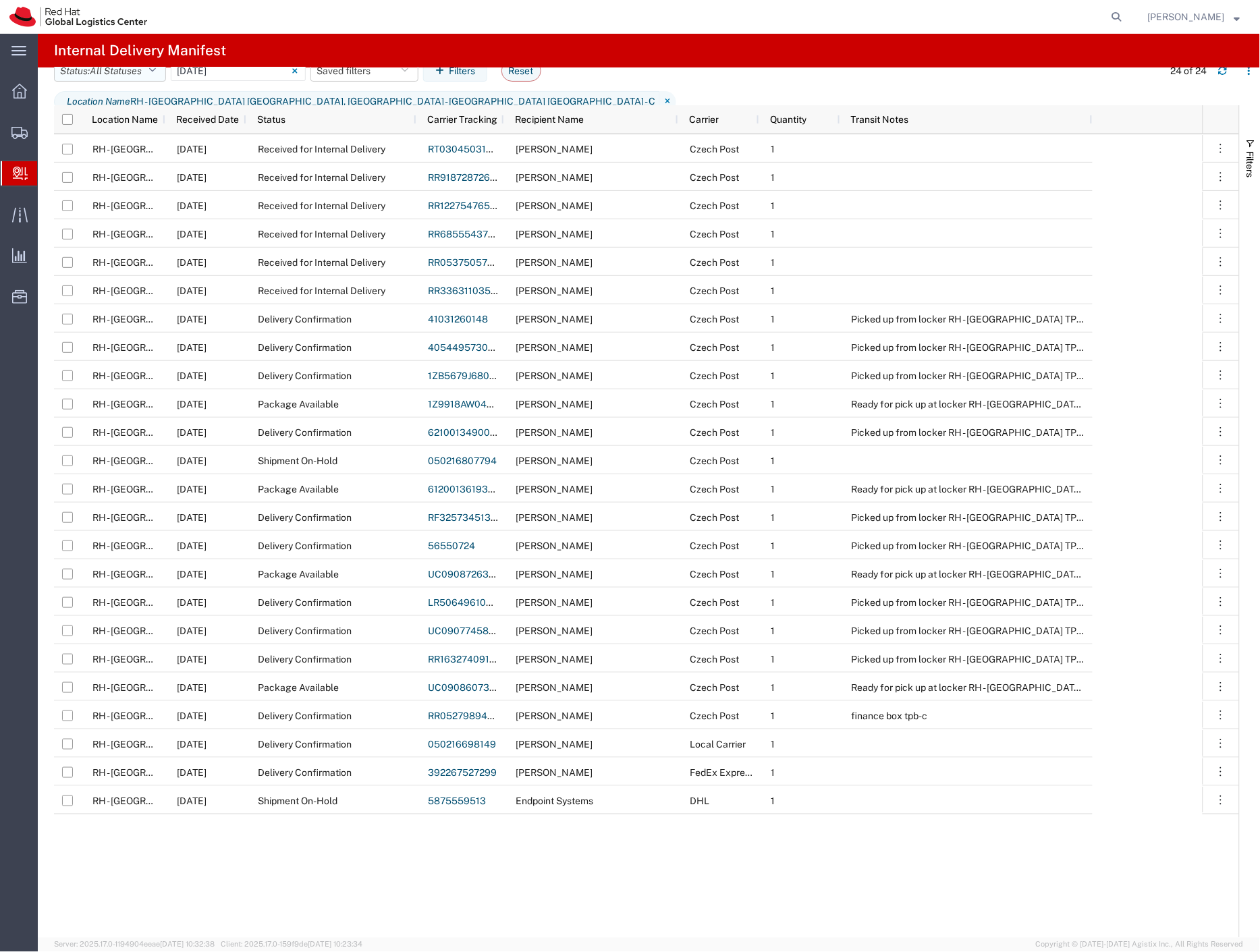
click at [106, 77] on span "All Statuses" at bounding box center [115, 70] width 52 height 11
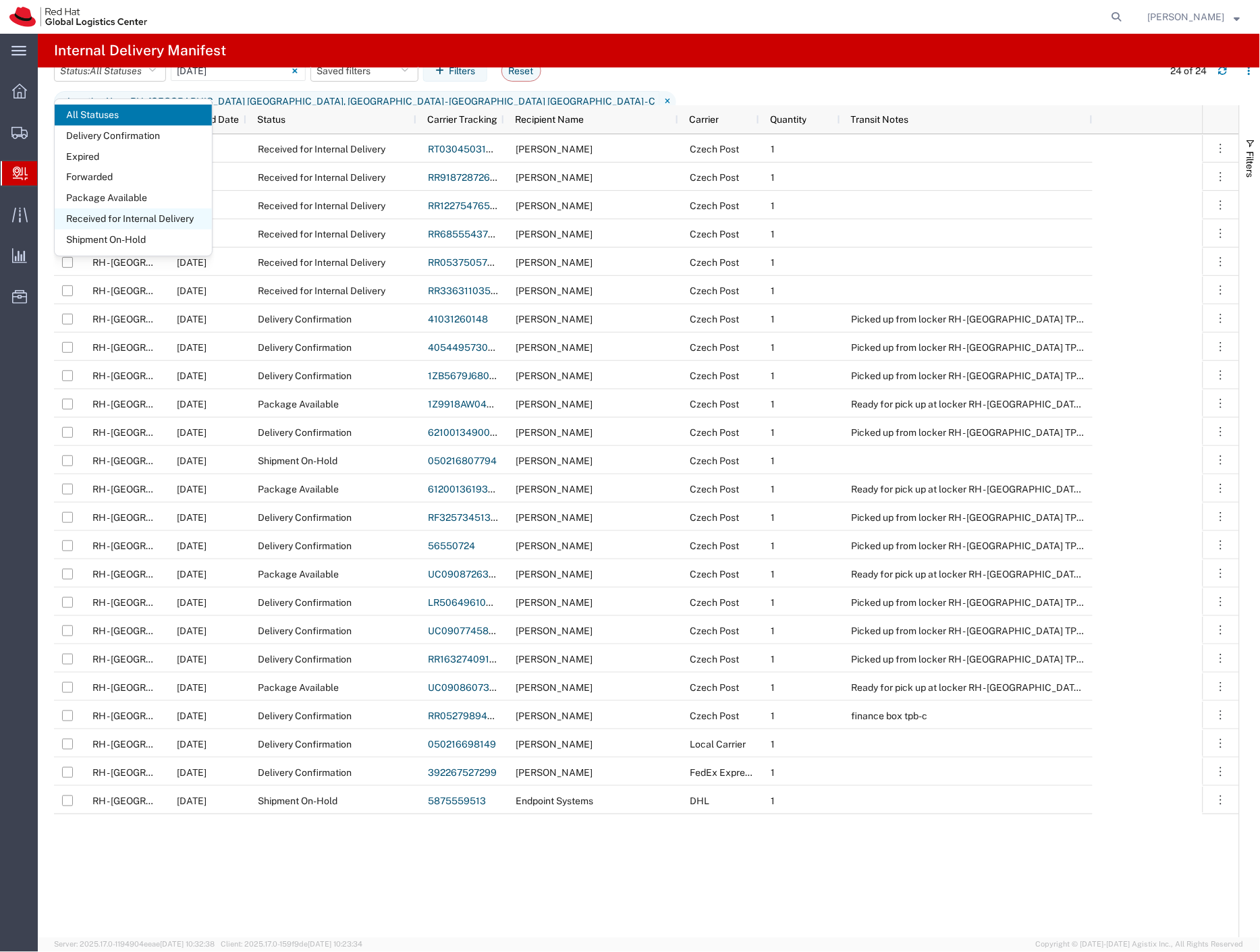
click at [162, 224] on span "Received for Internal Delivery" at bounding box center [133, 219] width 158 height 21
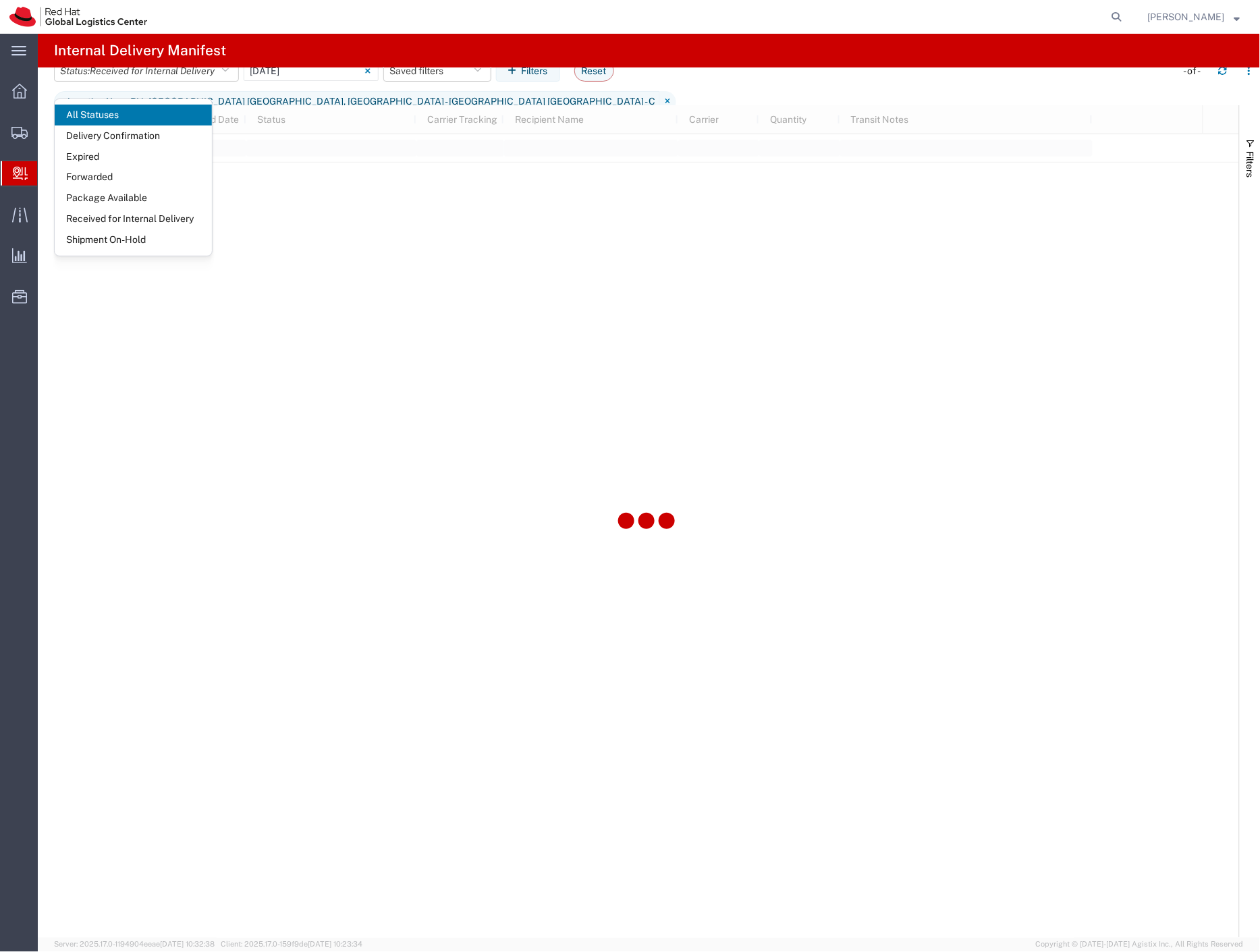
click at [288, 42] on agx-page-header "Internal Delivery Manifest" at bounding box center [648, 50] width 1222 height 33
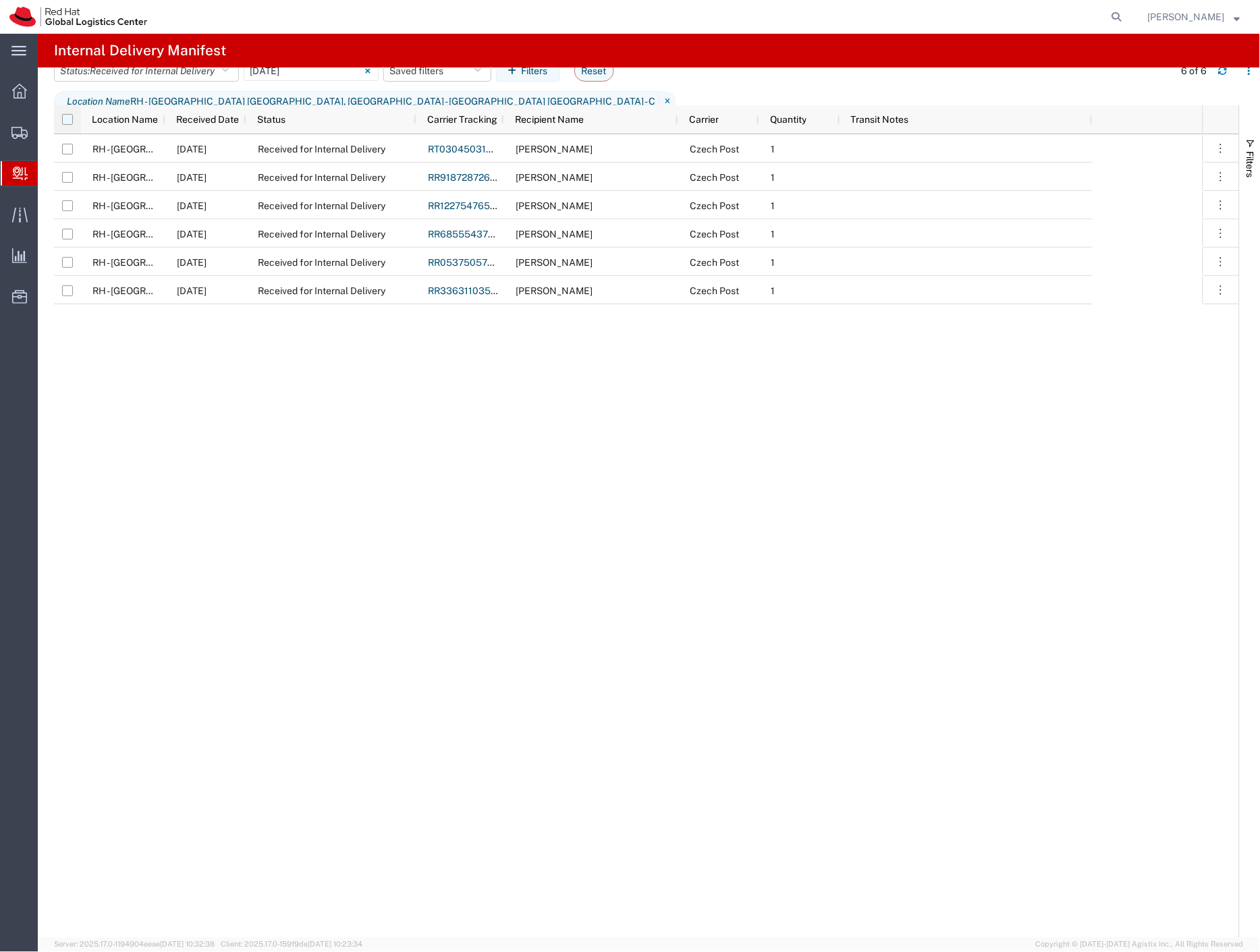
click at [65, 120] on input "checkbox" at bounding box center [68, 120] width 11 height 11
checkbox input "true"
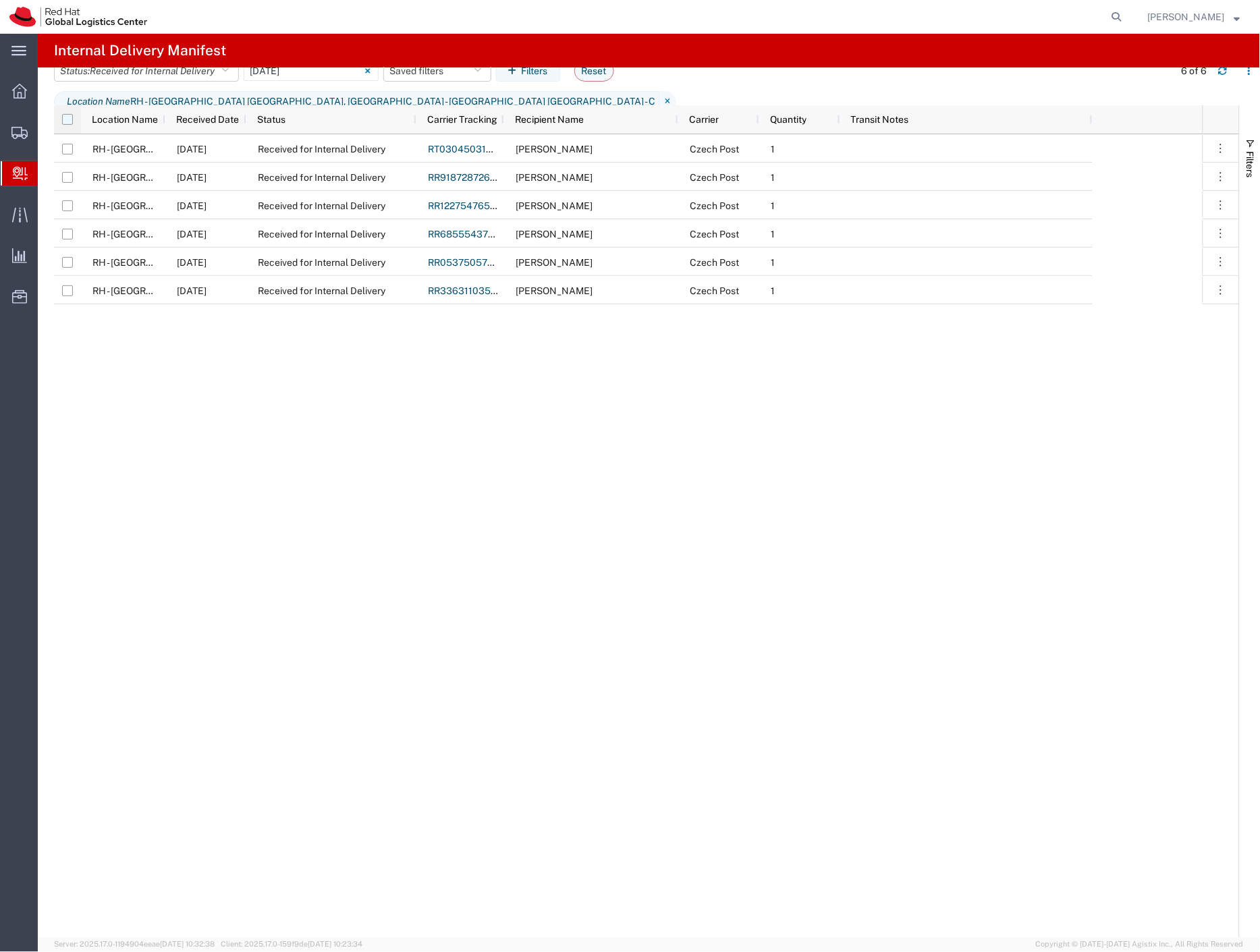
checkbox input "true"
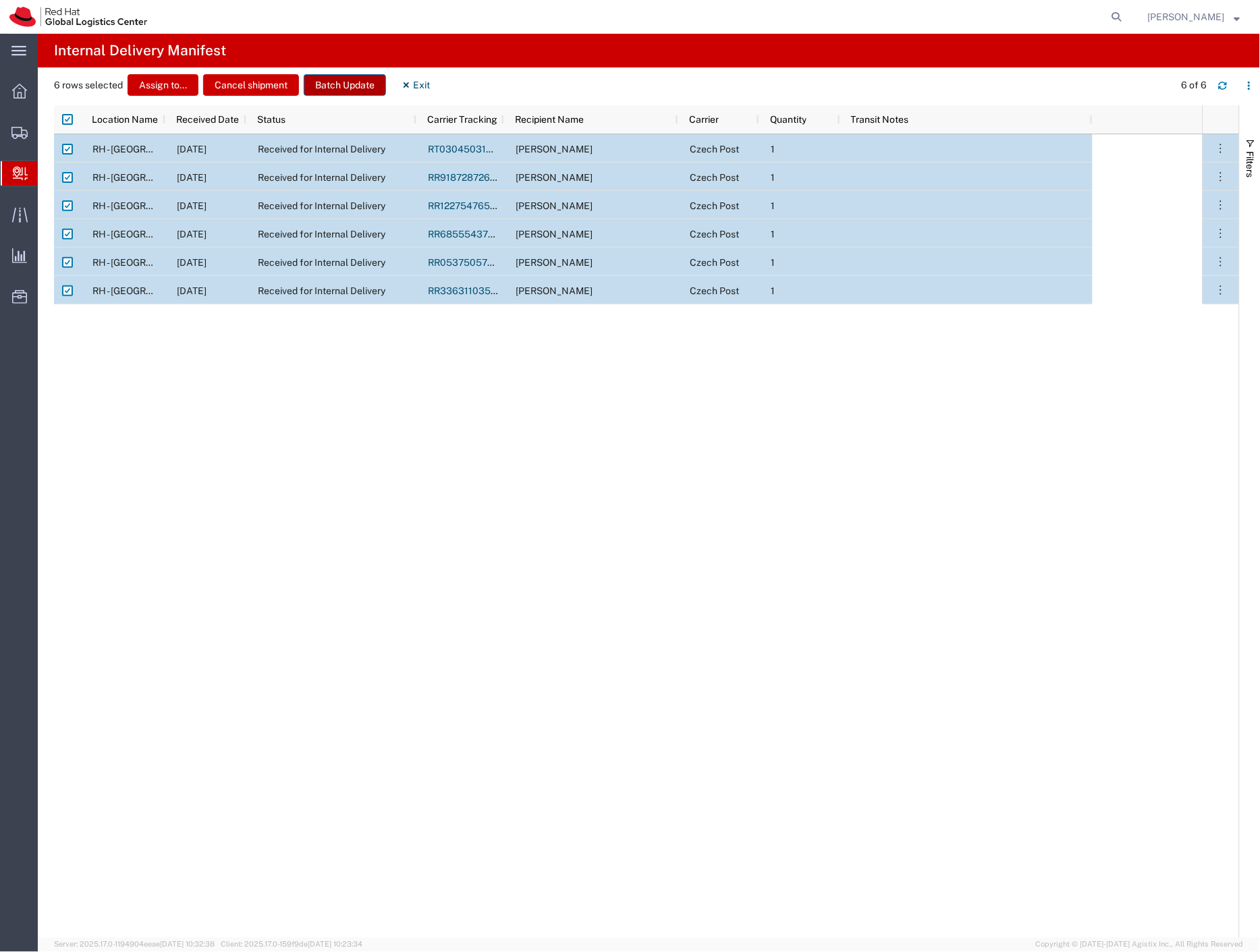
click at [341, 89] on button "Batch Update" at bounding box center [345, 84] width 83 height 22
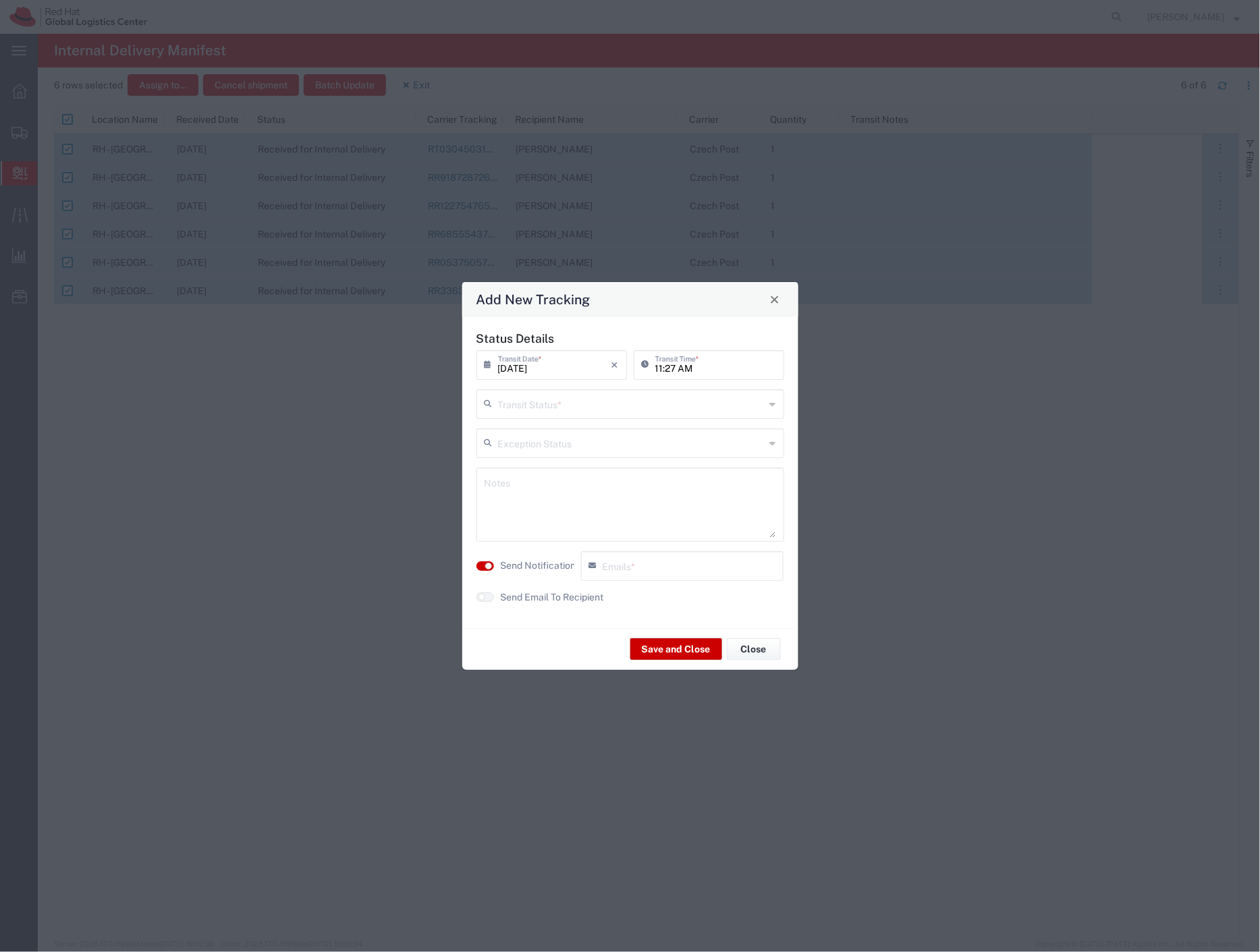
click at [523, 401] on input "text" at bounding box center [632, 403] width 267 height 24
click at [524, 433] on span "Delivery Confirmation" at bounding box center [630, 434] width 305 height 21
type input "Delivery Confirmation"
click at [533, 503] on textarea at bounding box center [630, 504] width 291 height 66
type textarea "folders hr"
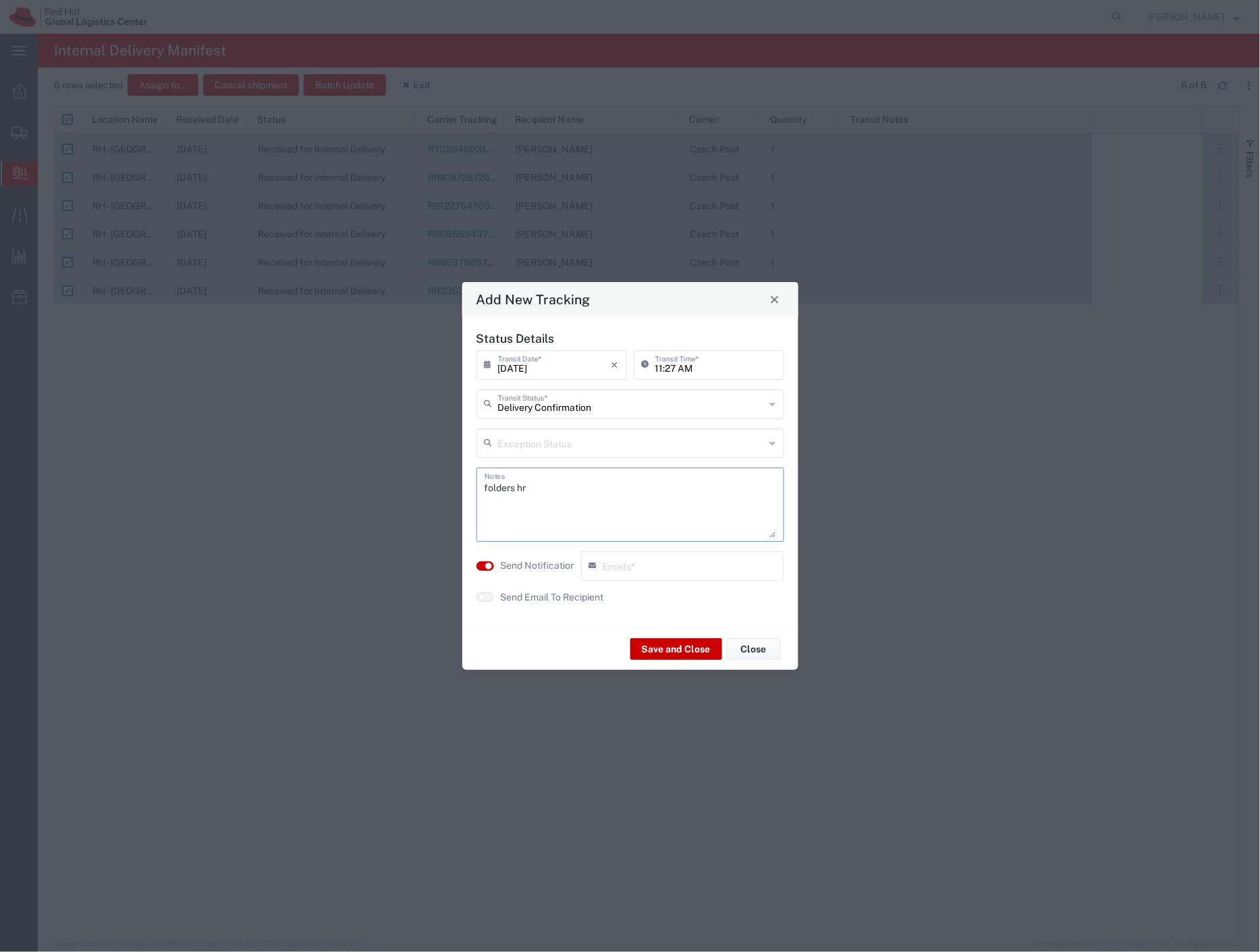
click at [547, 568] on label "Send Notification" at bounding box center [538, 566] width 76 height 14
click at [541, 599] on label "Send Email To Recipient" at bounding box center [552, 597] width 103 height 14
click at [692, 648] on button "Save and Close" at bounding box center [676, 648] width 92 height 22
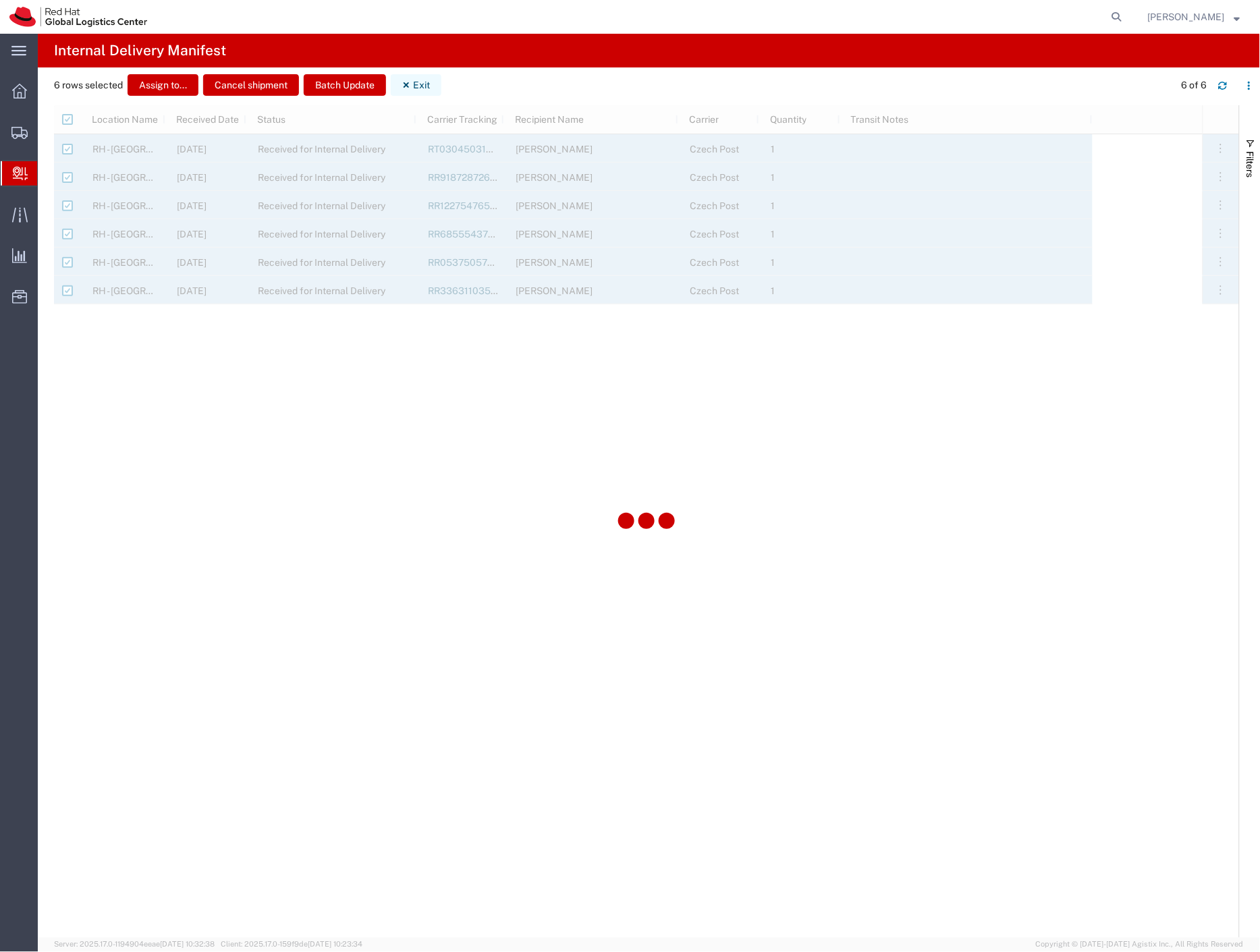
click at [430, 85] on button "Exit" at bounding box center [416, 84] width 51 height 22
checkbox input "false"
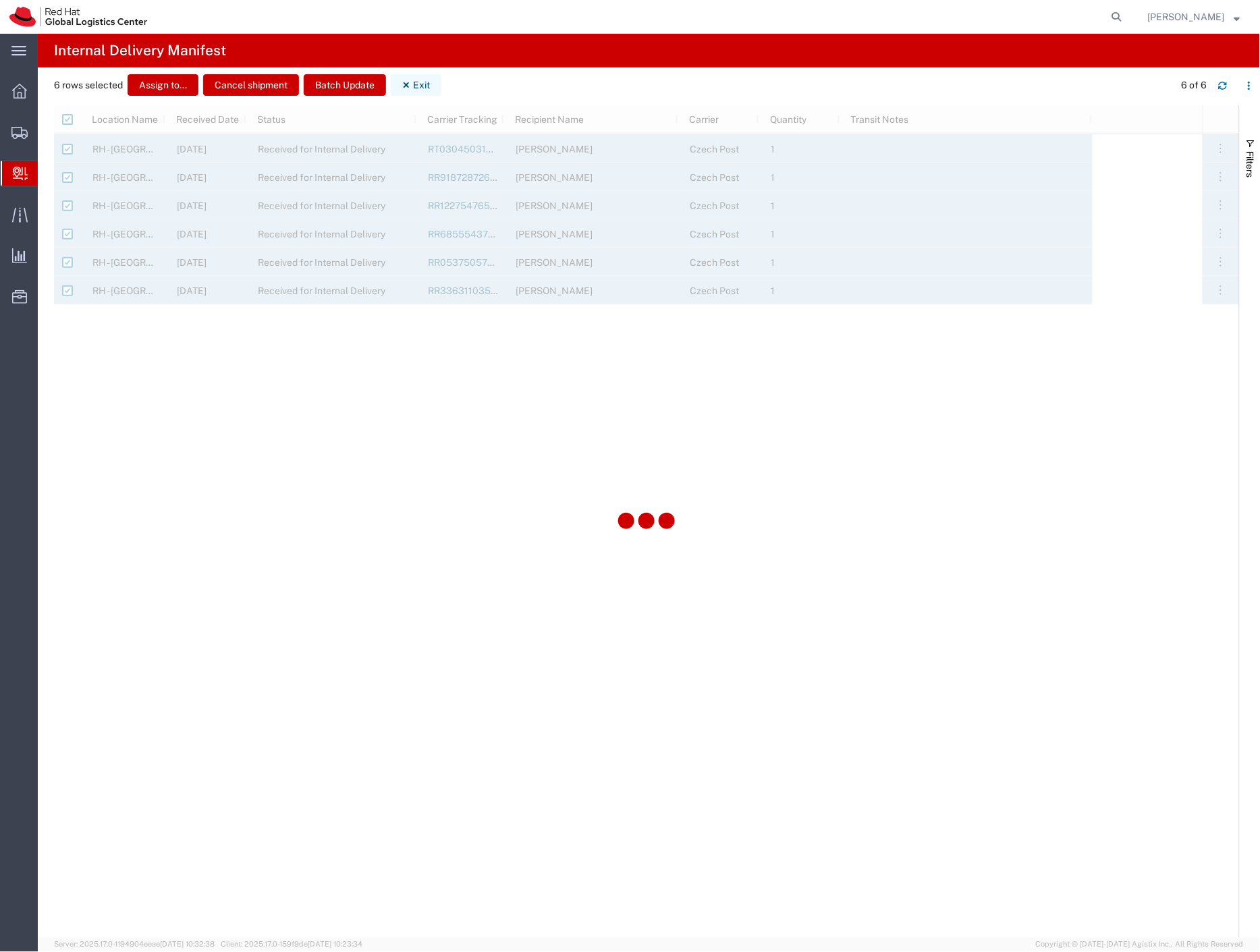
checkbox input "false"
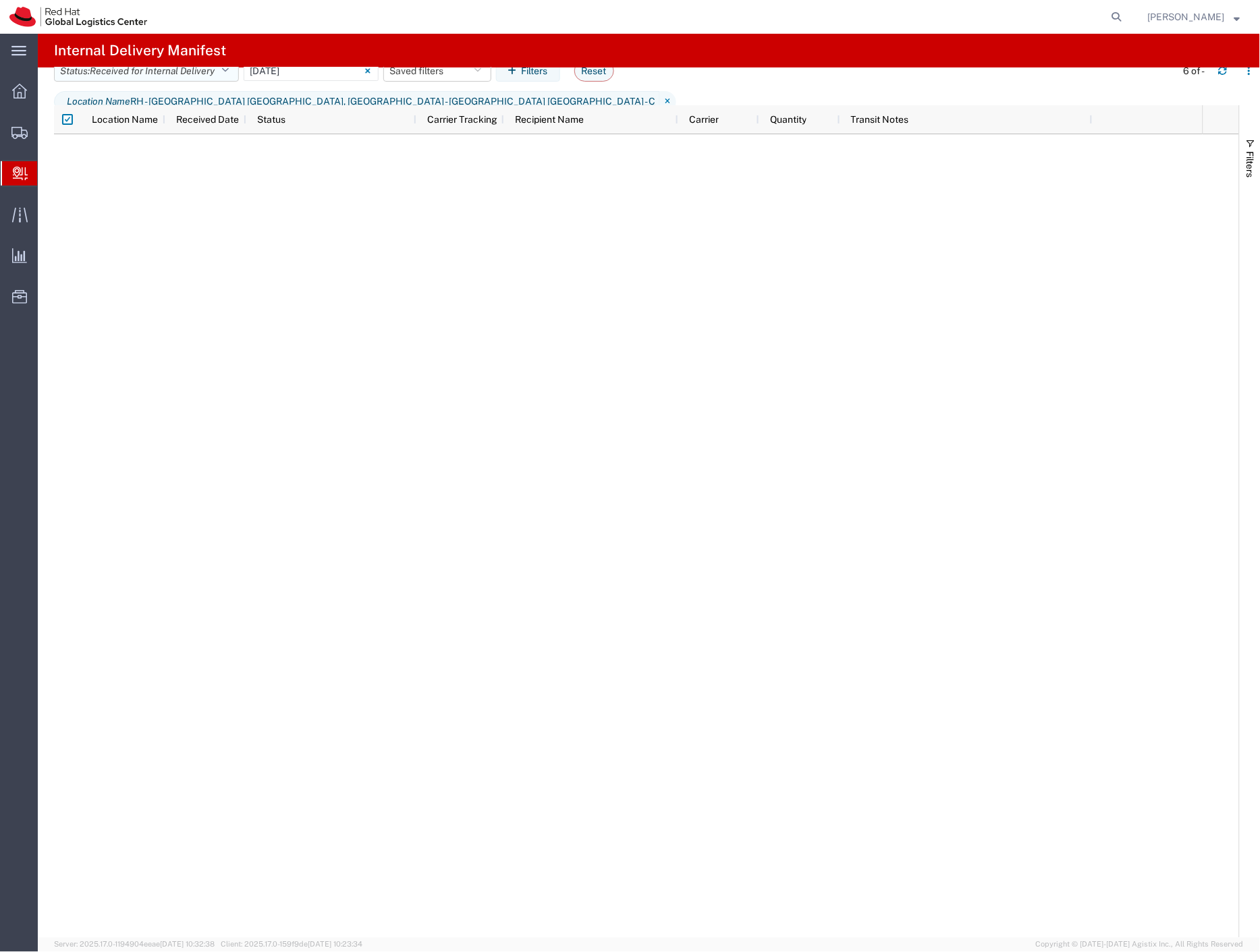
click at [184, 77] on span "Received for Internal Delivery" at bounding box center [152, 70] width 125 height 11
click at [185, 77] on span "Received for Internal Delivery" at bounding box center [152, 70] width 125 height 11
click at [65, 121] on input "checkbox" at bounding box center [68, 120] width 11 height 11
click at [68, 123] on input "checkbox" at bounding box center [68, 120] width 11 height 11
checkbox input "false"
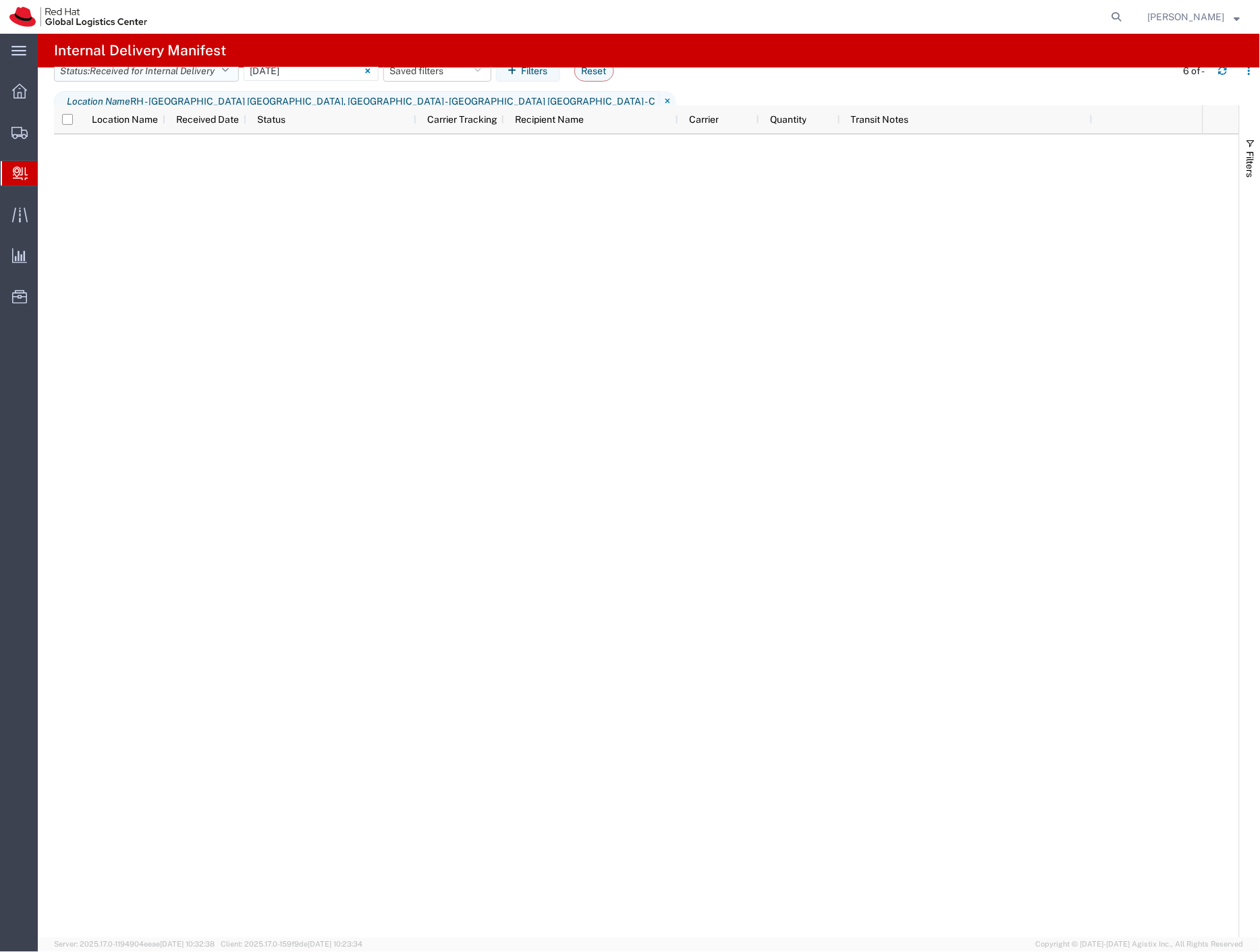
click at [223, 82] on button "Status: Received for Internal Delivery" at bounding box center [146, 70] width 185 height 22
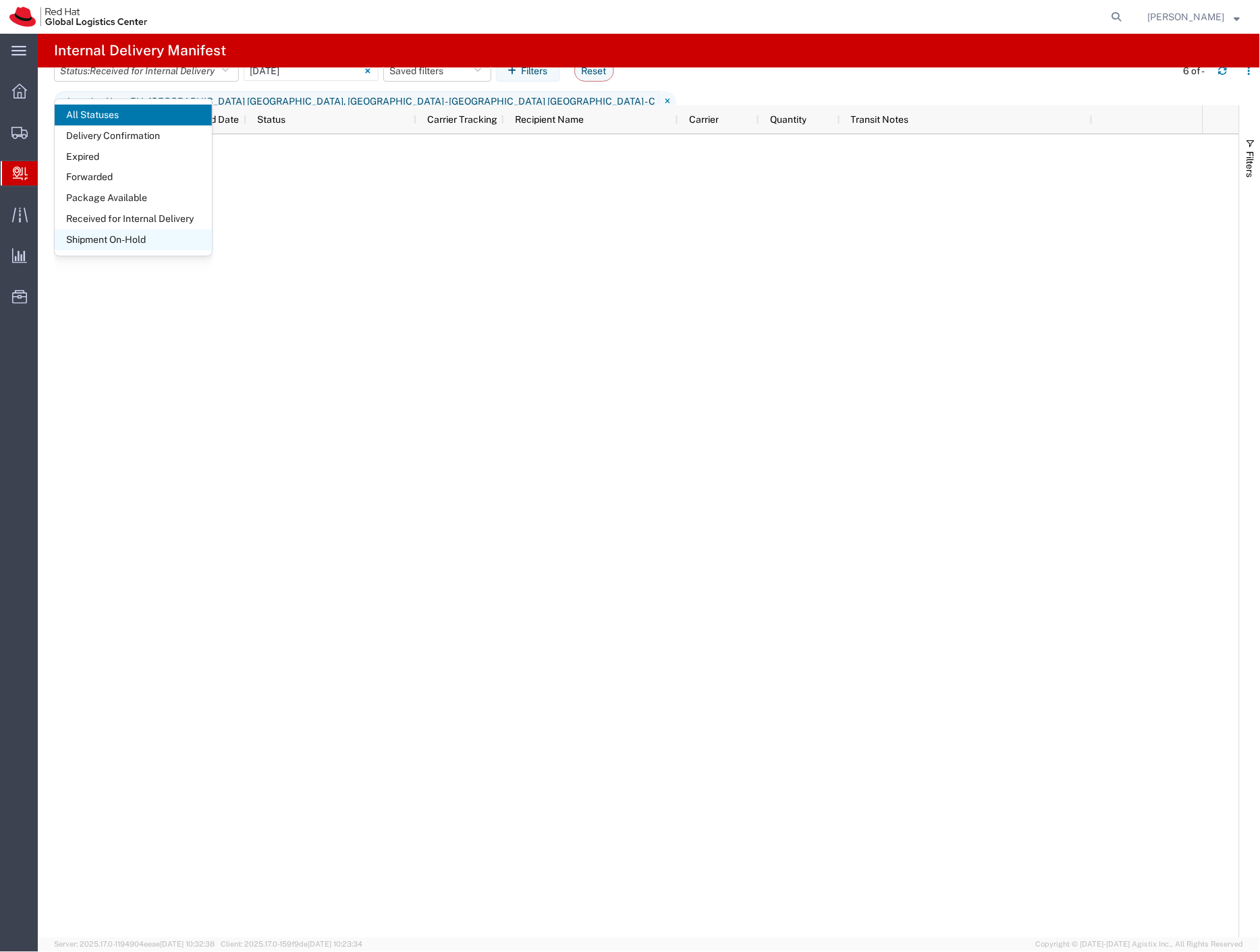
click at [143, 238] on span "Shipment On-Hold" at bounding box center [133, 240] width 158 height 21
click at [399, 25] on div at bounding box center [642, 17] width 971 height 33
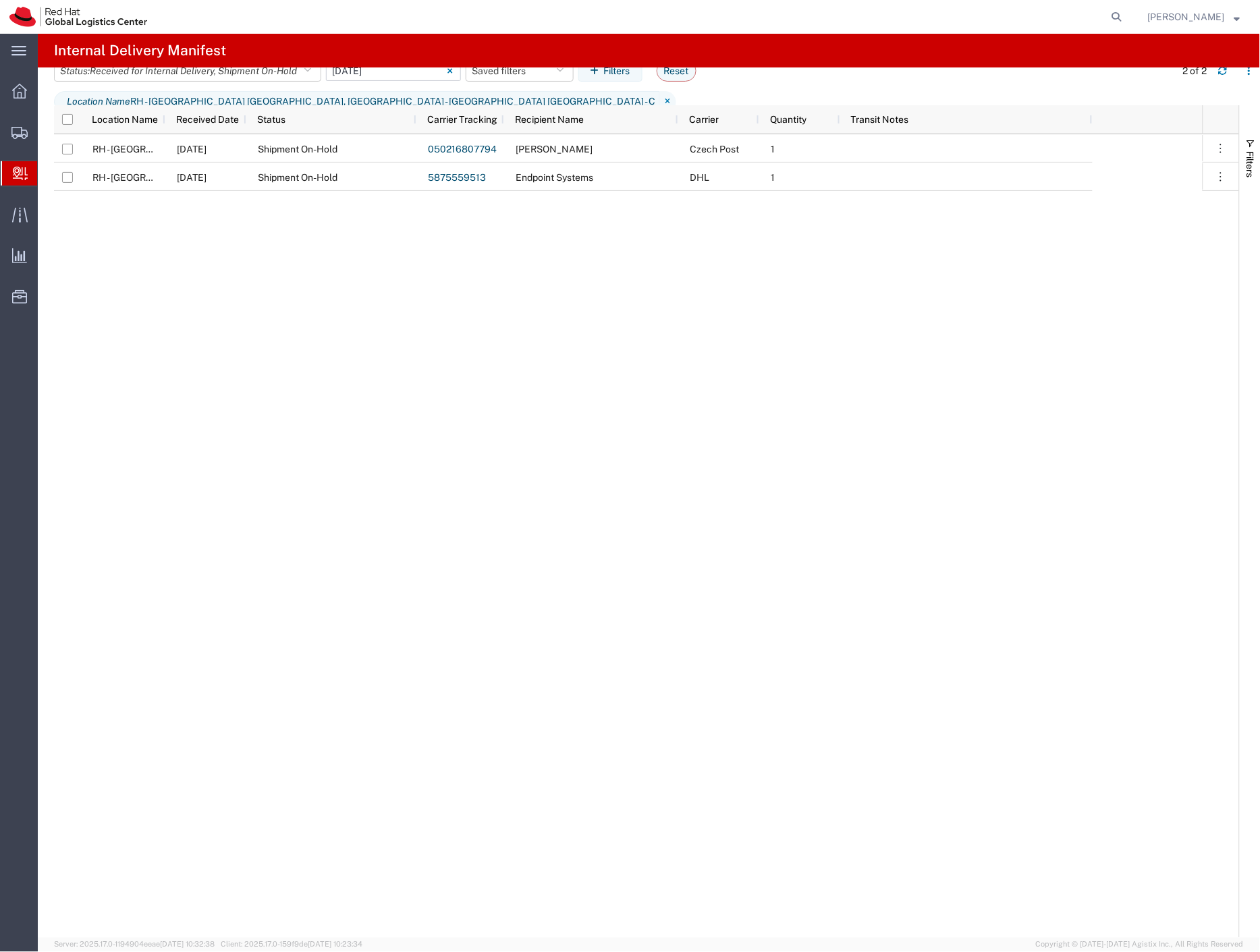
click at [369, 81] on input "[DATE] - [DATE]" at bounding box center [392, 70] width 135 height 20
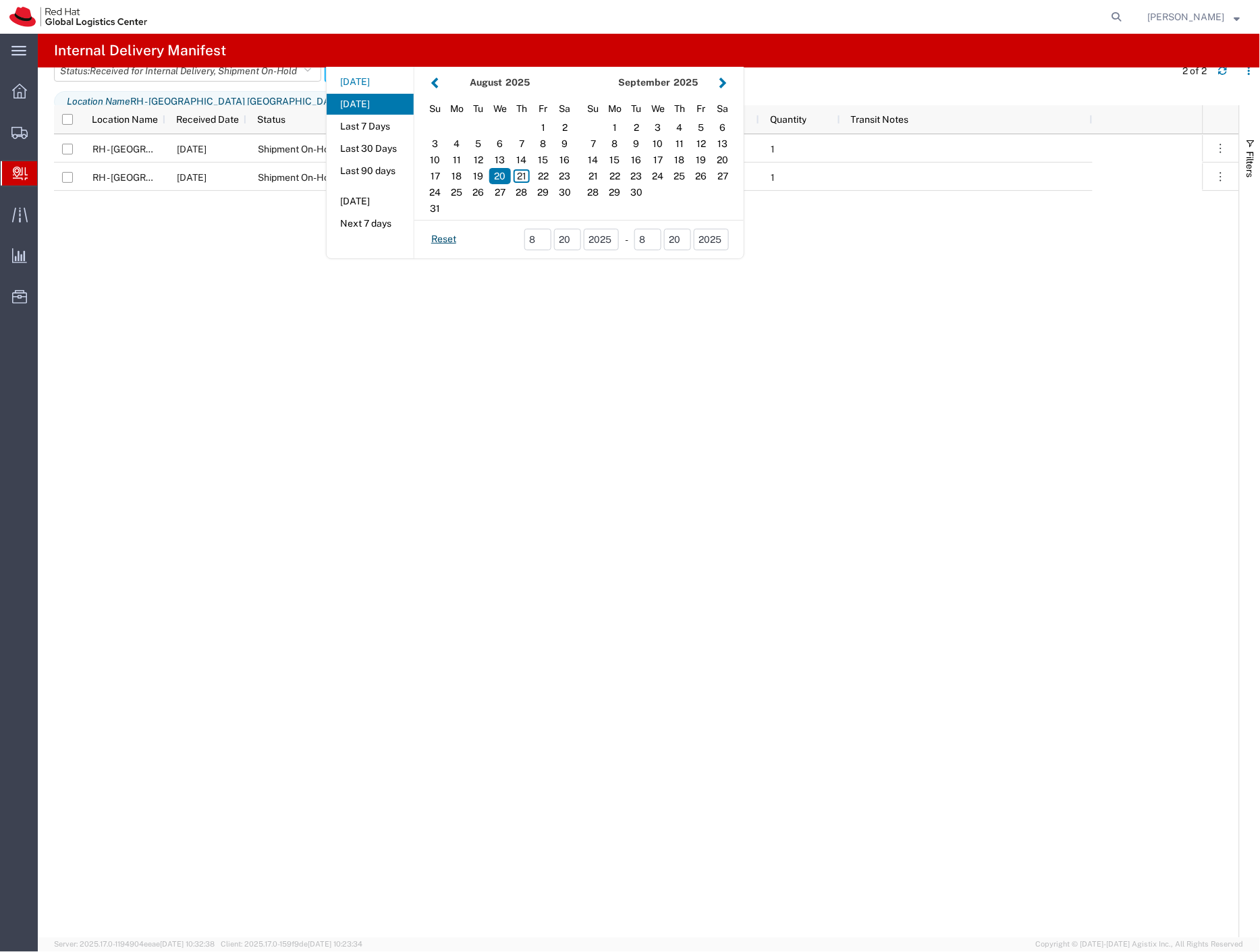
click at [374, 91] on button "[DATE]" at bounding box center [370, 82] width 87 height 21
type input "[DATE]"
type input "[DATE] - [DATE]"
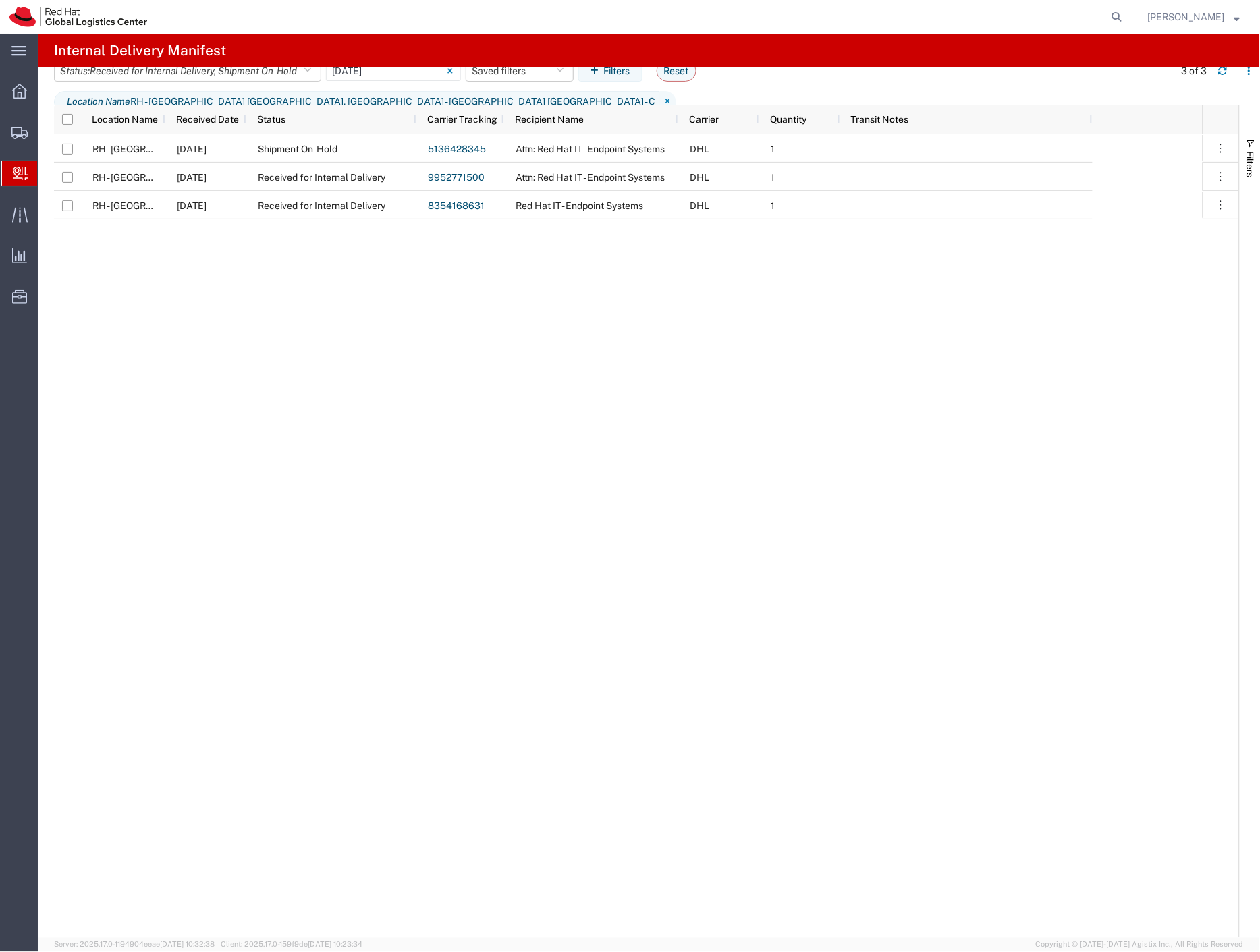
click at [447, 406] on div "RH - [GEOGRAPHIC_DATA] [GEOGRAPHIC_DATA] - B [DATE] Shipment On-Hold 5136428345…" at bounding box center [627, 536] width 1148 height 803
click at [0, 0] on span "Create Delivery" at bounding box center [0, 0] width 0 height 0
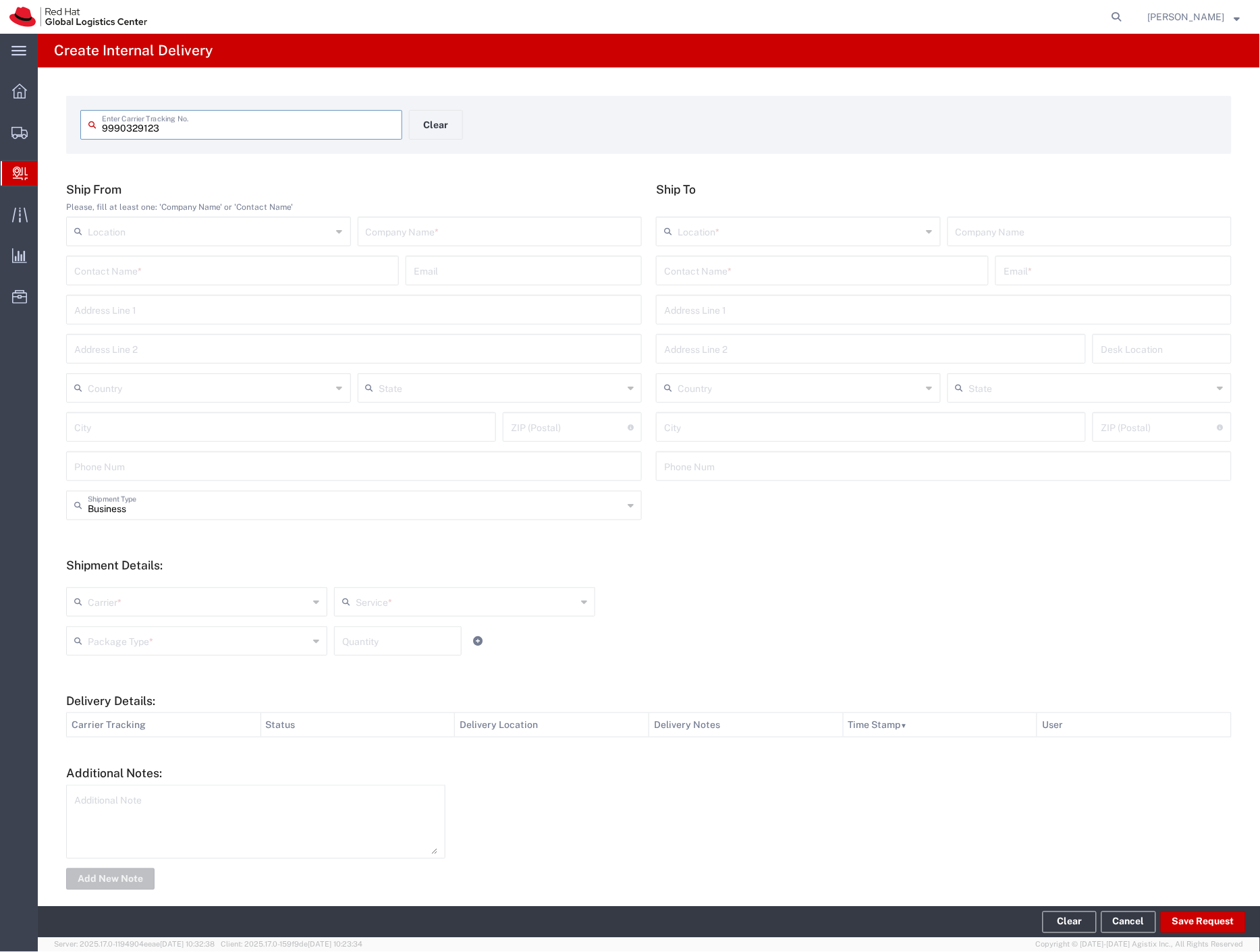
type input "9990329123"
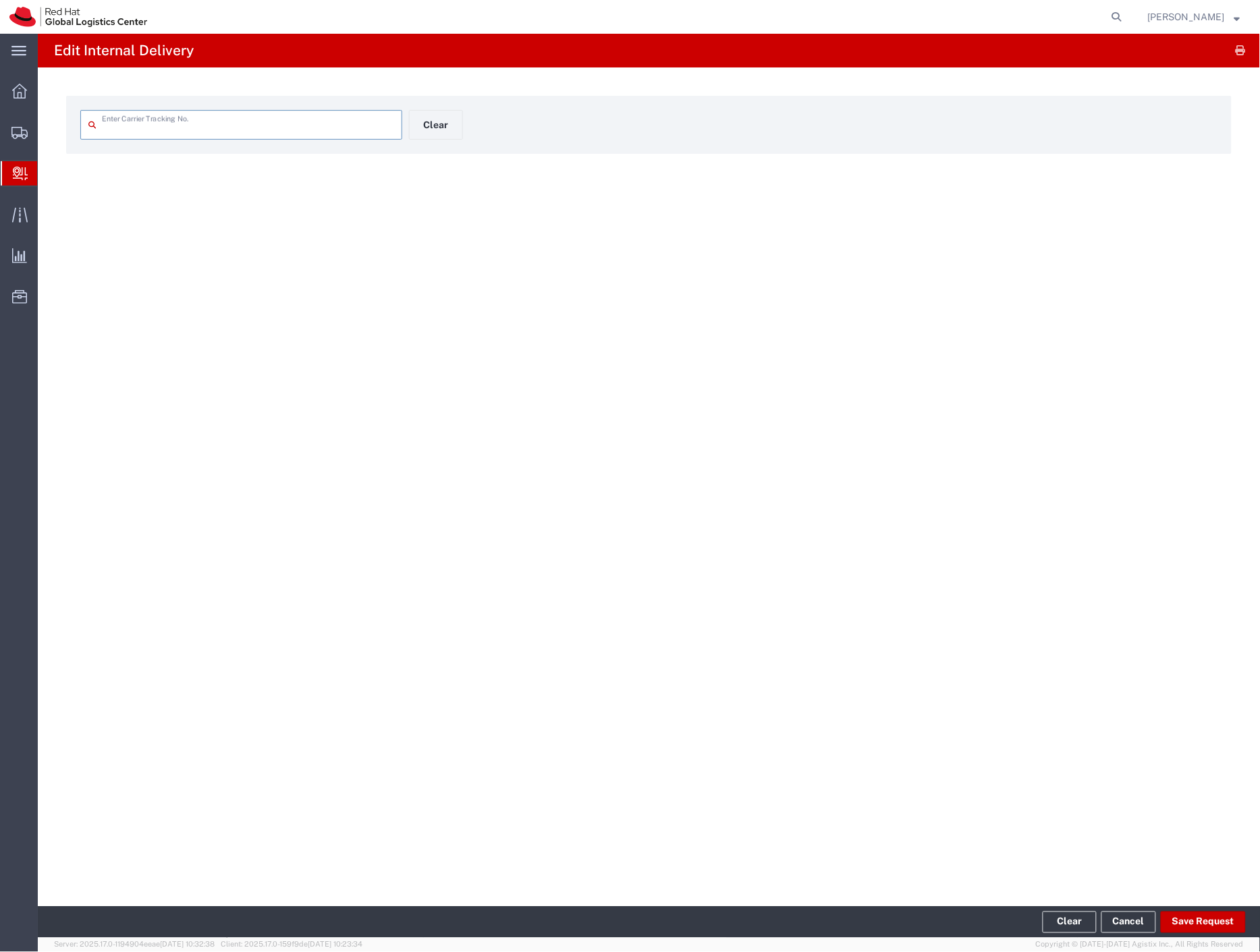
type input "9990329123"
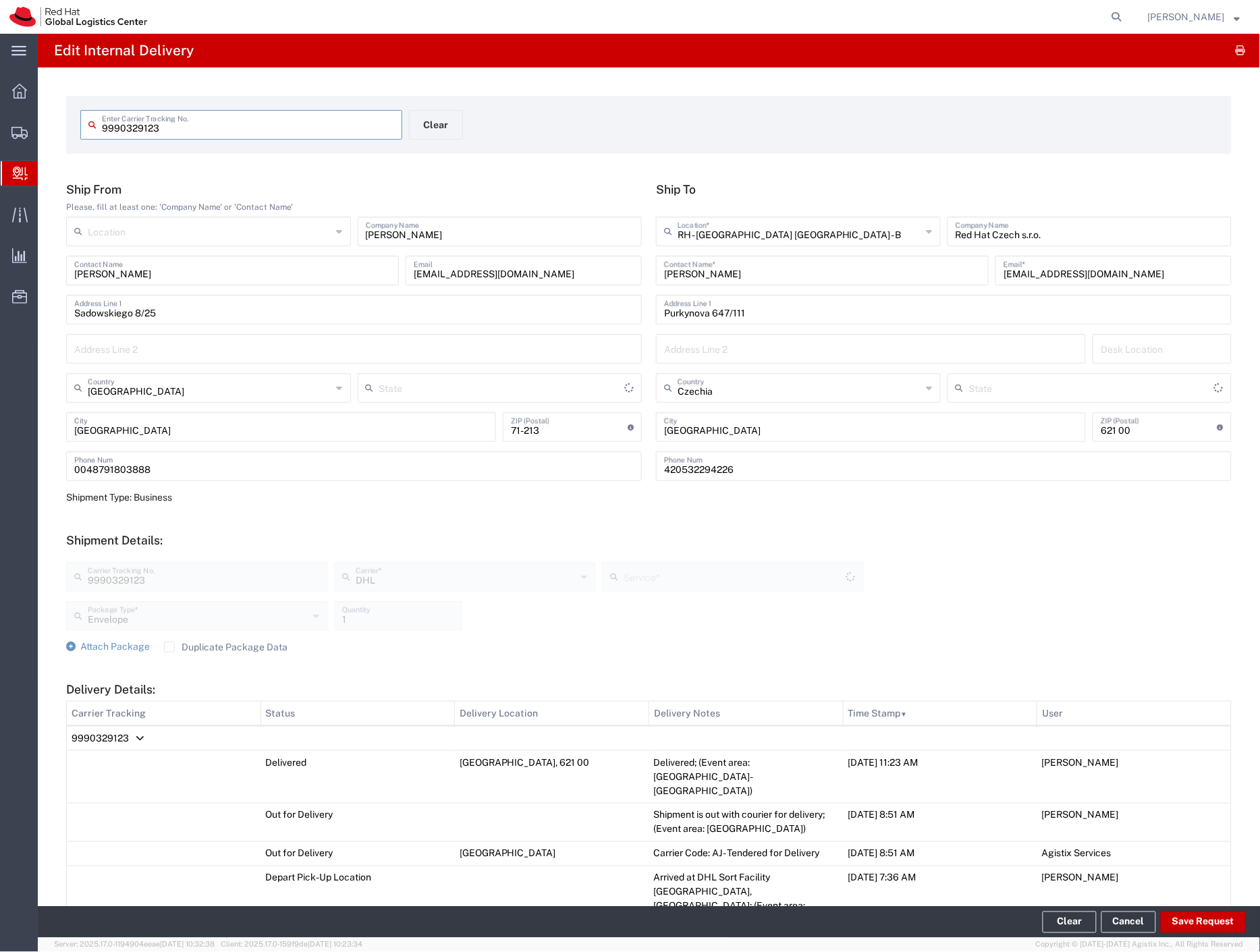
type input "Express Worldwide"
type input "Województwo Zachodniopomorskie"
click at [1193, 922] on button "Save Request" at bounding box center [1203, 922] width 85 height 22
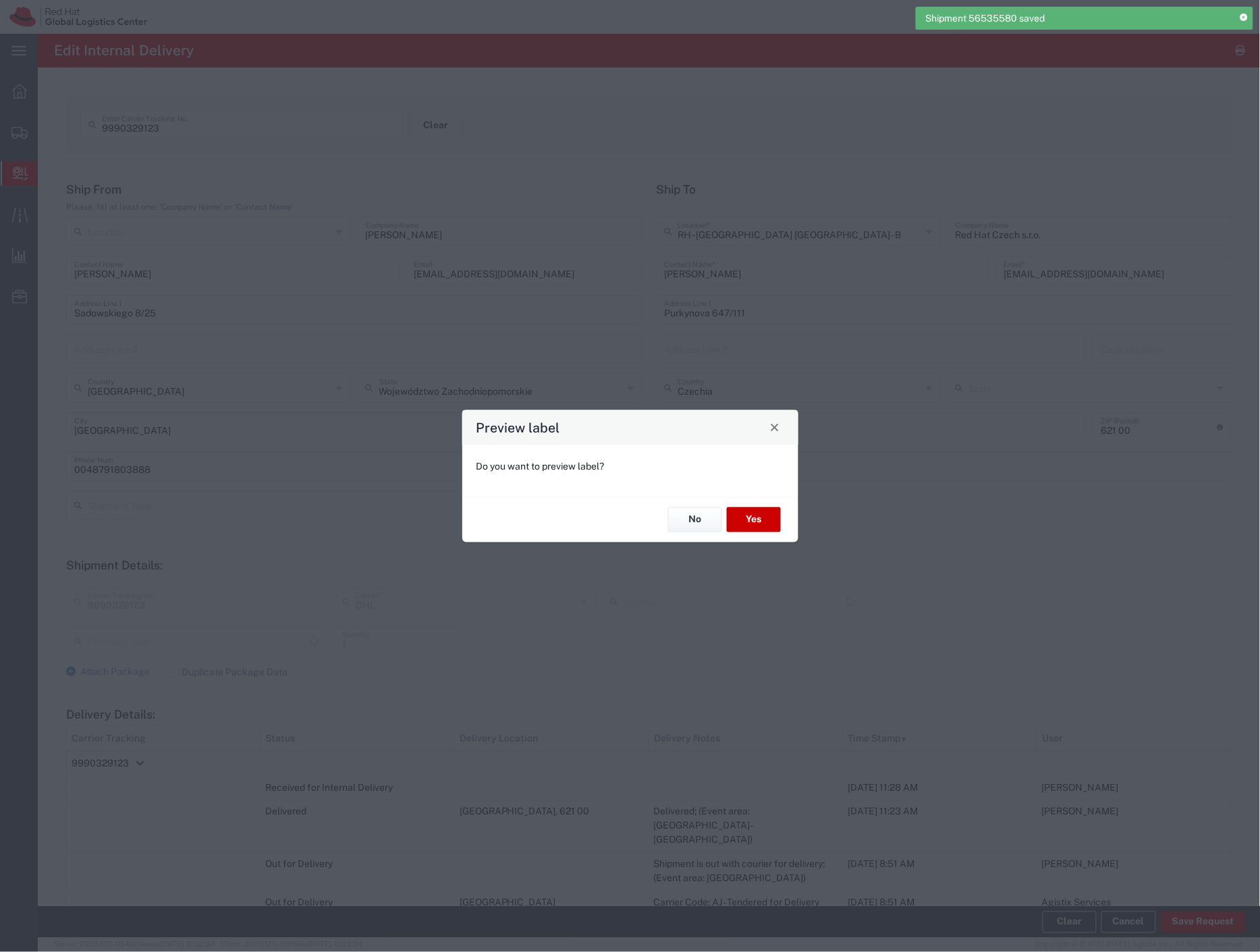
type input "Envelope"
type input "Express Worldwide"
click at [709, 516] on button "No" at bounding box center [694, 520] width 54 height 25
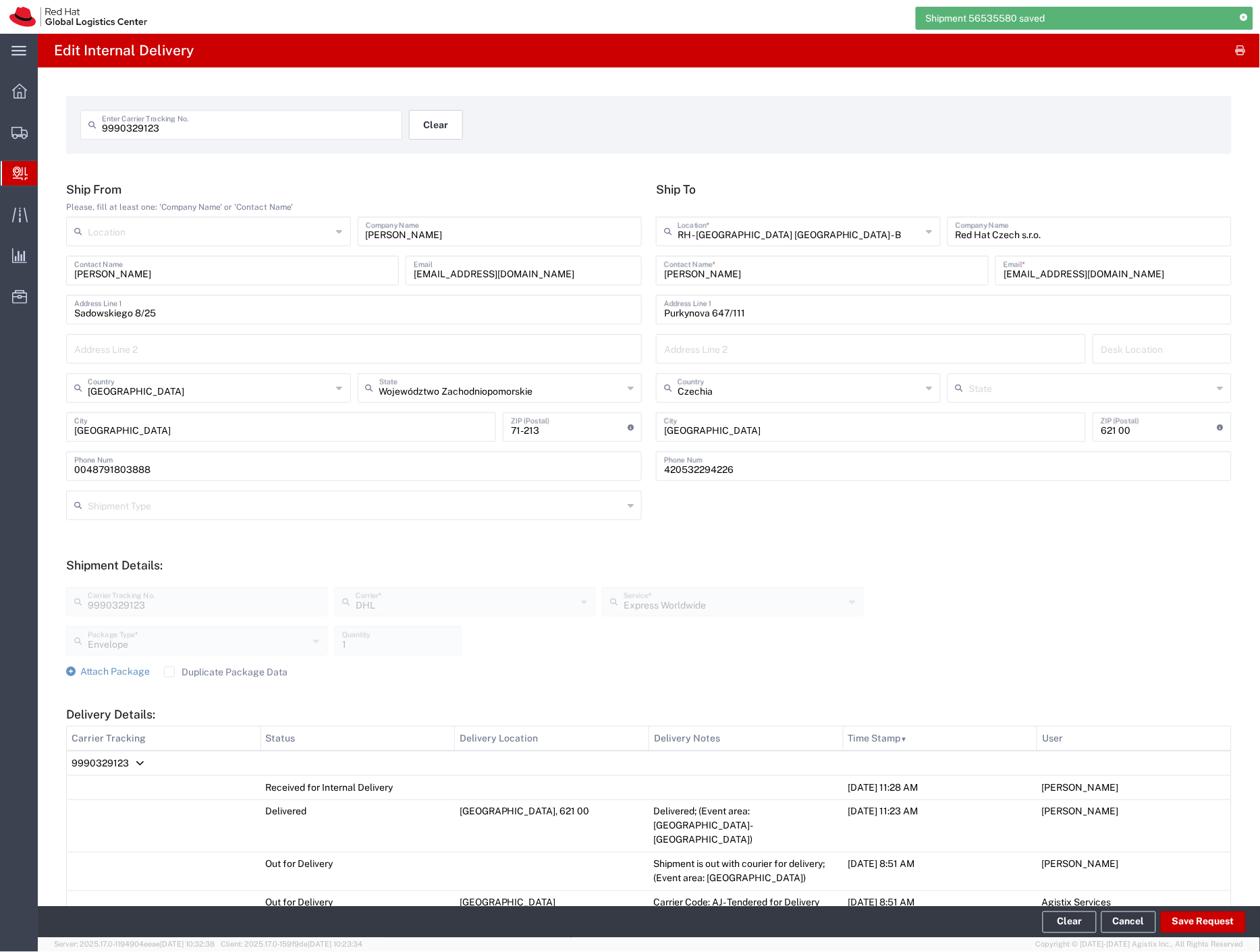
click at [441, 130] on button "Clear" at bounding box center [436, 125] width 54 height 30
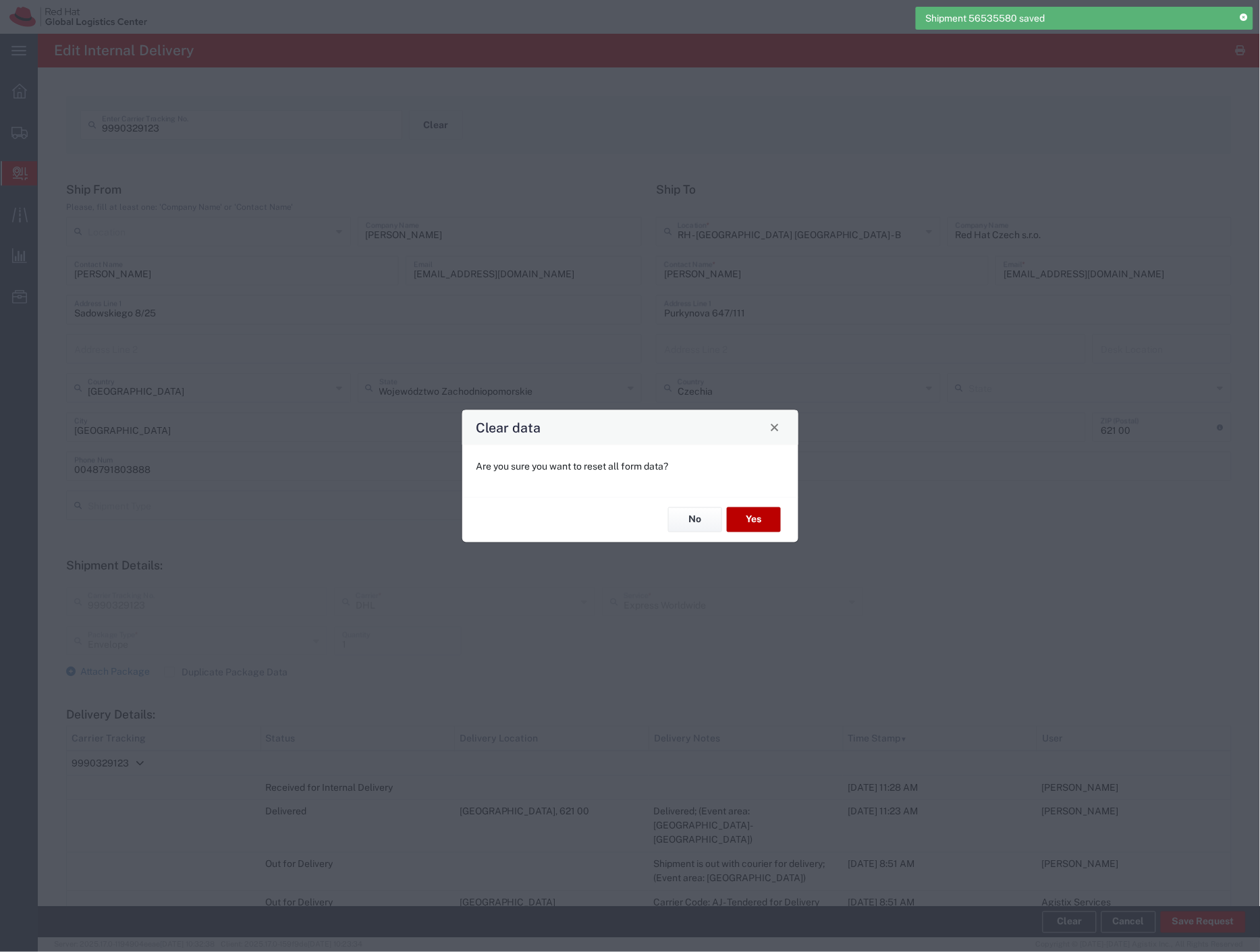
click at [765, 526] on button "Yes" at bounding box center [753, 520] width 54 height 25
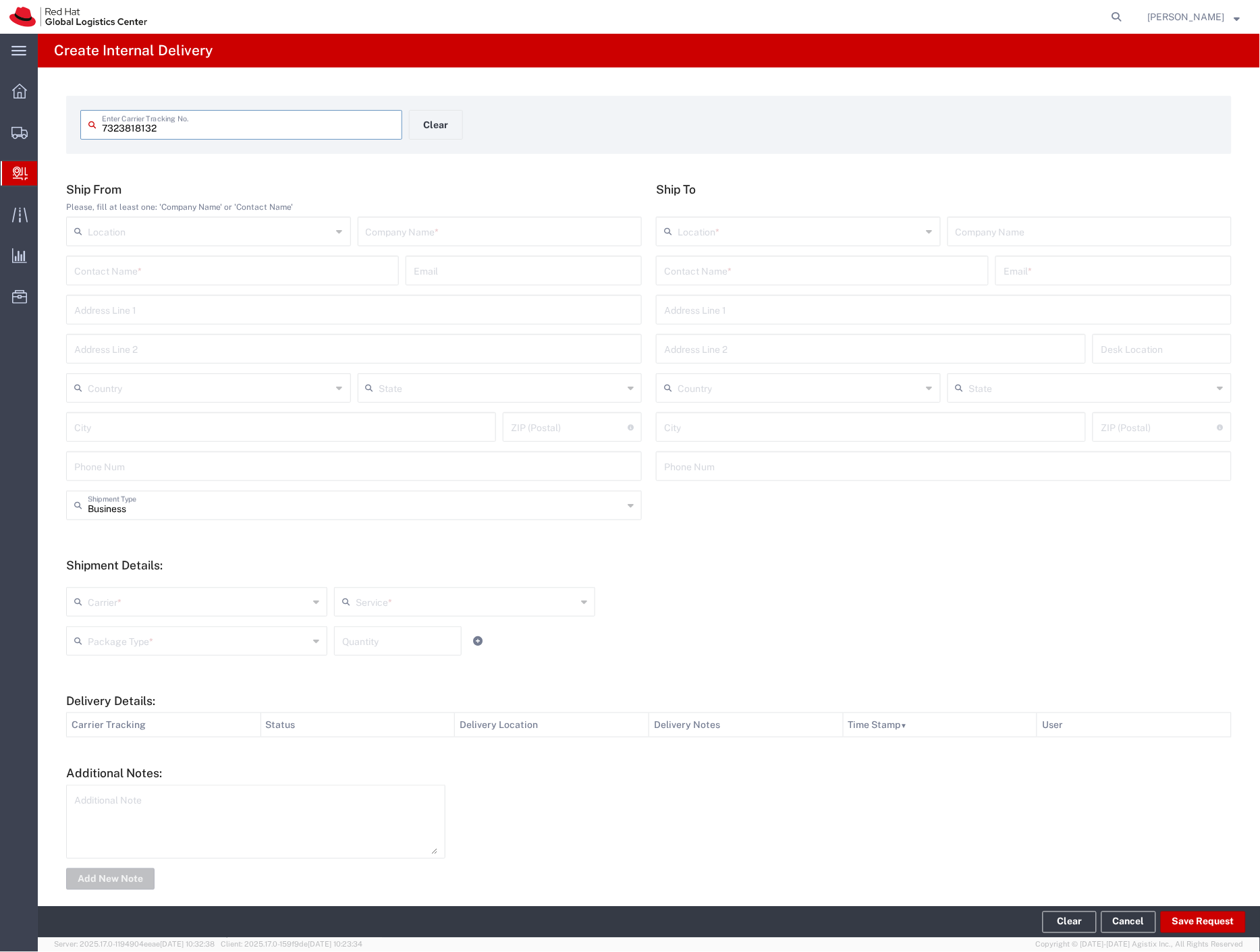
type input "7323818132"
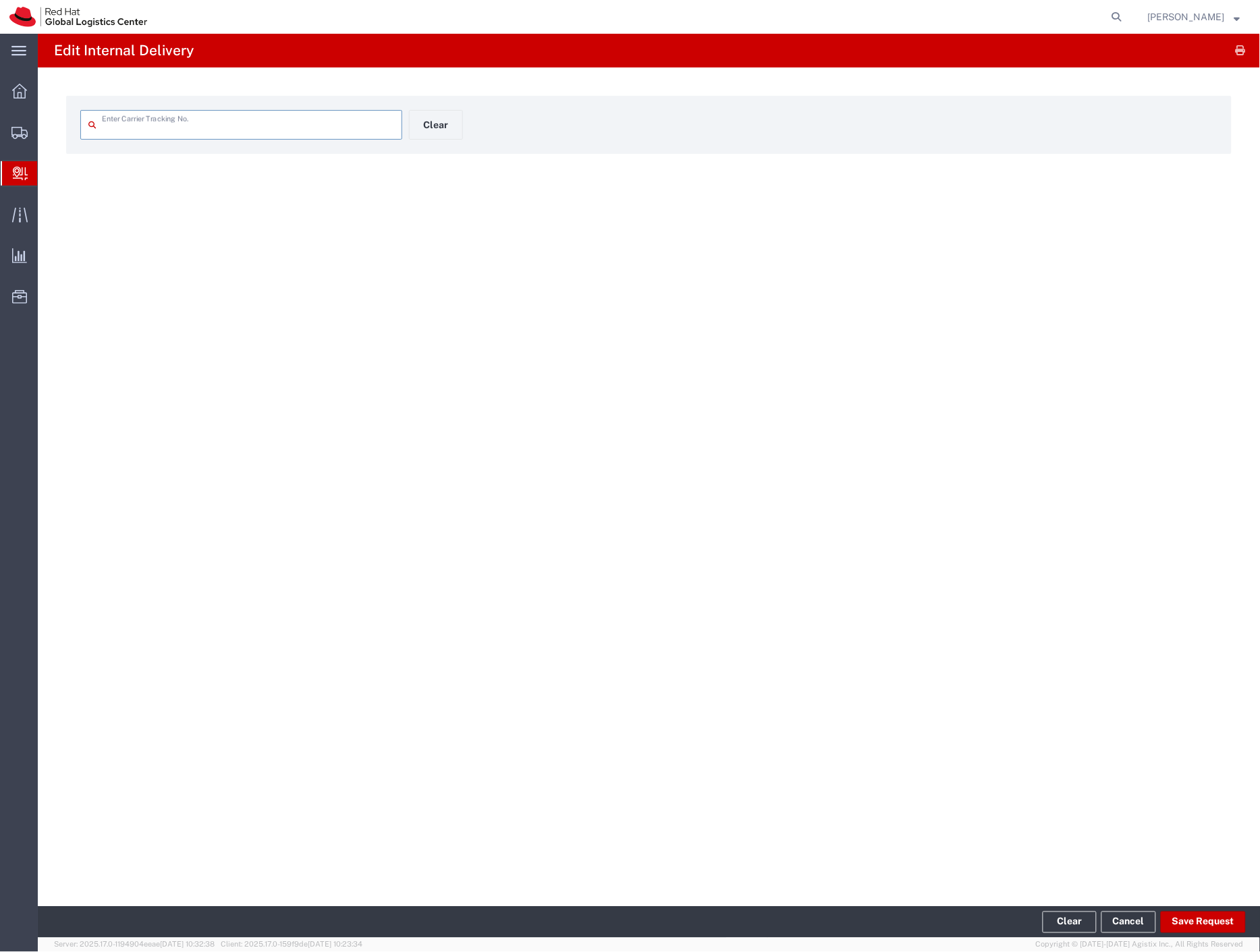
type input "7323818132"
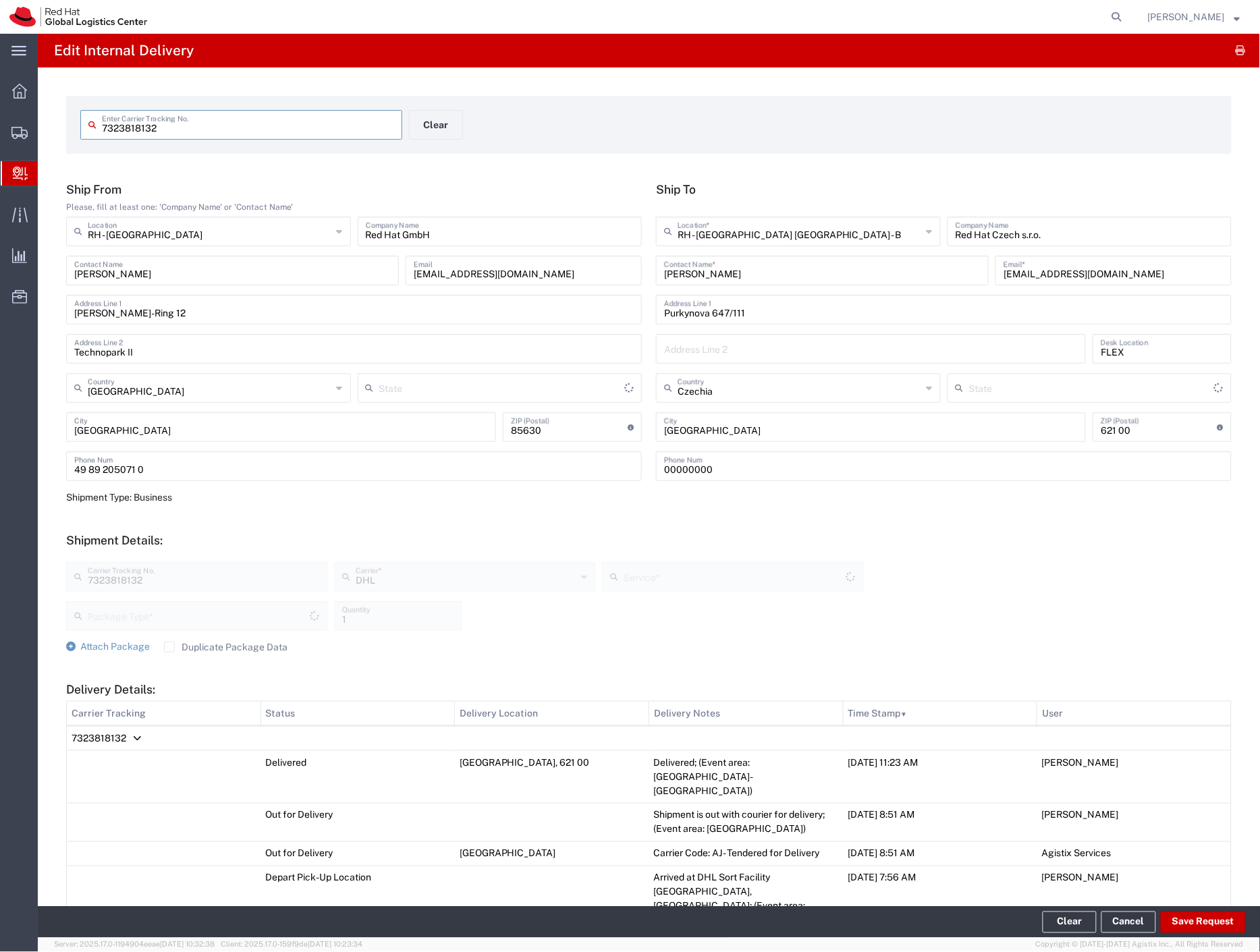
type input "Envelope"
type input "Express Worldwide"
click at [1203, 928] on button "Save Request" at bounding box center [1203, 922] width 85 height 22
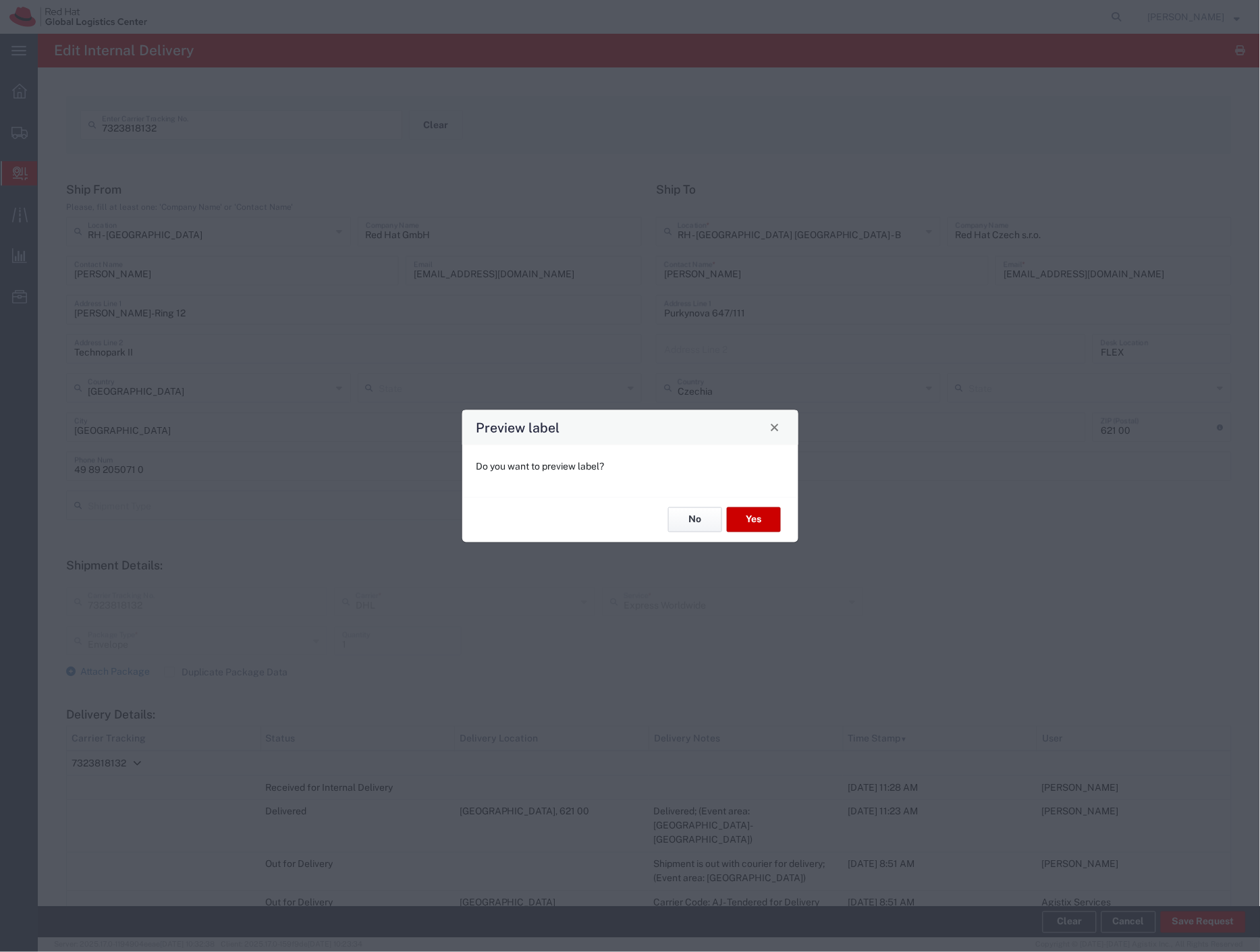
click at [714, 508] on button "No" at bounding box center [694, 520] width 54 height 25
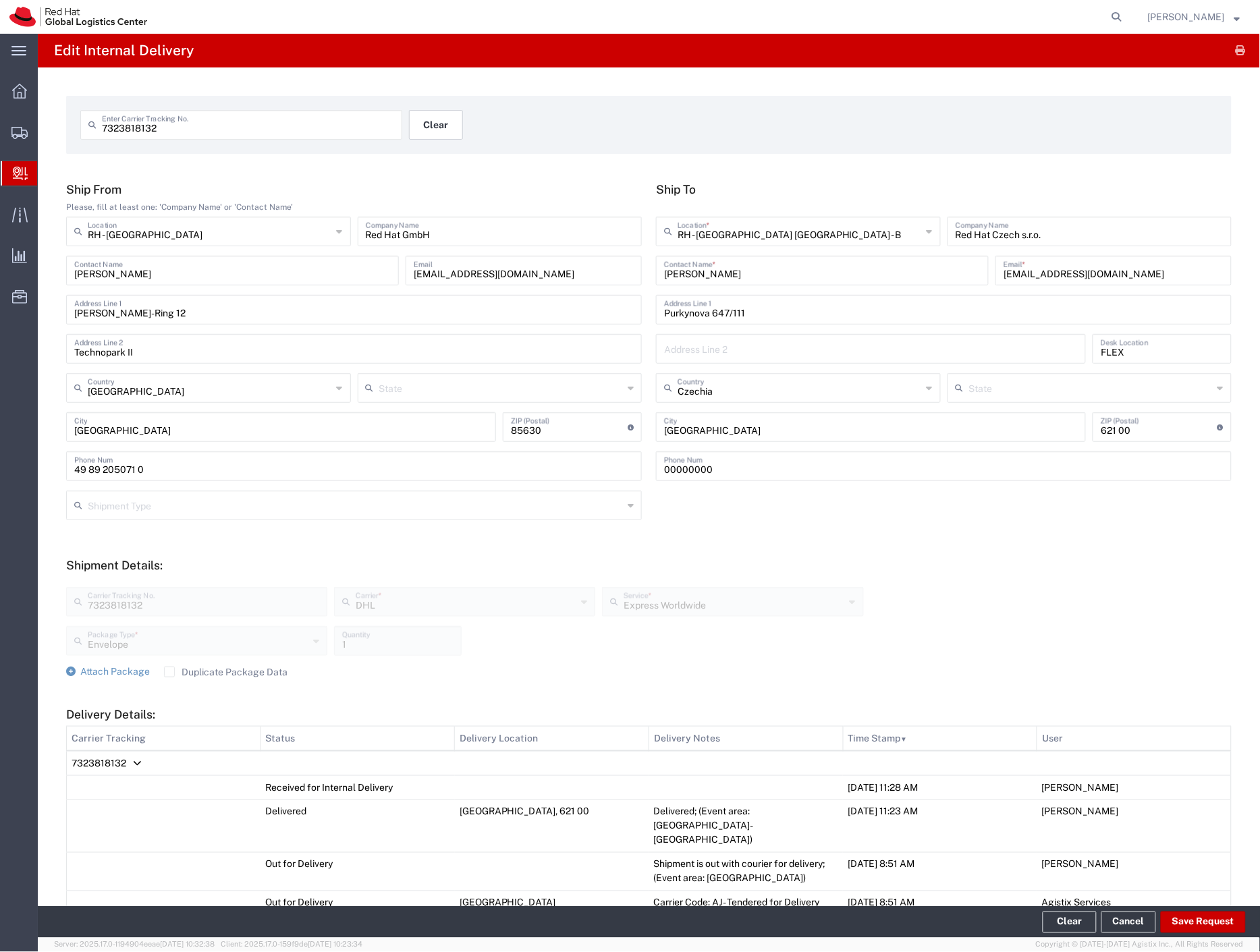
click at [438, 135] on button "Clear" at bounding box center [436, 125] width 54 height 30
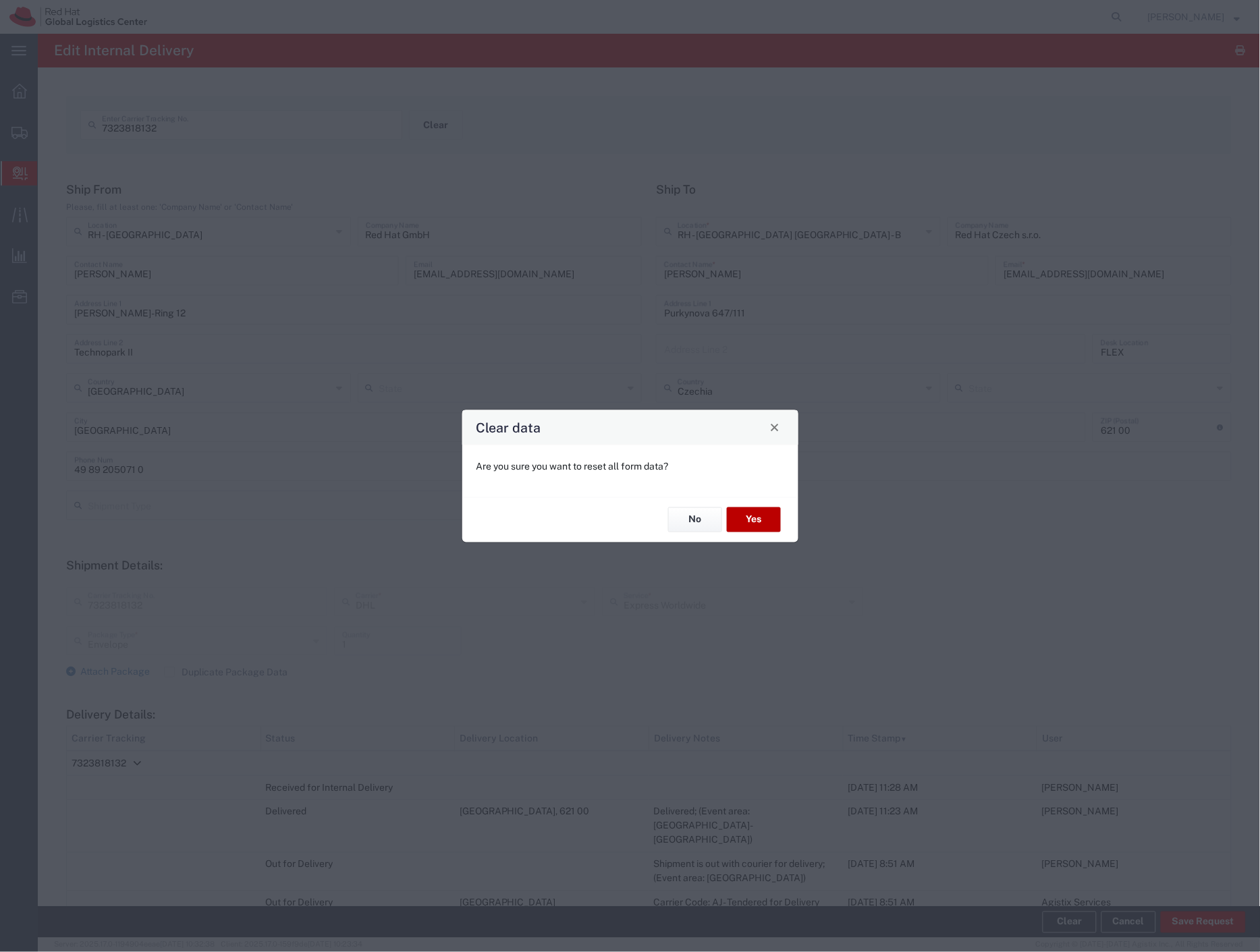
click at [758, 521] on button "Yes" at bounding box center [753, 520] width 54 height 25
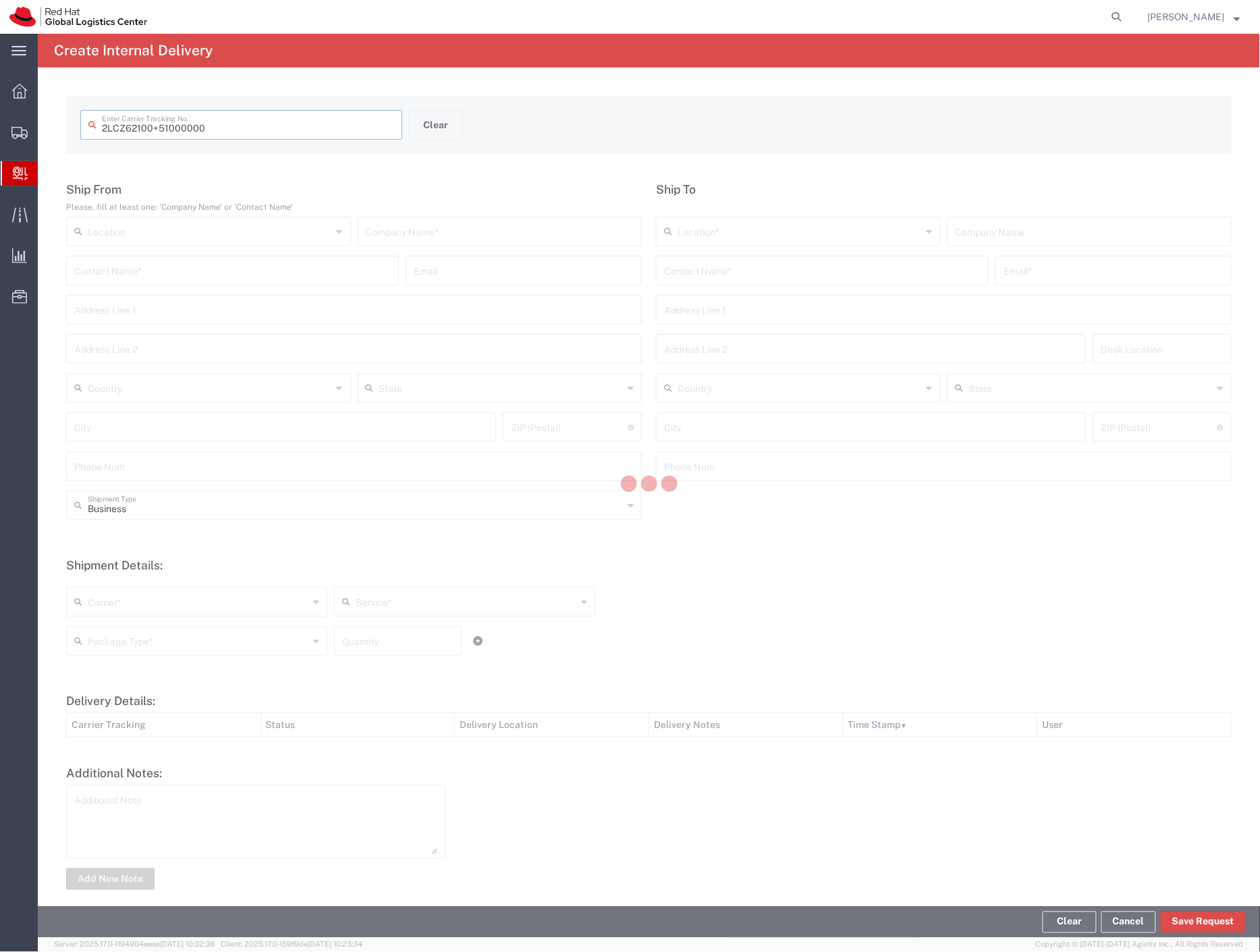
type input "2LCZ62100 51000000"
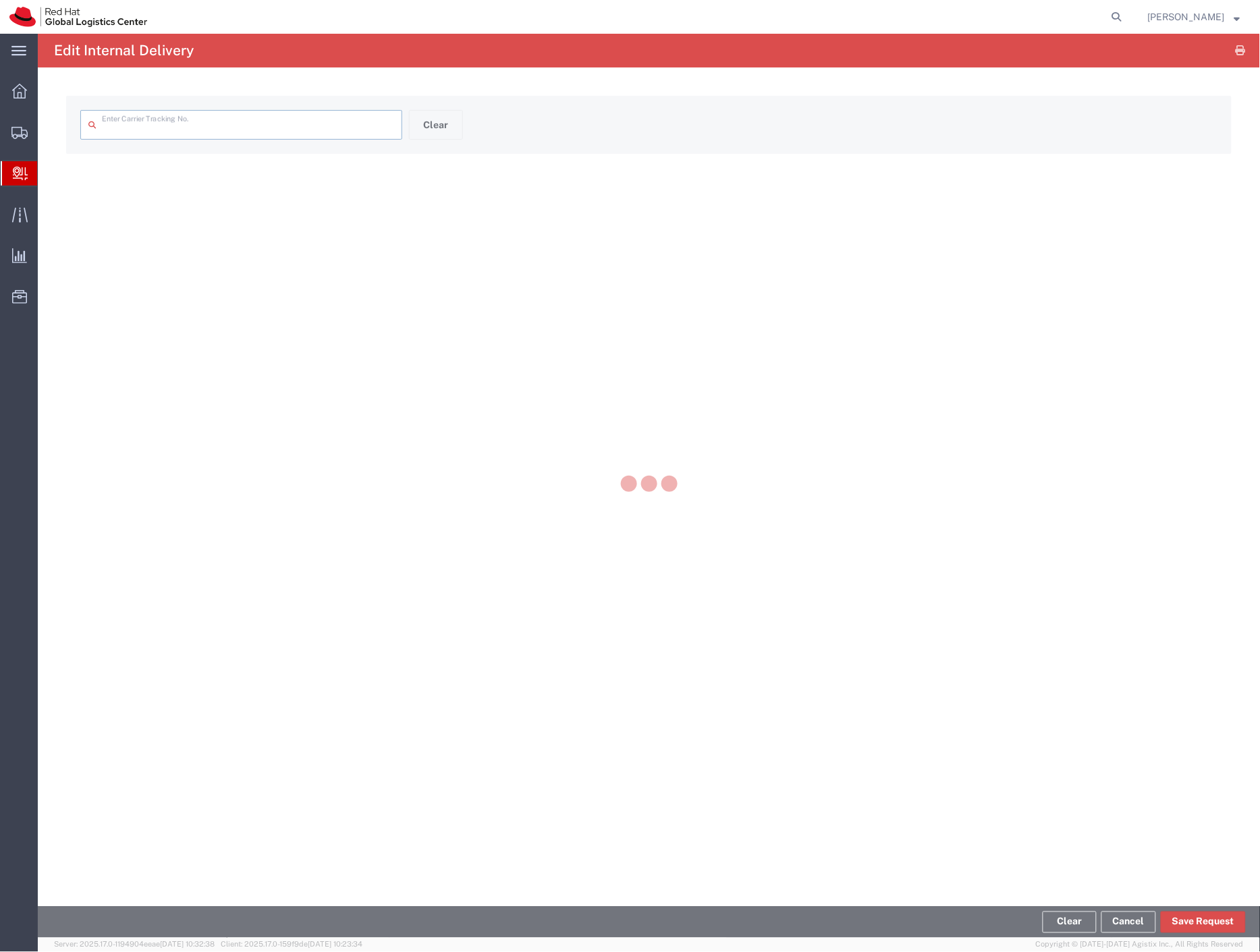
type input "2LCZ62100 51000000"
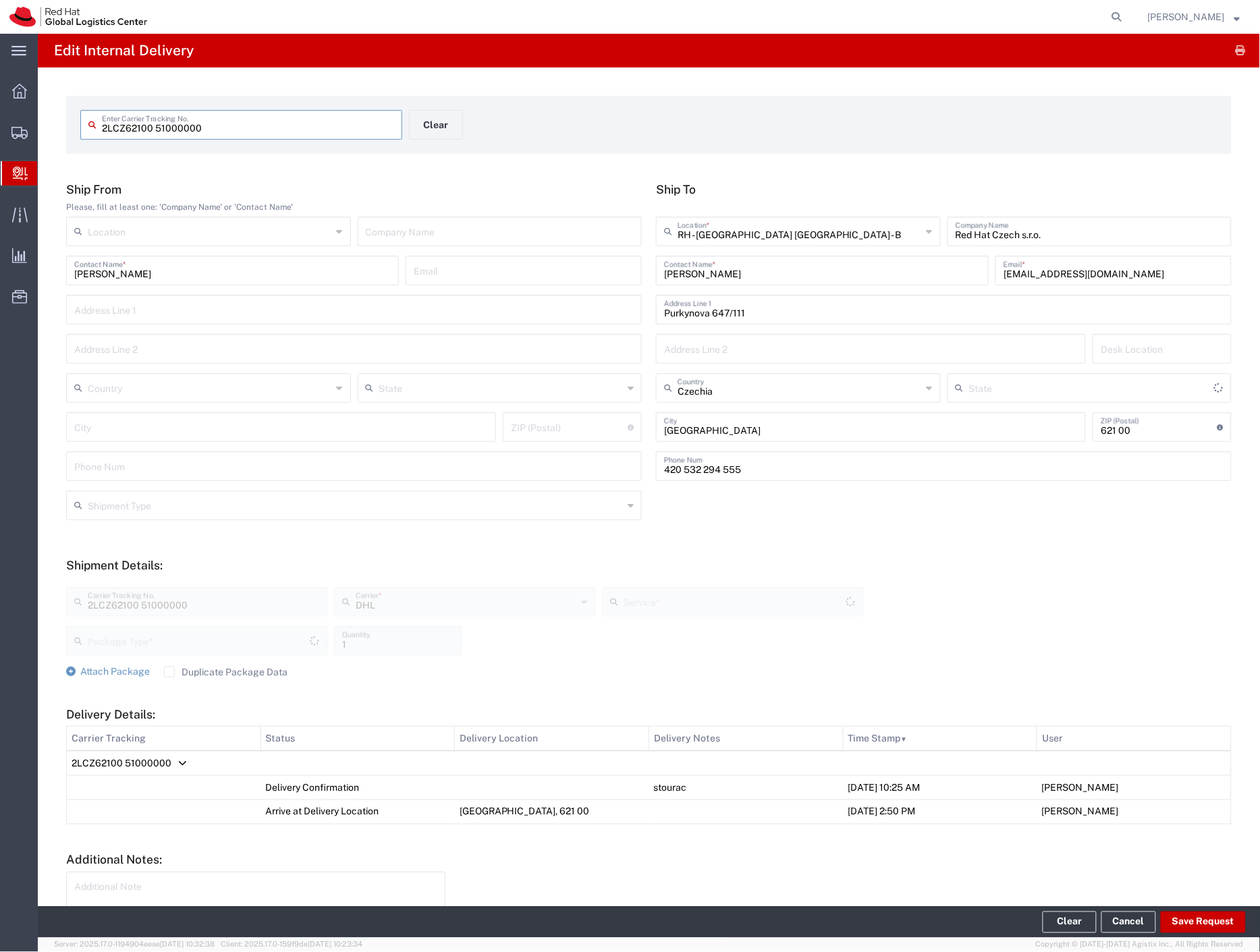
type input "Your Packaging"
type input "Express Worldwide"
type input "4992032334"
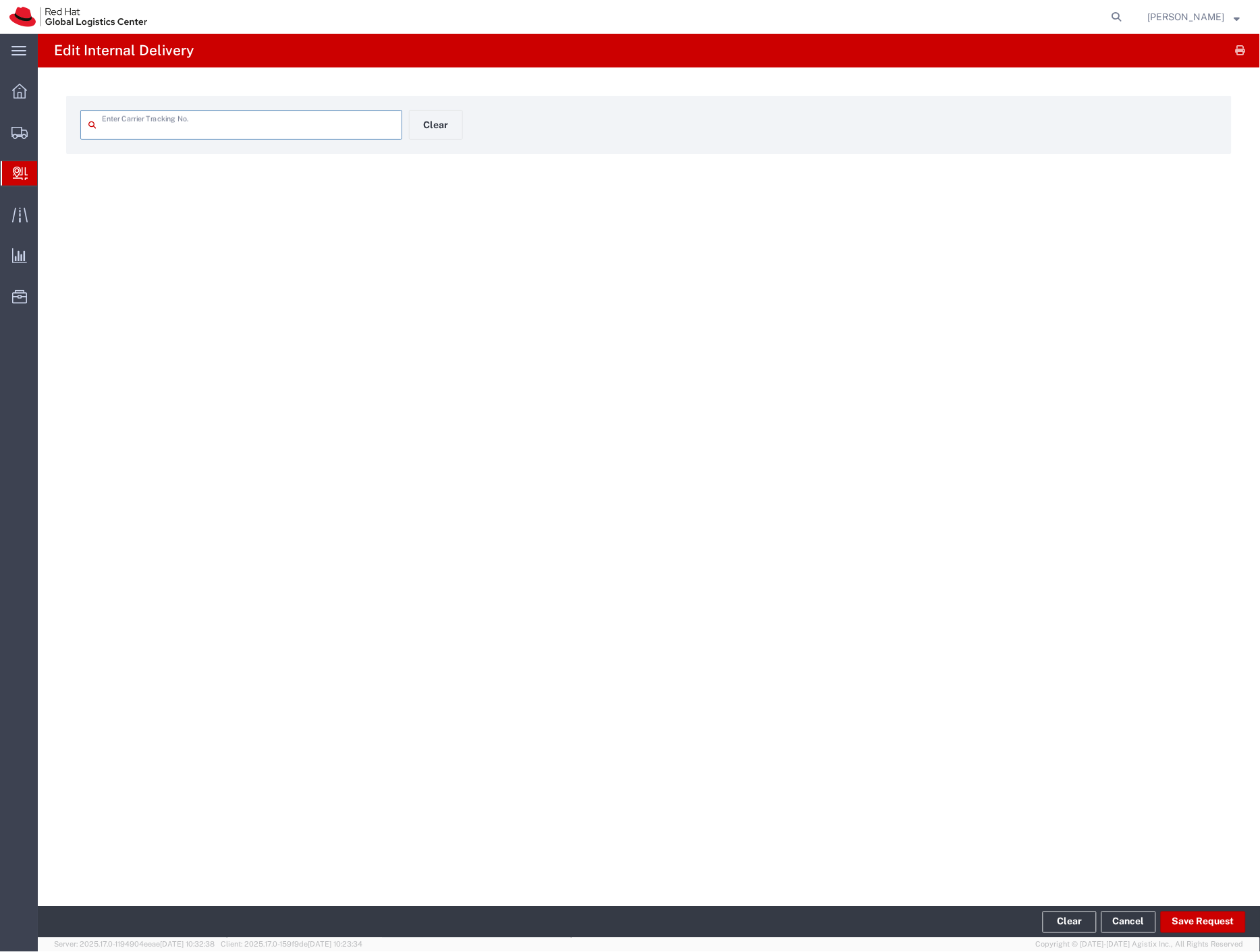
type input "4992032334"
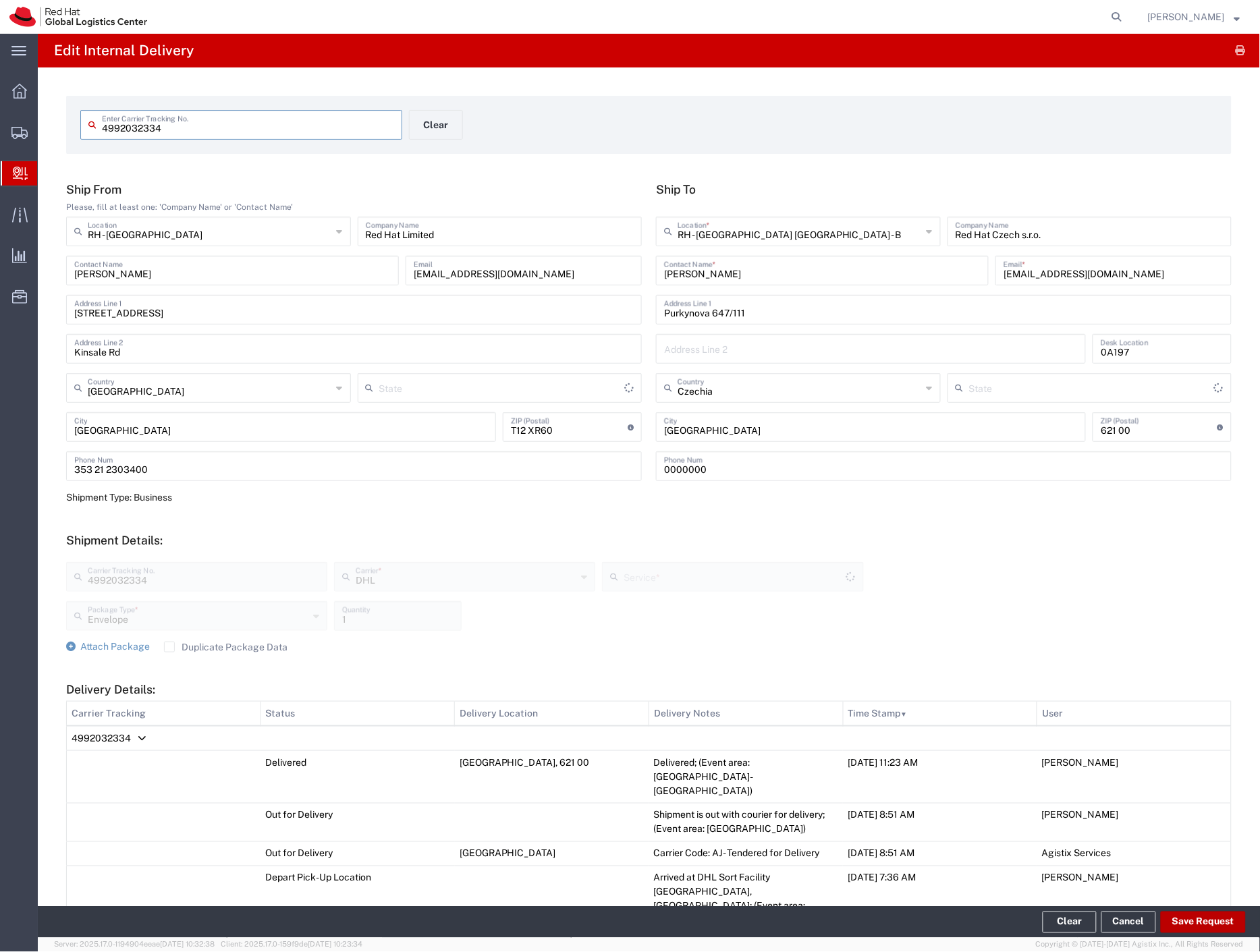
type input "Express Worldwide"
click at [1199, 925] on button "Save Request" at bounding box center [1203, 922] width 85 height 22
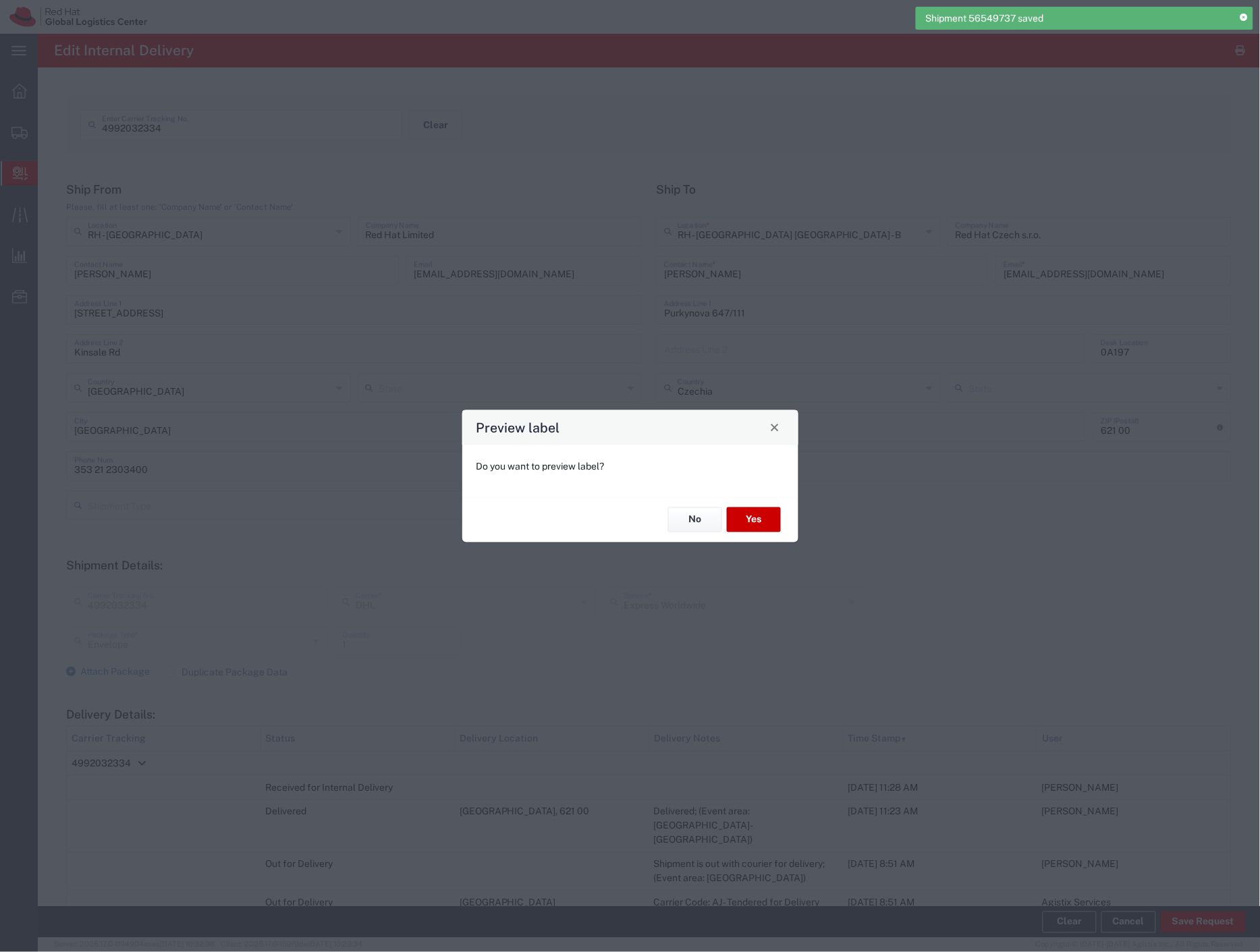
click at [663, 515] on div "No Yes" at bounding box center [630, 518] width 336 height 45
click at [676, 522] on button "No" at bounding box center [694, 520] width 54 height 25
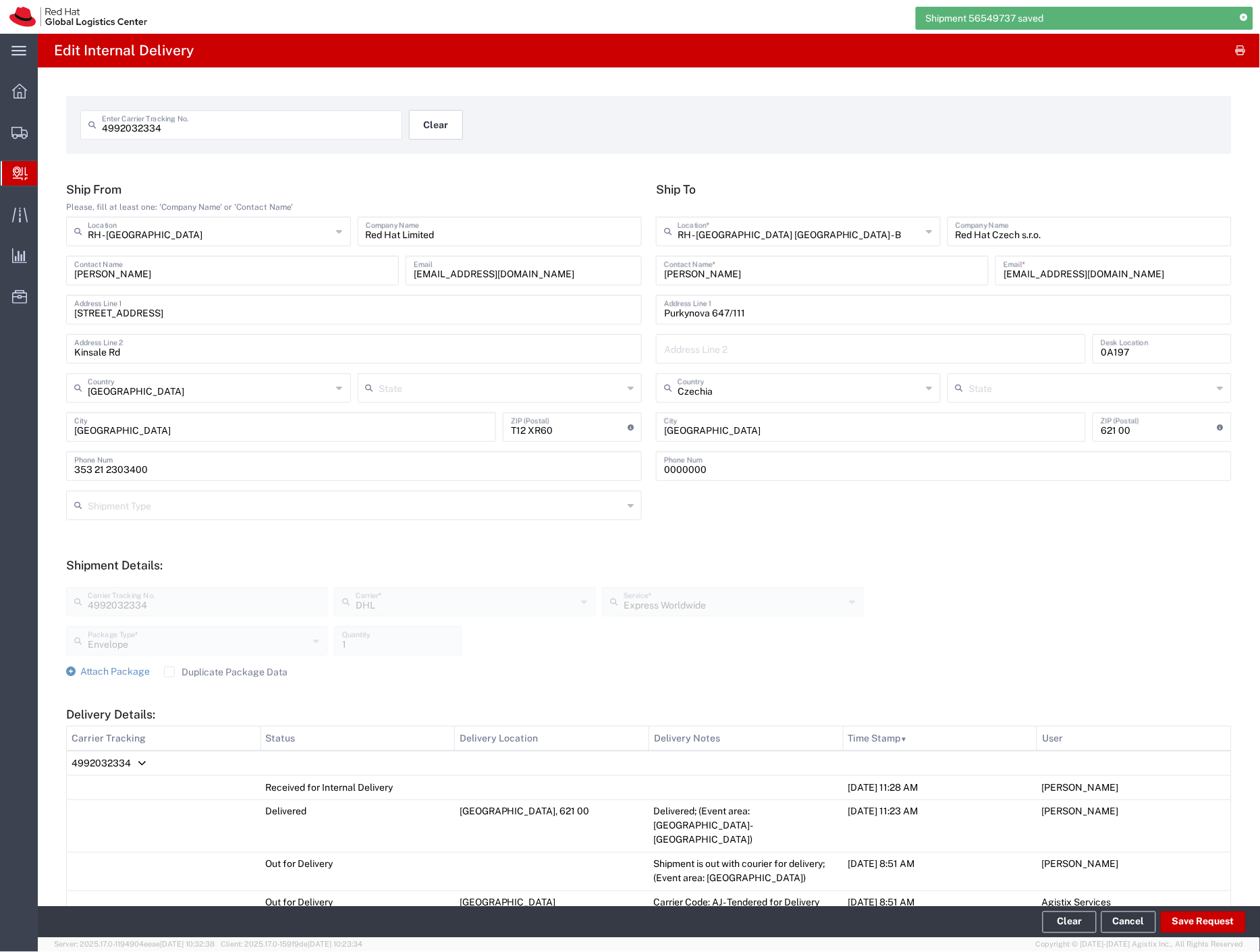
click at [410, 123] on button "Clear" at bounding box center [436, 125] width 54 height 30
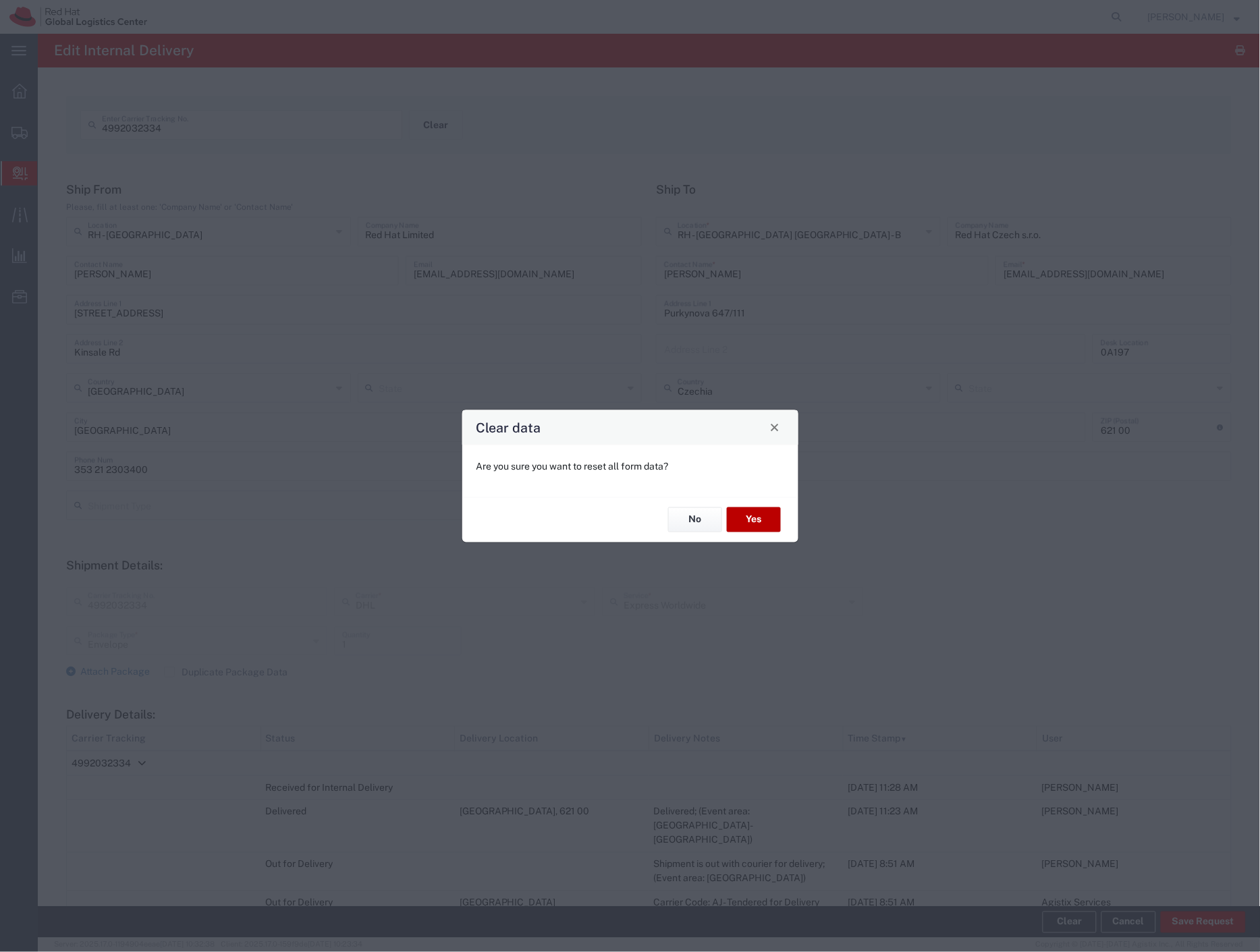
click at [757, 524] on button "Yes" at bounding box center [753, 520] width 54 height 25
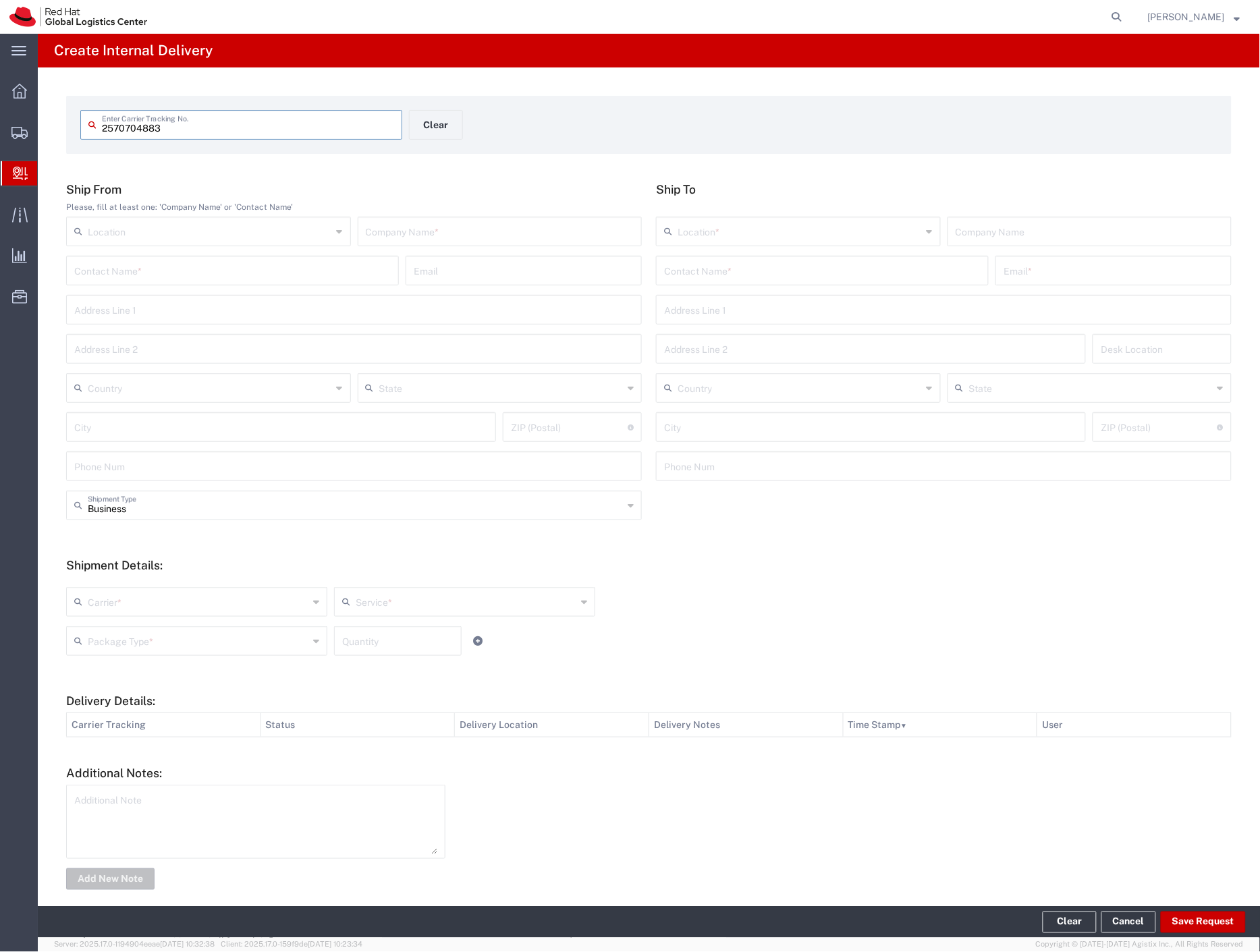
type input "2570704883"
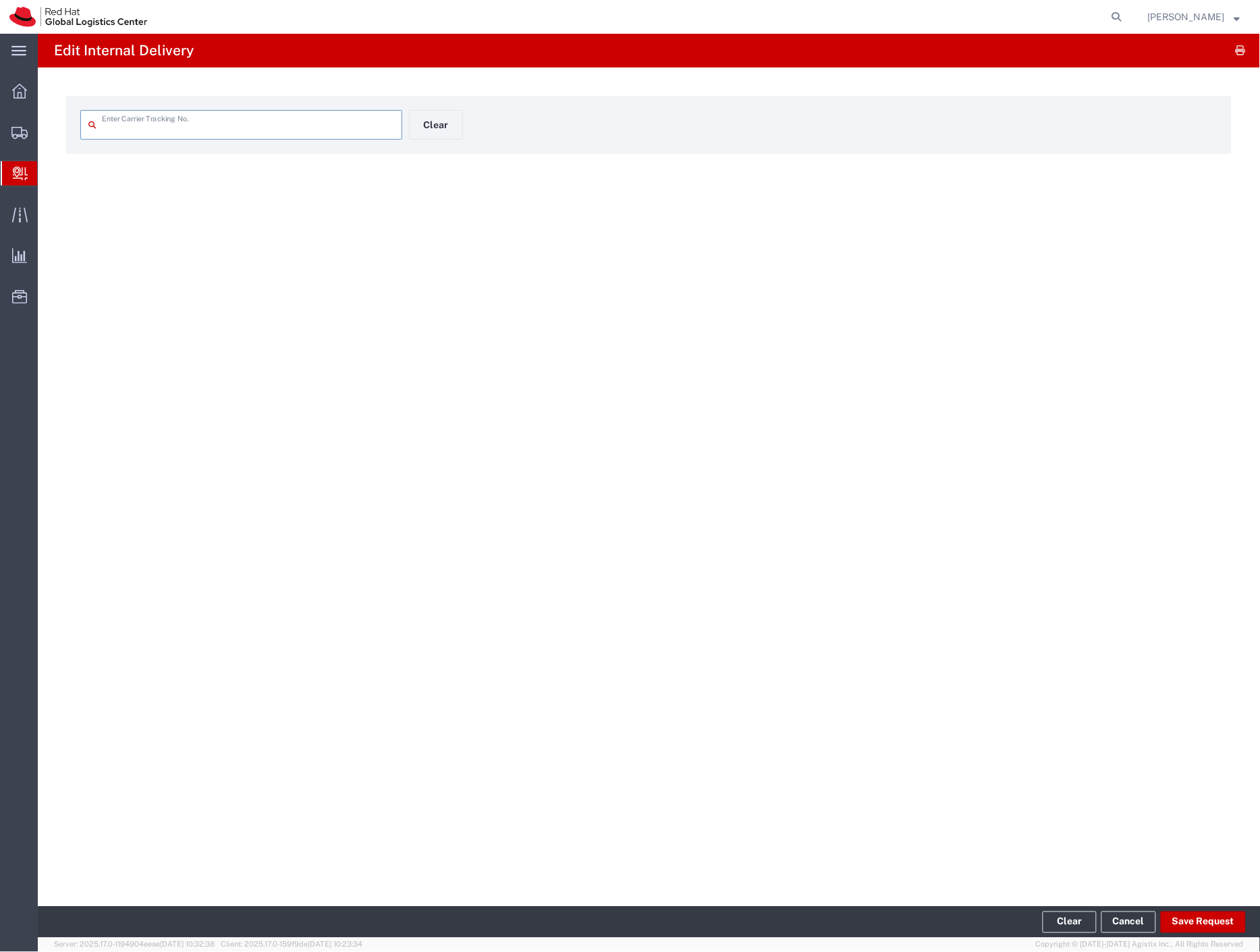
type input "2570704883"
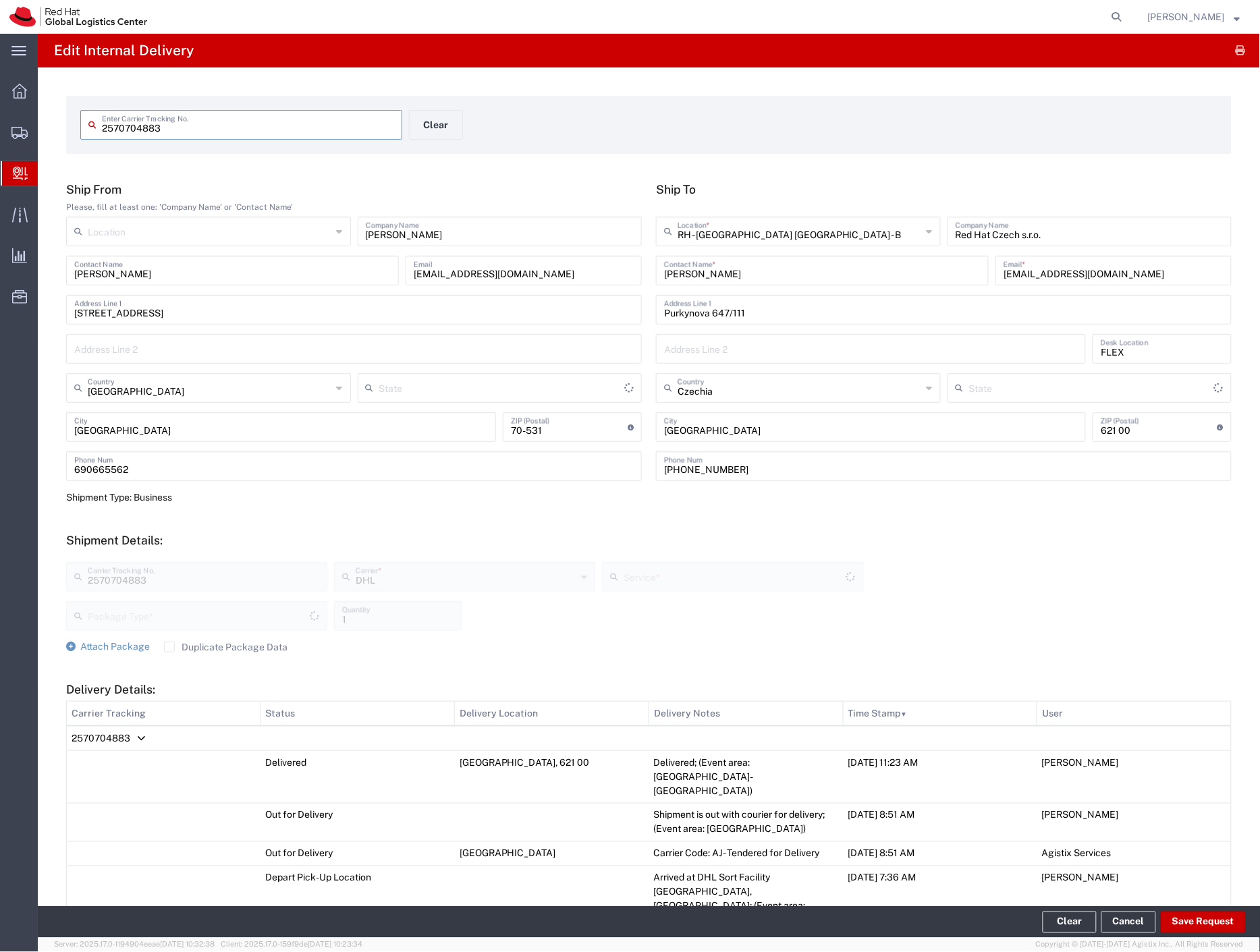
type input "Województwo Zachodniopomorskie"
type input "Envelope"
type input "Express Worldwide"
click at [1215, 927] on button "Save Request" at bounding box center [1203, 922] width 85 height 22
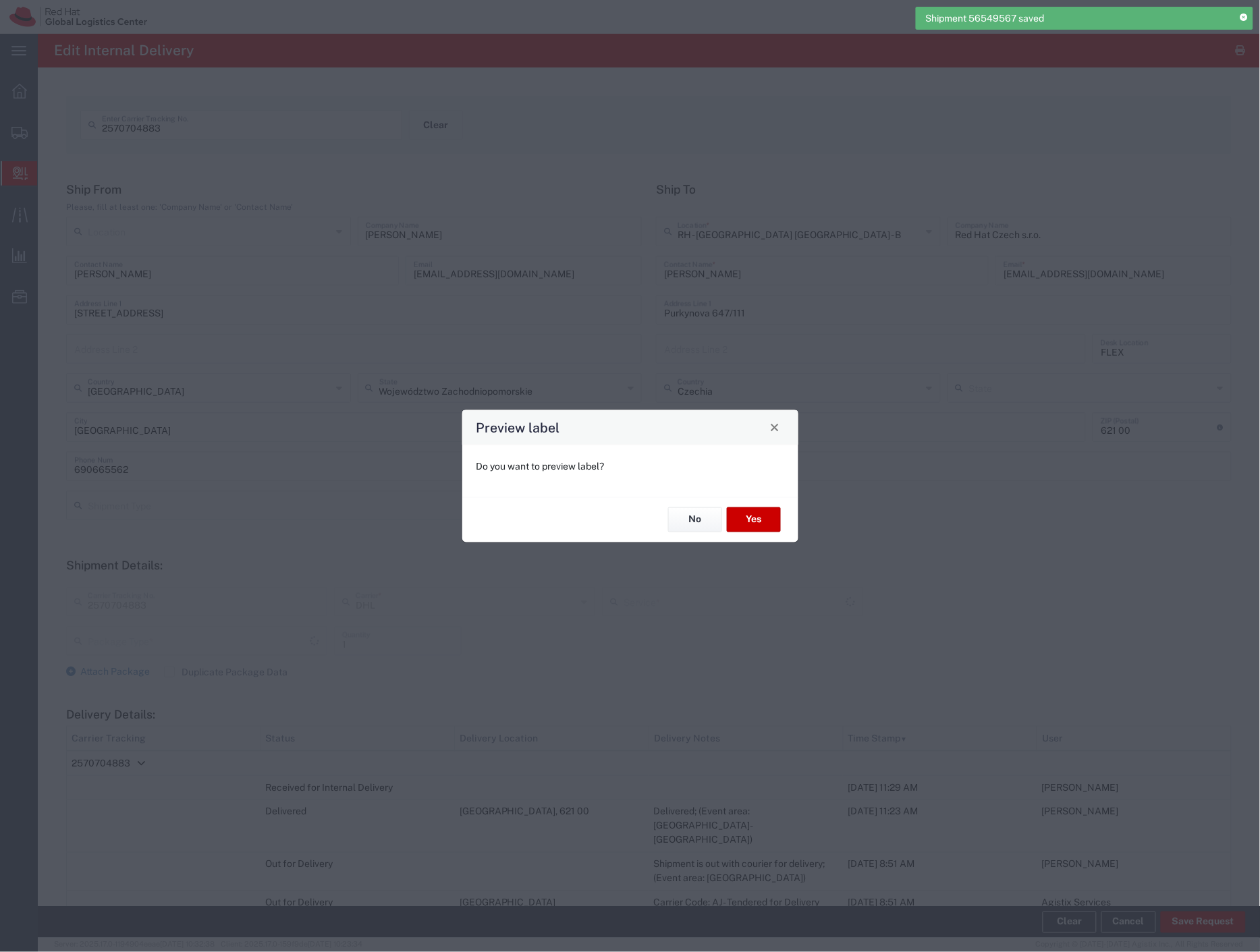
type input "Envelope"
type input "Express Worldwide"
click at [696, 531] on button "No" at bounding box center [694, 520] width 54 height 25
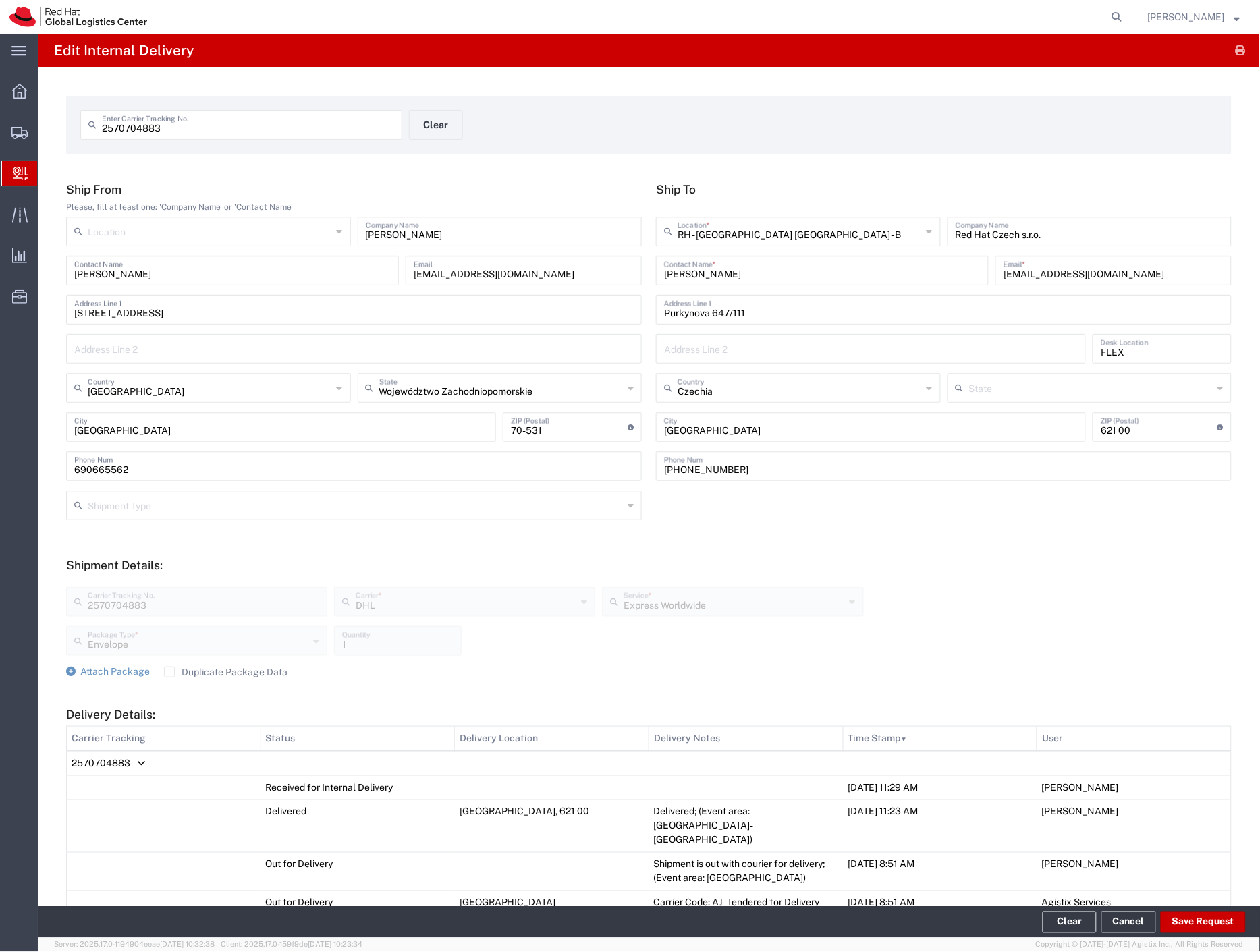
click at [48, 179] on span "Internal Delivery" at bounding box center [42, 173] width 11 height 27
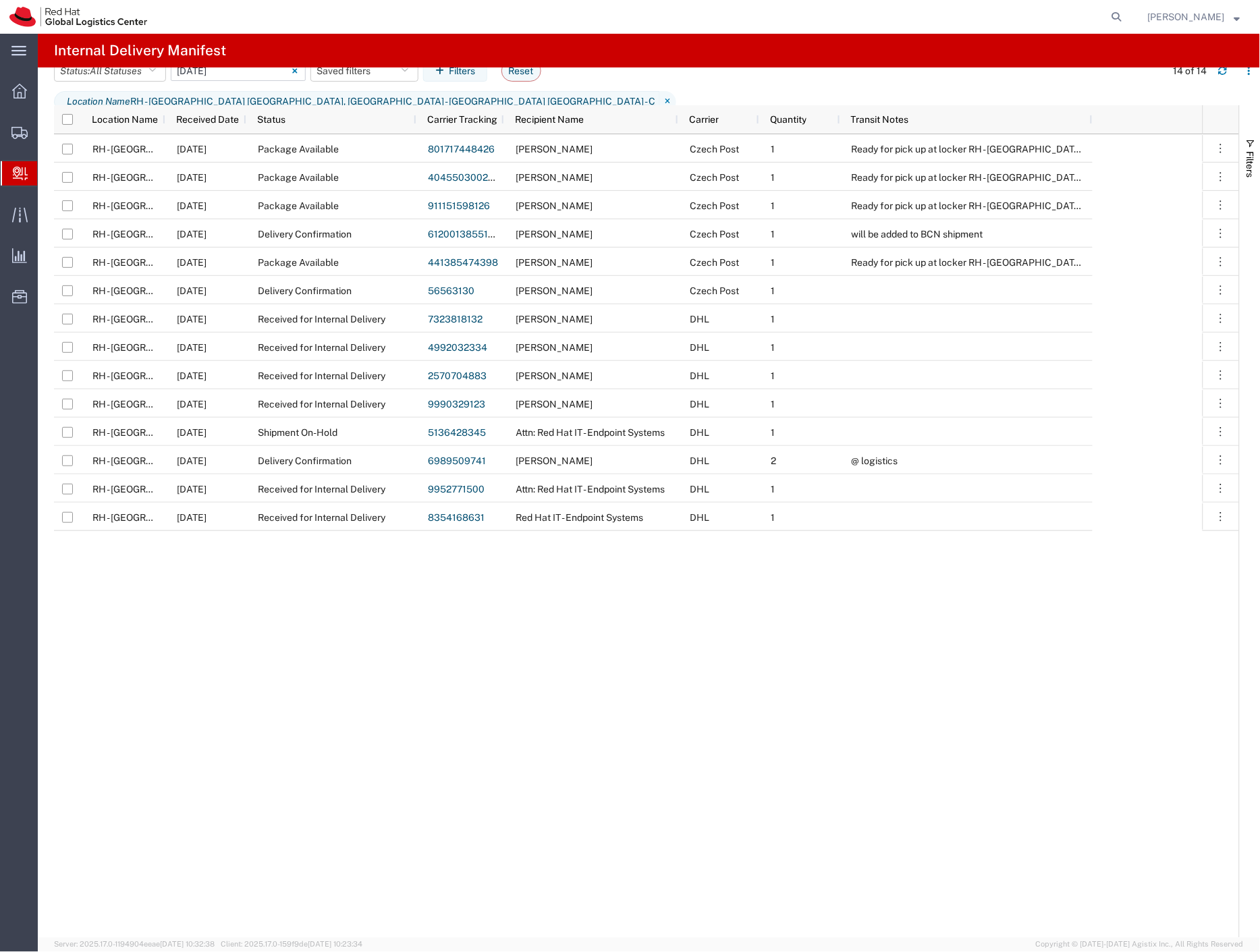
click at [234, 81] on input "[DATE] - [DATE]" at bounding box center [238, 70] width 135 height 20
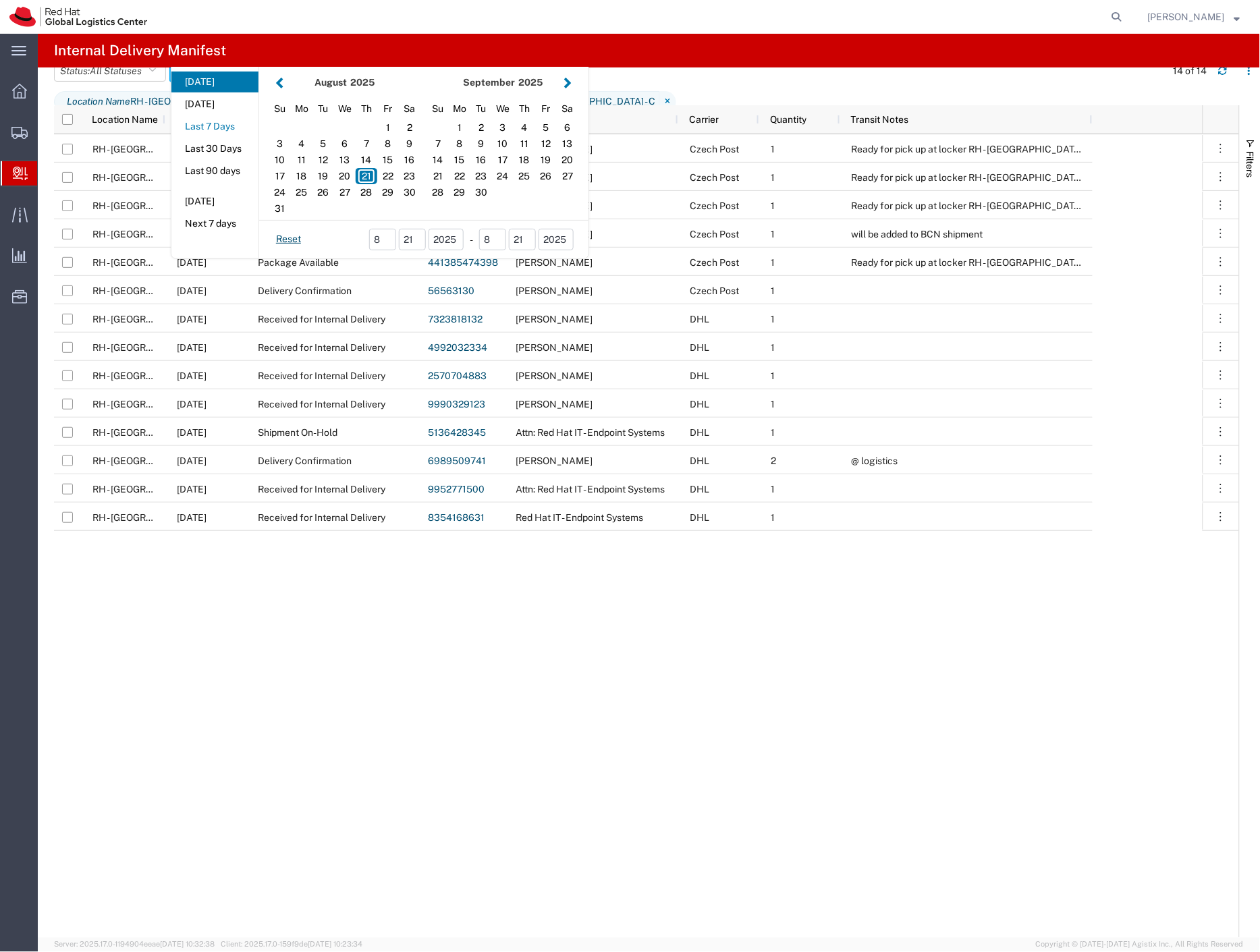
click at [236, 137] on button "Last 7 Days" at bounding box center [215, 127] width 87 height 21
type input "Last 7 Days"
type input "[DATE] - [DATE]"
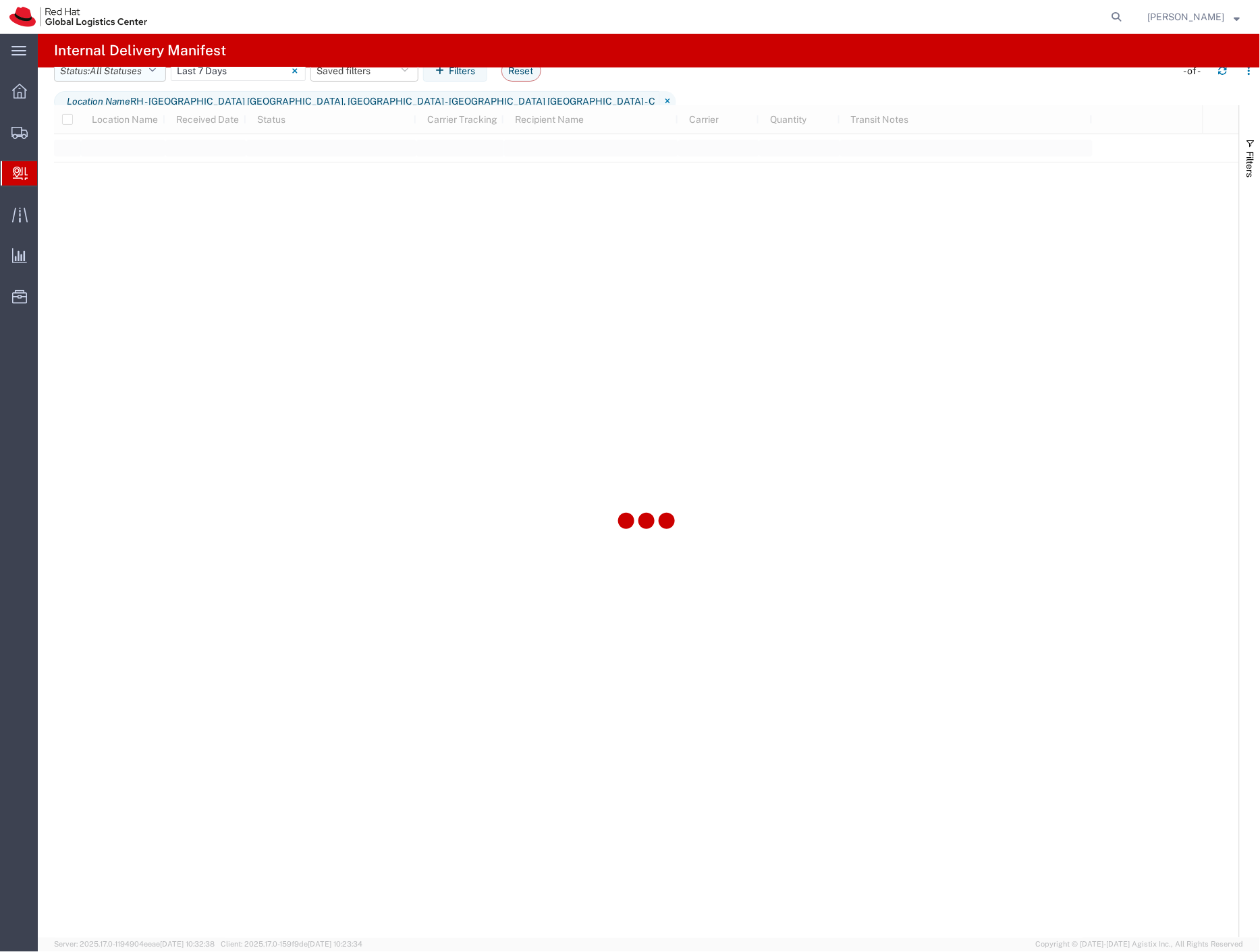
click at [142, 82] on button "Status: All Statuses" at bounding box center [109, 70] width 112 height 22
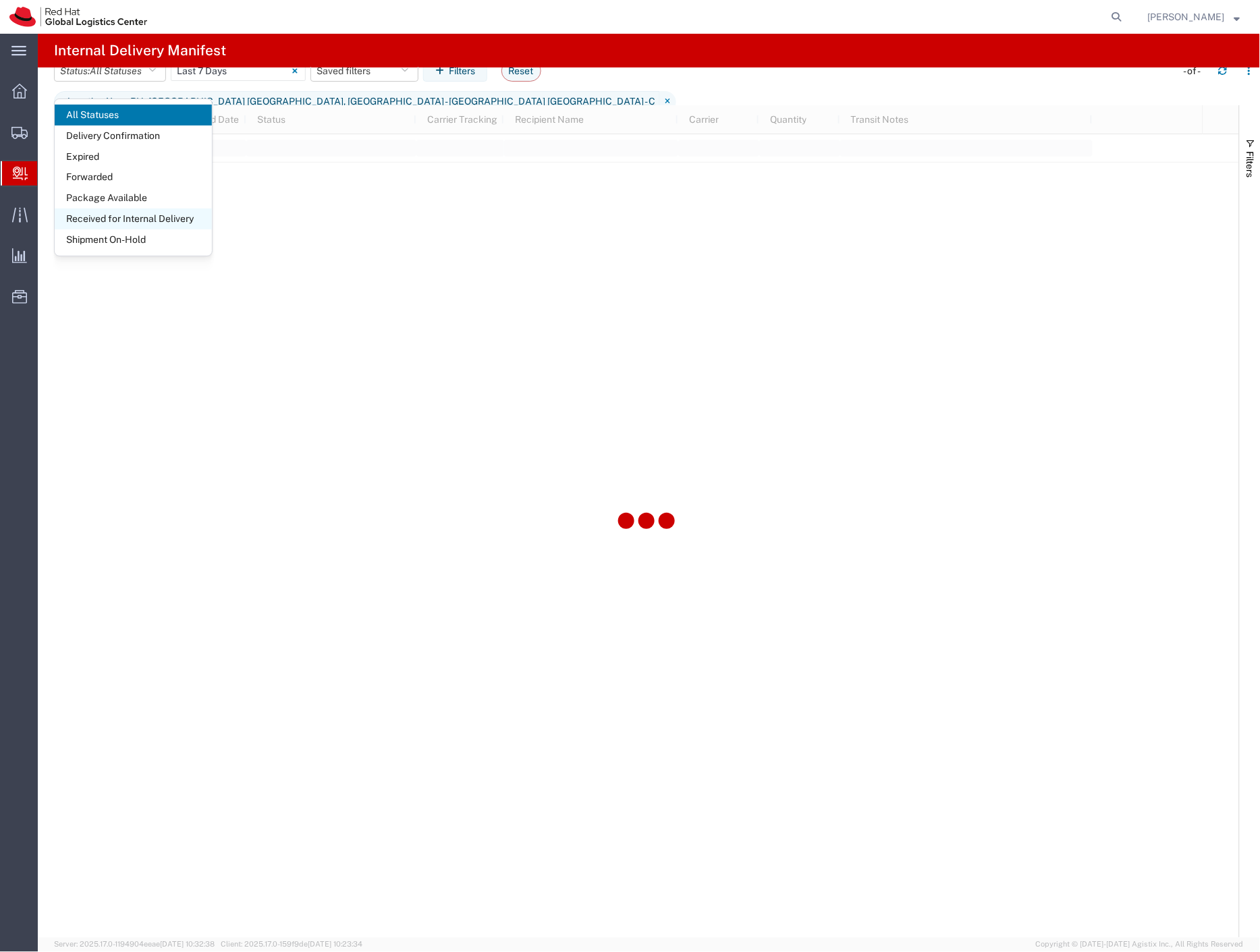
click at [154, 232] on span "Shipment On-Hold" at bounding box center [133, 240] width 158 height 21
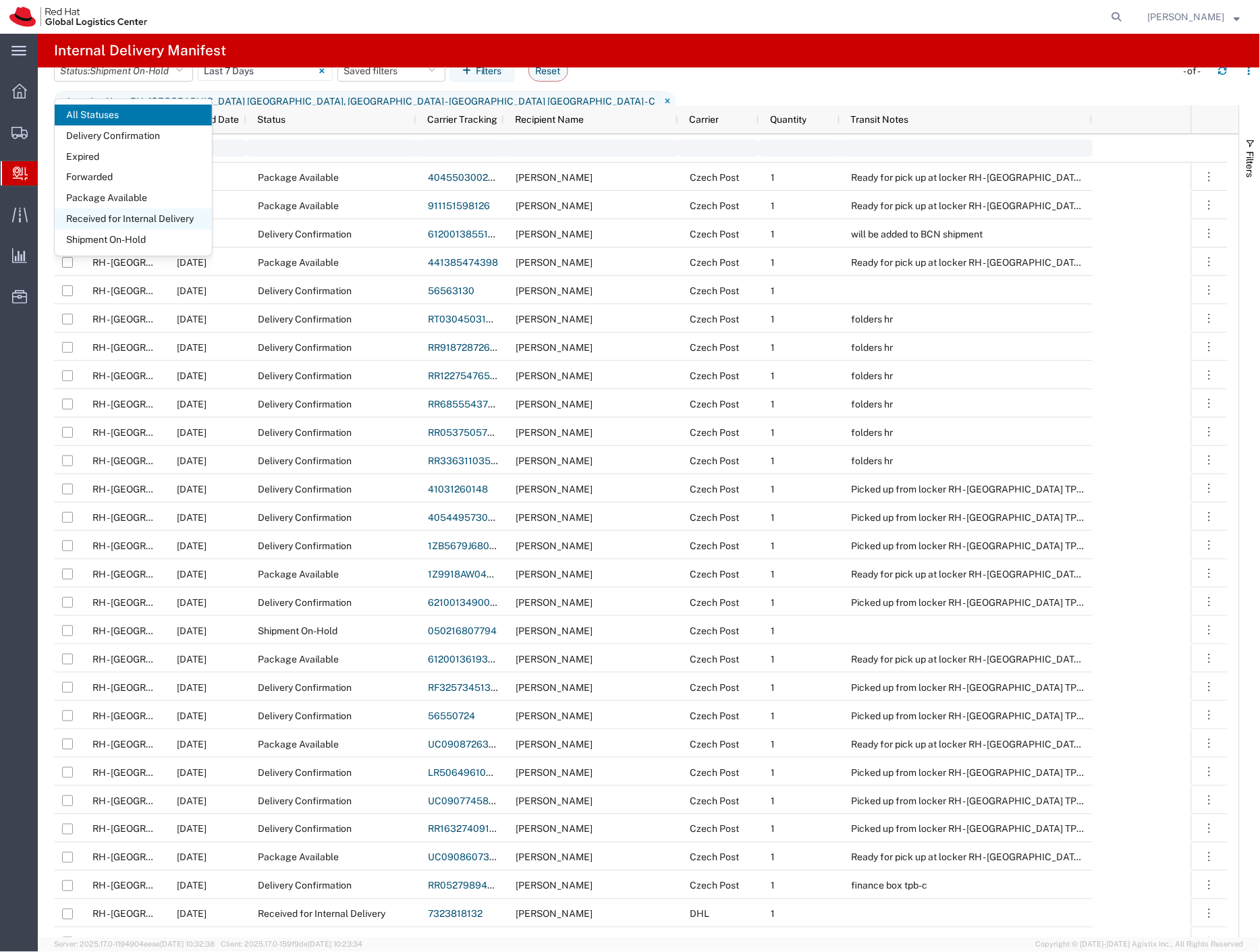
click at [158, 216] on span "Received for Internal Delivery" at bounding box center [133, 219] width 158 height 21
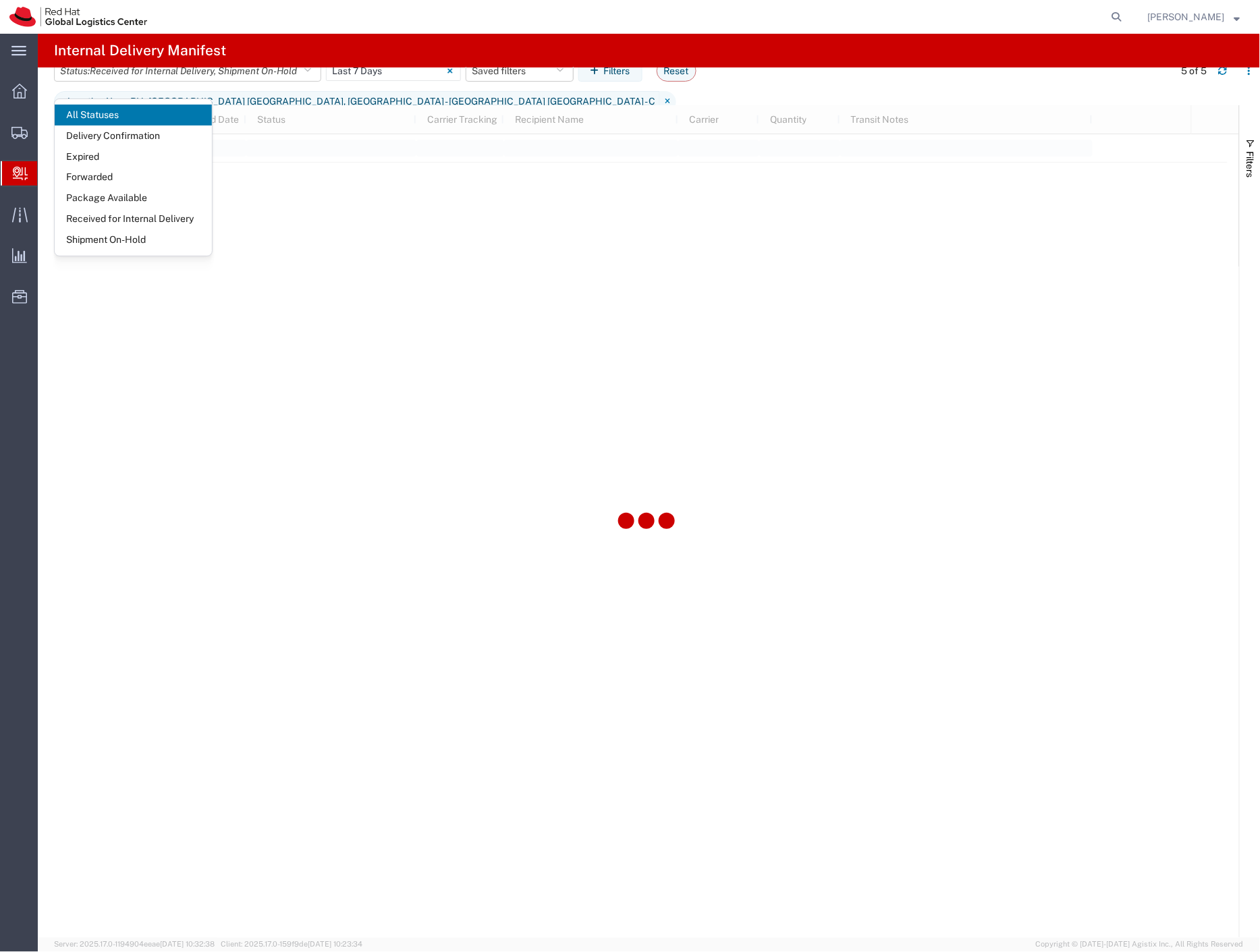
click at [286, 36] on agx-page-header "Internal Delivery Manifest" at bounding box center [648, 50] width 1222 height 33
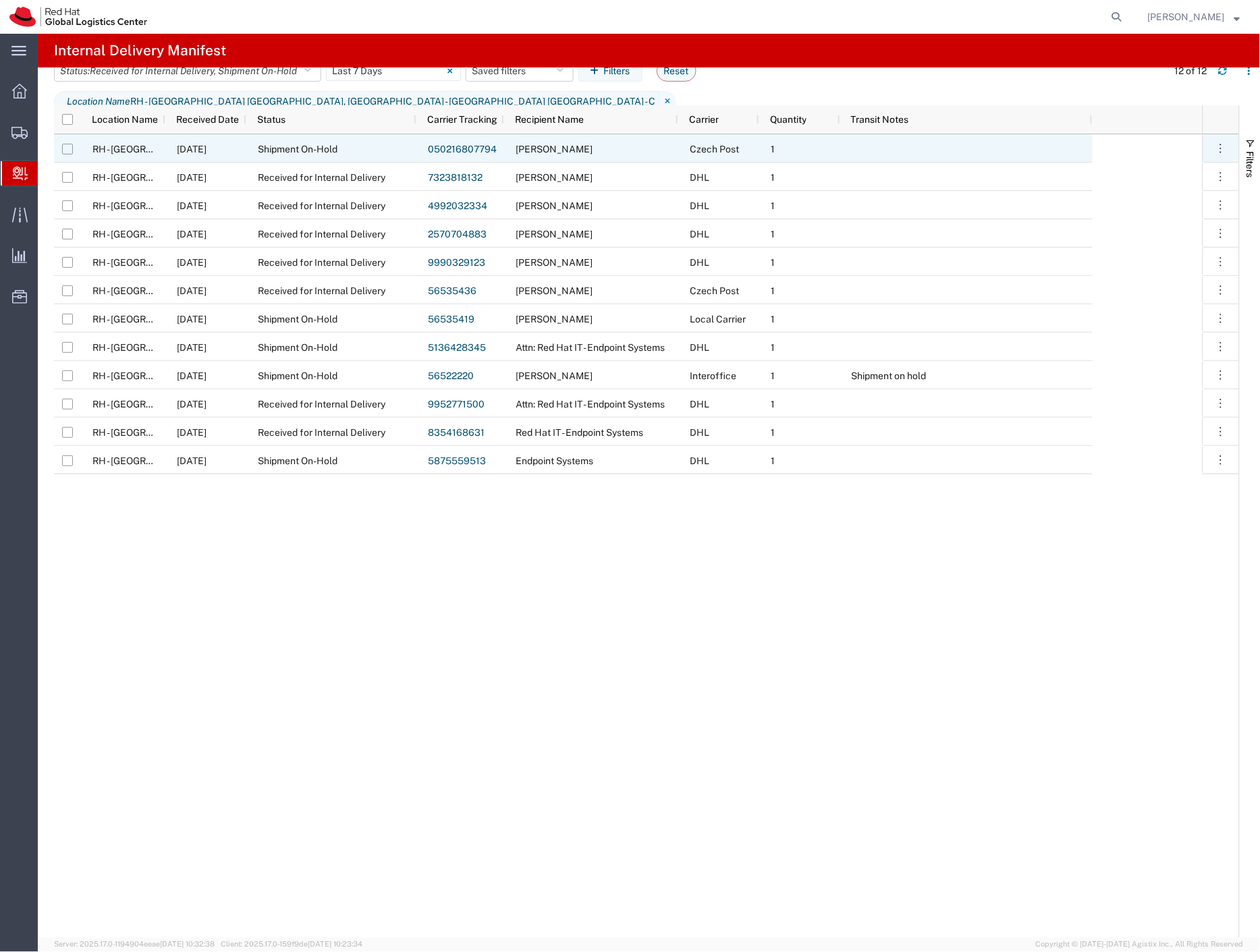
click at [65, 149] on input "Press Space to toggle row selection (unchecked)" at bounding box center [68, 149] width 11 height 11
checkbox input "true"
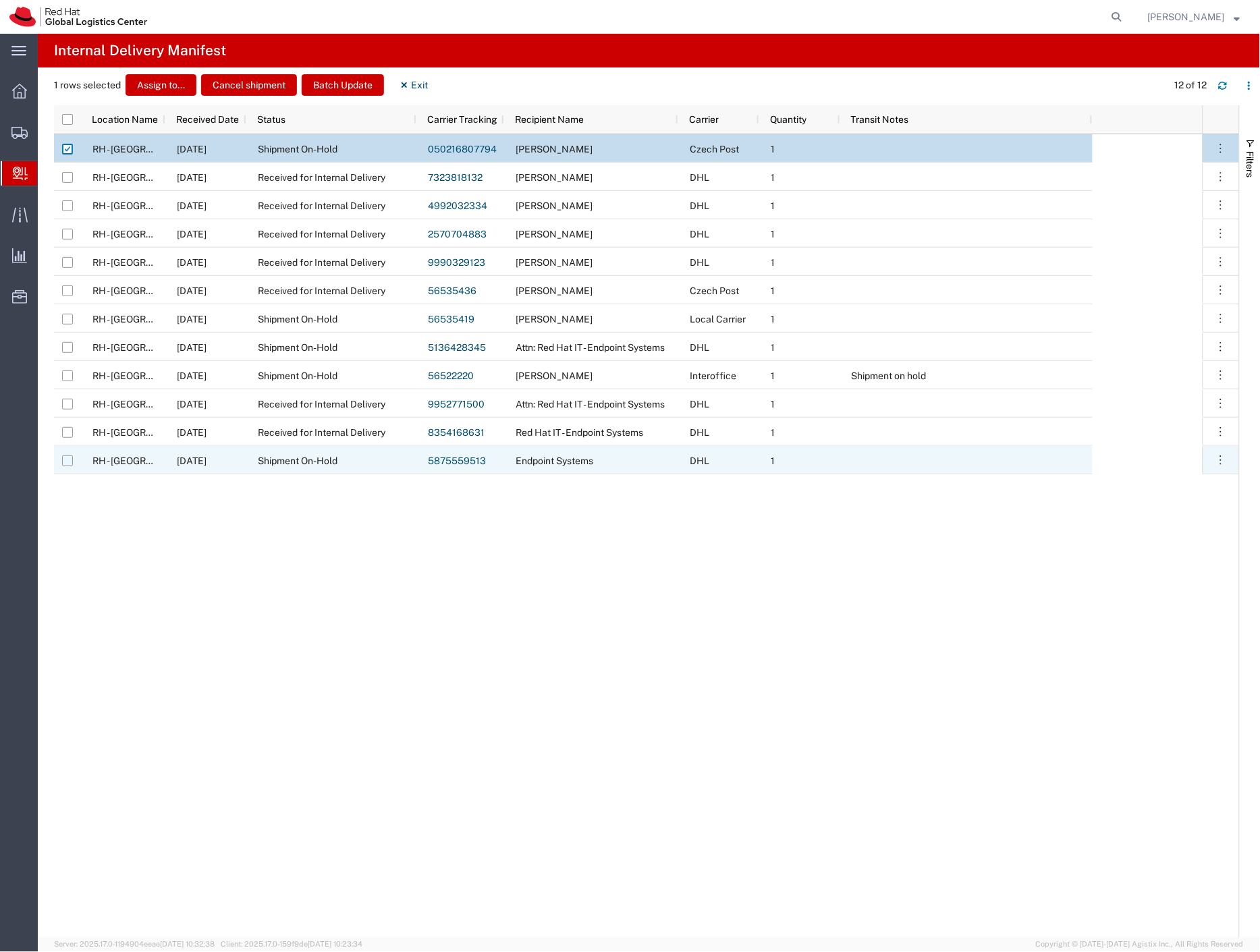
click at [65, 459] on input "Press Space to toggle row selection (unchecked)" at bounding box center [68, 461] width 11 height 11
checkbox input "true"
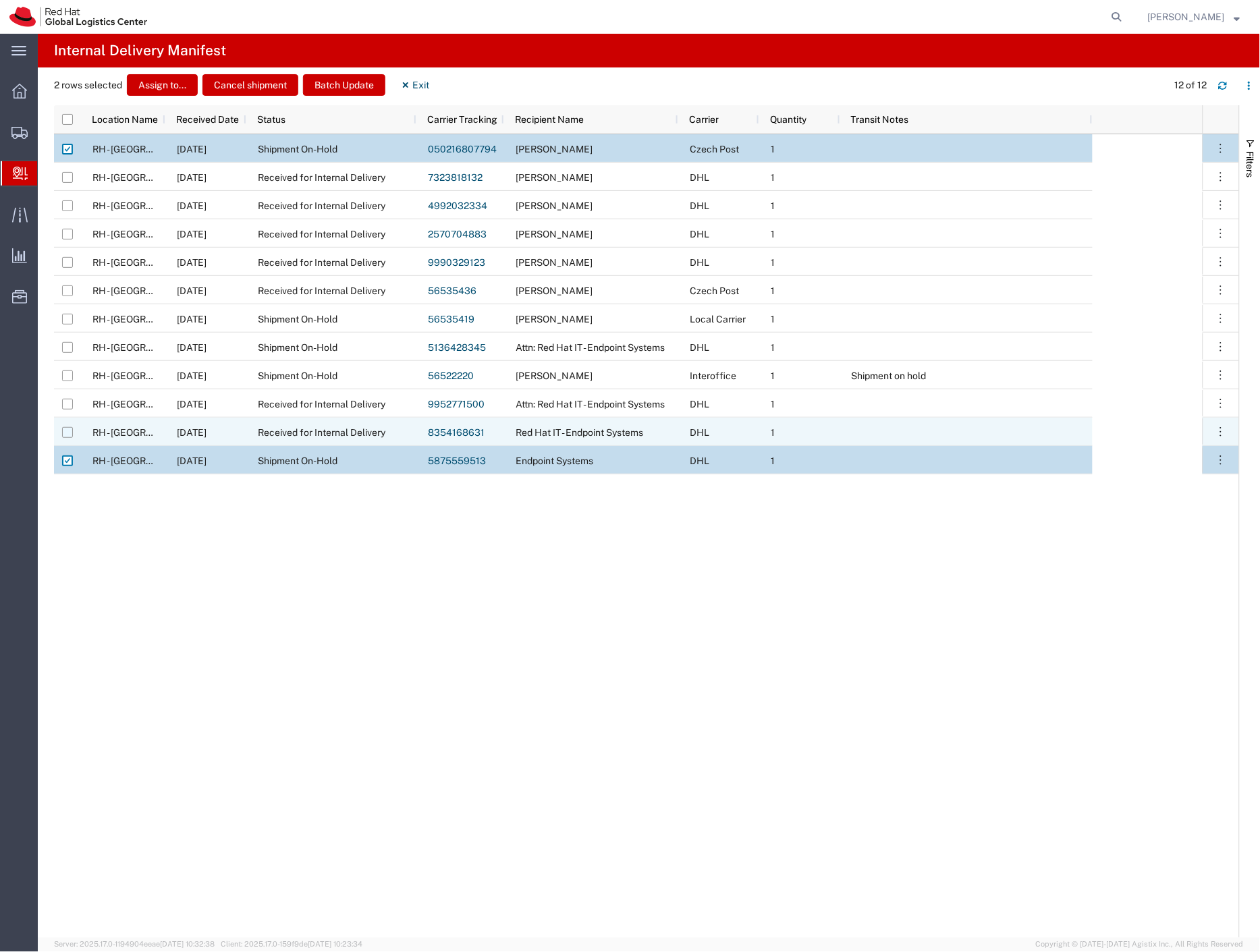
click at [70, 434] on input "Press Space to toggle row selection (unchecked)" at bounding box center [68, 432] width 11 height 11
checkbox input "true"
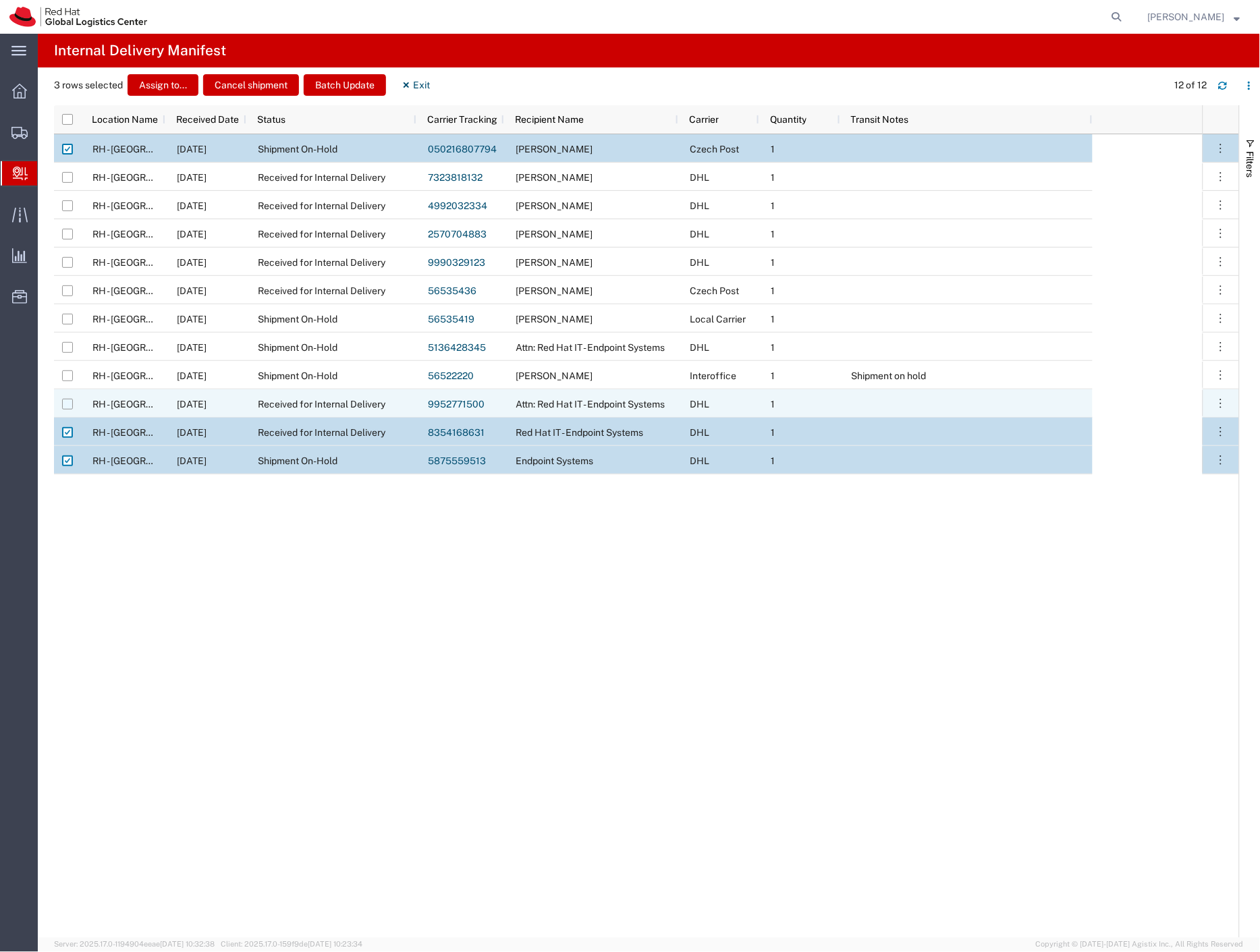
click at [66, 403] on input "Press Space to toggle row selection (unchecked)" at bounding box center [68, 404] width 11 height 11
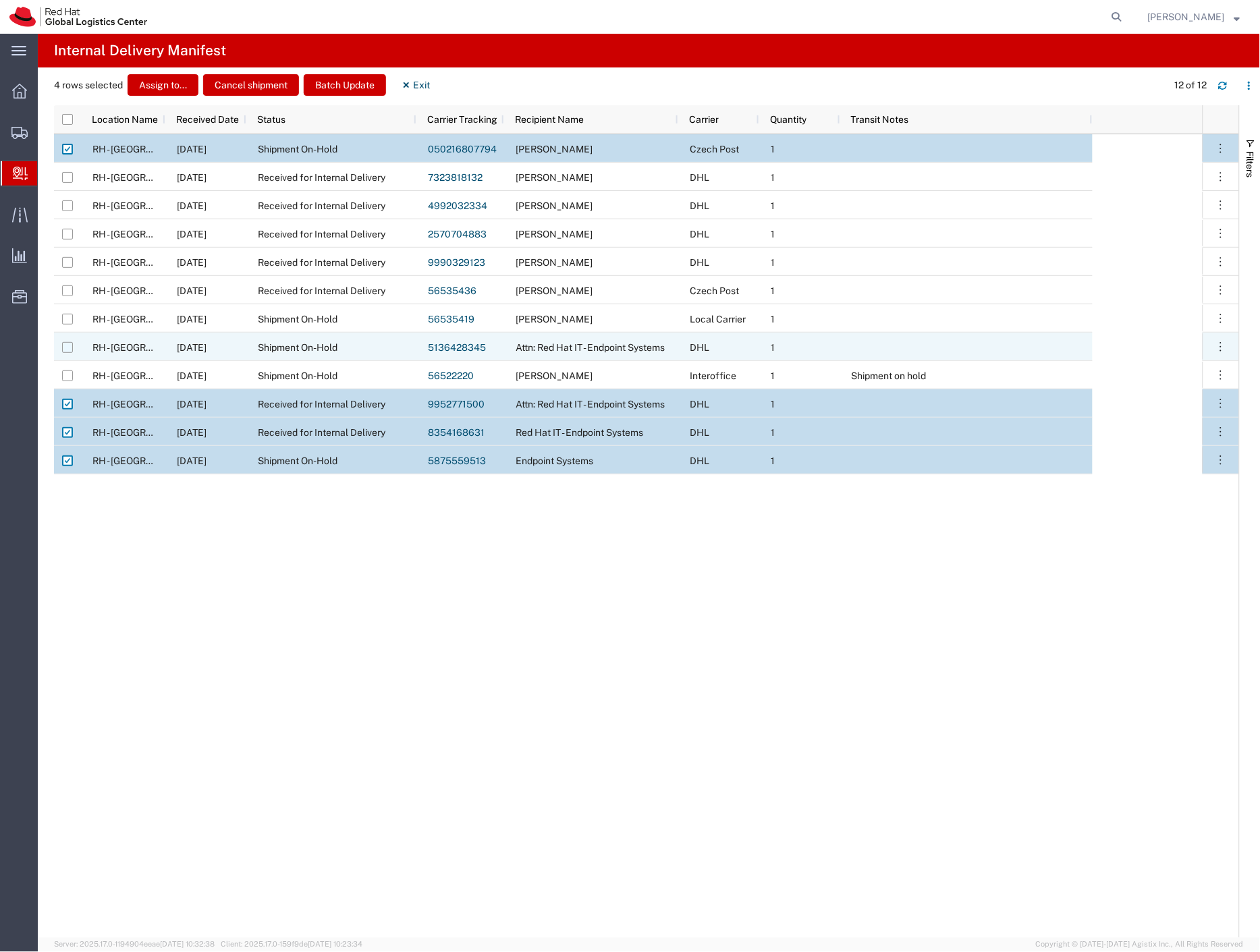
click at [66, 347] on input "Press Space to toggle row selection (unchecked)" at bounding box center [68, 348] width 11 height 11
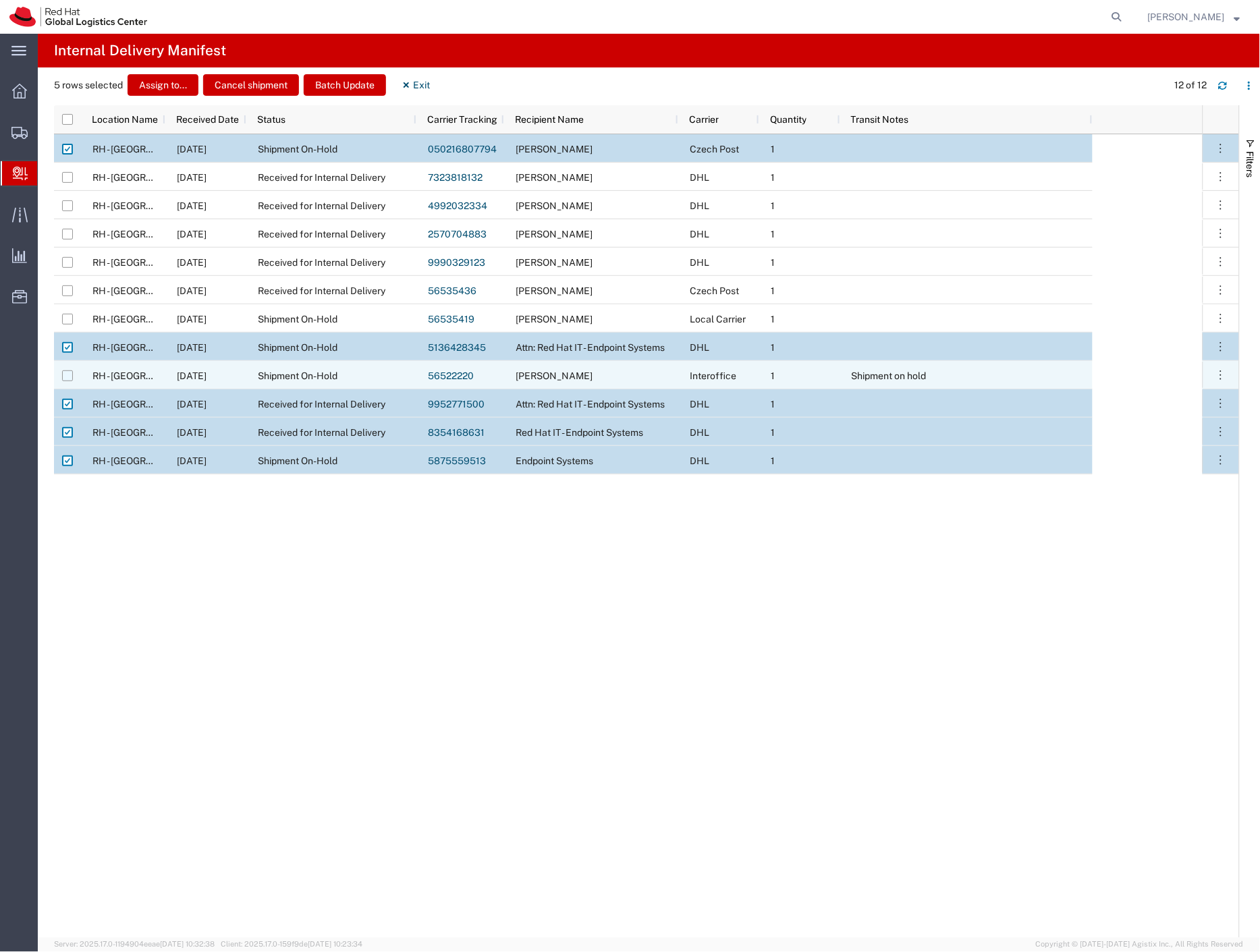
click at [69, 373] on input "Press Space to toggle row selection (unchecked)" at bounding box center [68, 376] width 11 height 11
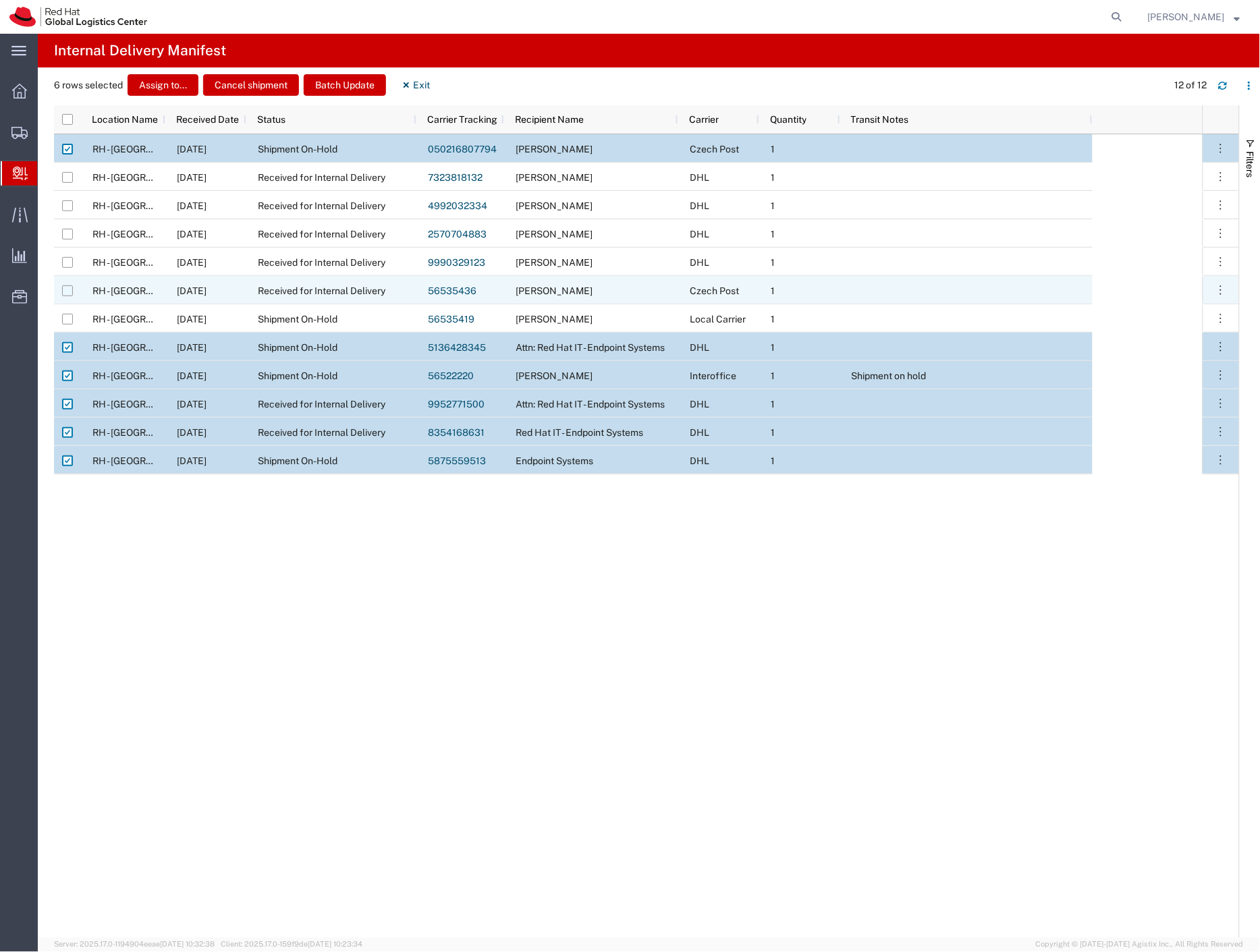
click at [70, 291] on input "Press Space to toggle row selection (unchecked)" at bounding box center [68, 290] width 11 height 11
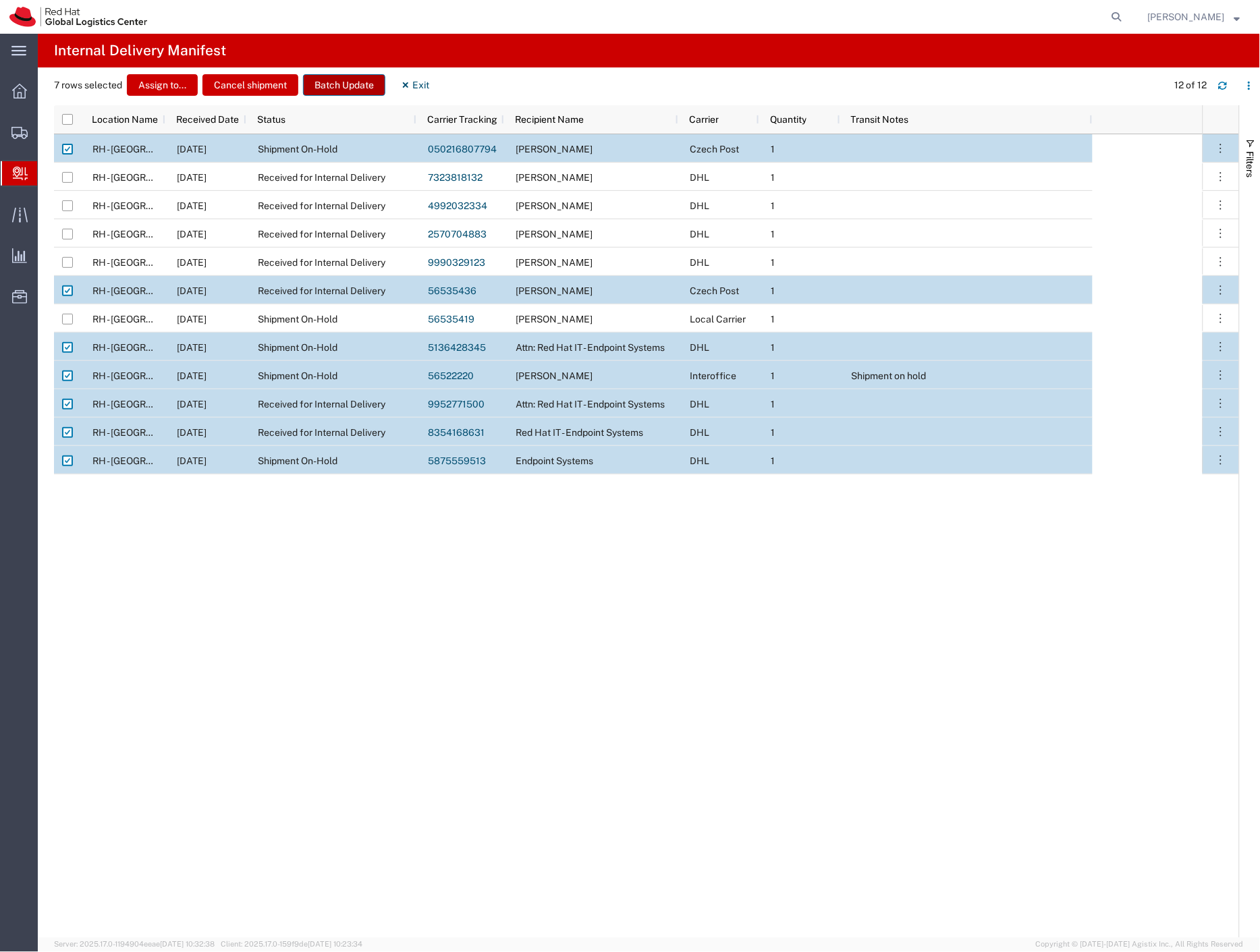
click at [334, 85] on button "Batch Update" at bounding box center [344, 84] width 83 height 22
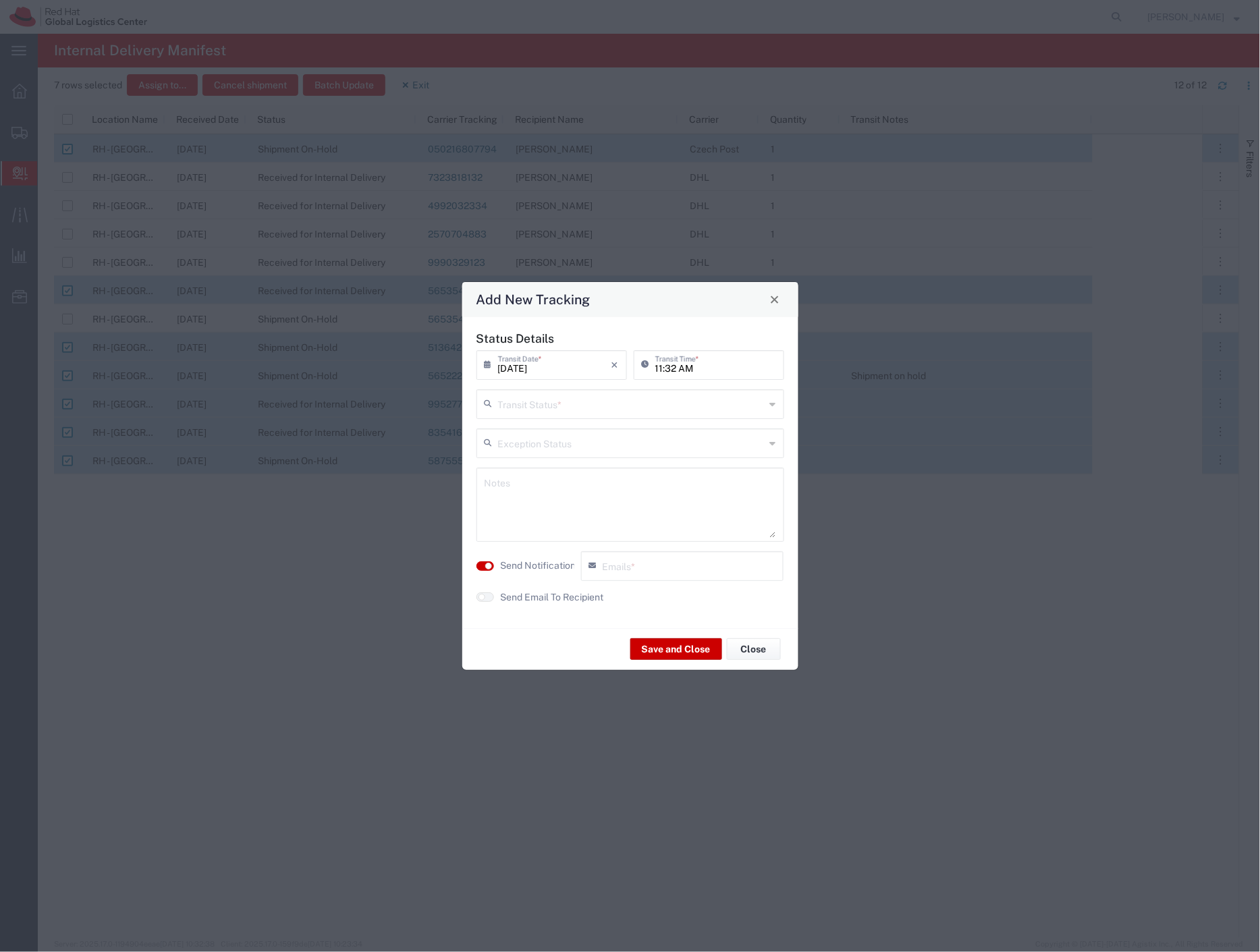
click at [537, 406] on input "text" at bounding box center [632, 403] width 267 height 24
click at [529, 426] on span "Delivery Confirmation" at bounding box center [630, 434] width 305 height 21
click at [536, 557] on agx-switch-control "Send Notification" at bounding box center [525, 567] width 105 height 30
click at [552, 568] on label "Send Notification" at bounding box center [538, 566] width 76 height 14
click at [680, 643] on button "Save and Close" at bounding box center [676, 648] width 92 height 22
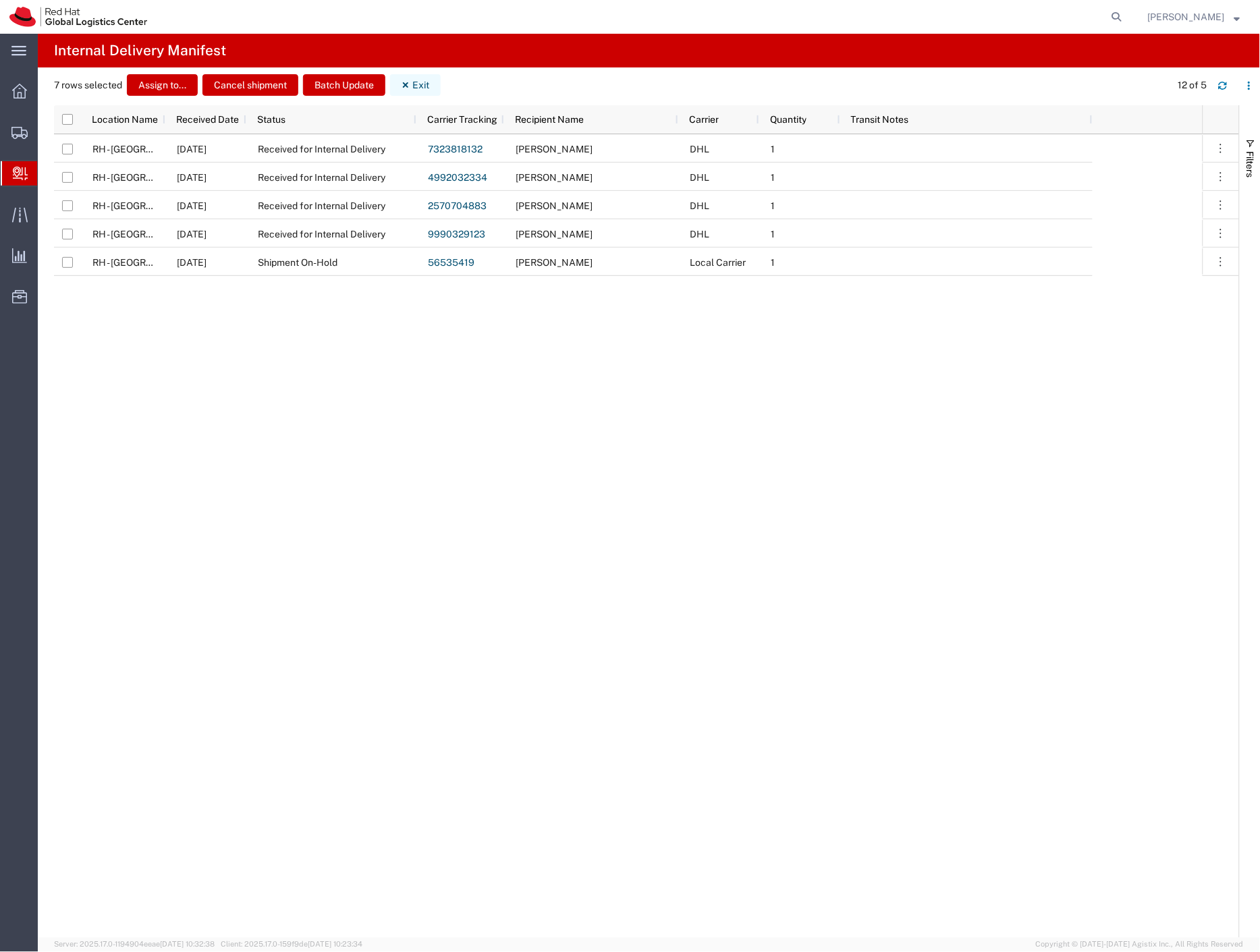
click at [404, 83] on icon "button" at bounding box center [406, 84] width 10 height 10
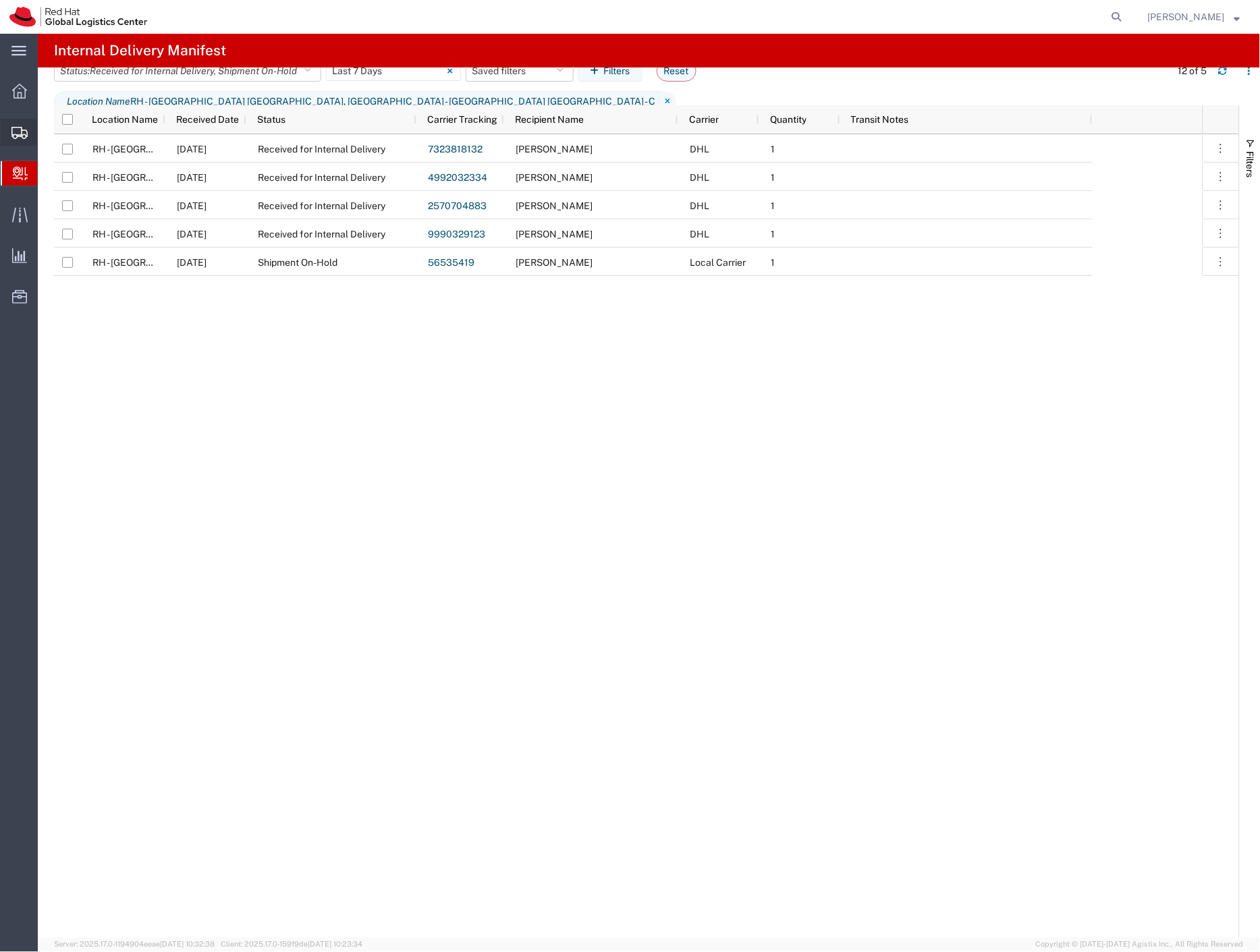
click at [0, 0] on span "Shipment Manager" at bounding box center [0, 0] width 0 height 0
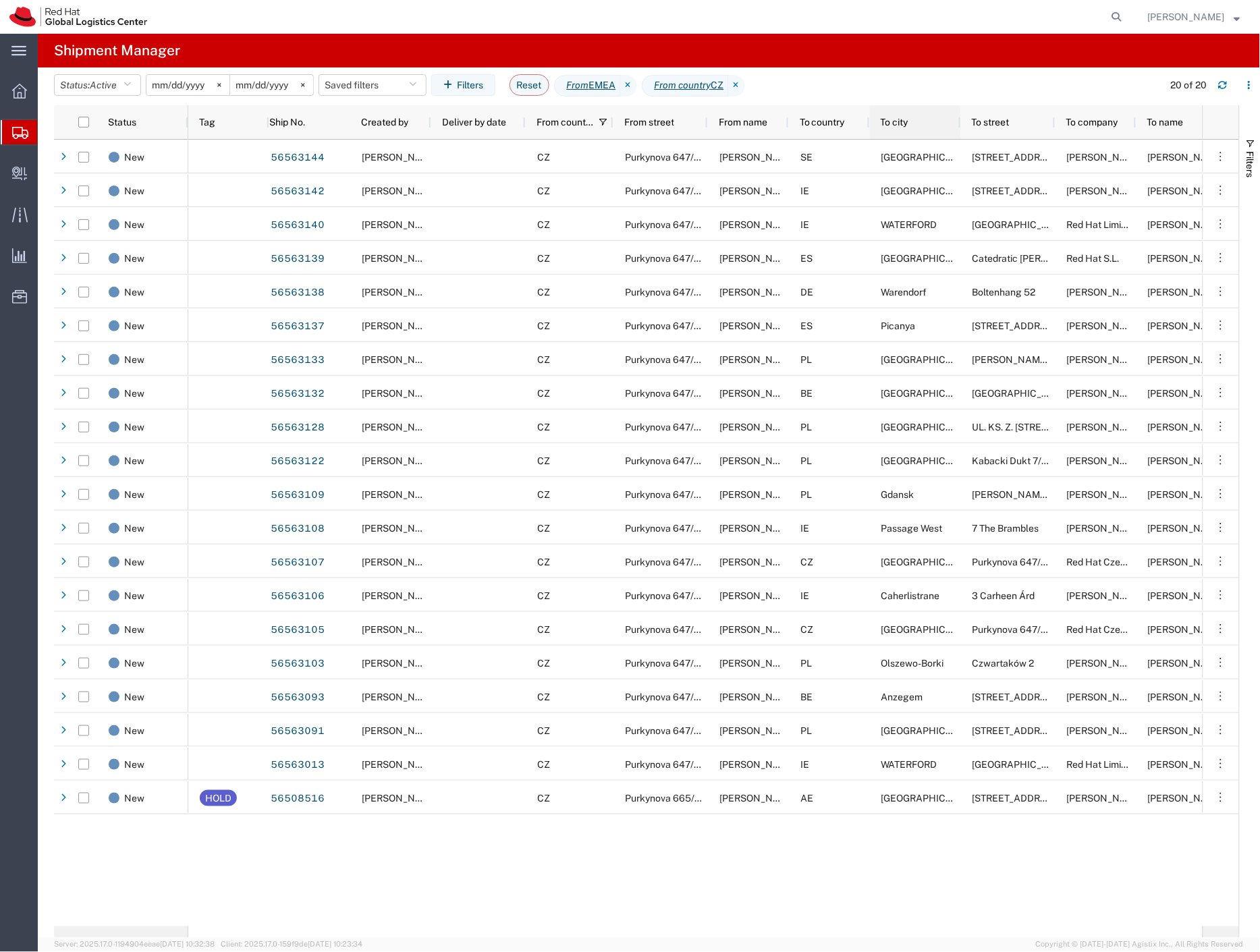
click at [896, 120] on span "To city" at bounding box center [894, 122] width 27 height 11
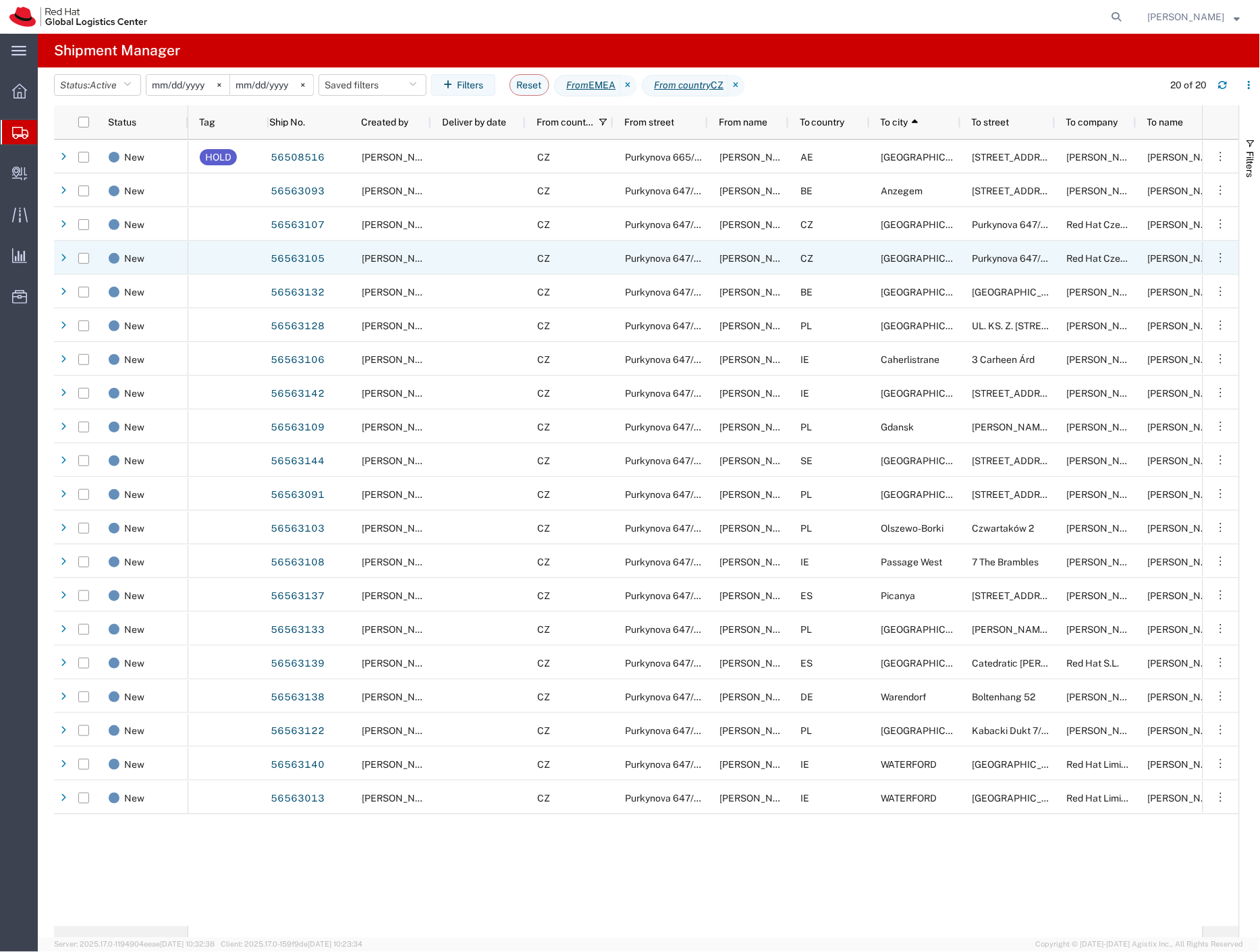
click at [84, 260] on input "Press Space to toggle row selection (unchecked)" at bounding box center [84, 259] width 11 height 11
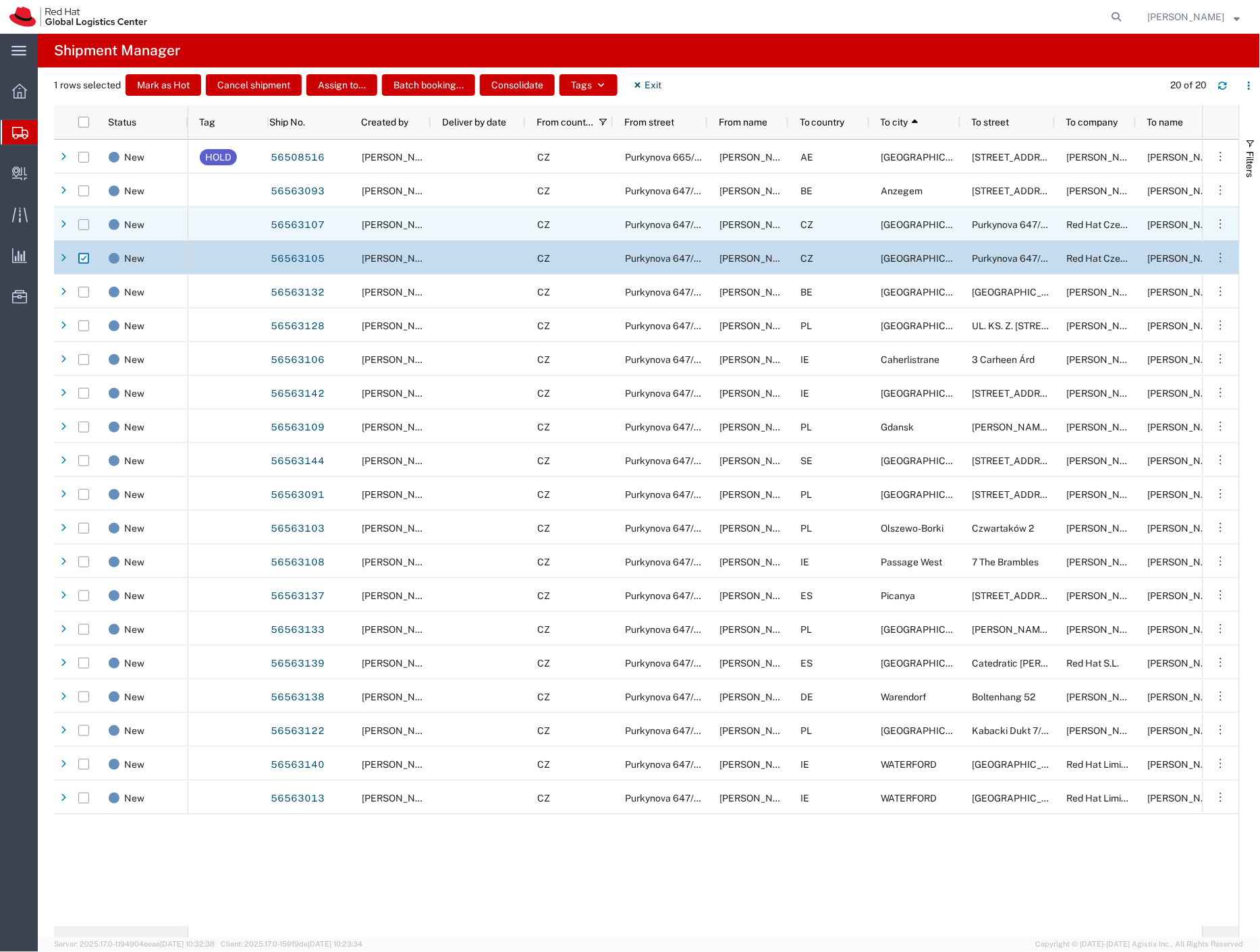
click at [84, 226] on input "Press Space to toggle row selection (unchecked)" at bounding box center [84, 224] width 11 height 11
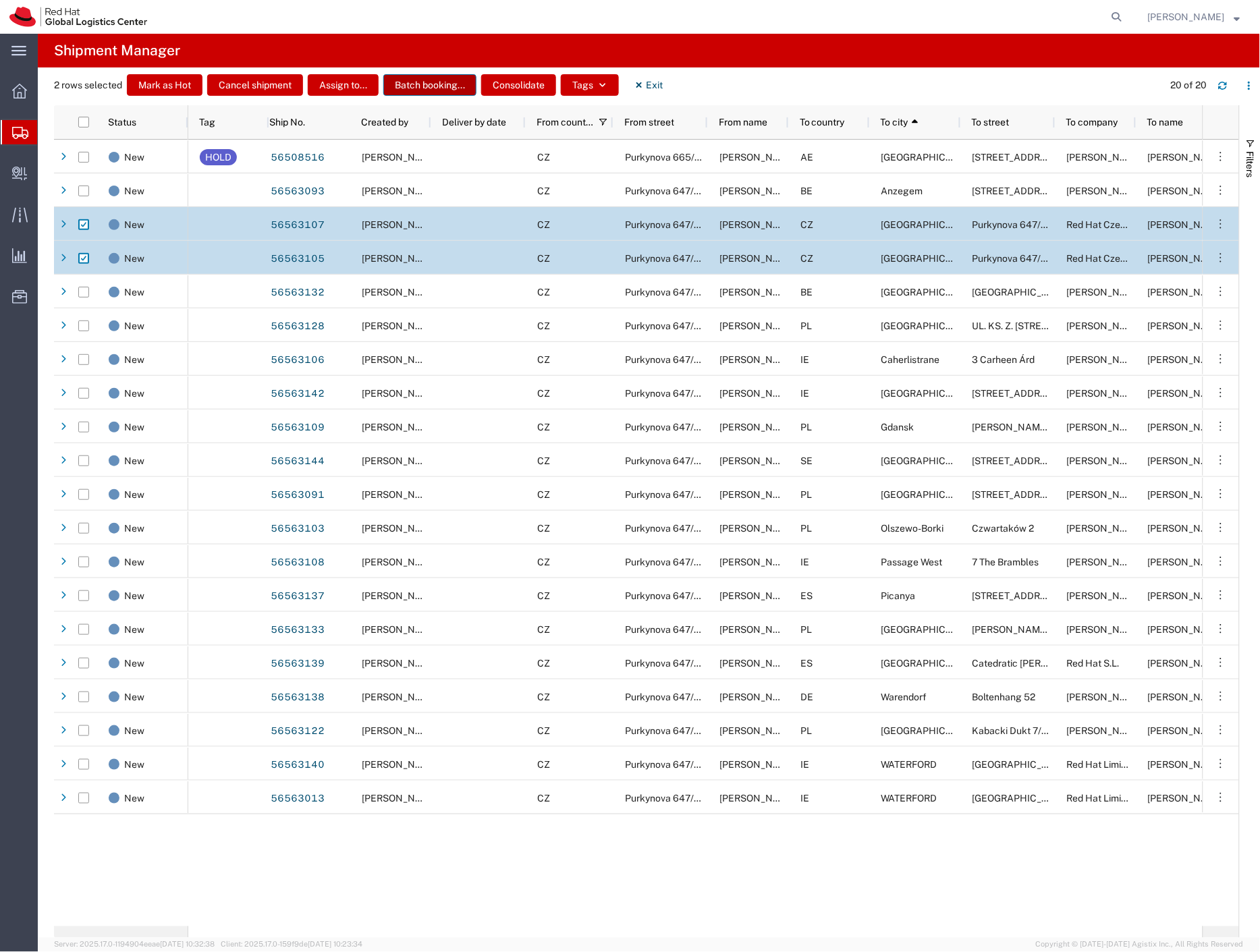
click at [451, 83] on button "Batch booking..." at bounding box center [430, 84] width 93 height 22
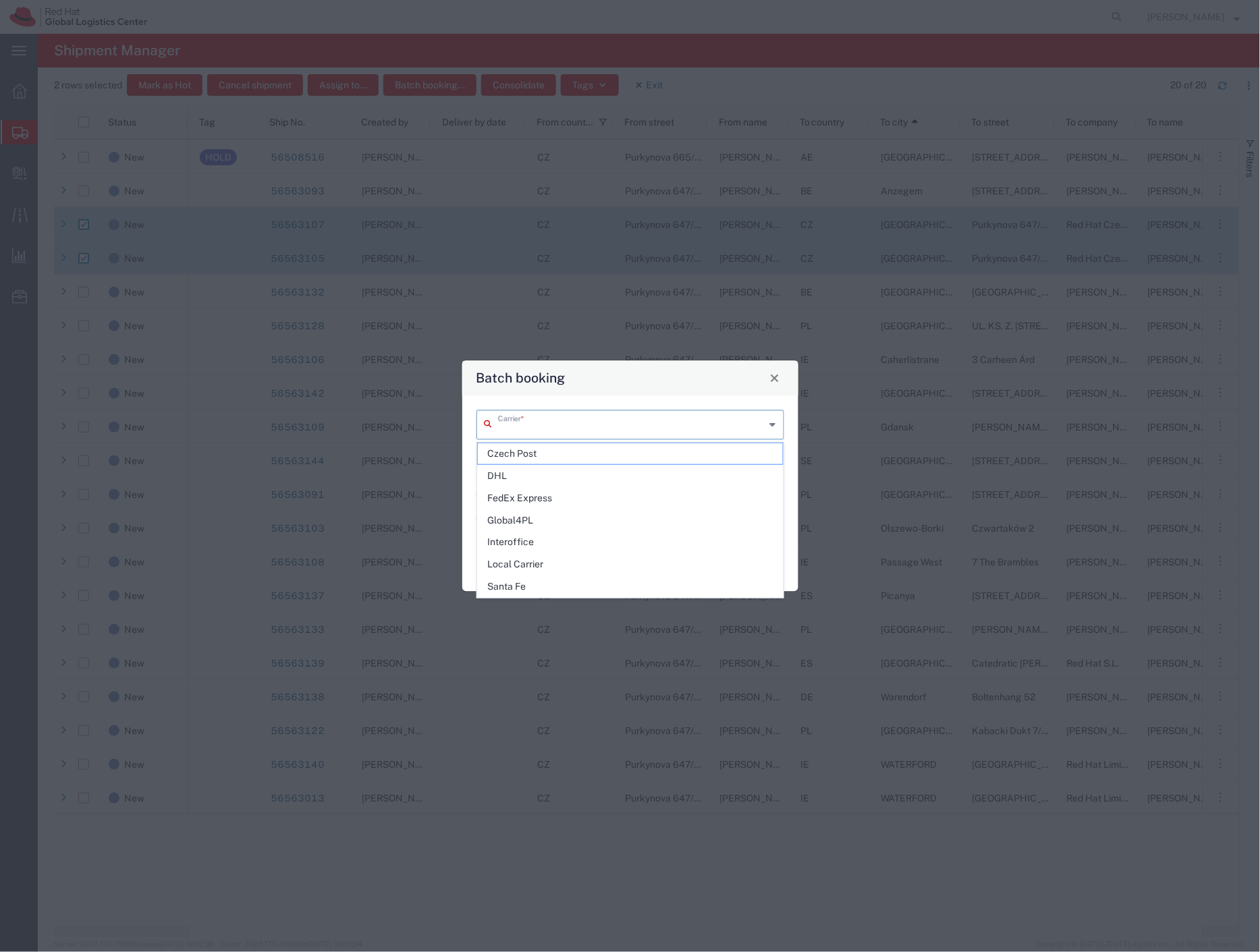
click at [550, 419] on input "text" at bounding box center [632, 423] width 267 height 24
click at [548, 541] on span "Interoffice" at bounding box center [630, 542] width 305 height 21
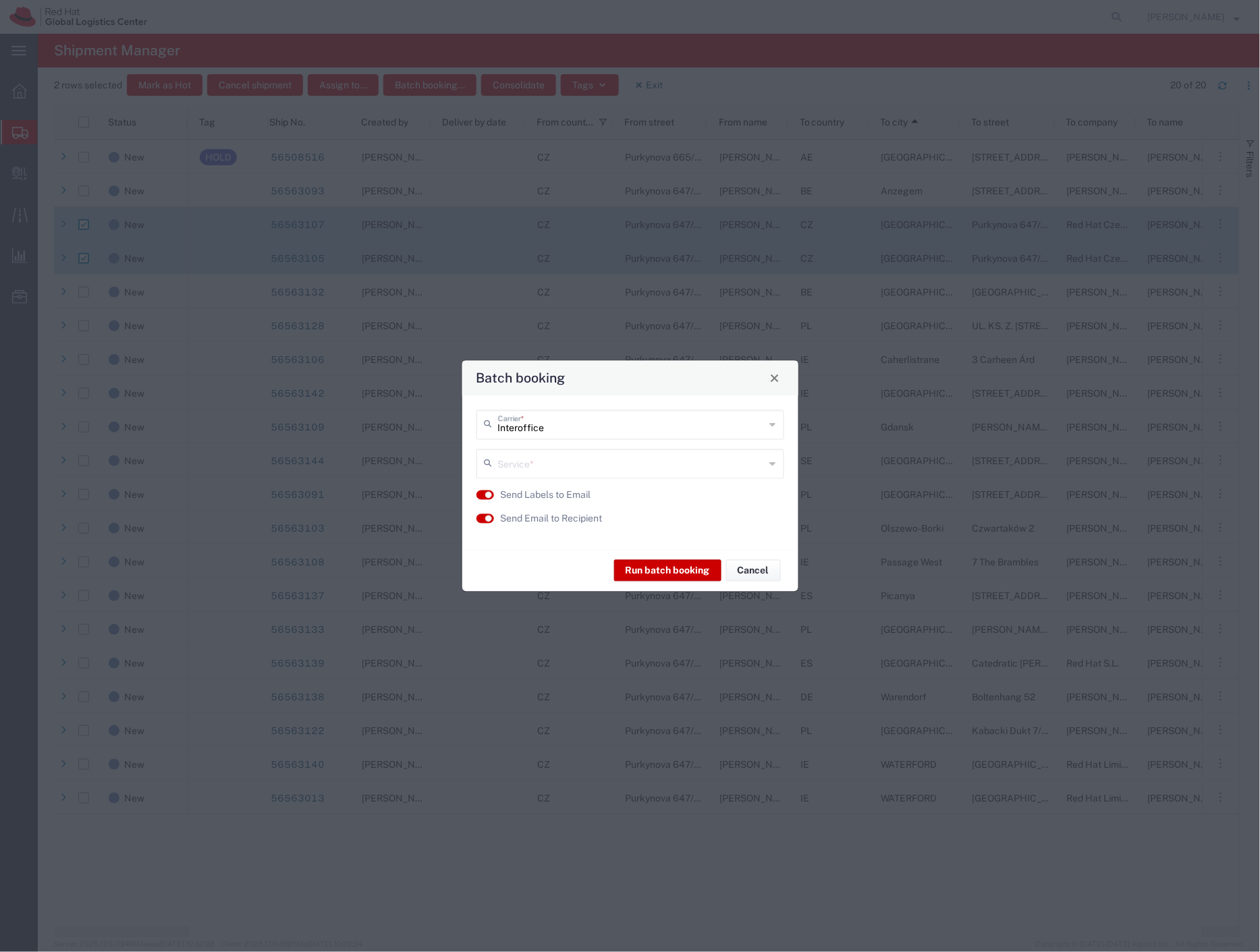
click at [528, 458] on input "text" at bounding box center [632, 462] width 267 height 24
click at [530, 496] on span "IO_Ground" at bounding box center [630, 493] width 305 height 21
click at [539, 522] on label "Send Email to Recipient" at bounding box center [552, 518] width 102 height 14
click at [648, 571] on button "Run batch booking" at bounding box center [668, 570] width 107 height 22
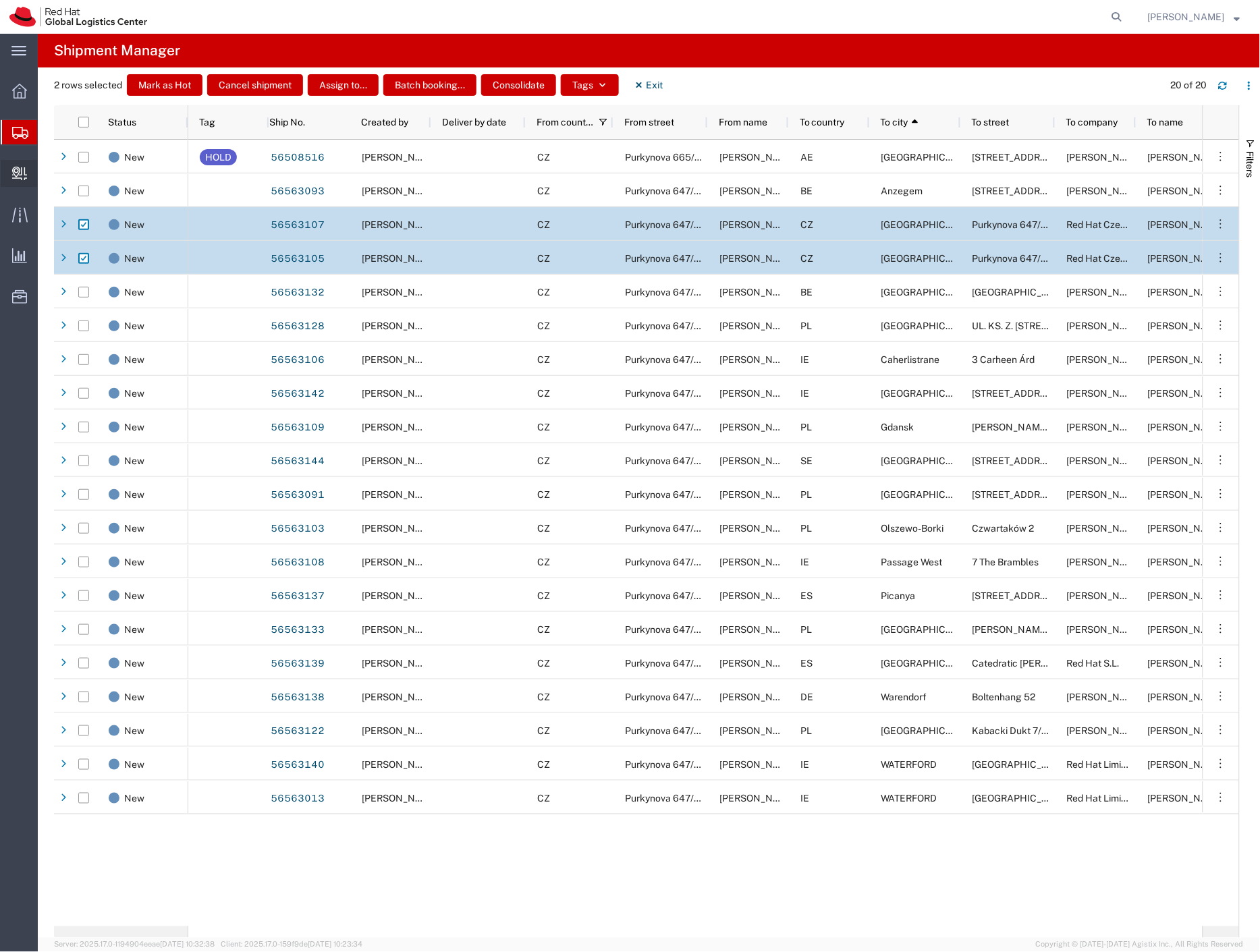
click at [0, 0] on span "Create Delivery" at bounding box center [0, 0] width 0 height 0
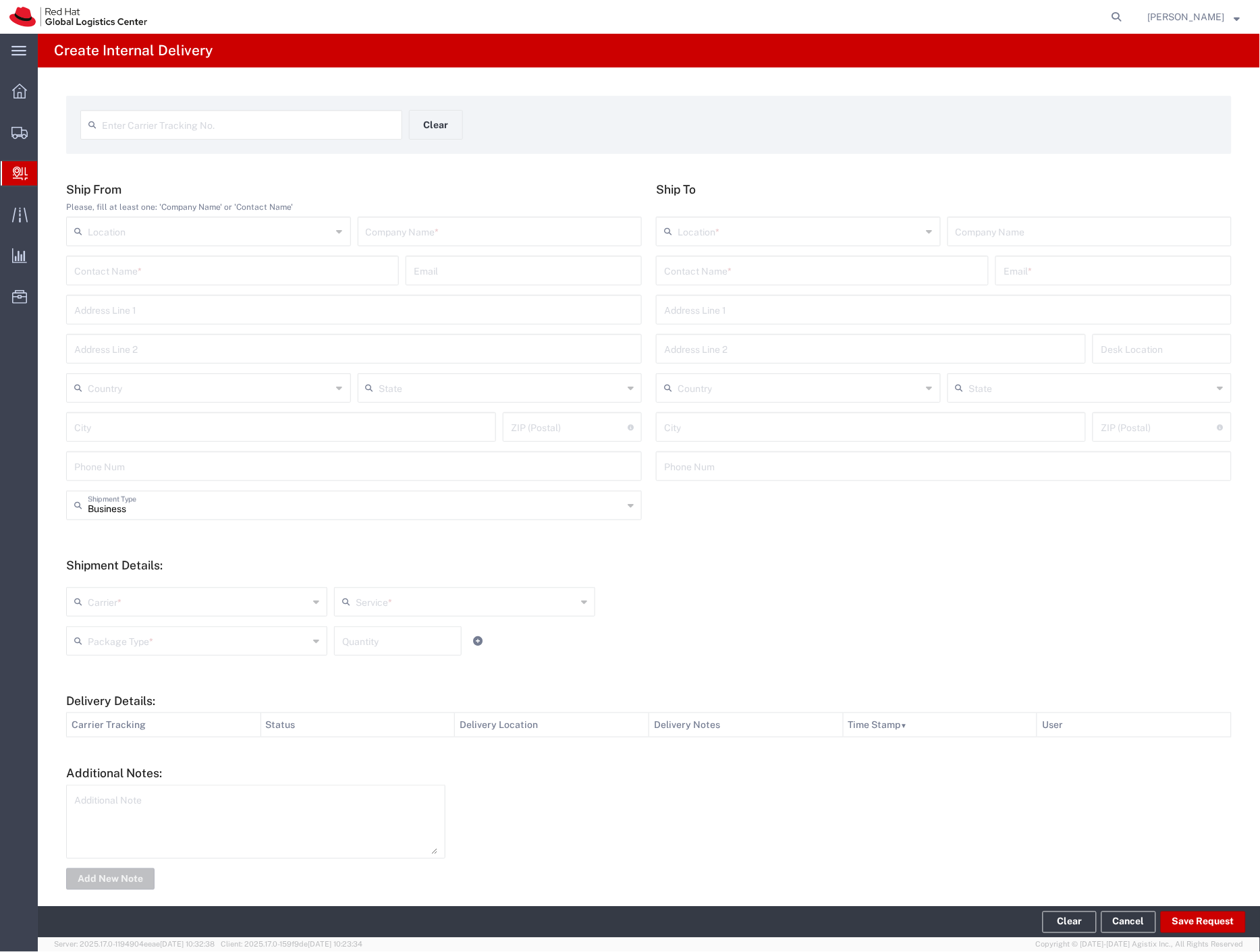
click at [226, 119] on input "text" at bounding box center [248, 123] width 292 height 24
paste input "56563107"
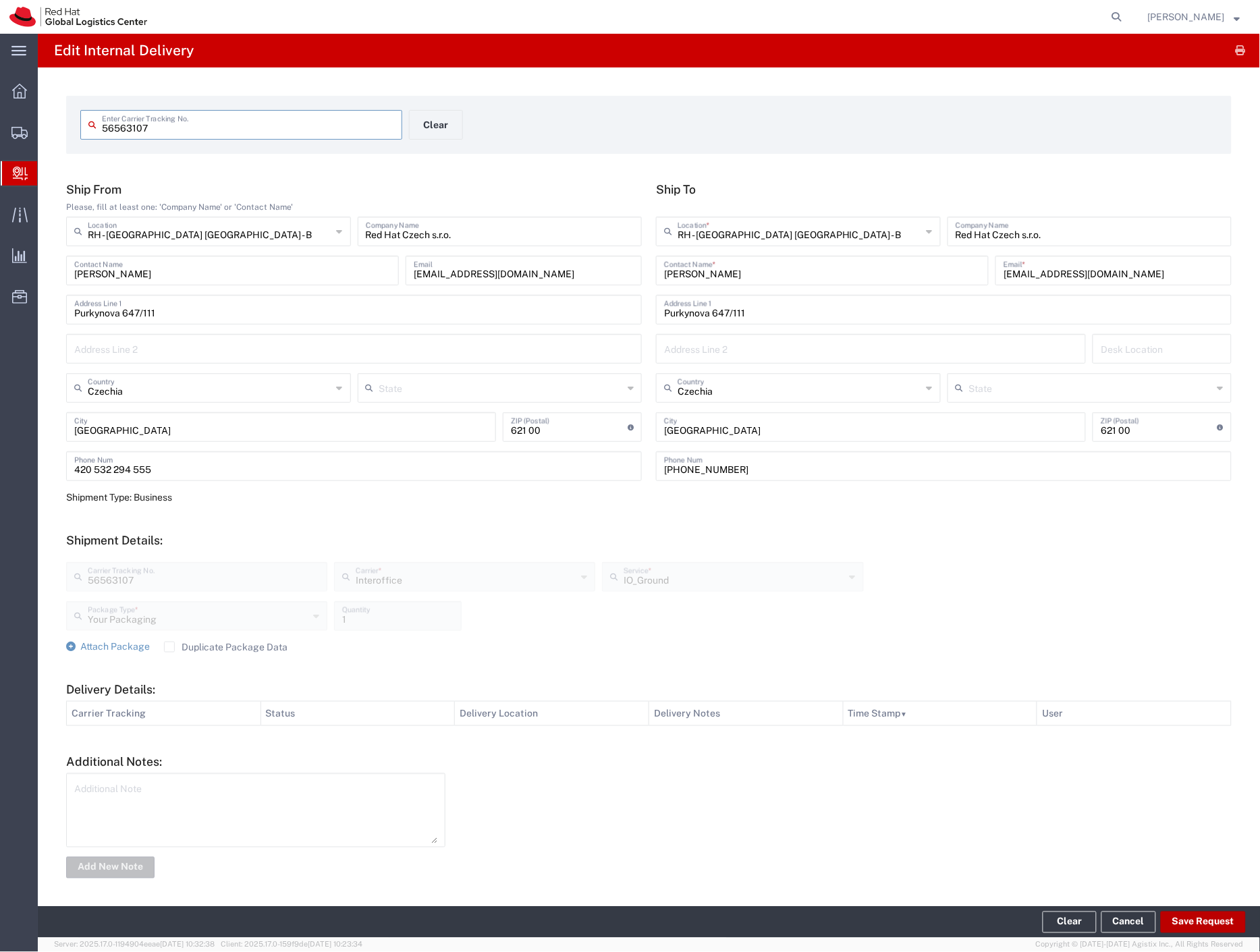
click at [1186, 927] on button "Save Request" at bounding box center [1203, 922] width 85 height 22
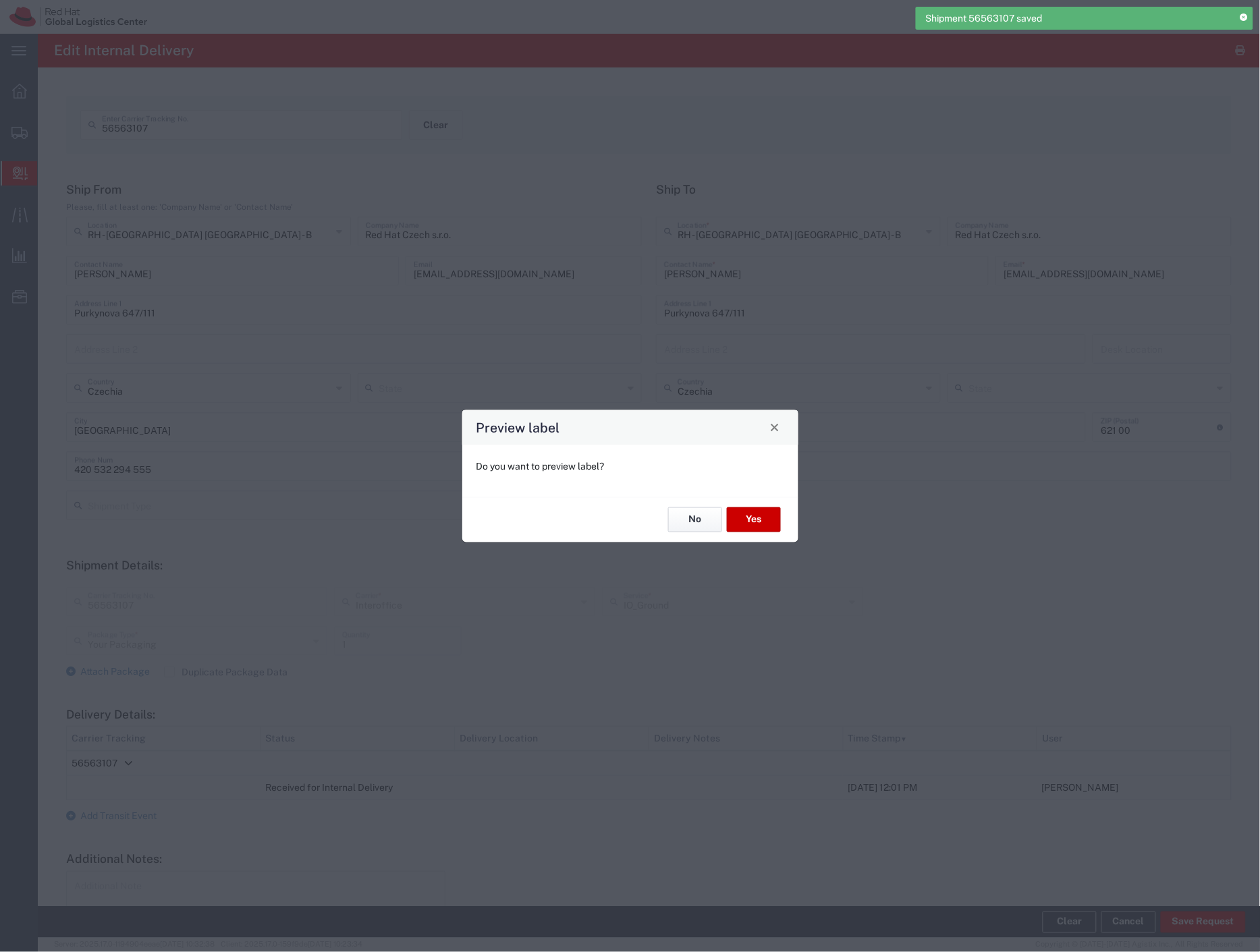
click at [706, 521] on button "No" at bounding box center [694, 520] width 54 height 25
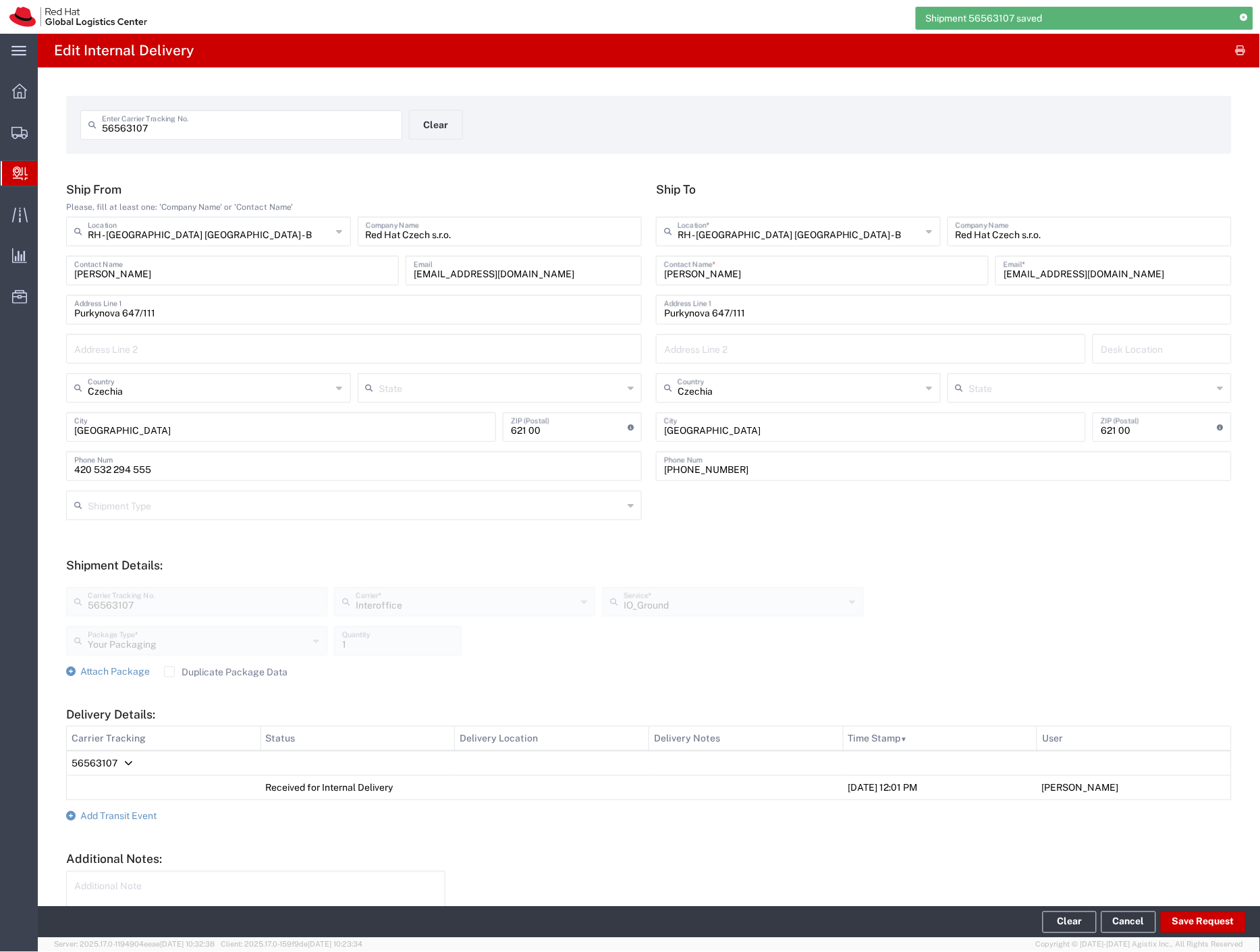
click at [261, 133] on input "56563107" at bounding box center [248, 123] width 292 height 24
paste input "5"
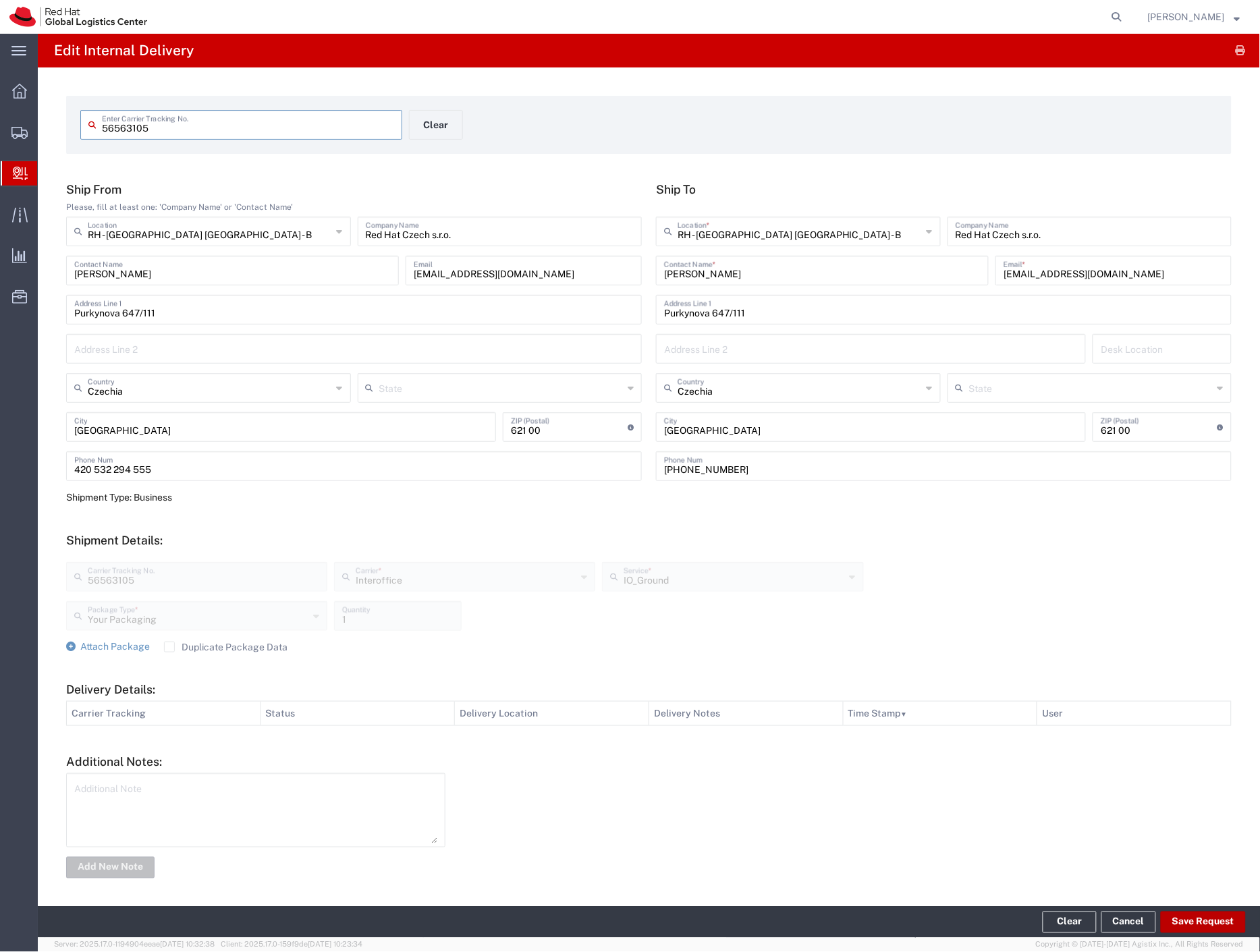
click at [1203, 915] on button "Save Request" at bounding box center [1203, 922] width 85 height 22
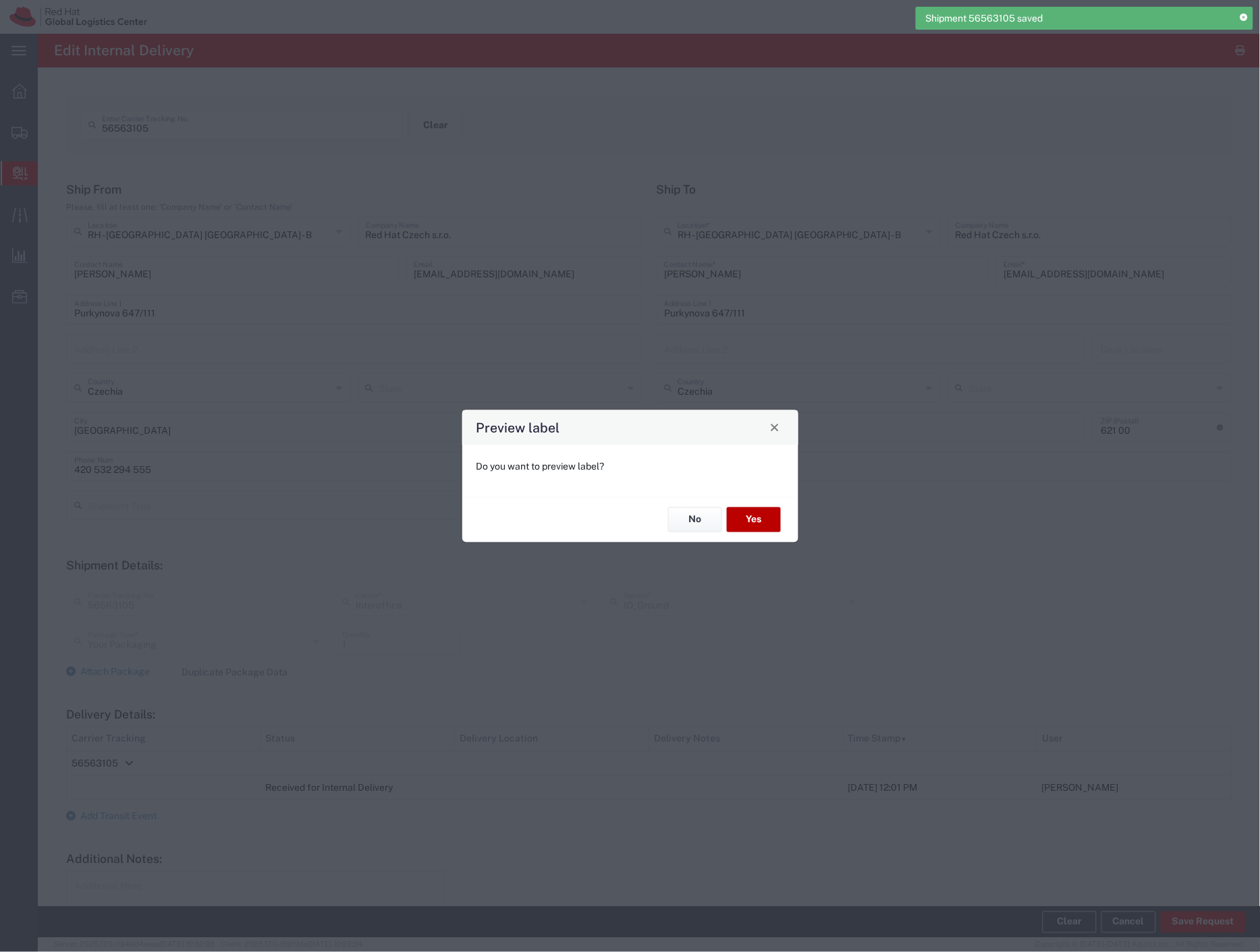
click at [763, 521] on button "Yes" at bounding box center [753, 520] width 54 height 25
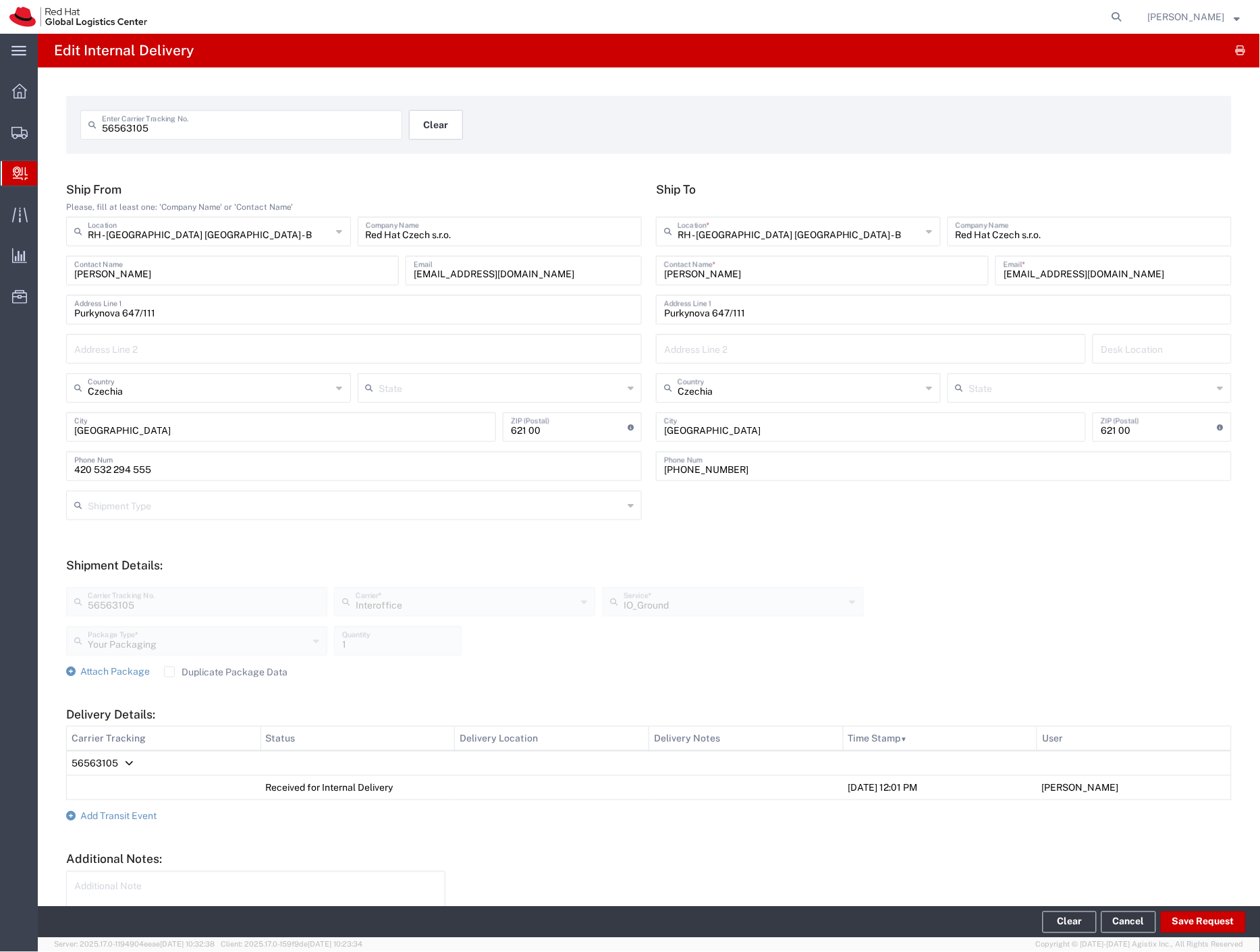
click at [436, 128] on button "Clear" at bounding box center [436, 125] width 54 height 30
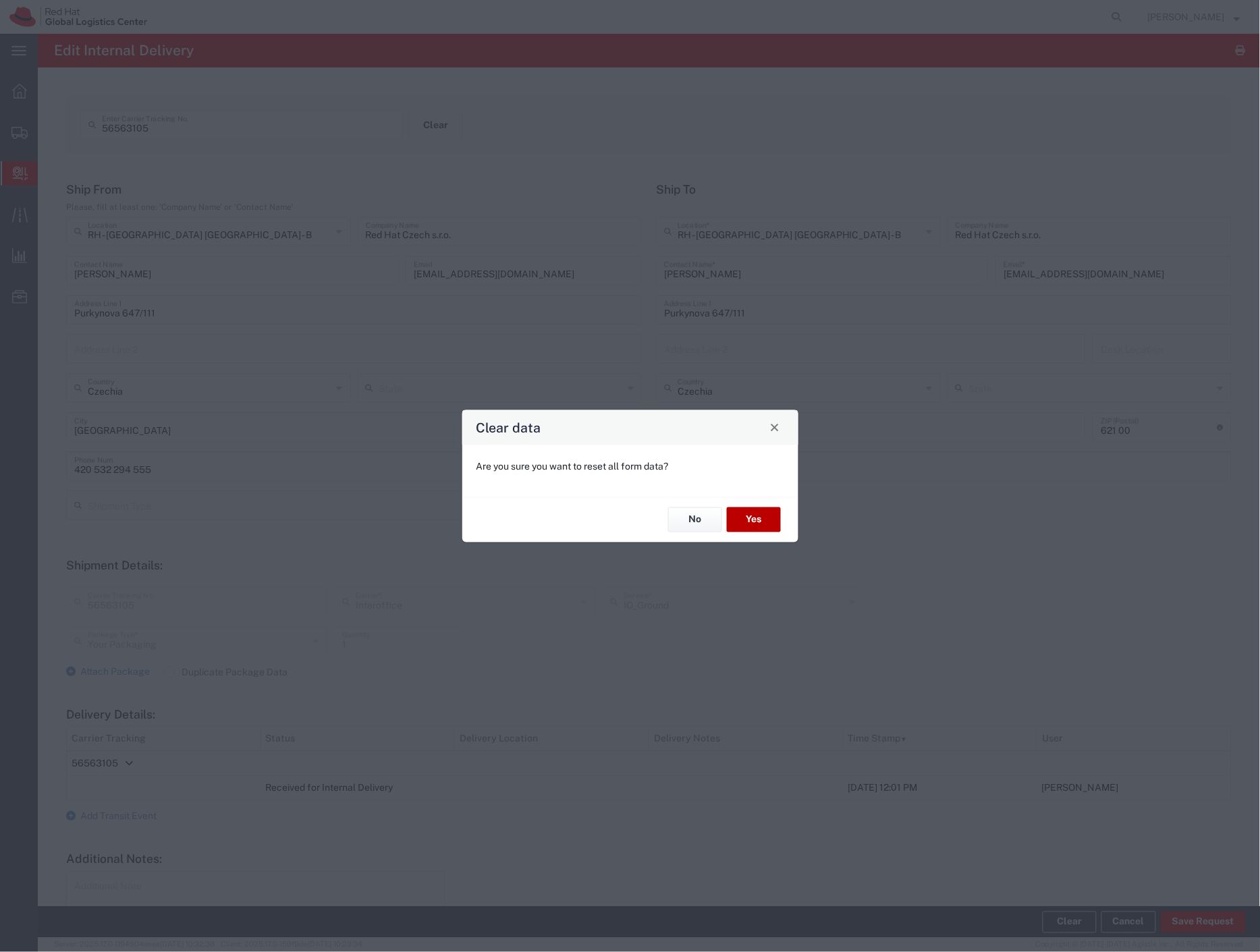
click at [754, 516] on button "Yes" at bounding box center [753, 520] width 54 height 25
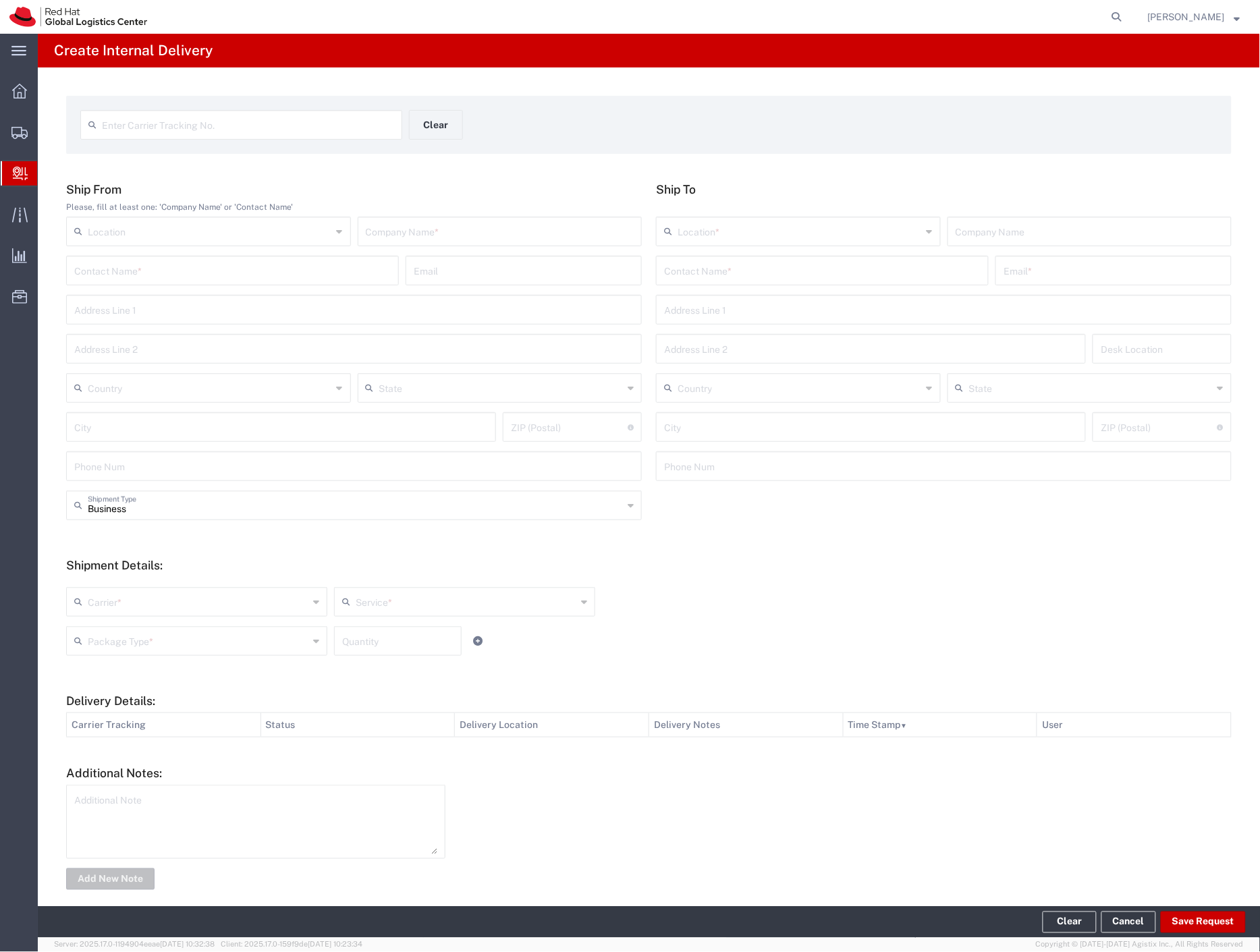
click at [251, 123] on input "text" at bounding box center [248, 123] width 292 height 24
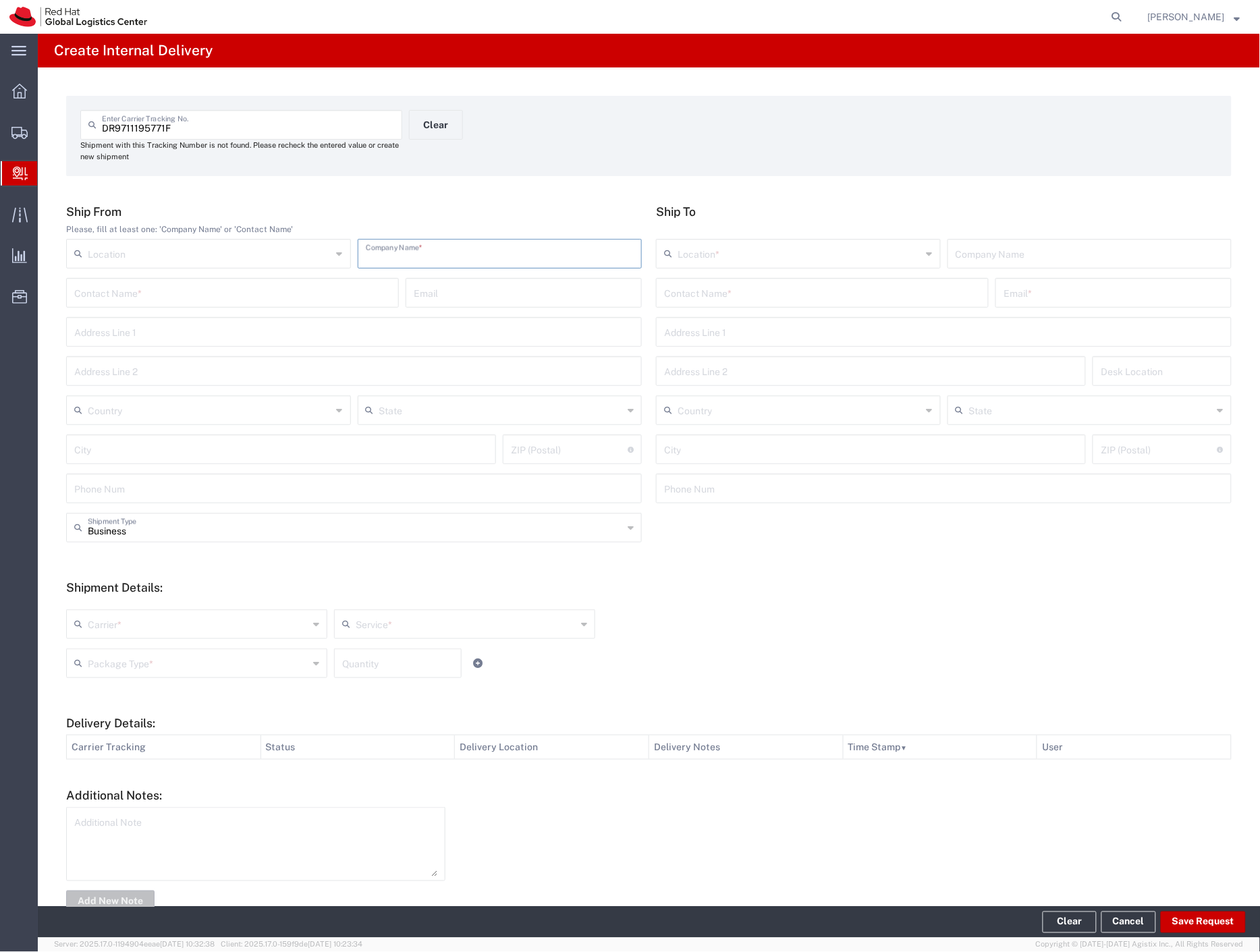
click at [383, 251] on input "text" at bounding box center [500, 253] width 268 height 24
click at [744, 292] on input "text" at bounding box center [823, 291] width 317 height 24
click at [766, 338] on p "Purkynova 665/115, FLEX, [GEOGRAPHIC_DATA], 621 00, [GEOGRAPHIC_DATA]" at bounding box center [822, 342] width 315 height 17
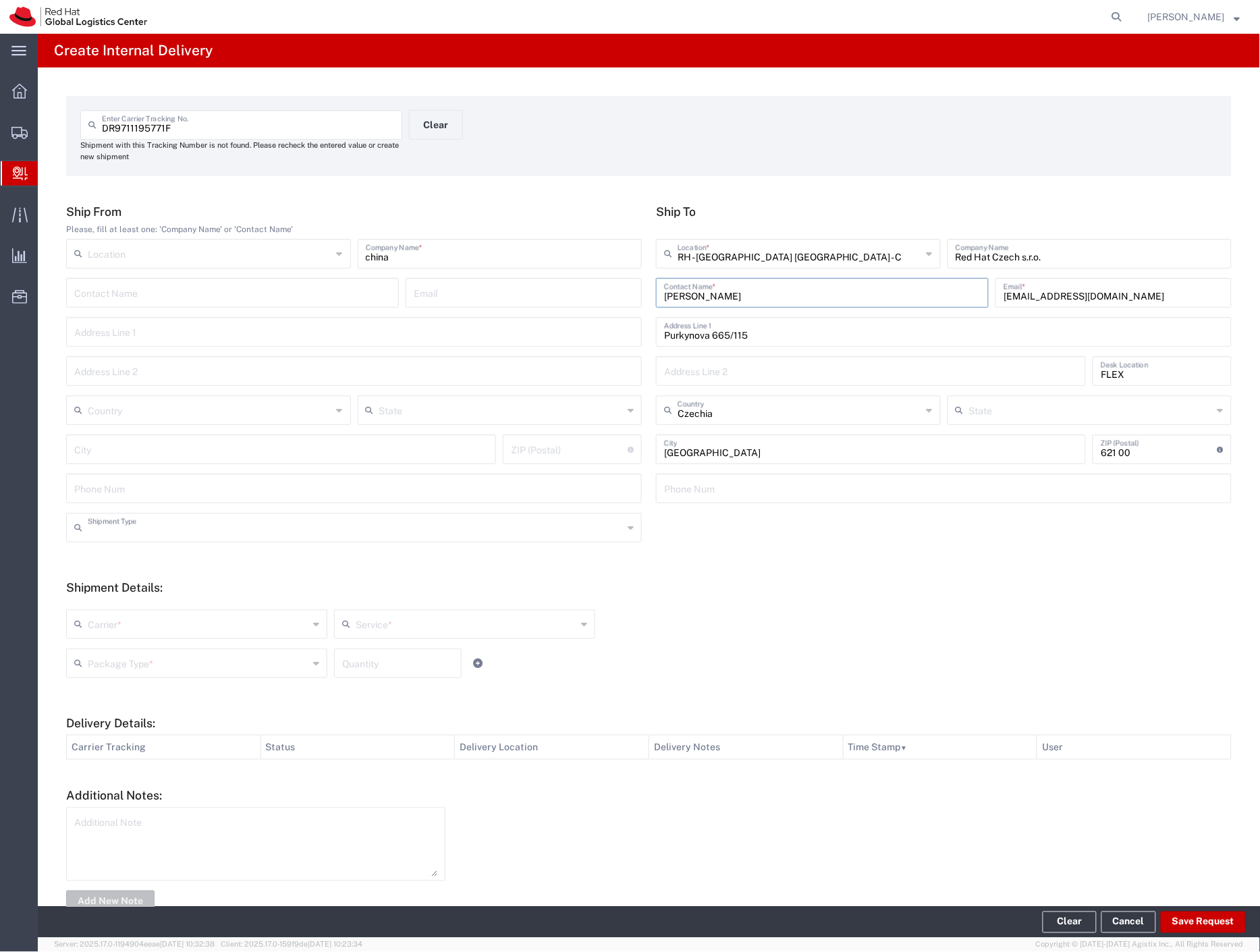
click at [161, 534] on input "text" at bounding box center [355, 526] width 535 height 24
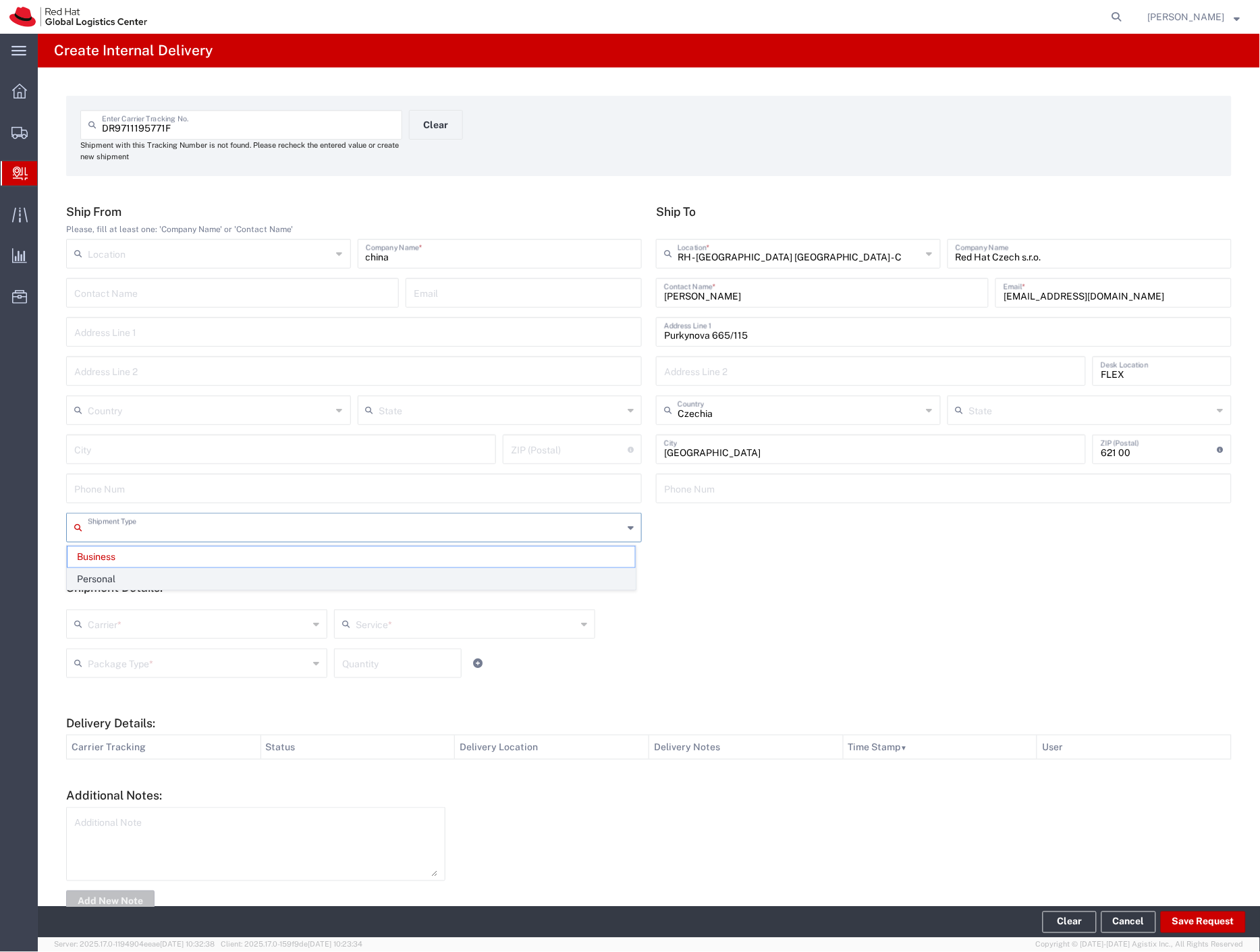
click at [128, 582] on span "Personal" at bounding box center [351, 579] width 568 height 21
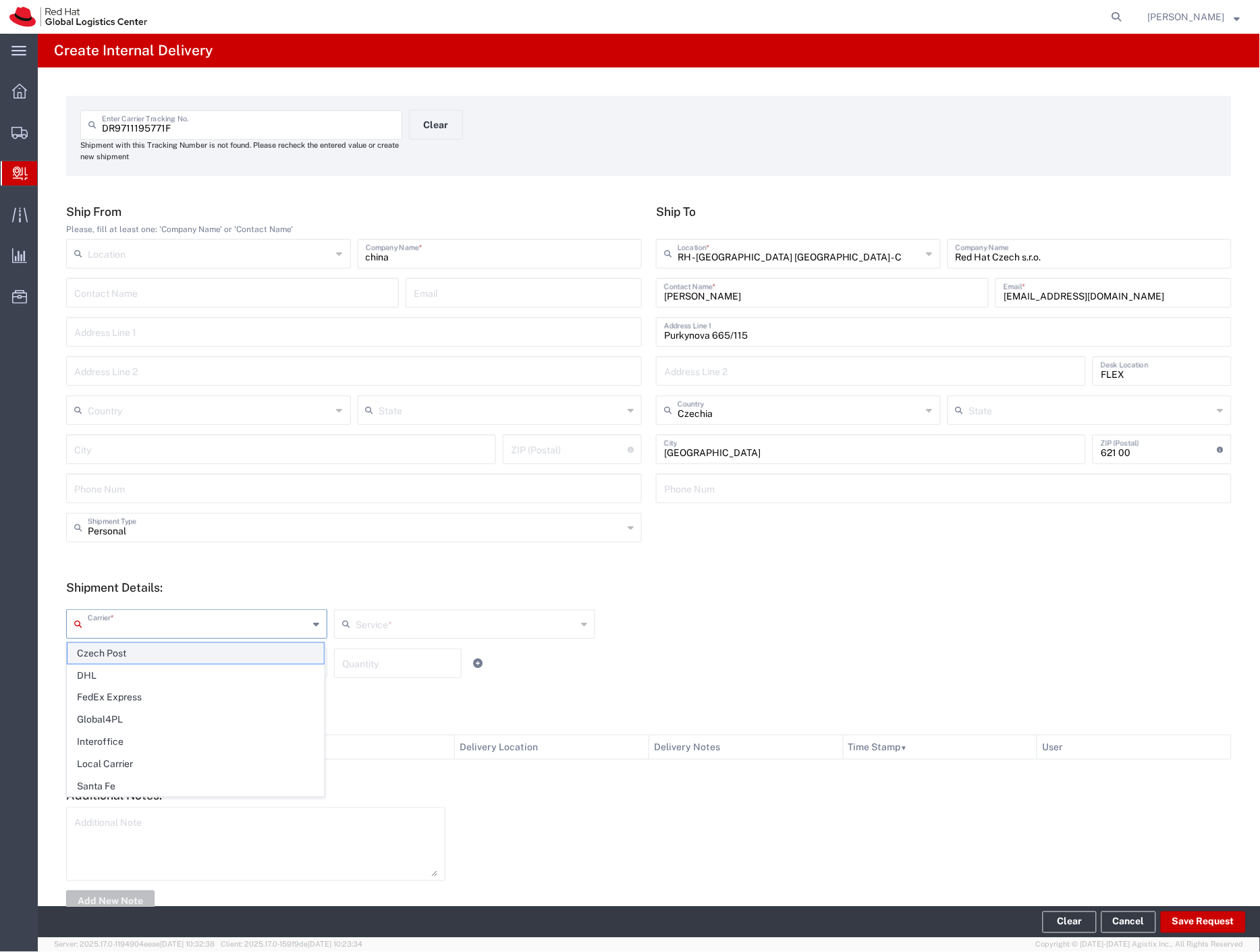
drag, startPoint x: 108, startPoint y: 631, endPoint x: 102, endPoint y: 649, distance: 19.0
click at [106, 634] on input "text" at bounding box center [198, 623] width 221 height 24
click at [101, 655] on span "Czech Post" at bounding box center [195, 654] width 256 height 21
drag, startPoint x: 102, startPoint y: 658, endPoint x: 129, endPoint y: 698, distance: 48.3
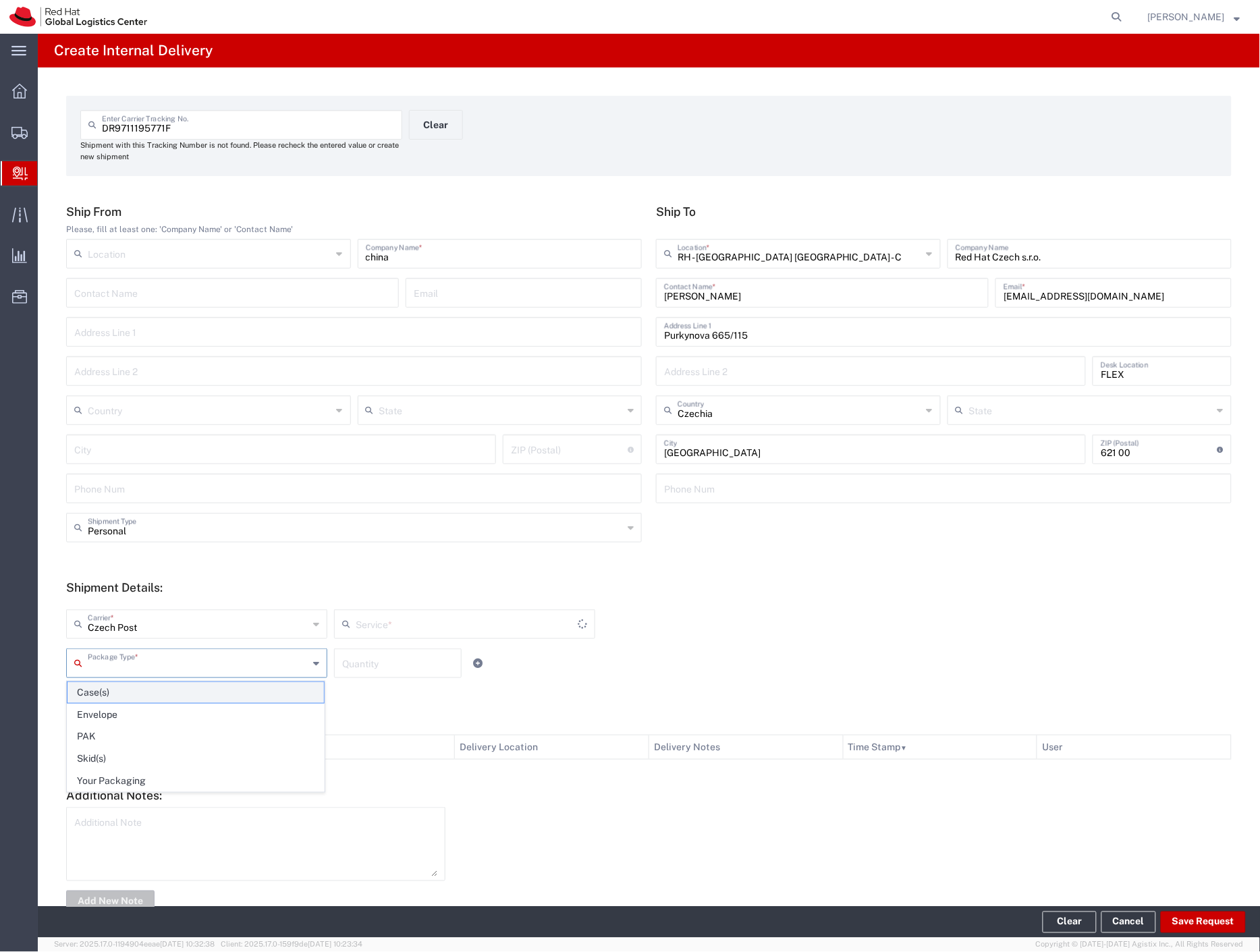
click at [106, 665] on input "text" at bounding box center [198, 662] width 221 height 24
drag, startPoint x: 176, startPoint y: 780, endPoint x: 280, endPoint y: 779, distance: 104.0
click at [176, 779] on span "Your Packaging" at bounding box center [195, 781] width 256 height 21
click at [1189, 925] on button "Save Request" at bounding box center [1203, 922] width 85 height 22
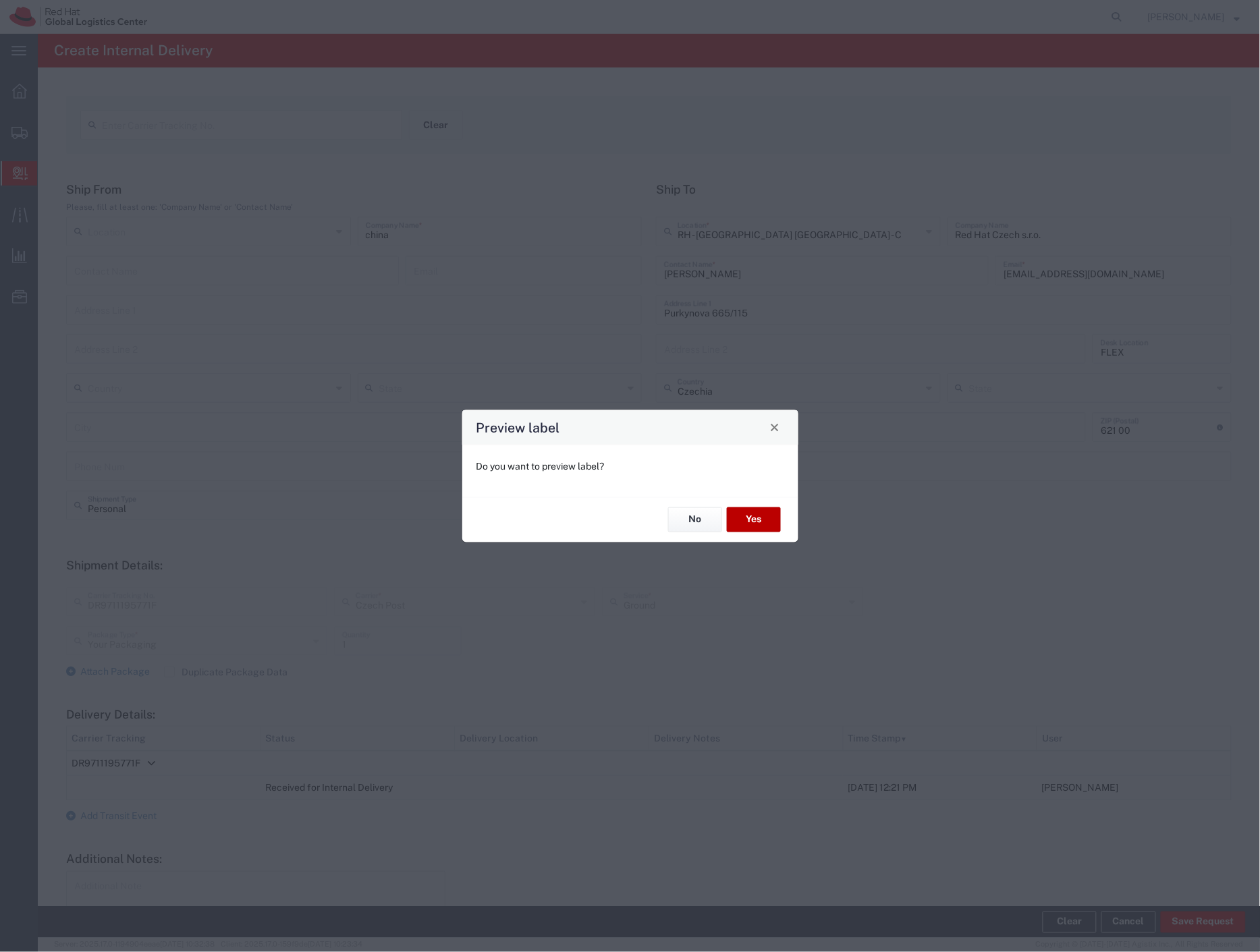
click at [747, 513] on button "Yes" at bounding box center [753, 520] width 54 height 25
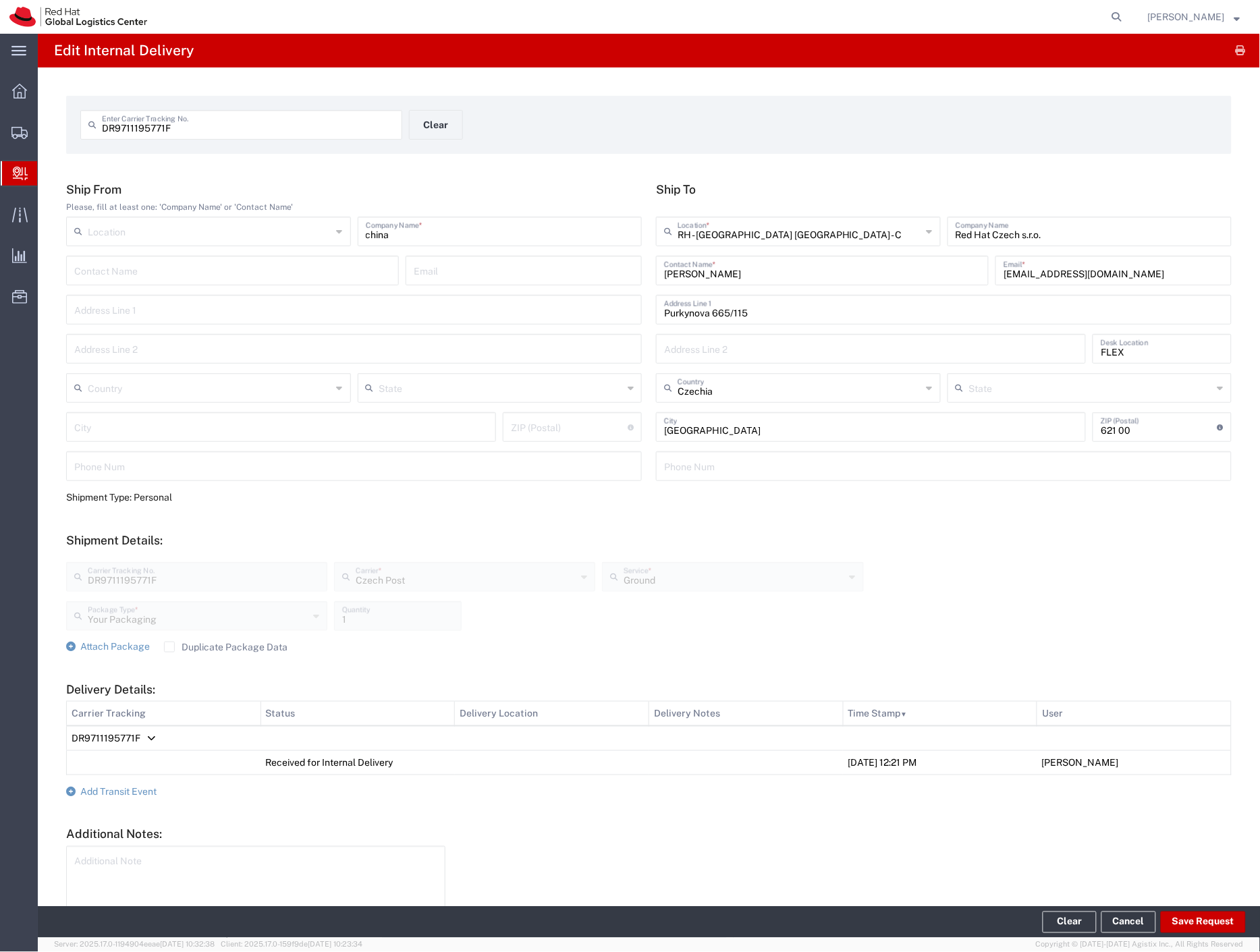
click at [462, 119] on div "DR9711195771F Enter Carrier Tracking No. Clear" at bounding box center [409, 129] width 671 height 39
click at [437, 122] on button "Clear" at bounding box center [436, 125] width 54 height 30
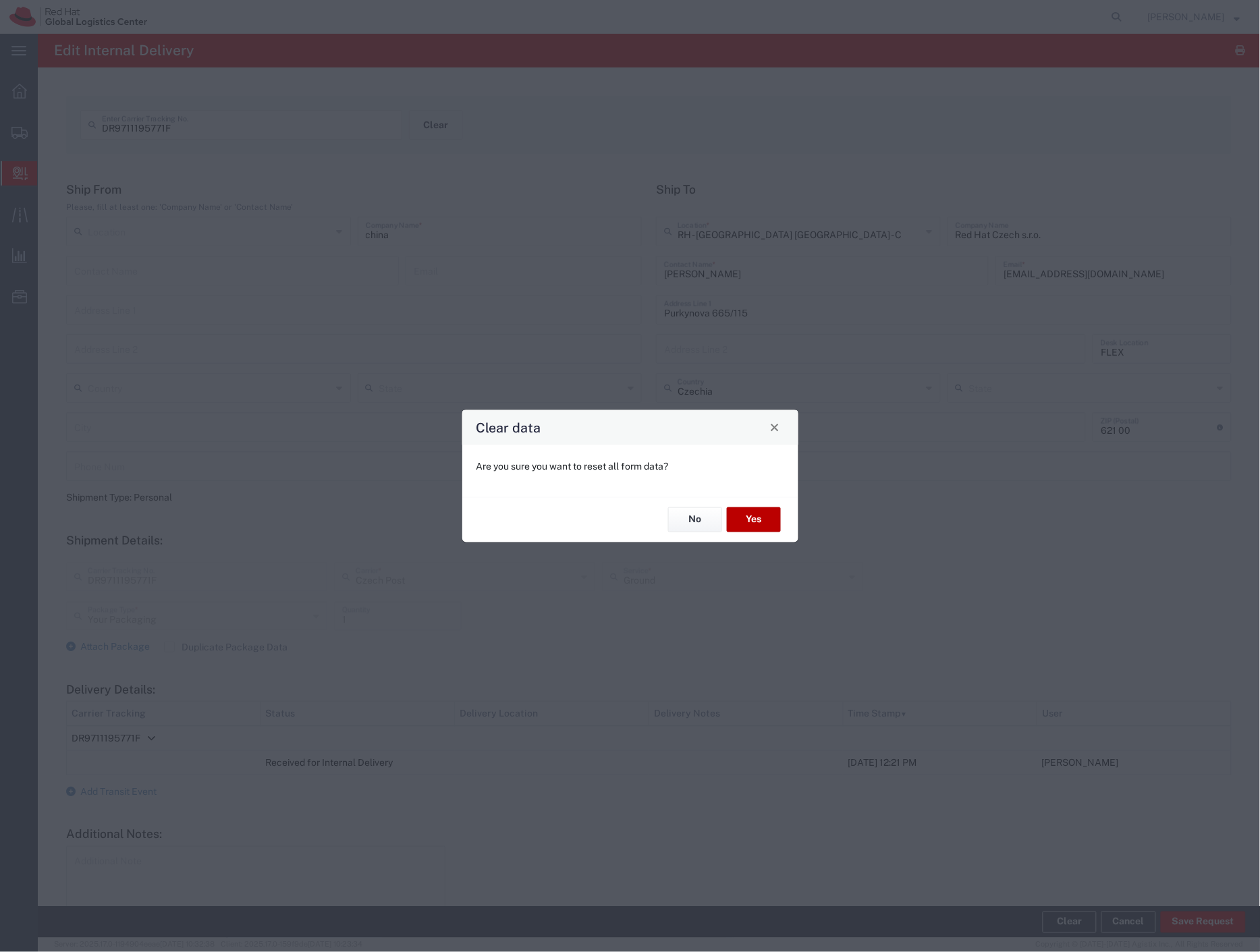
click at [761, 518] on button "Yes" at bounding box center [753, 520] width 54 height 25
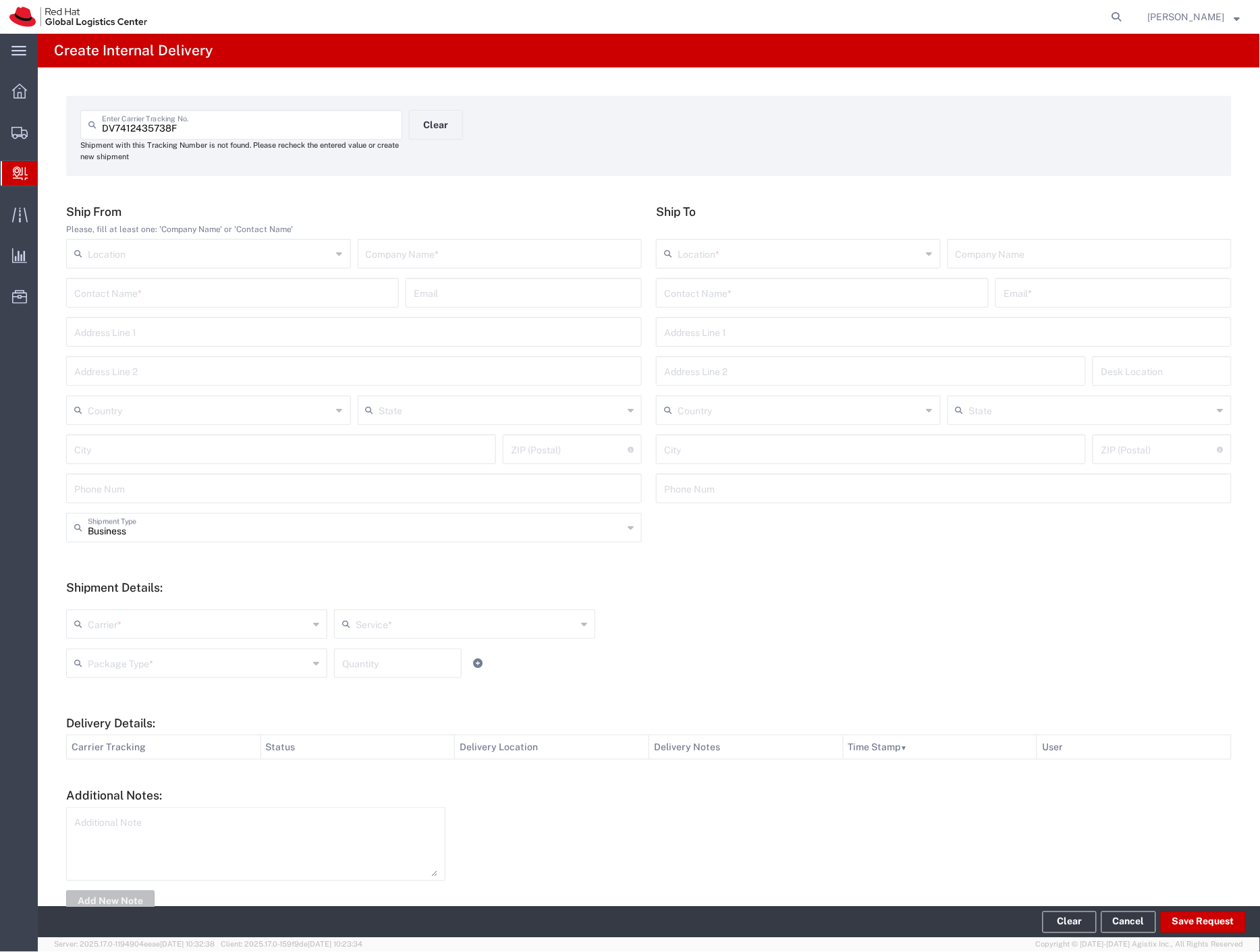
click at [397, 245] on input "text" at bounding box center [500, 253] width 268 height 24
click at [113, 626] on input "text" at bounding box center [198, 623] width 221 height 24
click at [121, 655] on span "Czech Post" at bounding box center [195, 654] width 256 height 21
drag, startPoint x: 121, startPoint y: 655, endPoint x: 128, endPoint y: 722, distance: 67.4
click at [120, 658] on input "text" at bounding box center [198, 662] width 221 height 24
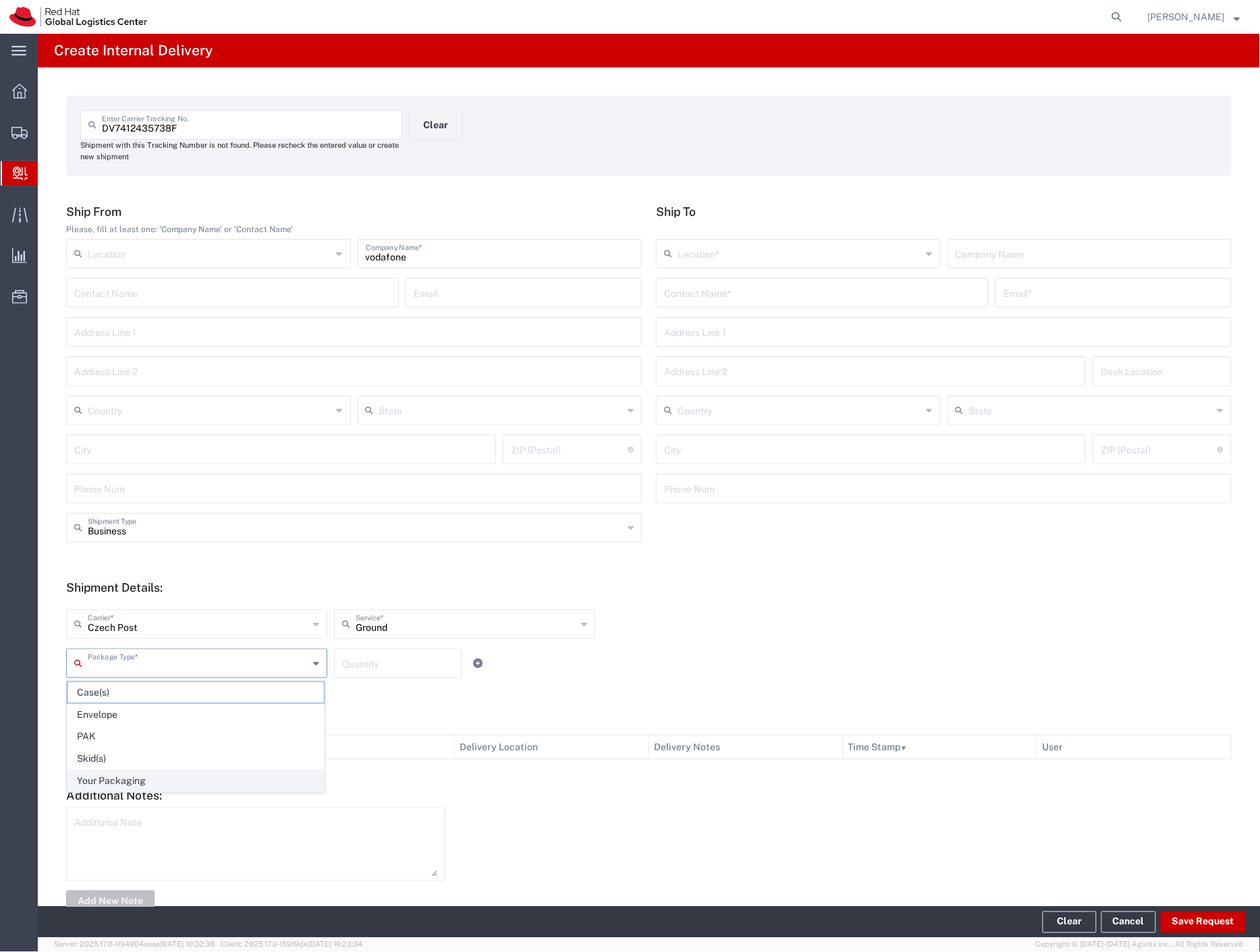
click at [143, 783] on span "Your Packaging" at bounding box center [195, 781] width 256 height 21
click at [758, 291] on input "text" at bounding box center [823, 291] width 317 height 24
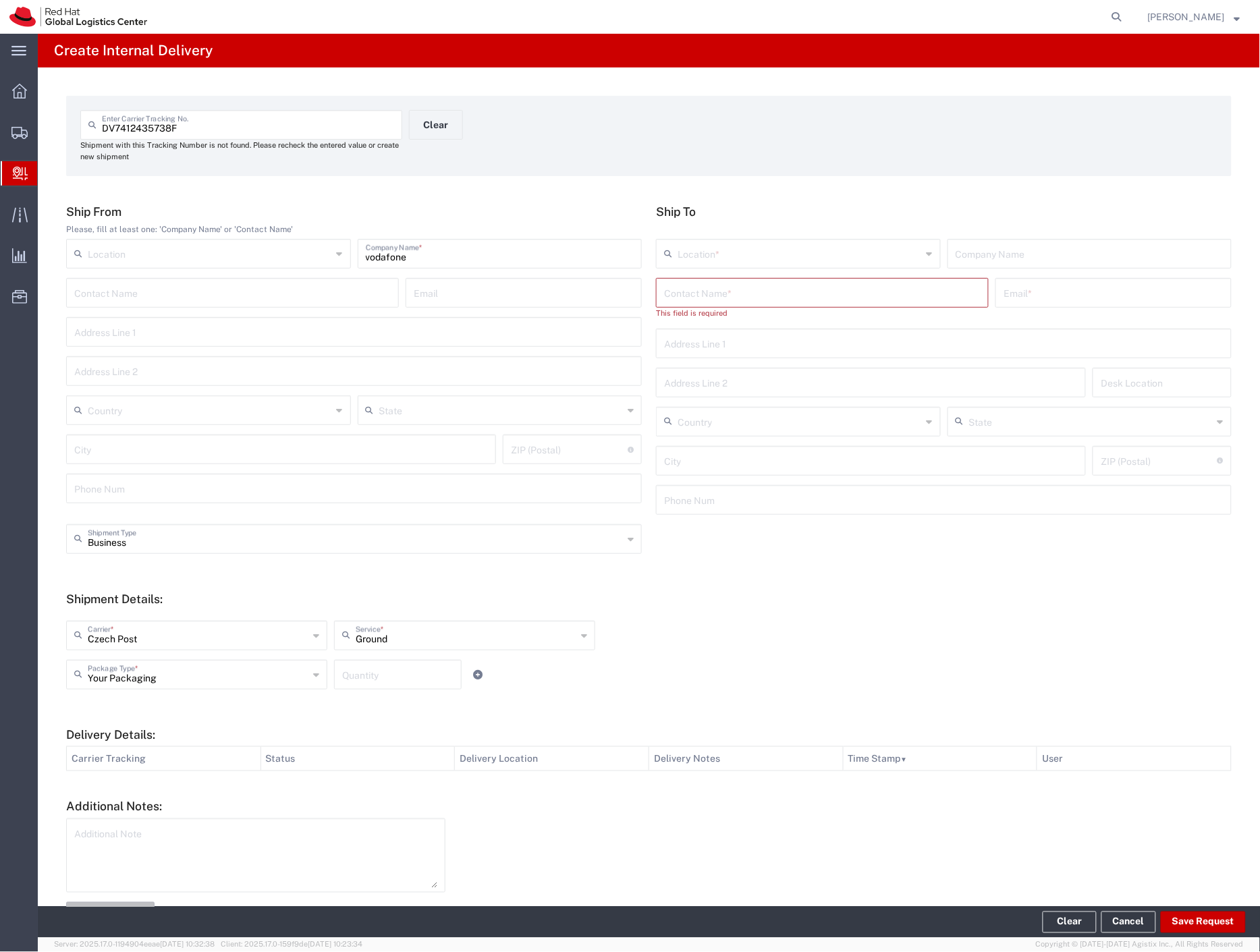
click at [803, 286] on input "text" at bounding box center [823, 291] width 317 height 24
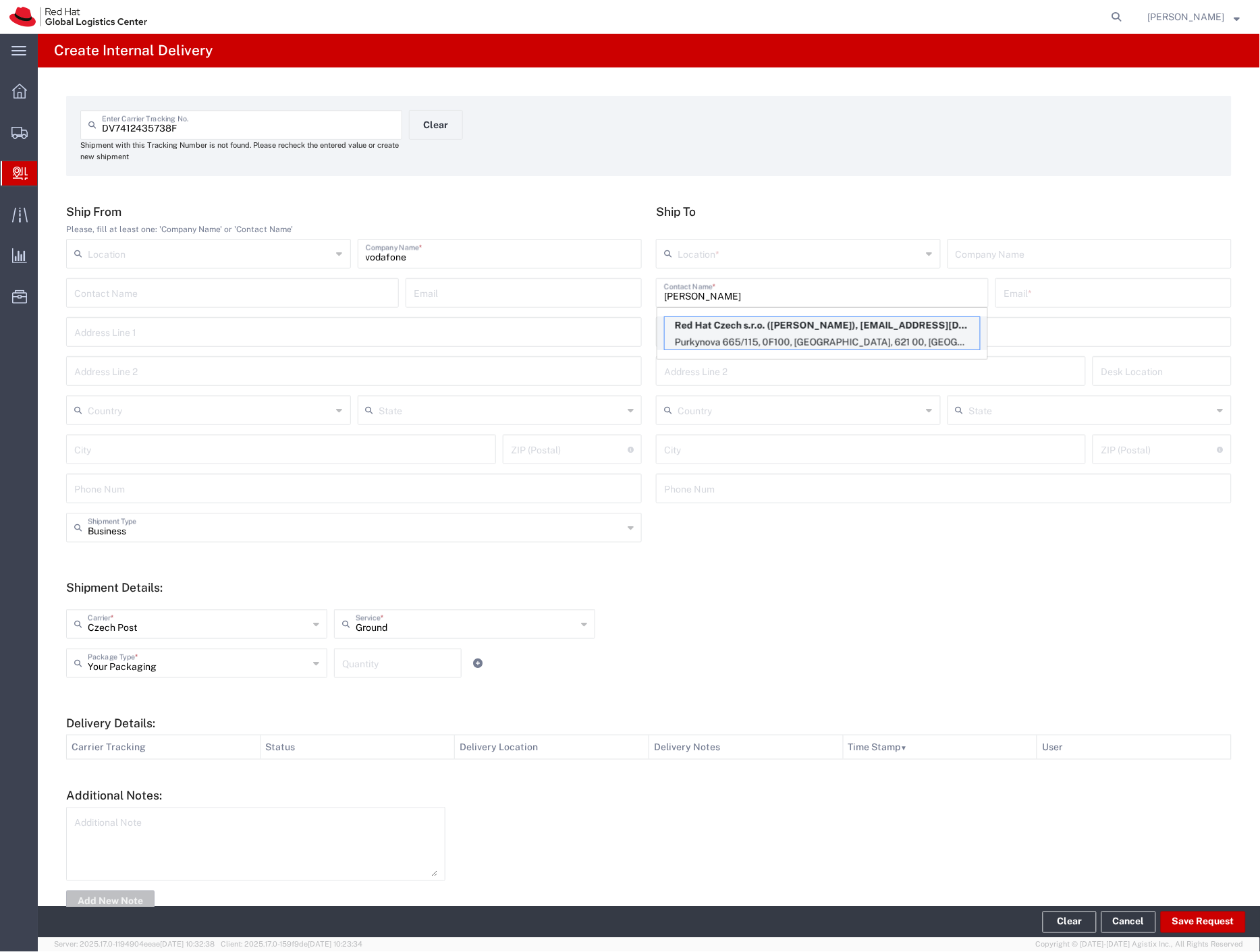
click at [819, 323] on p "Red Hat Czech s.r.o. ([PERSON_NAME]), [EMAIL_ADDRESS][DOMAIN_NAME]" at bounding box center [822, 325] width 315 height 17
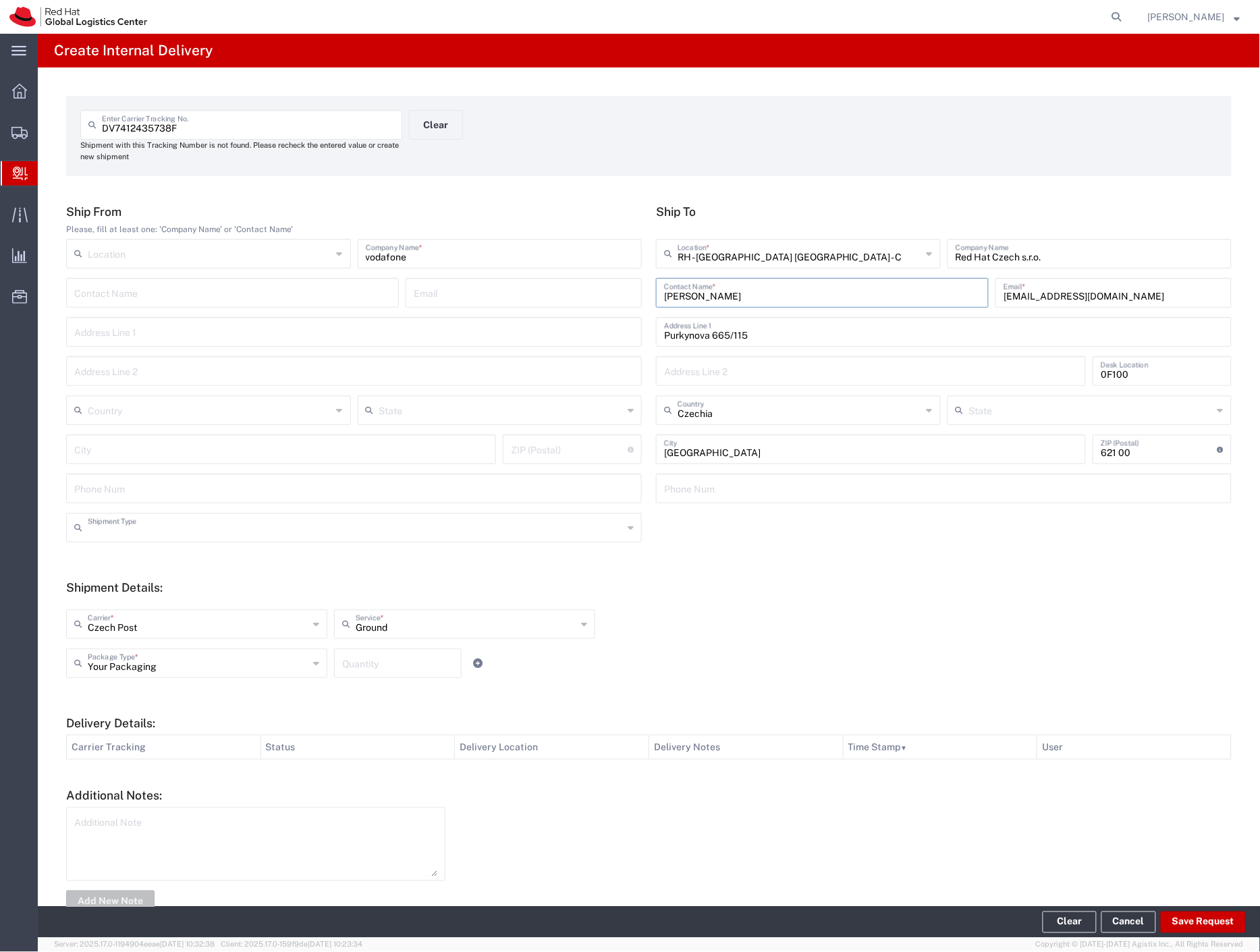
click at [172, 527] on input "text" at bounding box center [355, 526] width 535 height 24
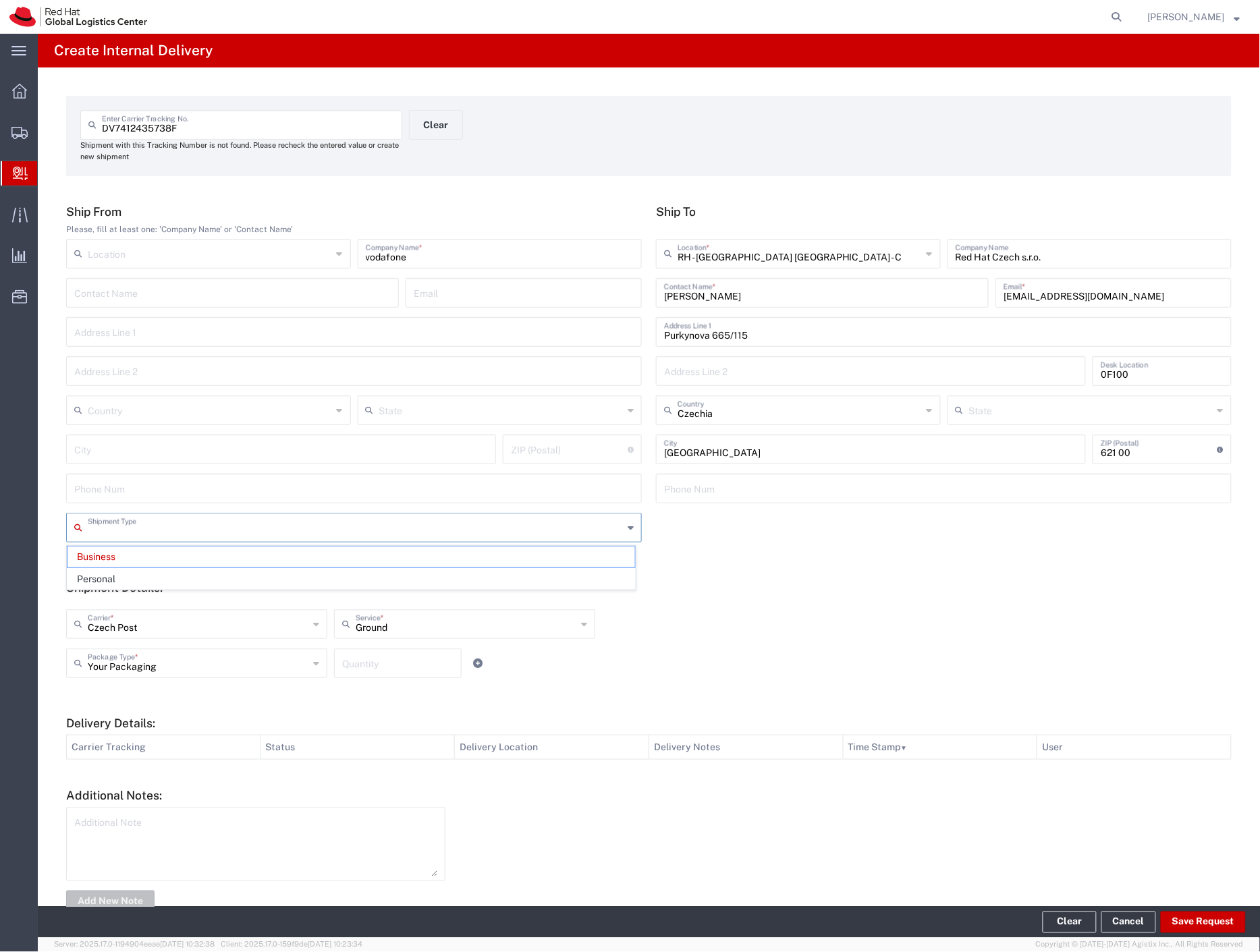
click at [754, 638] on div "Czech Post Carrier * Czech Post DHL FedEx Express Global4PL Interoffice Local C…" at bounding box center [465, 628] width 804 height 39
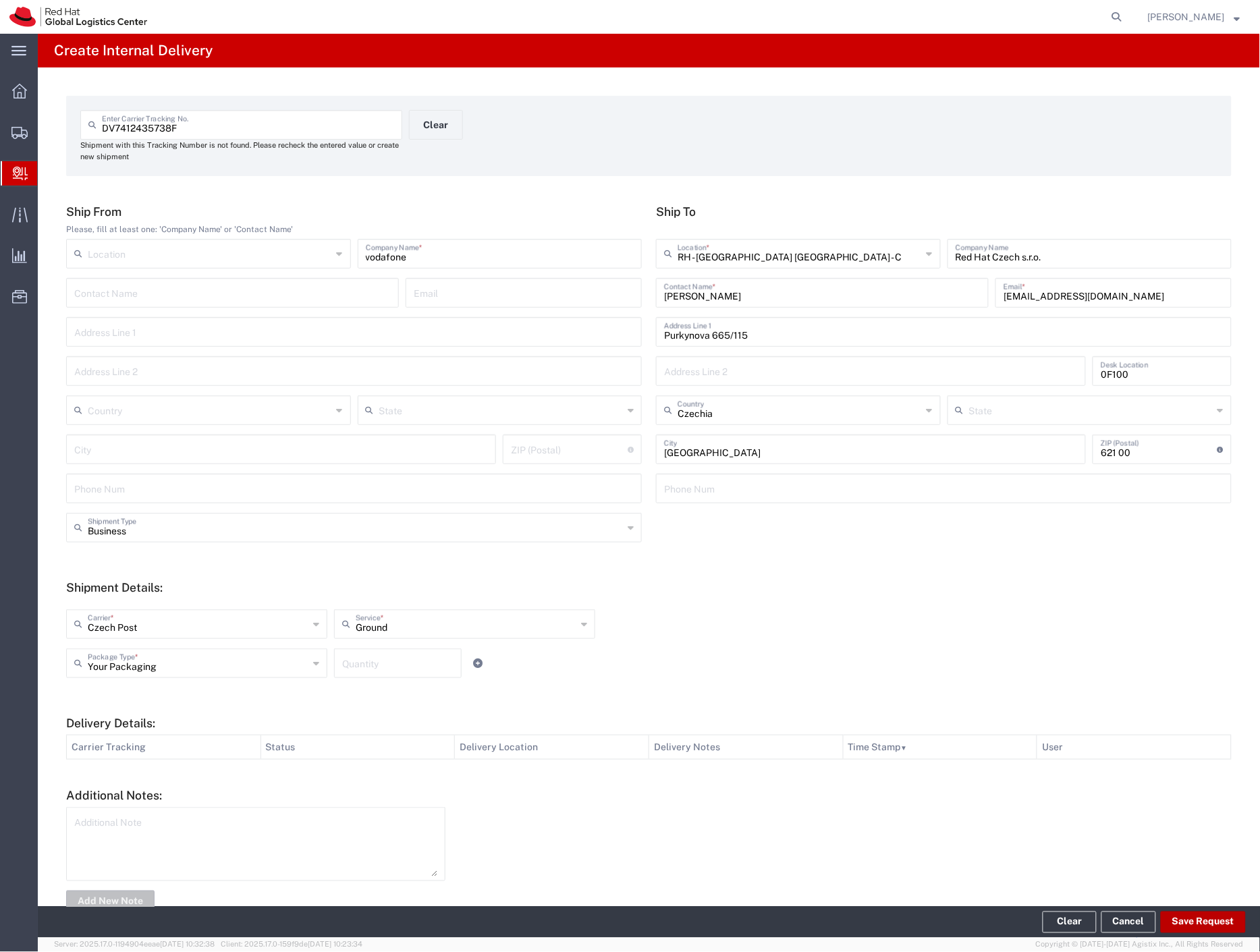
click at [1170, 930] on button "Save Request" at bounding box center [1203, 922] width 85 height 22
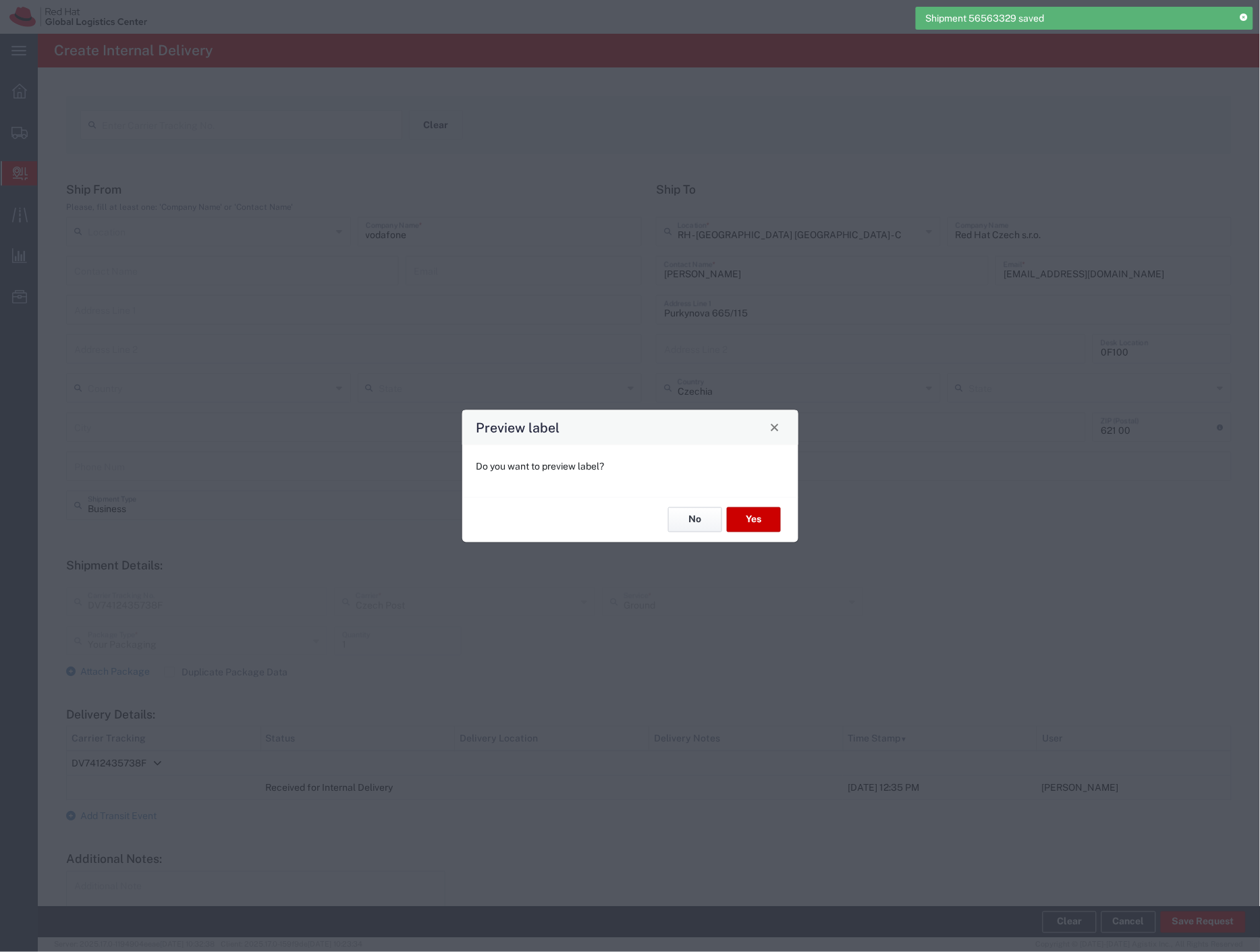
click at [678, 522] on button "No" at bounding box center [694, 520] width 54 height 25
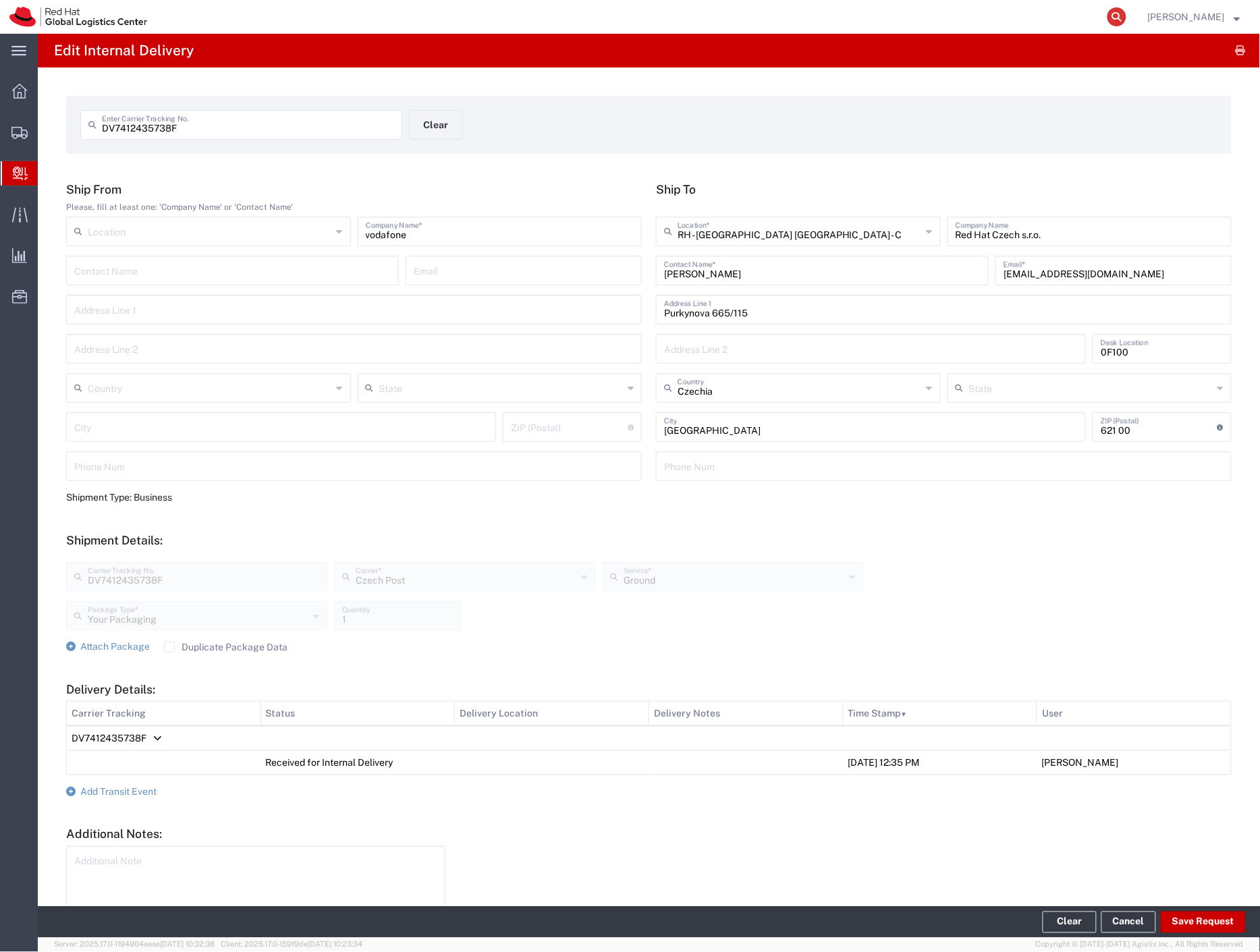
click at [1126, 20] on icon at bounding box center [1116, 16] width 18 height 18
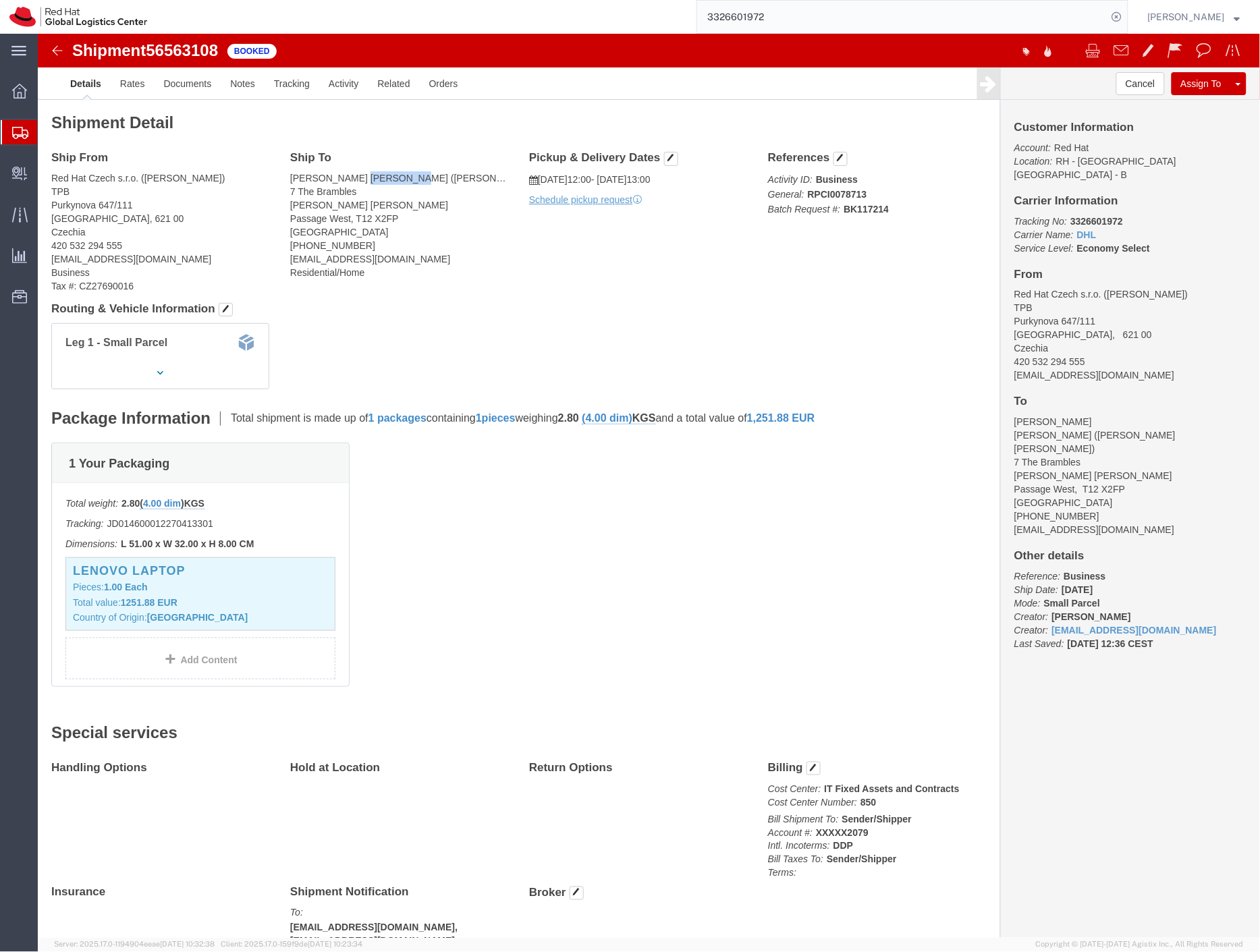
drag, startPoint x: 310, startPoint y: 146, endPoint x: 368, endPoint y: 150, distance: 58.1
click address "[PERSON_NAME] [PERSON_NAME] ([PERSON_NAME] [PERSON_NAME]) 7 The Brambles [PERSO…"
drag, startPoint x: 59, startPoint y: 155, endPoint x: 55, endPoint y: 164, distance: 9.8
click at [0, 0] on span "Shipment Manager" at bounding box center [0, 0] width 0 height 0
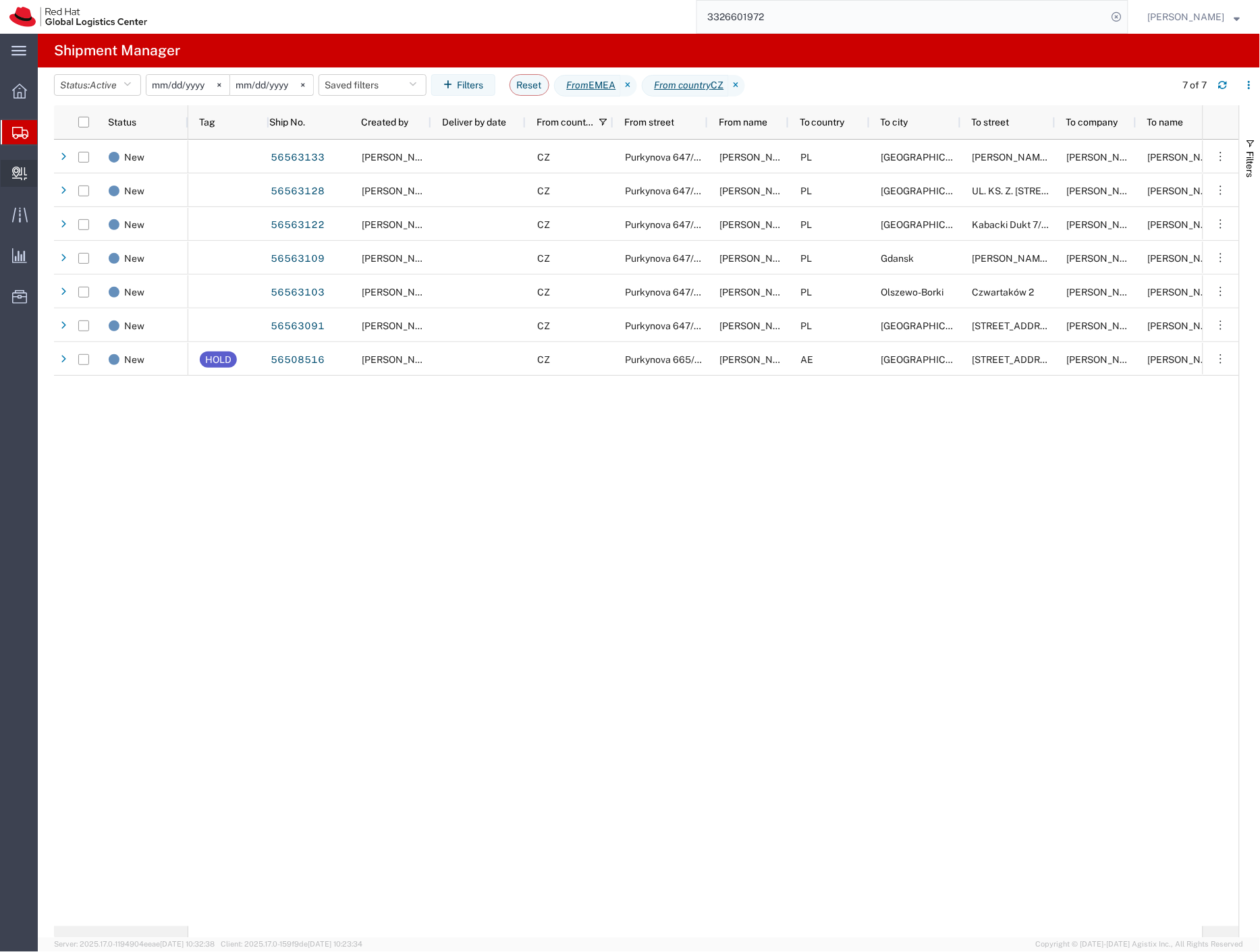
click at [0, 0] on span "Create Delivery" at bounding box center [0, 0] width 0 height 0
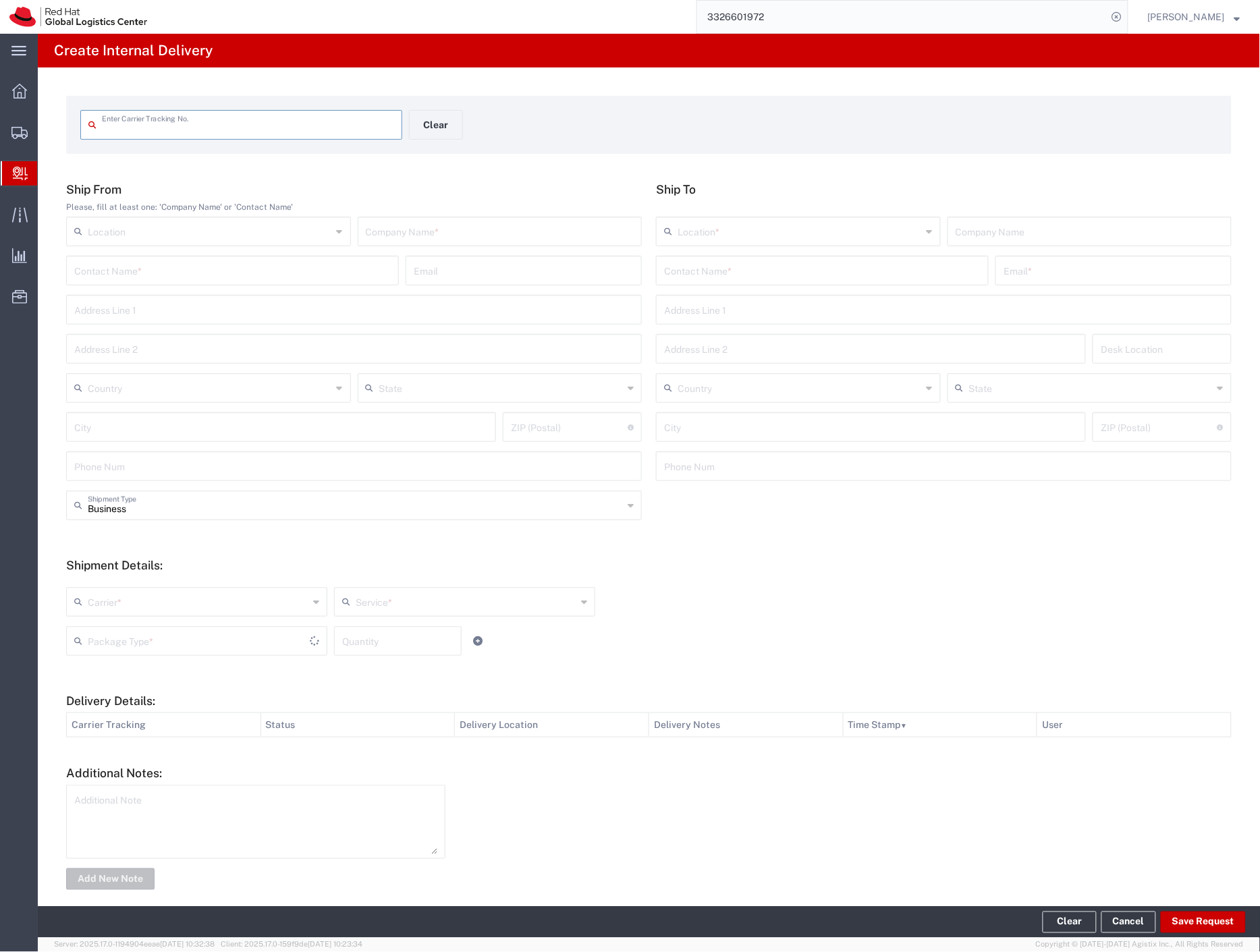
click at [141, 132] on input "text" at bounding box center [248, 123] width 292 height 24
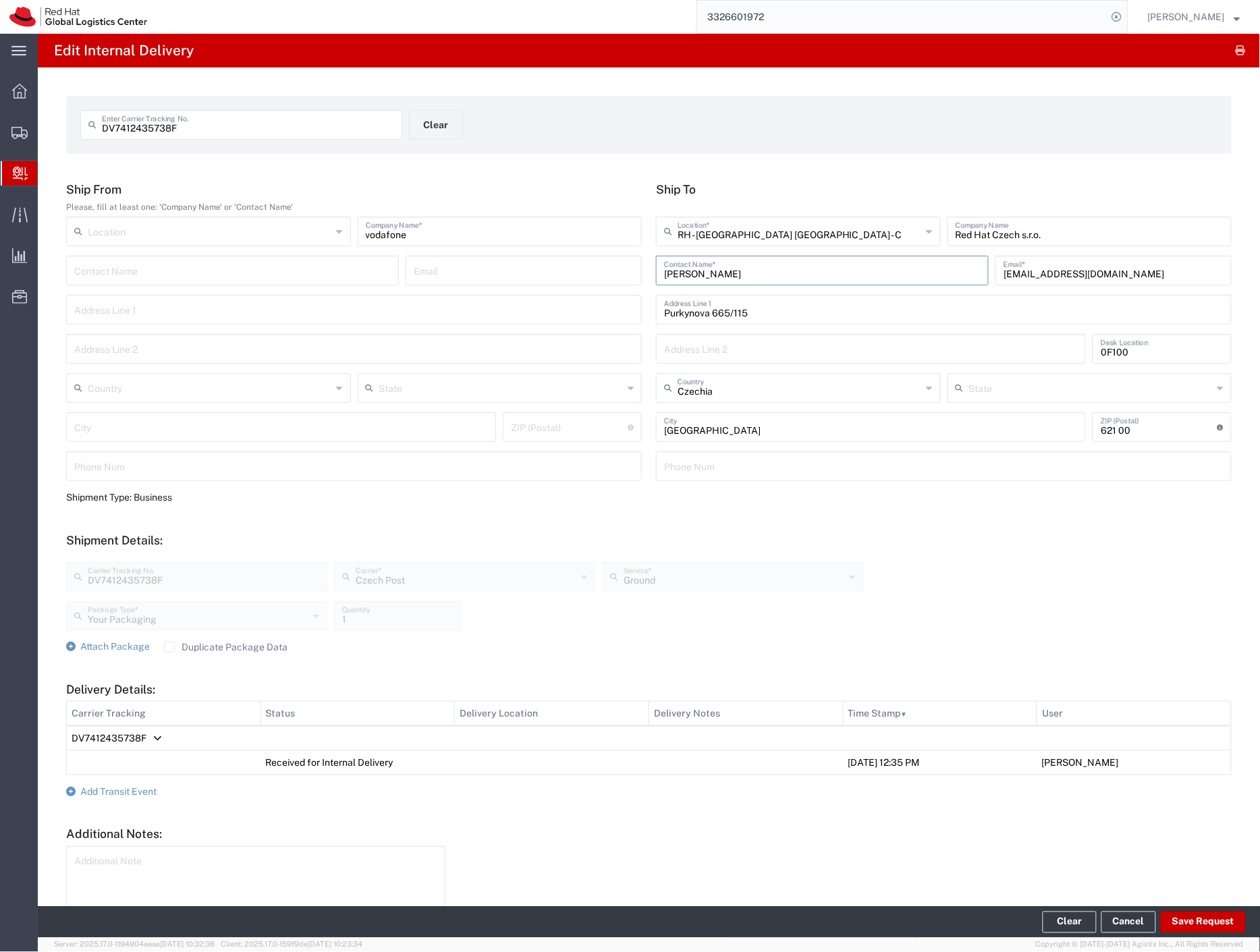
drag, startPoint x: 736, startPoint y: 273, endPoint x: 615, endPoint y: 285, distance: 121.6
click at [615, 285] on div "Ship From Please, fill at least one: 'Company Name' or 'Contact Name' Location …" at bounding box center [648, 336] width 1179 height 308
click at [729, 274] on input "[PERSON_NAME]" at bounding box center [823, 269] width 317 height 24
paste input "[PERSON_NAME]"
click at [734, 300] on p "Red Hat Czech s.r.o. ([PERSON_NAME]), [PERSON_NAME][EMAIL_ADDRESS][DOMAIN_NAME]" at bounding box center [822, 303] width 315 height 17
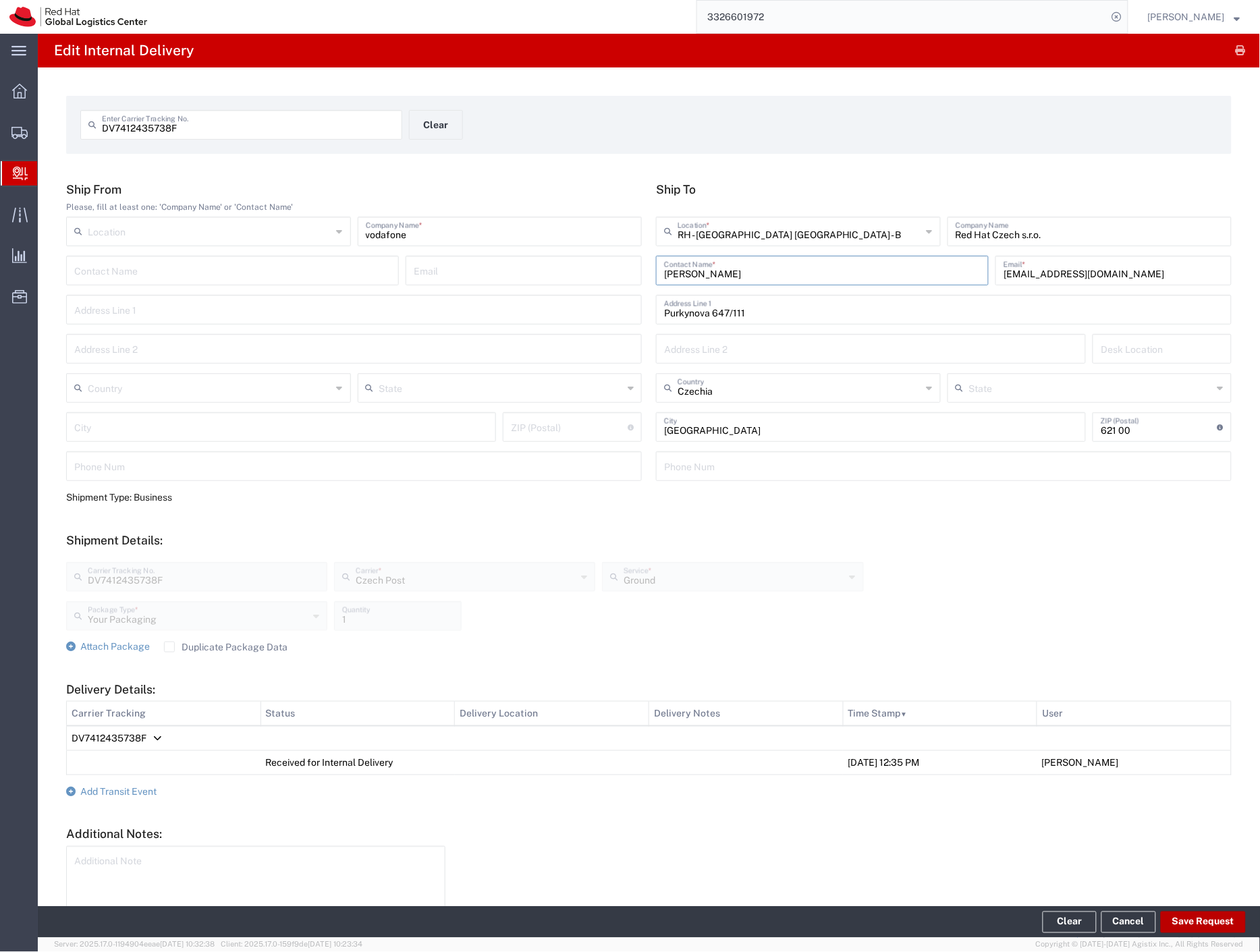
click at [1185, 926] on button "Save Request" at bounding box center [1203, 922] width 85 height 22
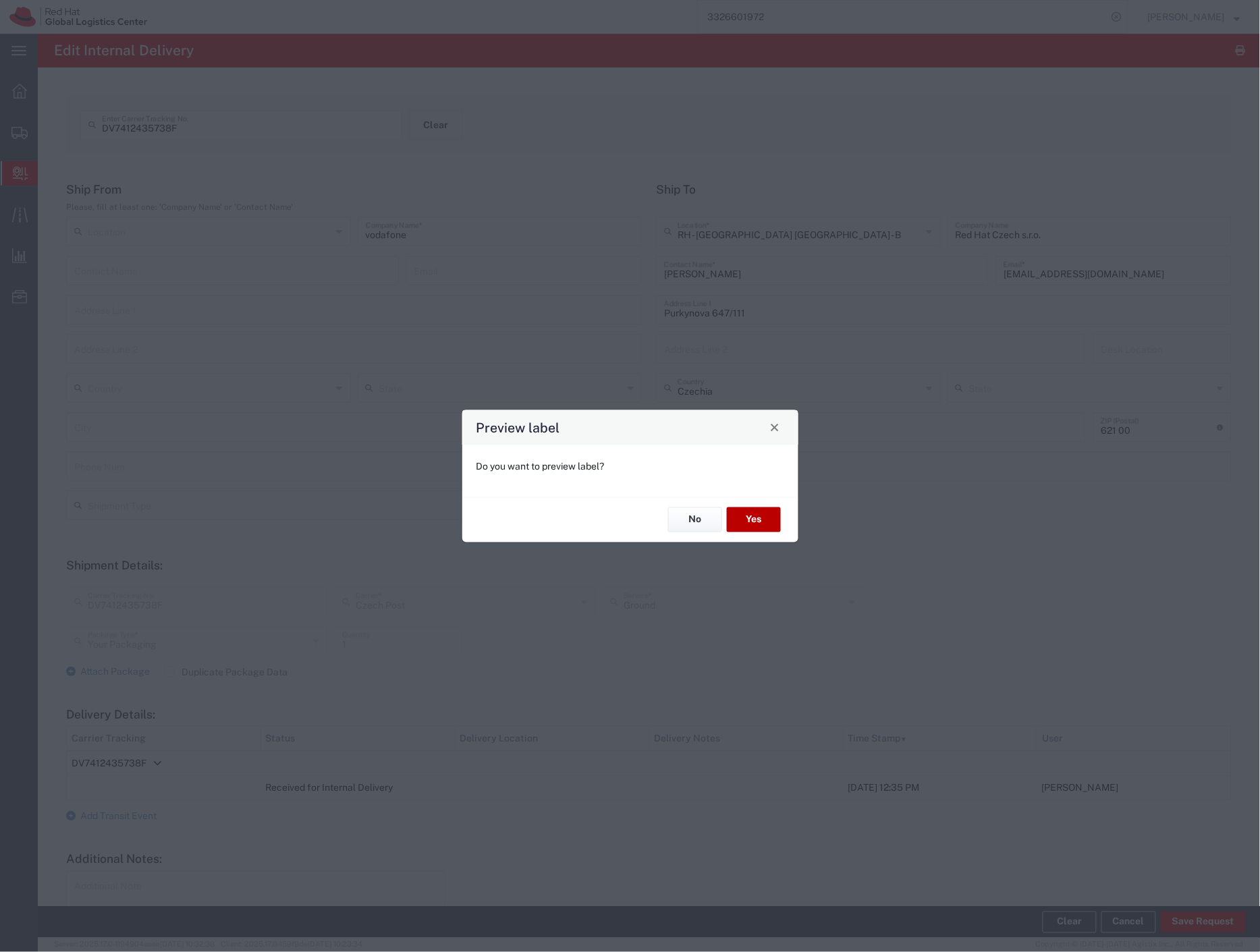
click at [756, 516] on button "Yes" at bounding box center [753, 520] width 54 height 25
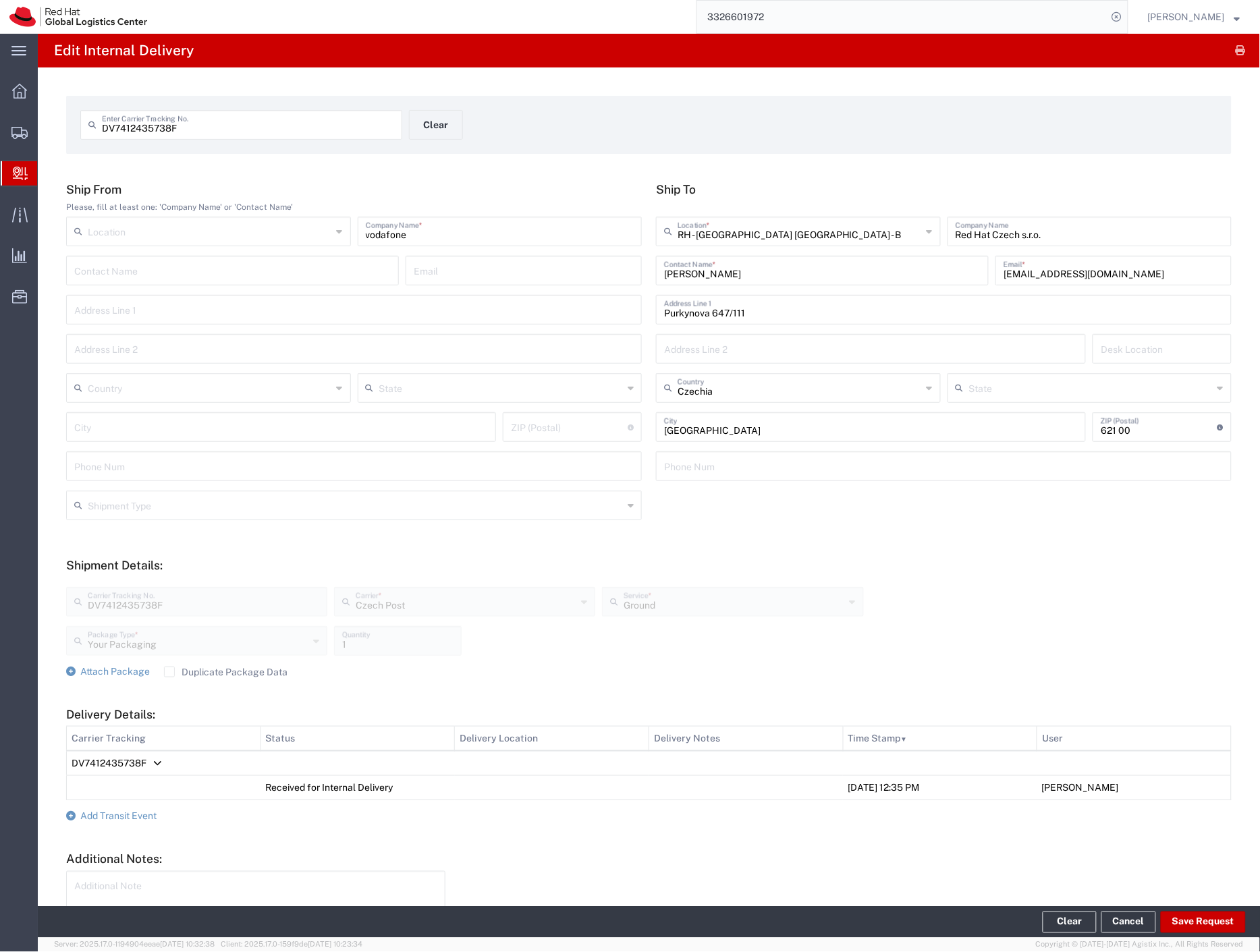
click at [48, 177] on span "Internal Delivery" at bounding box center [42, 173] width 11 height 27
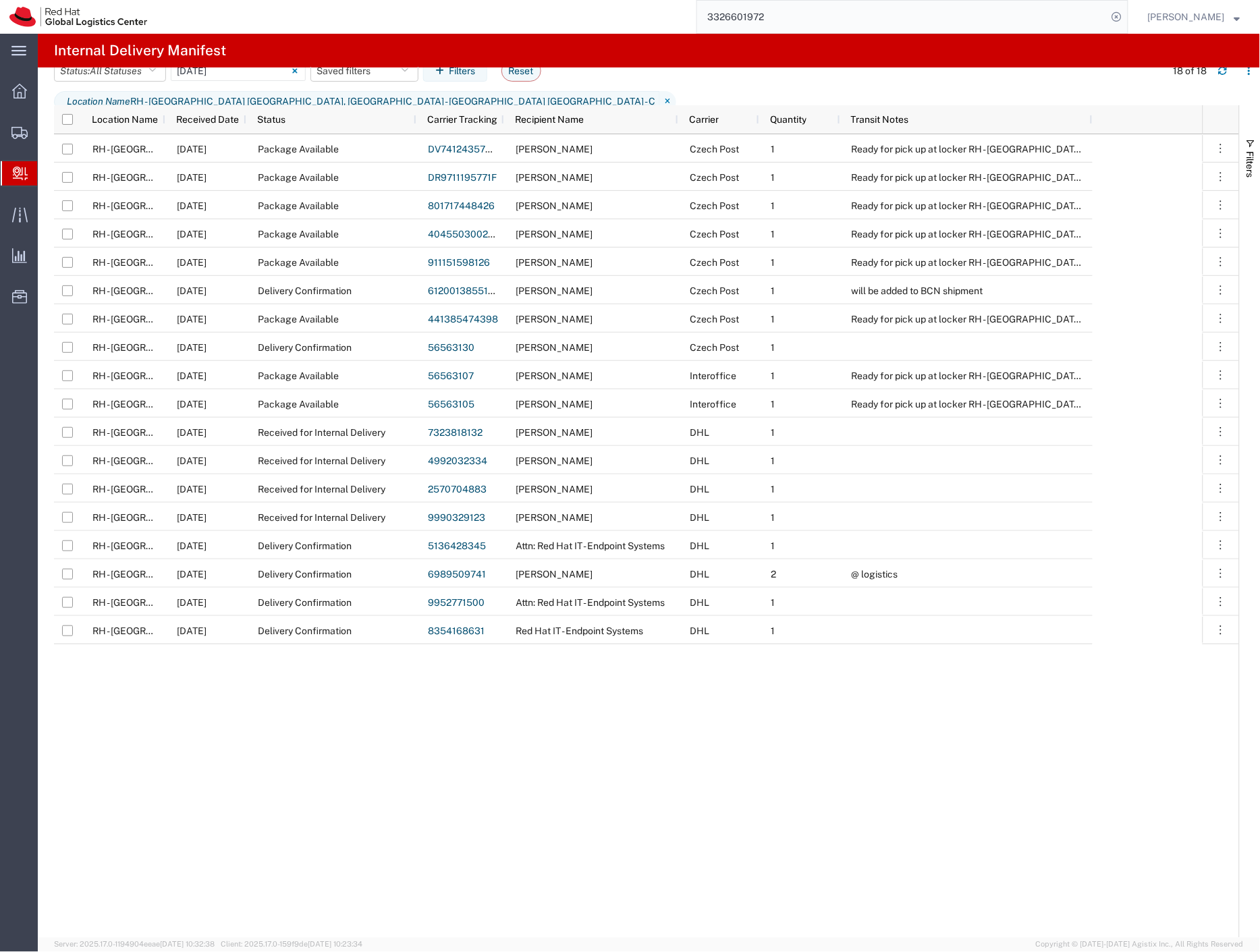
click at [0, 0] on span "Create Delivery" at bounding box center [0, 0] width 0 height 0
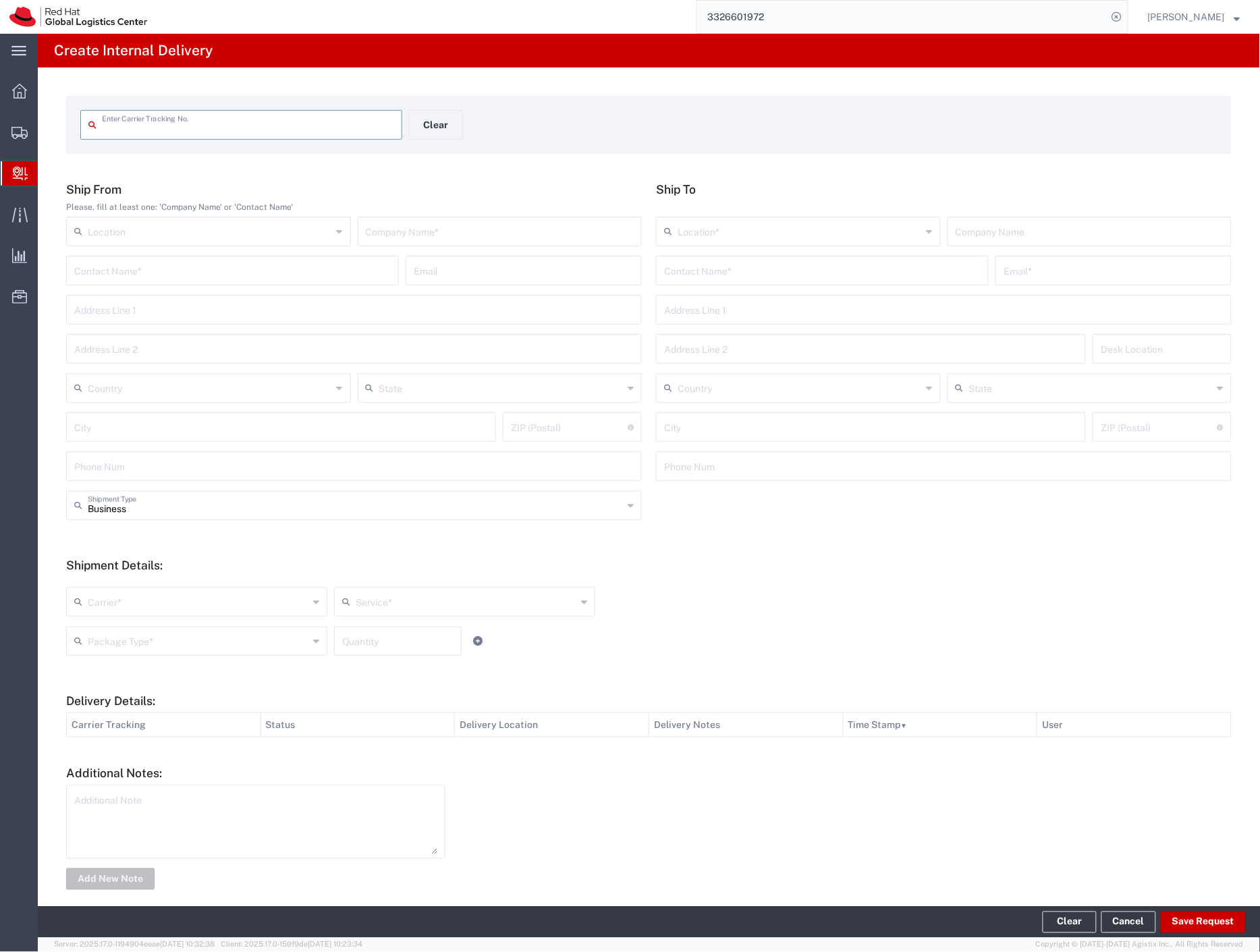
click at [48, 172] on span "Internal Delivery" at bounding box center [42, 173] width 11 height 27
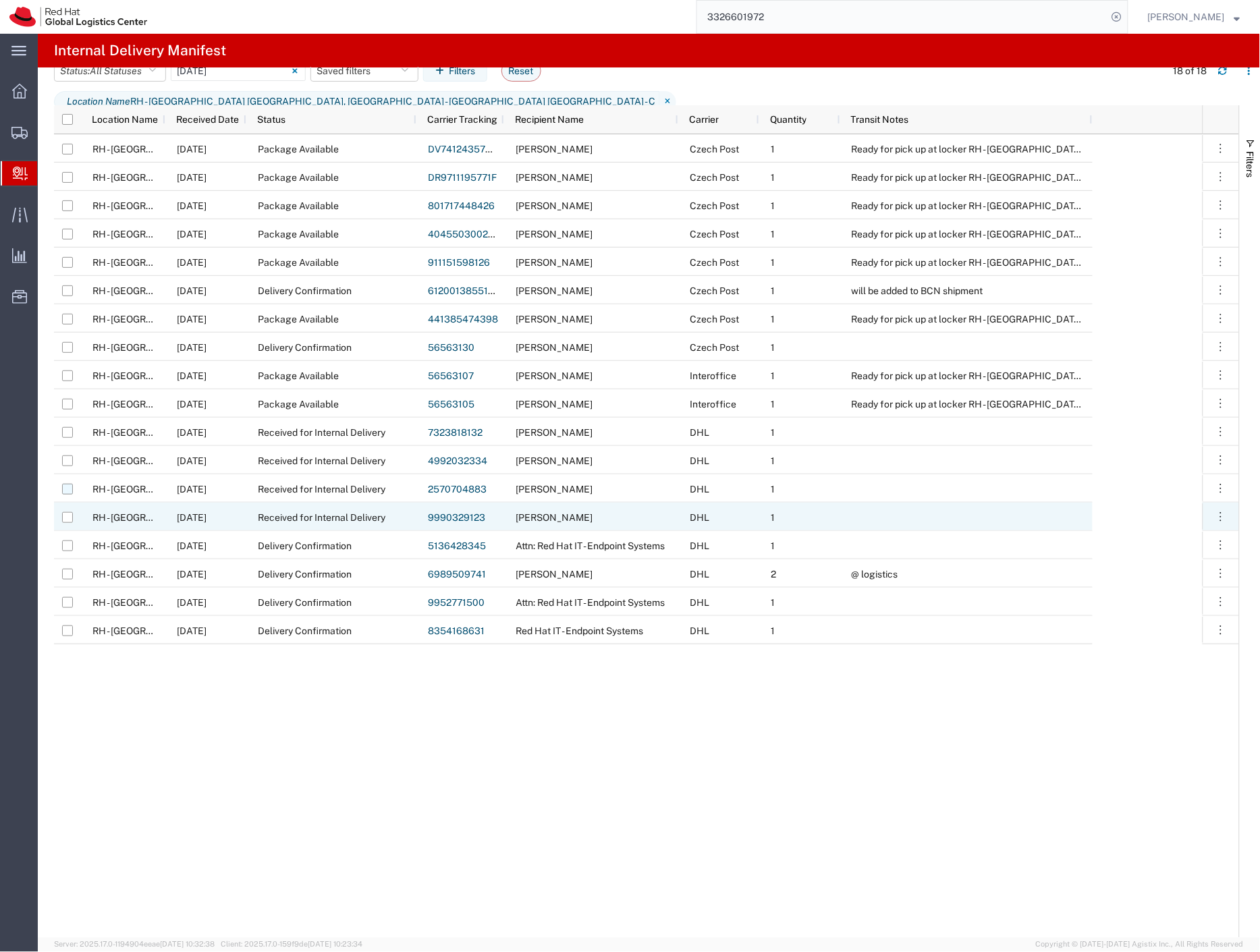
drag, startPoint x: 62, startPoint y: 517, endPoint x: 63, endPoint y: 491, distance: 26.0
click at [62, 517] on input "Press Space to toggle row selection (unchecked)" at bounding box center [68, 517] width 11 height 11
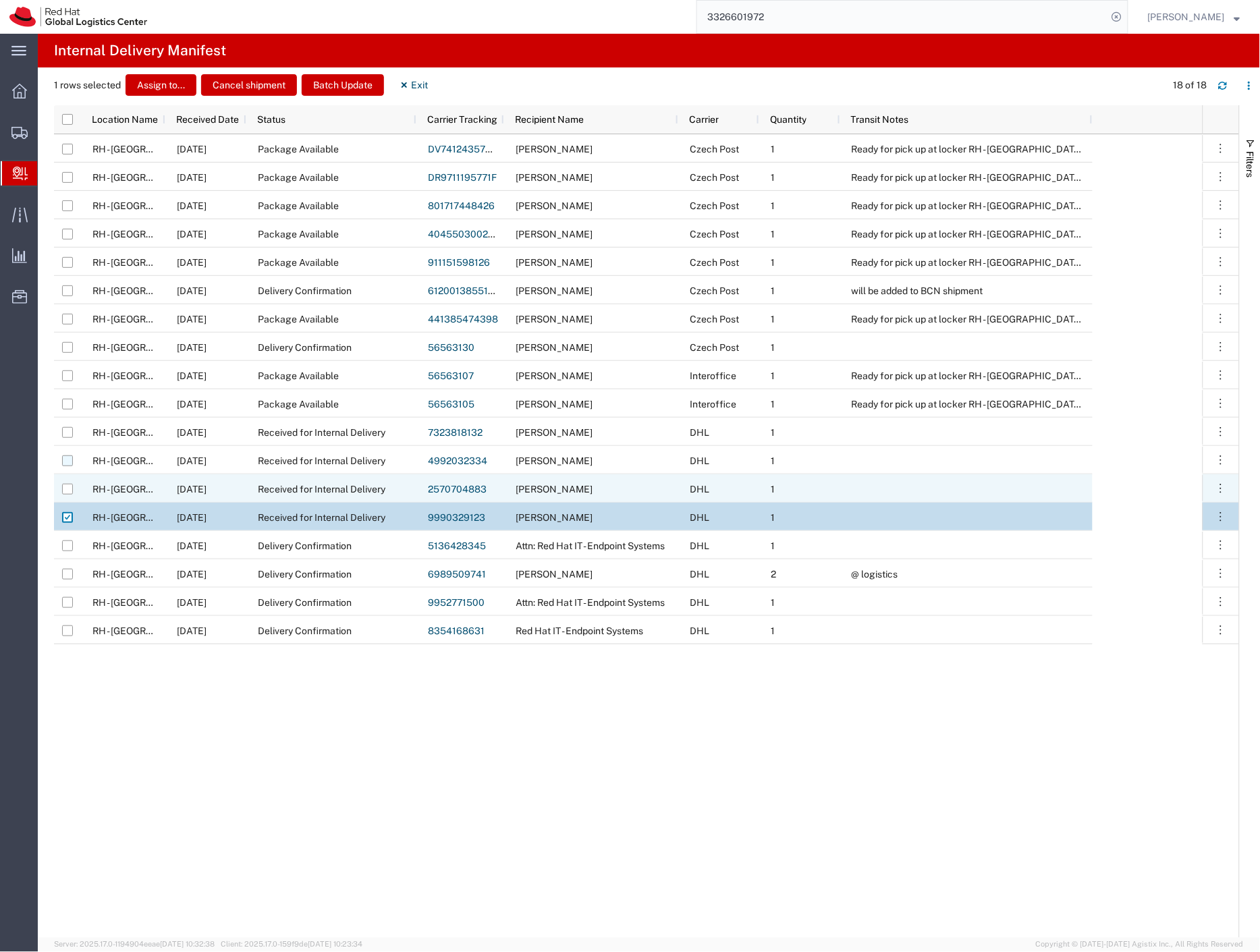
drag, startPoint x: 65, startPoint y: 489, endPoint x: 69, endPoint y: 464, distance: 25.3
click at [65, 488] on input "Press Space to toggle row selection (unchecked)" at bounding box center [68, 489] width 11 height 11
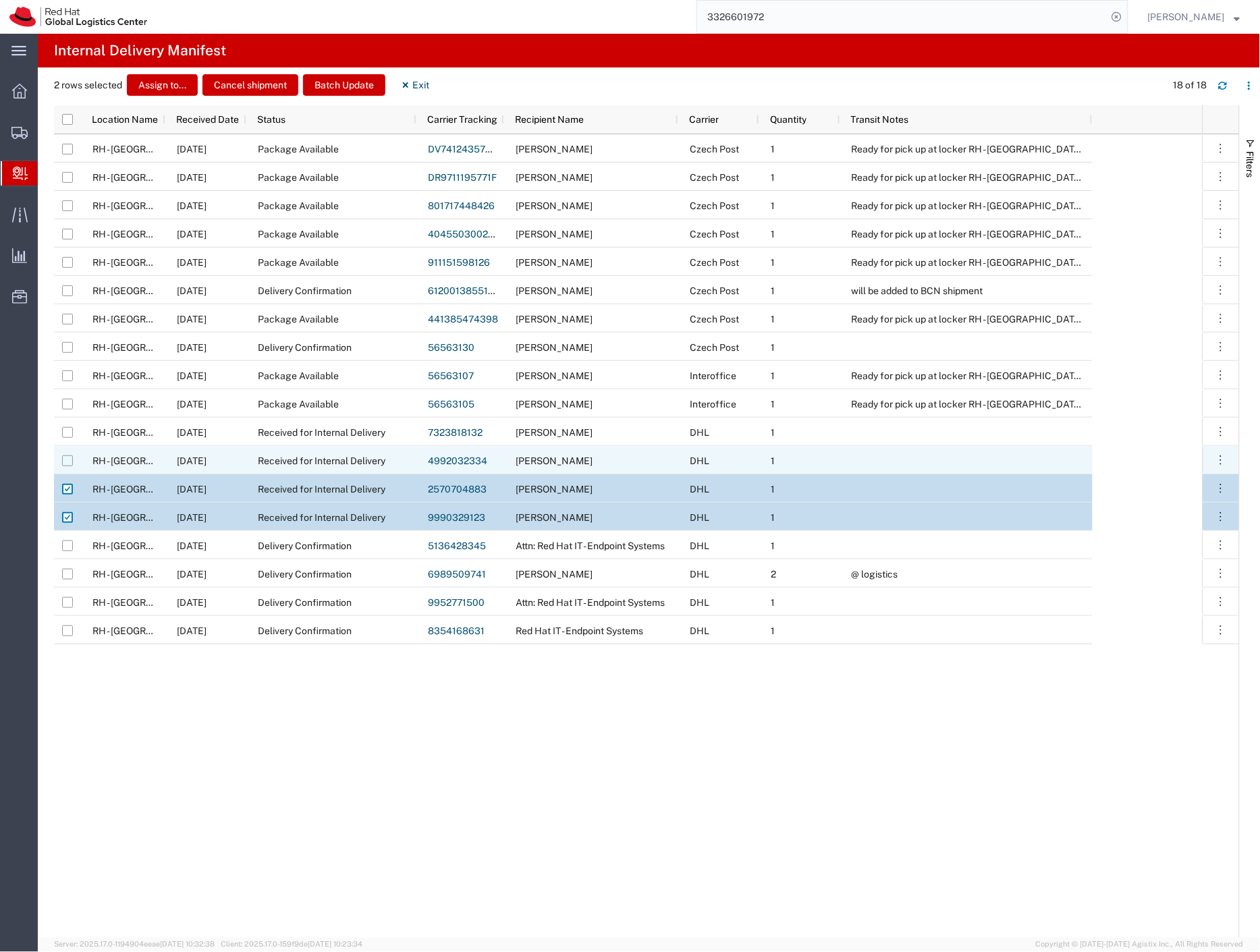
drag, startPoint x: 70, startPoint y: 462, endPoint x: 70, endPoint y: 450, distance: 12.0
click at [70, 461] on input "Press Space to toggle row selection (unchecked)" at bounding box center [68, 461] width 11 height 11
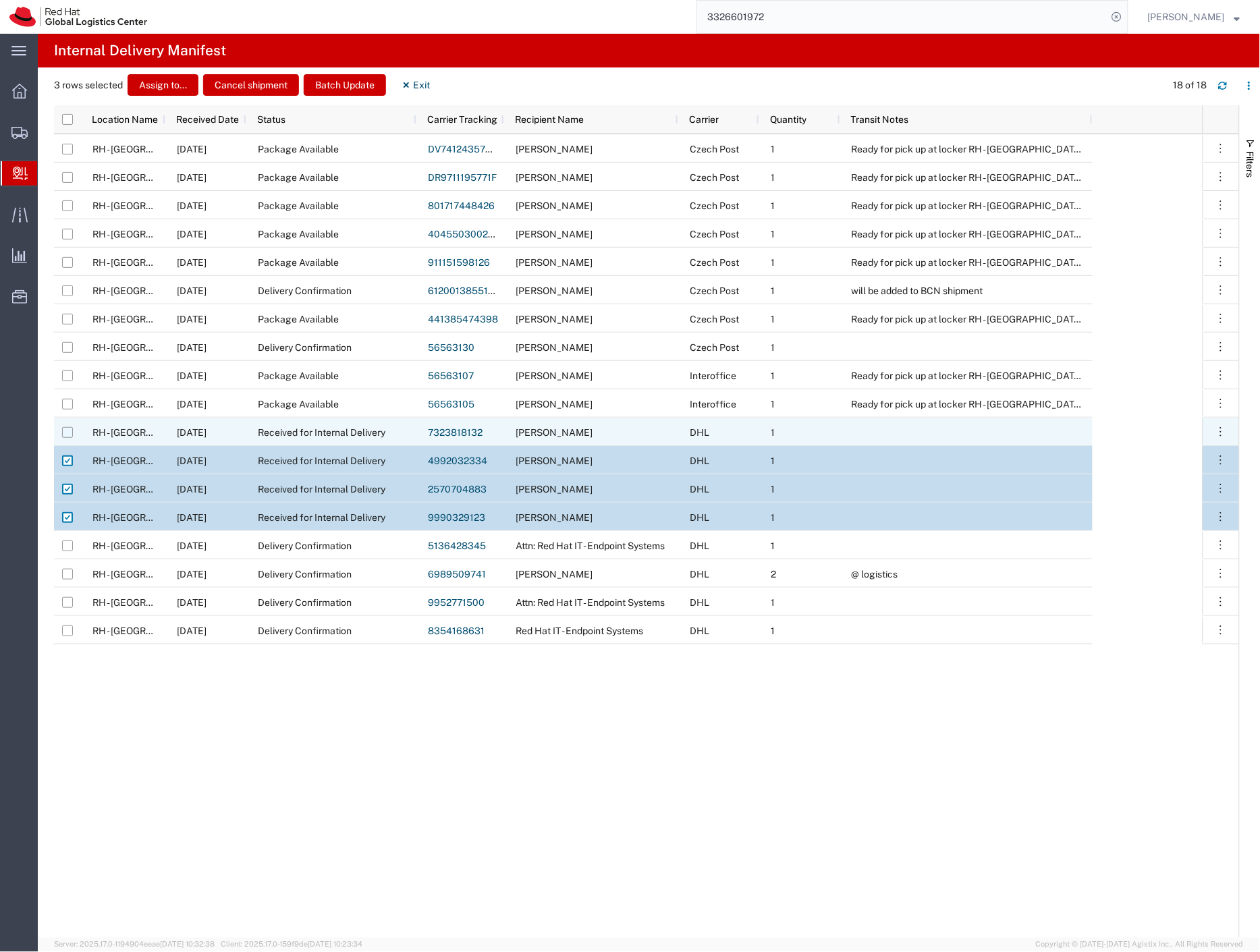
click at [68, 436] on input "Press Space to toggle row selection (unchecked)" at bounding box center [68, 432] width 11 height 11
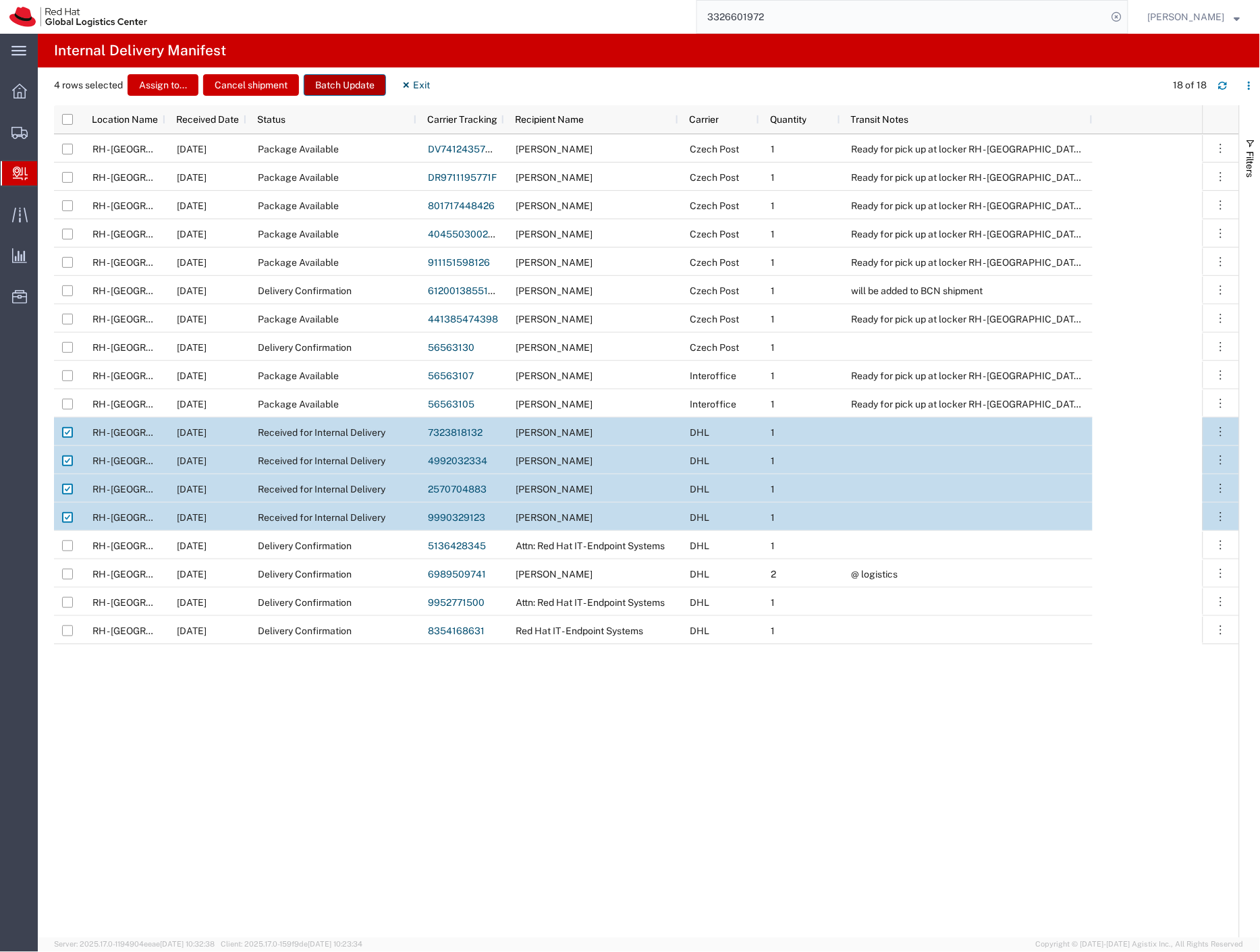
click at [326, 83] on button "Batch Update" at bounding box center [345, 84] width 83 height 22
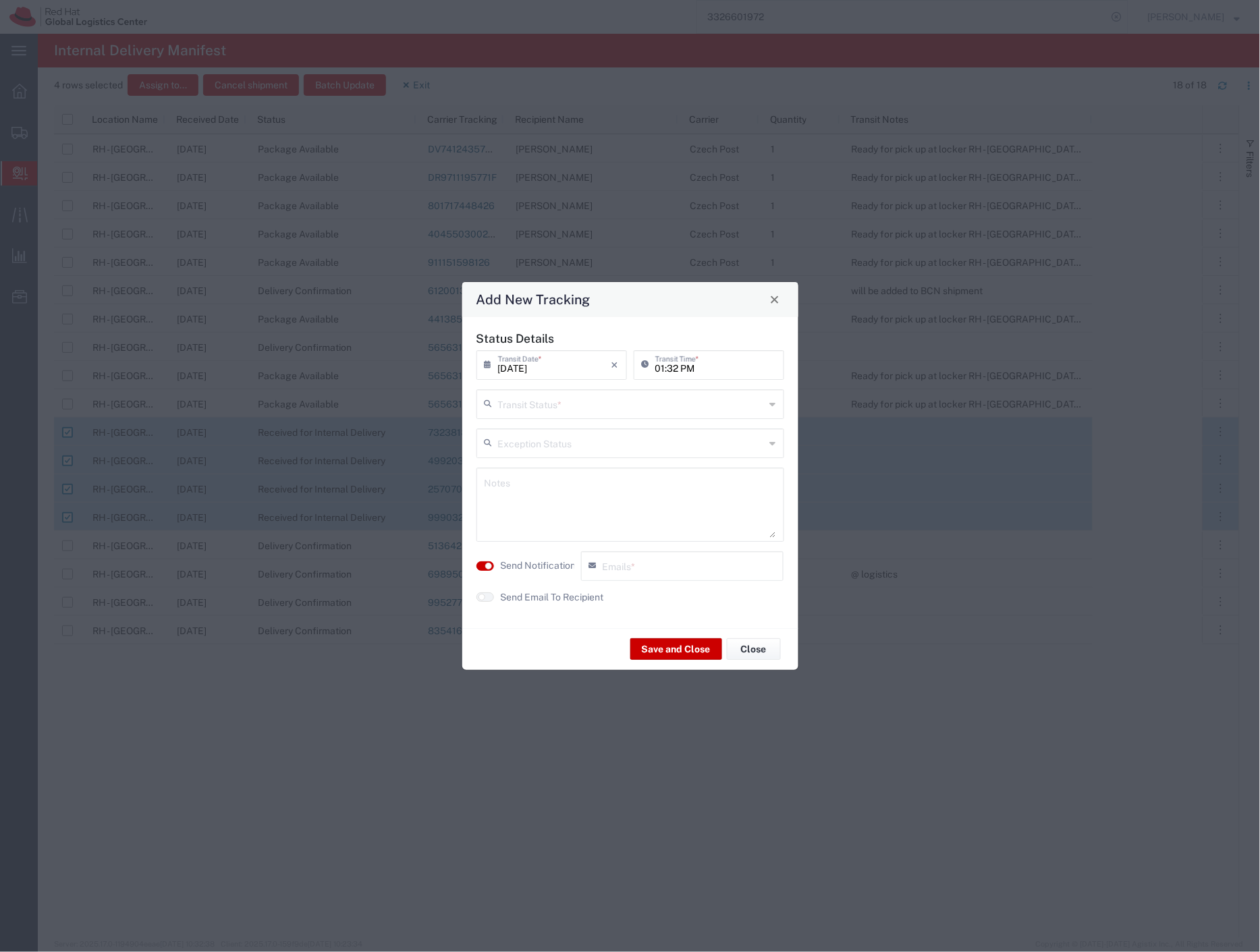
drag, startPoint x: 592, startPoint y: 409, endPoint x: 584, endPoint y: 415, distance: 10.0
click at [590, 409] on input "text" at bounding box center [632, 403] width 267 height 24
click at [575, 429] on span "Delivery Confirmation" at bounding box center [630, 434] width 305 height 21
click at [563, 497] on textarea at bounding box center [630, 504] width 291 height 66
click at [558, 568] on label "Send Notification" at bounding box center [538, 566] width 76 height 14
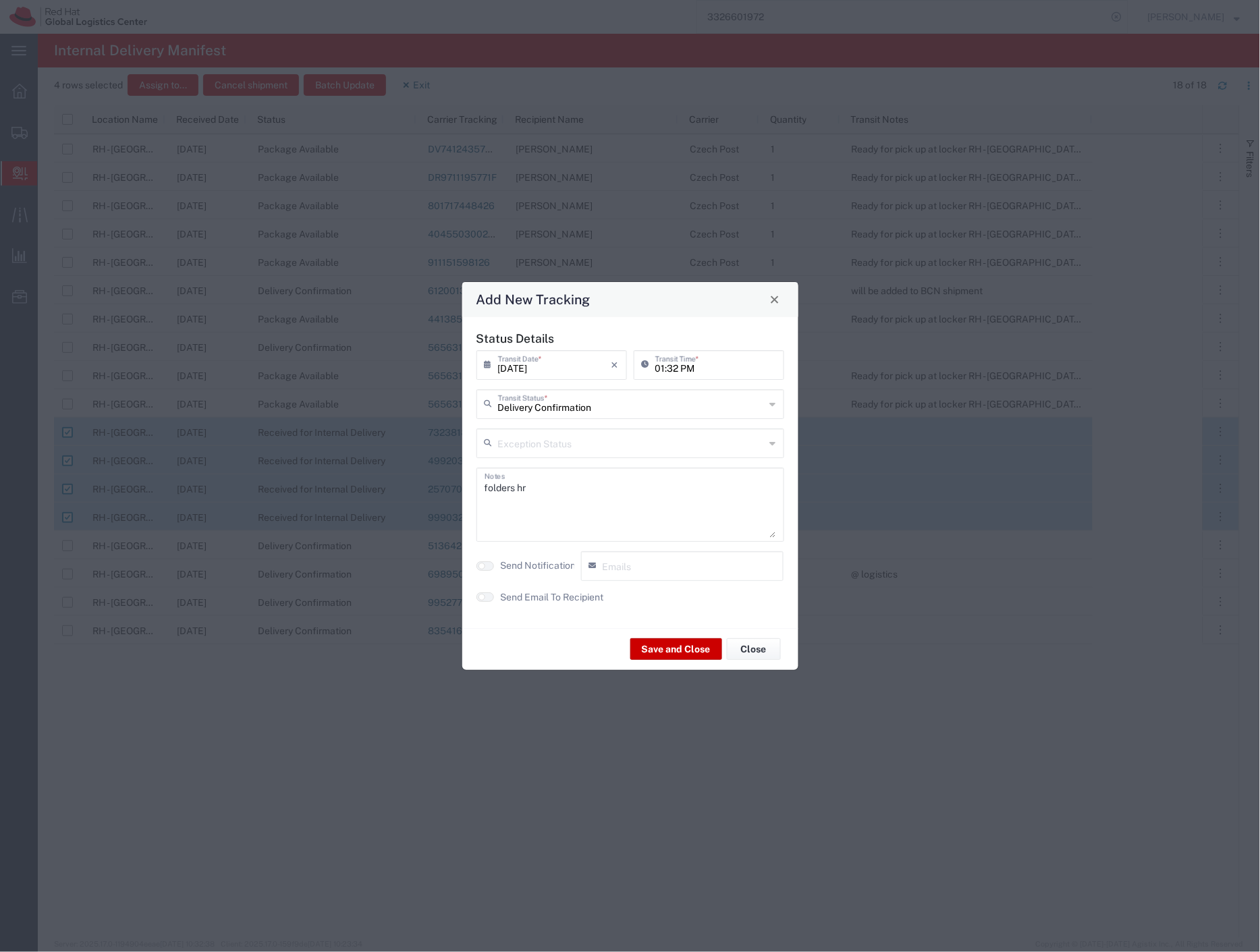
click at [557, 596] on label "Send Email To Recipient" at bounding box center [552, 597] width 103 height 14
click at [646, 641] on button "Save and Close" at bounding box center [676, 648] width 92 height 22
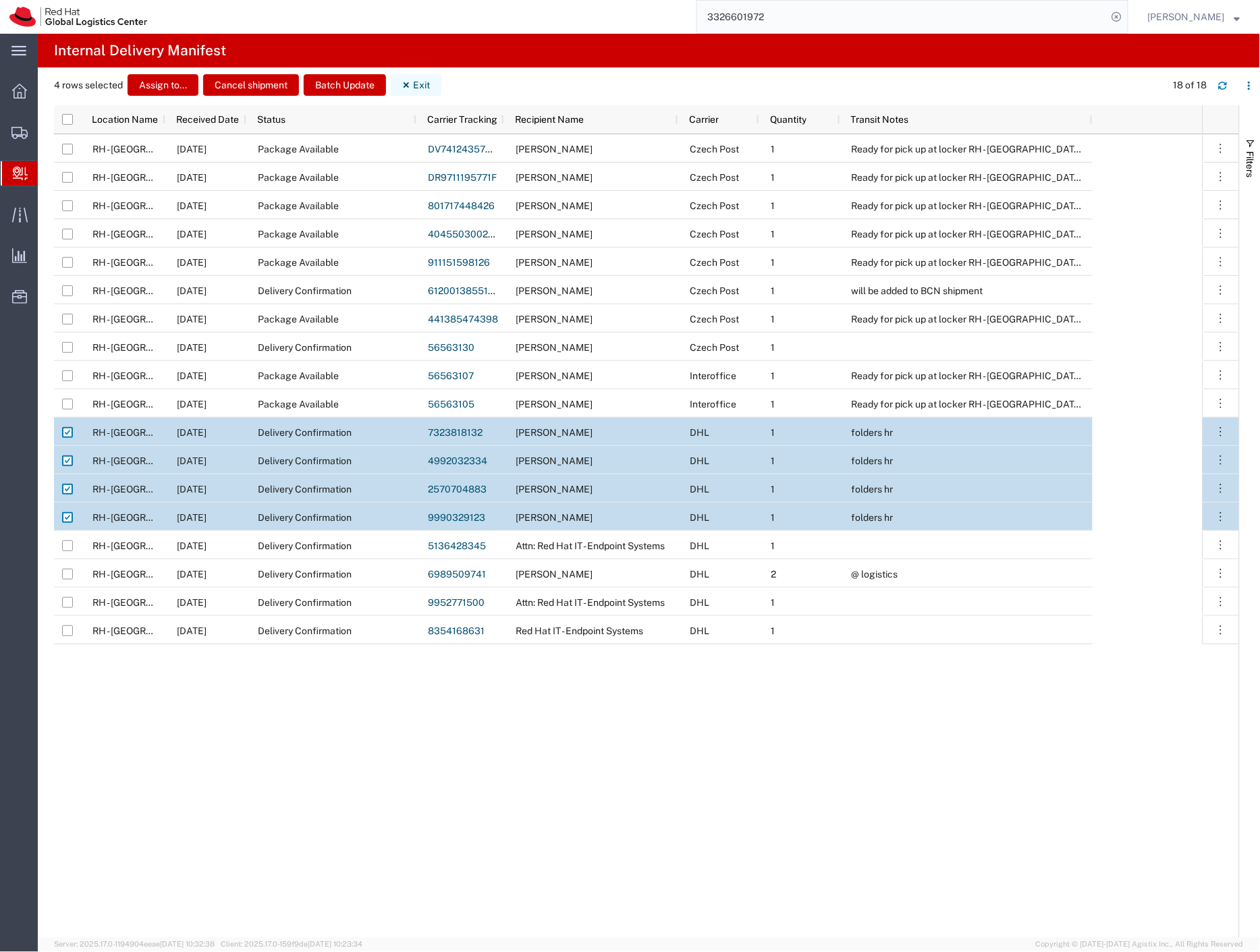
click at [419, 85] on button "Exit" at bounding box center [416, 84] width 51 height 22
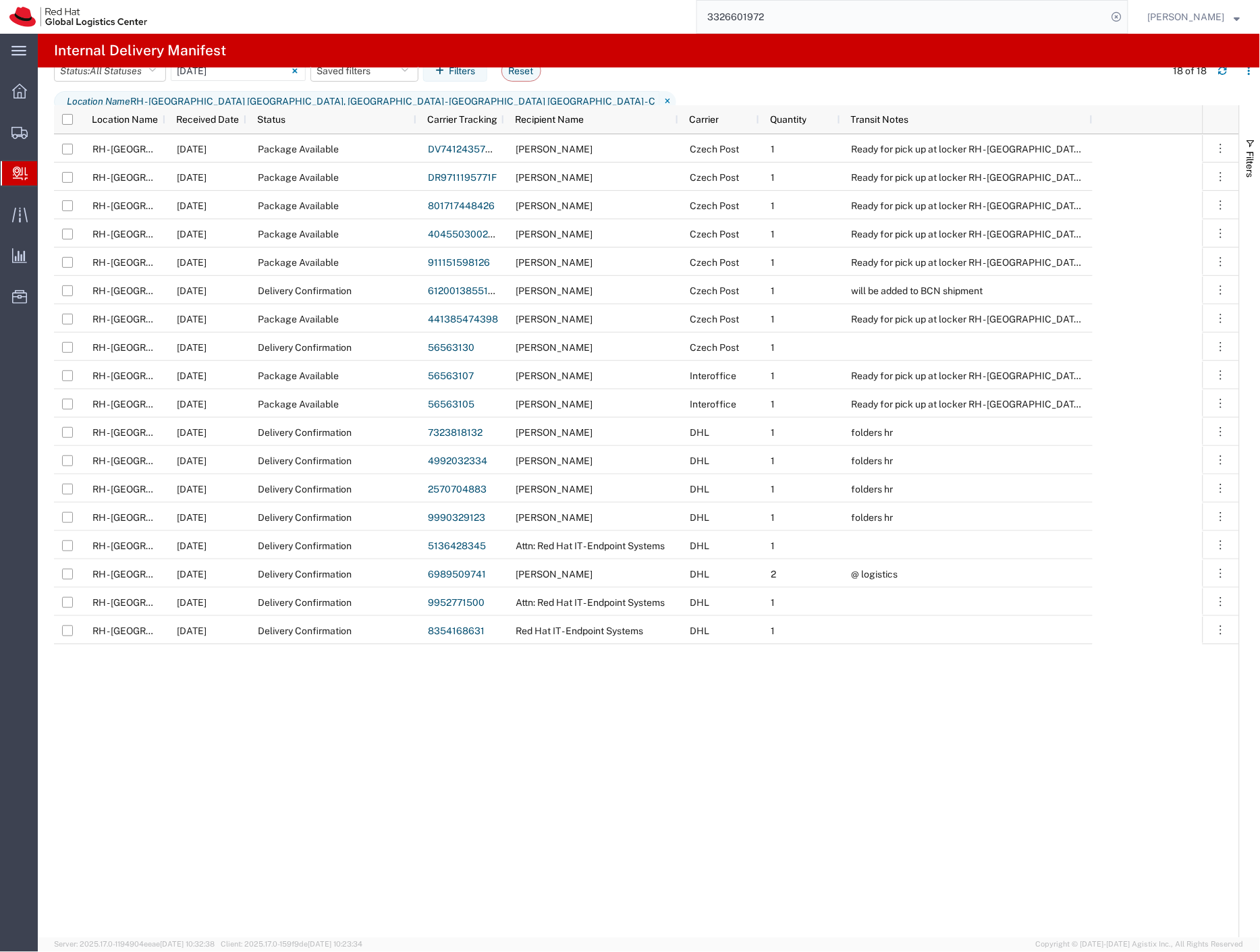
click at [48, 178] on span "Internal Delivery" at bounding box center [42, 173] width 11 height 27
click at [114, 77] on span "All Statuses" at bounding box center [115, 70] width 52 height 11
click at [123, 235] on span "Shipment On-Hold" at bounding box center [133, 240] width 158 height 21
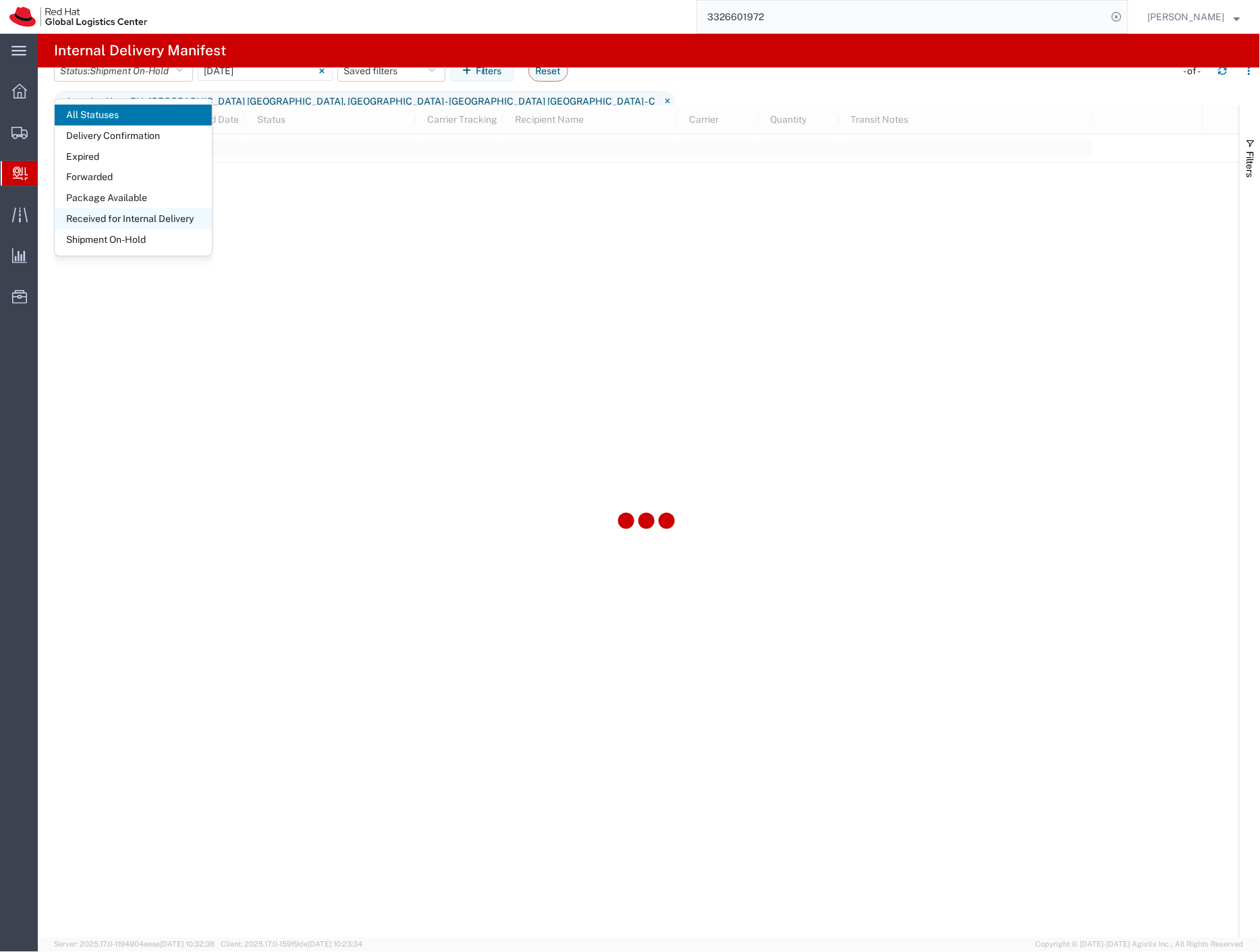
click at [126, 218] on span "Received for Internal Delivery" at bounding box center [133, 219] width 158 height 21
click at [382, 81] on input "[DATE] - [DATE]" at bounding box center [392, 70] width 135 height 20
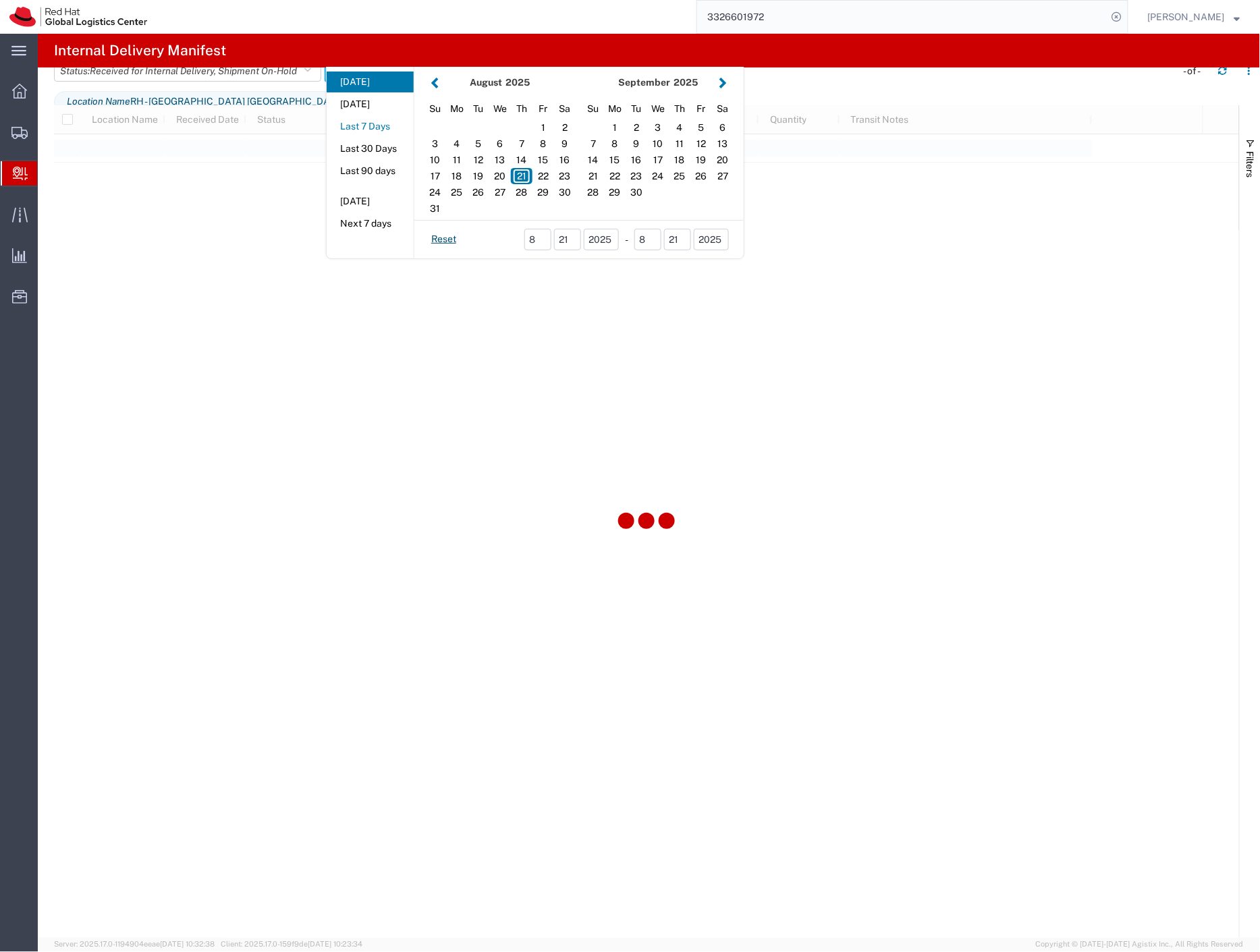
click at [384, 137] on button "Last 7 Days" at bounding box center [370, 127] width 87 height 21
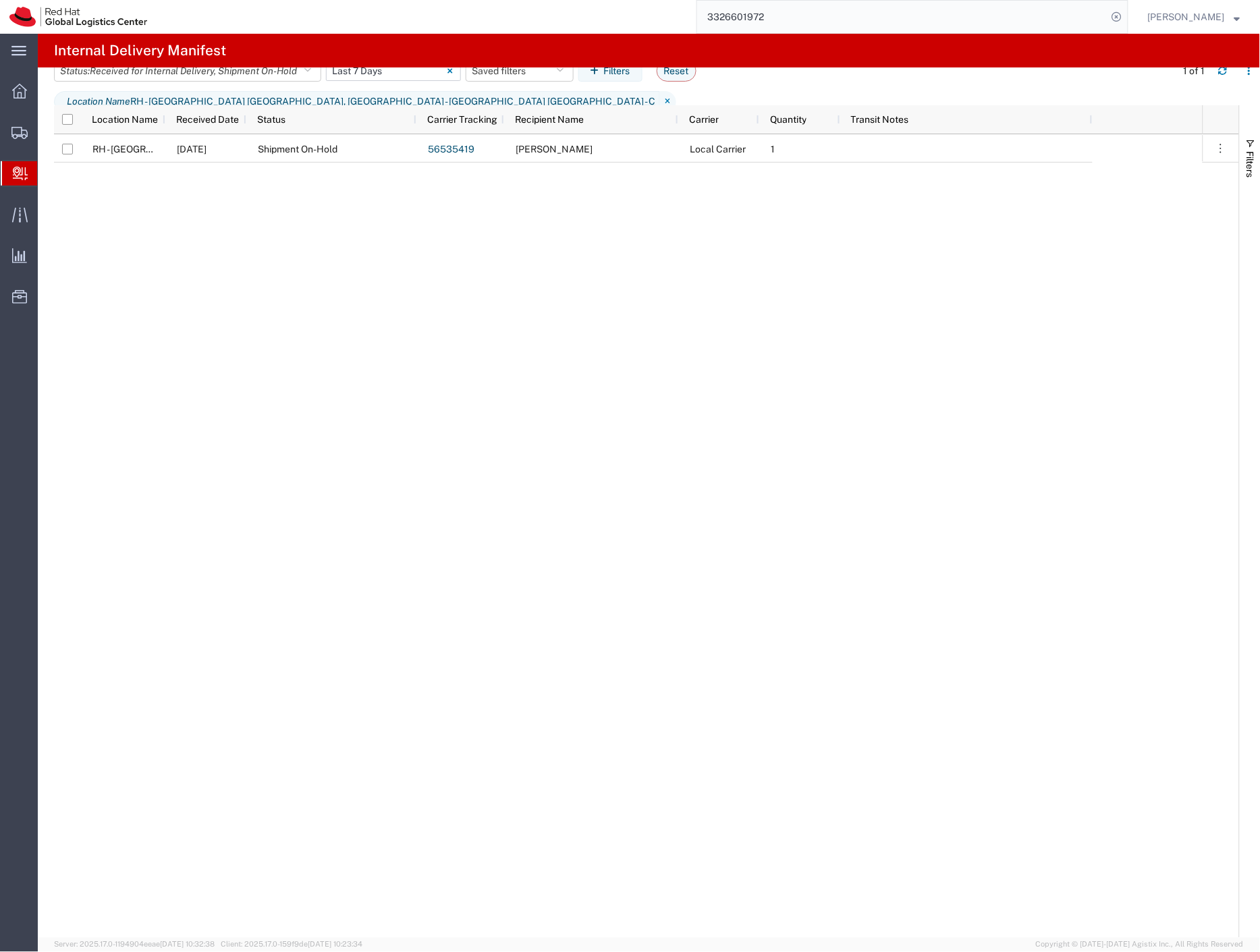
click at [358, 79] on input "[DATE] - [DATE]" at bounding box center [392, 70] width 135 height 20
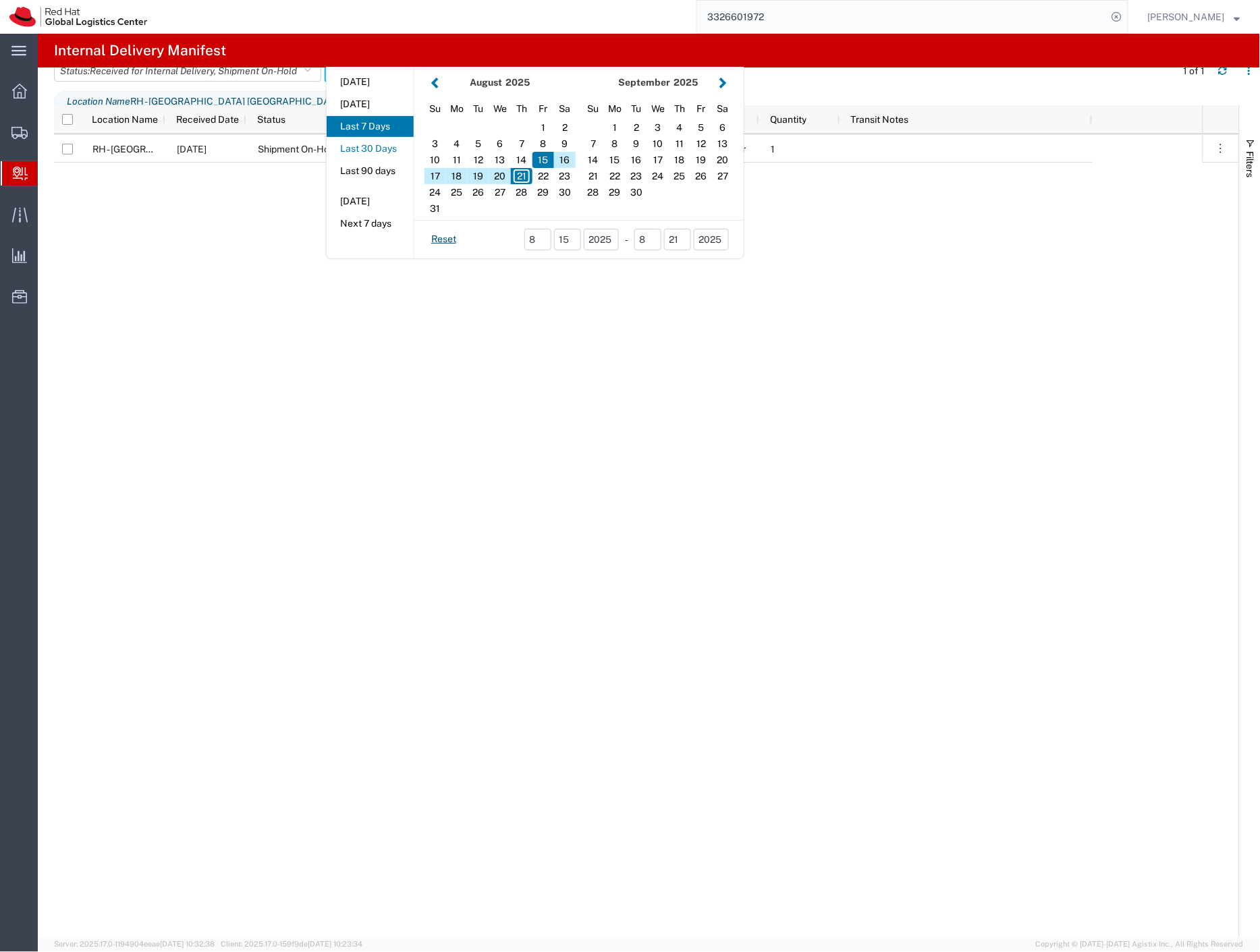
click at [376, 156] on button "Last 30 Days" at bounding box center [370, 149] width 87 height 21
